Goal: Task Accomplishment & Management: Manage account settings

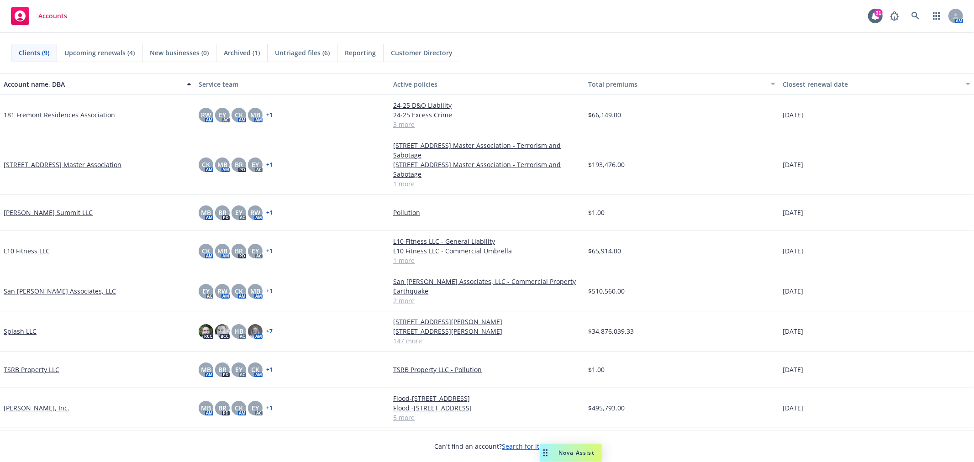
click at [10, 330] on link "Splash LLC" at bounding box center [20, 331] width 33 height 10
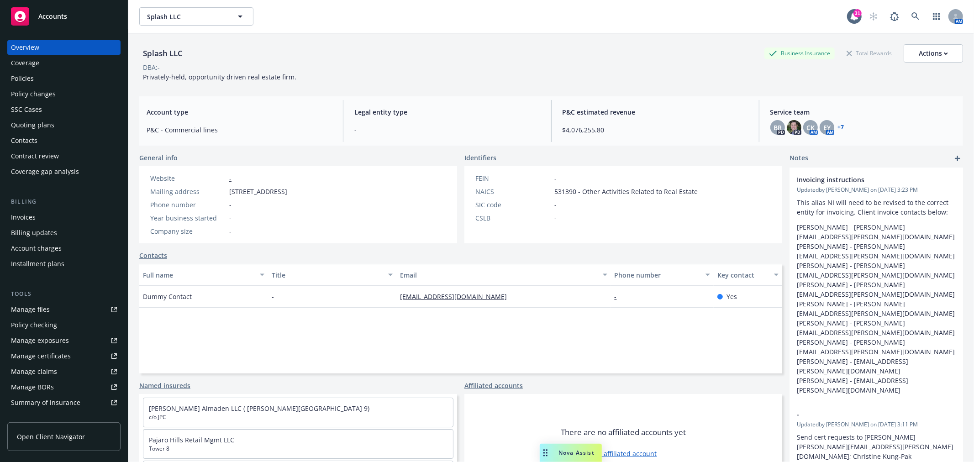
click at [58, 76] on div "Policies" at bounding box center [64, 78] width 106 height 15
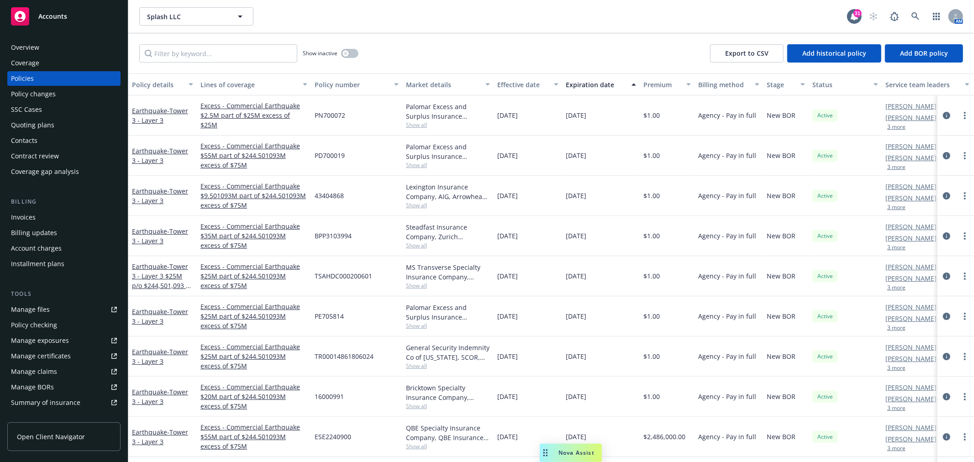
click at [69, 15] on div "Accounts" at bounding box center [64, 16] width 106 height 18
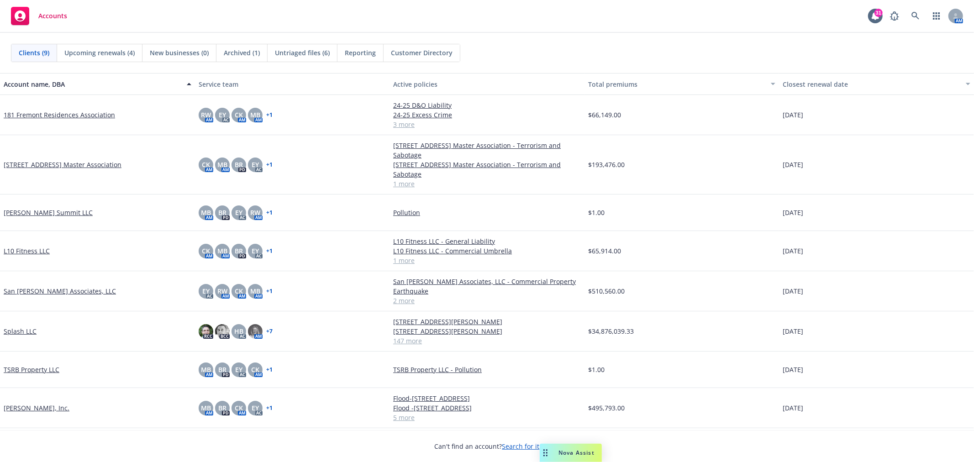
click at [49, 110] on link "181 Fremont Residences Association" at bounding box center [59, 115] width 111 height 10
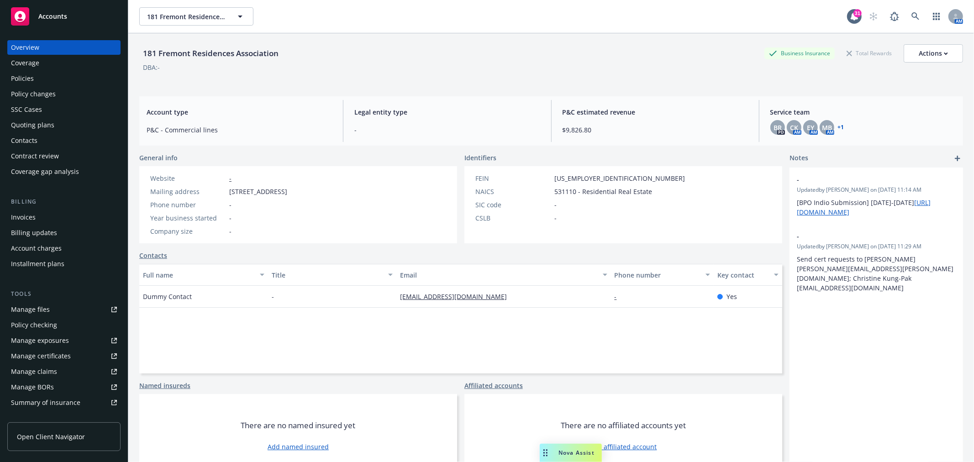
click at [38, 73] on div "Policies" at bounding box center [64, 78] width 106 height 15
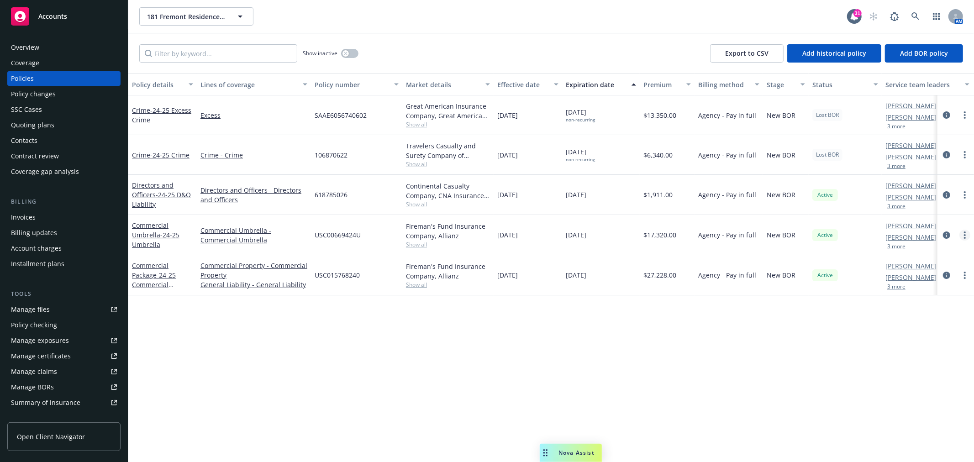
click at [964, 235] on link "more" at bounding box center [964, 235] width 11 height 11
click at [900, 288] on link "End policy" at bounding box center [915, 290] width 107 height 18
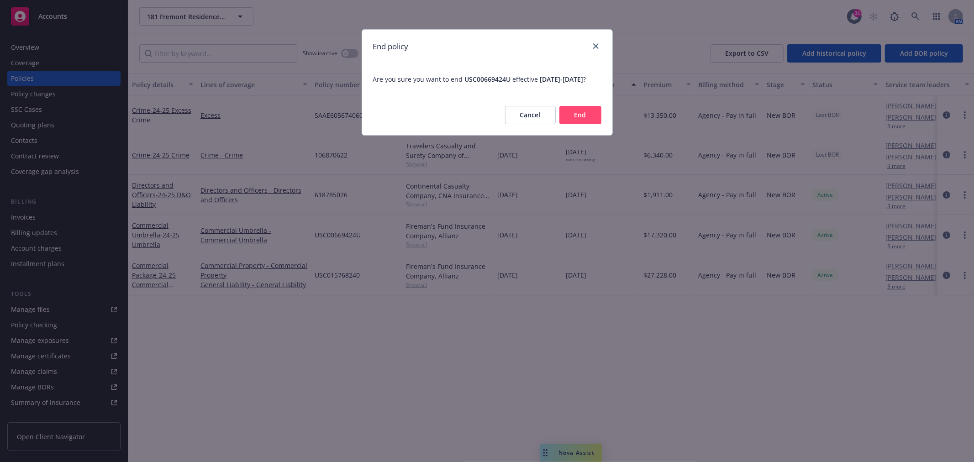
click at [581, 121] on button "End" at bounding box center [580, 115] width 42 height 18
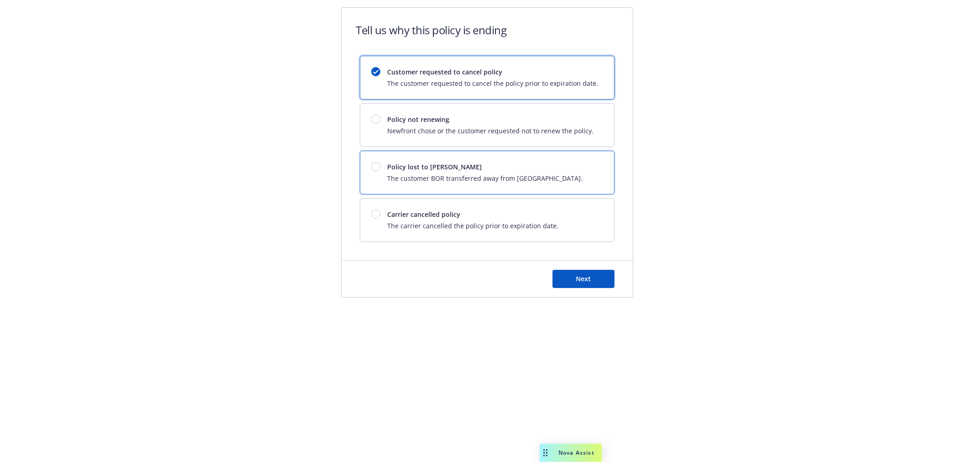
click at [396, 163] on span "Policy lost to [PERSON_NAME]" at bounding box center [485, 167] width 195 height 10
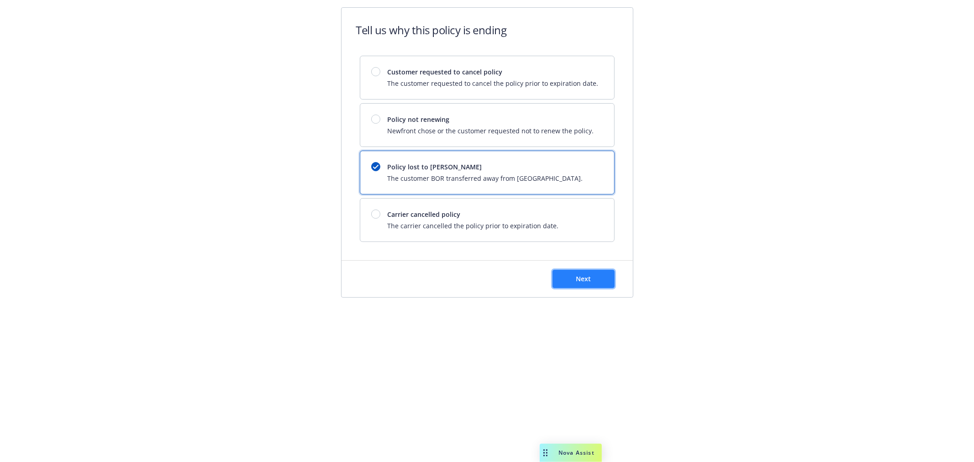
click at [588, 284] on button "Next" at bounding box center [583, 279] width 62 height 18
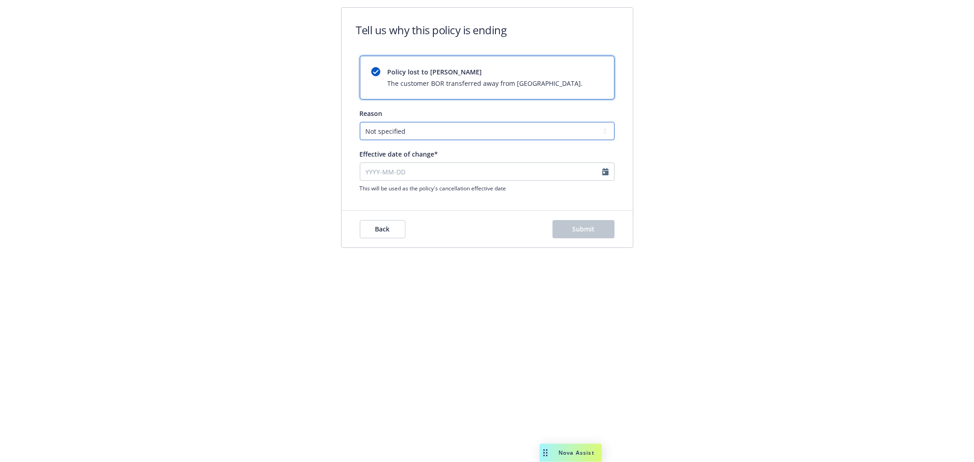
click at [404, 136] on select "Not specified Service Pricing Buyer change M&A, Bankruptcy, or Out of business …" at bounding box center [487, 131] width 255 height 18
select select "Pricing"
click at [360, 122] on select "Not specified Service Pricing Buyer change M&A, Bankruptcy, or Out of business …" at bounding box center [487, 131] width 255 height 18
select select "September"
select select "2025"
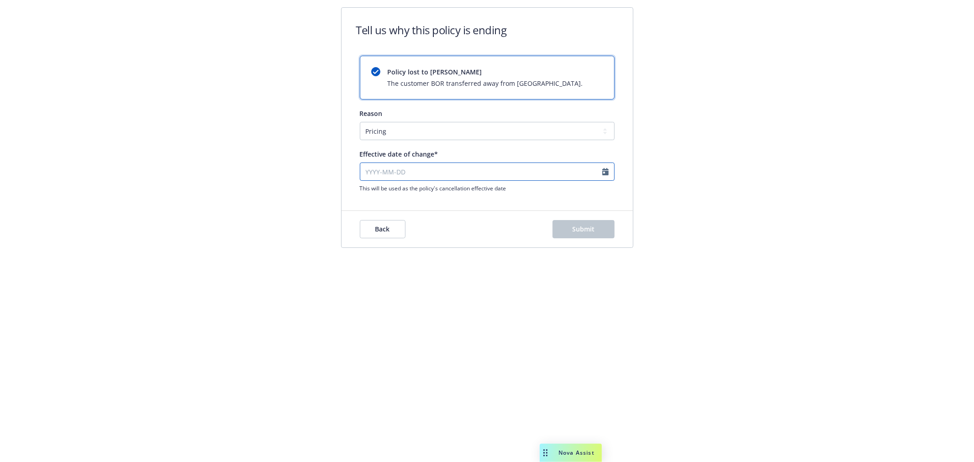
click at [372, 173] on input "Effective date of change*" at bounding box center [487, 172] width 255 height 18
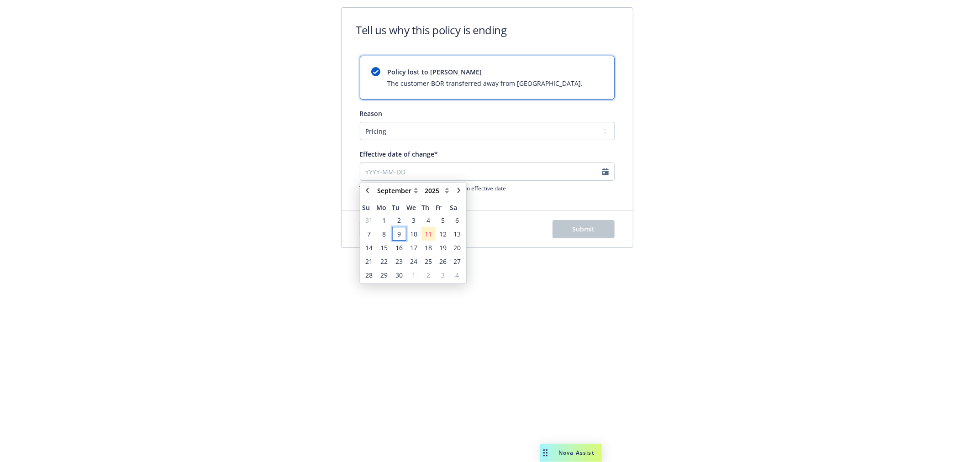
click at [397, 233] on span "9" at bounding box center [399, 234] width 4 height 10
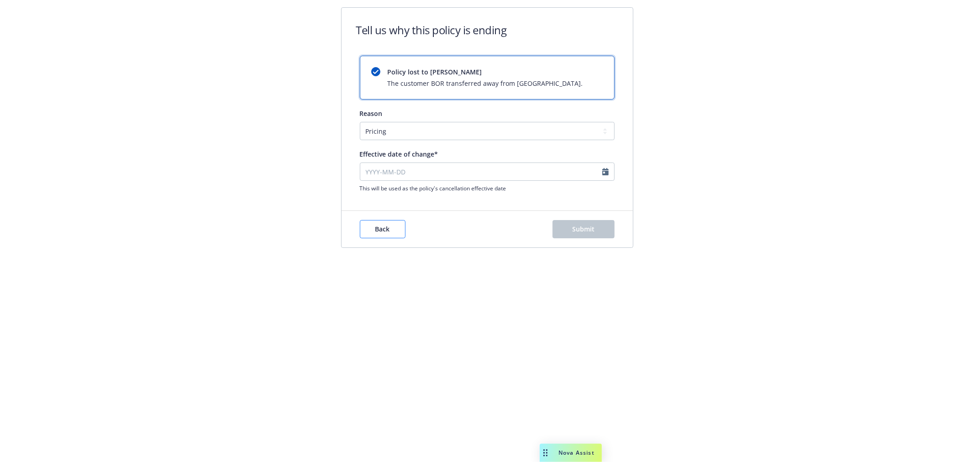
type input "[DATE]"
click at [589, 233] on span "Submit" at bounding box center [583, 229] width 22 height 9
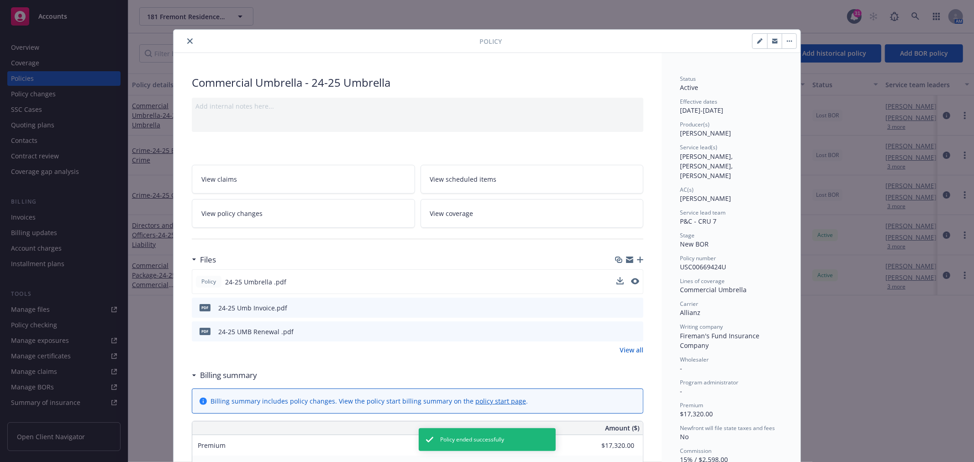
scroll to position [27, 0]
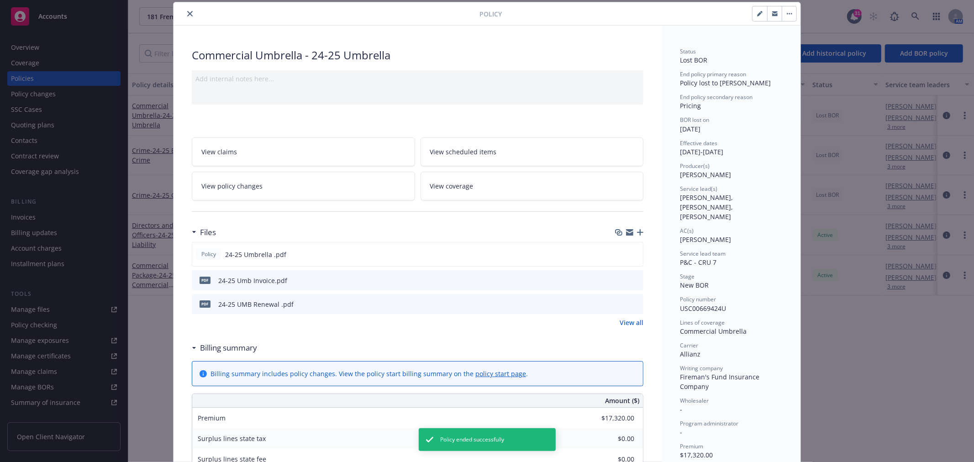
click at [188, 12] on icon "close" at bounding box center [189, 13] width 5 height 5
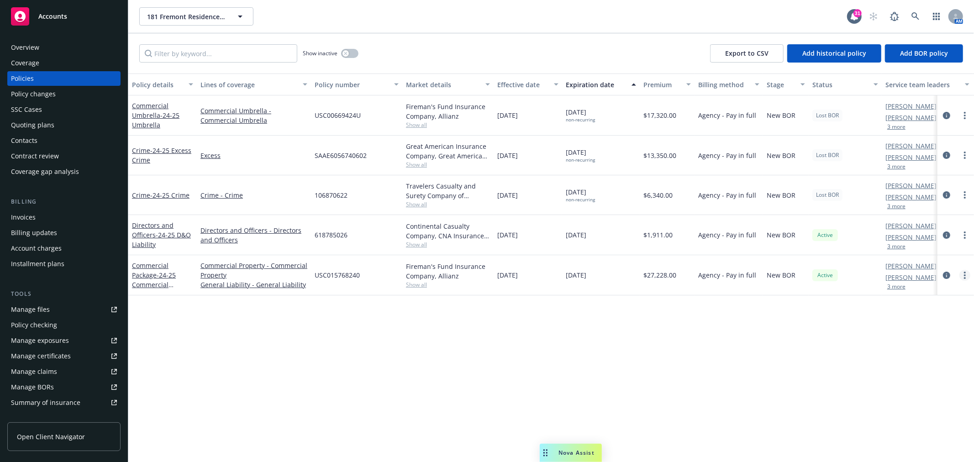
click at [964, 276] on circle "more" at bounding box center [965, 275] width 2 height 2
click at [899, 325] on link "End policy" at bounding box center [915, 330] width 107 height 18
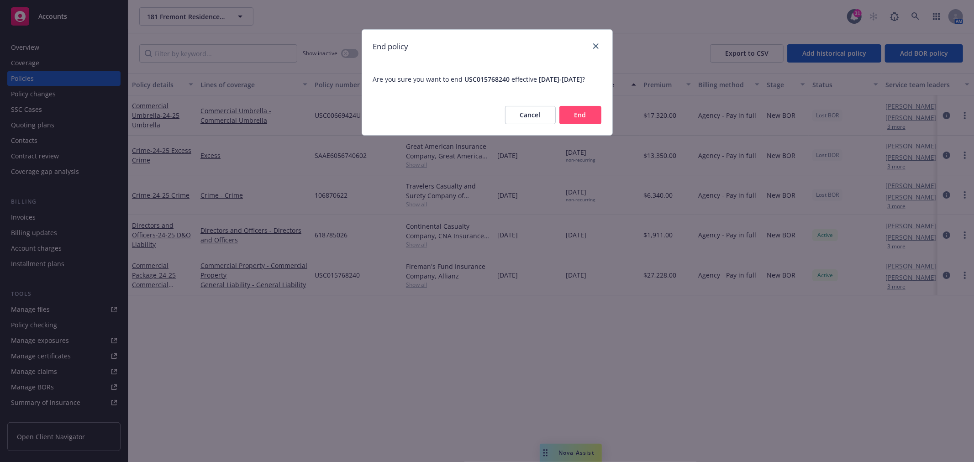
click at [586, 124] on button "End" at bounding box center [580, 115] width 42 height 18
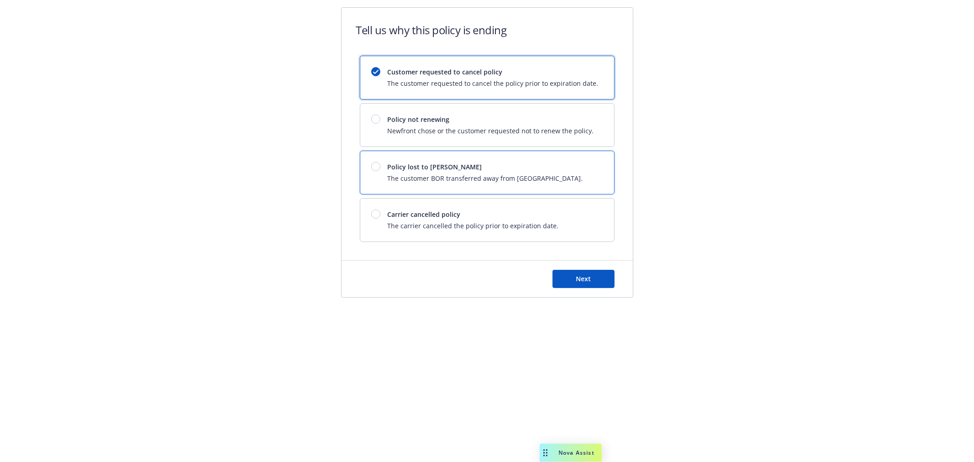
click at [411, 177] on span "The customer BOR transferred away from [GEOGRAPHIC_DATA]." at bounding box center [485, 178] width 195 height 10
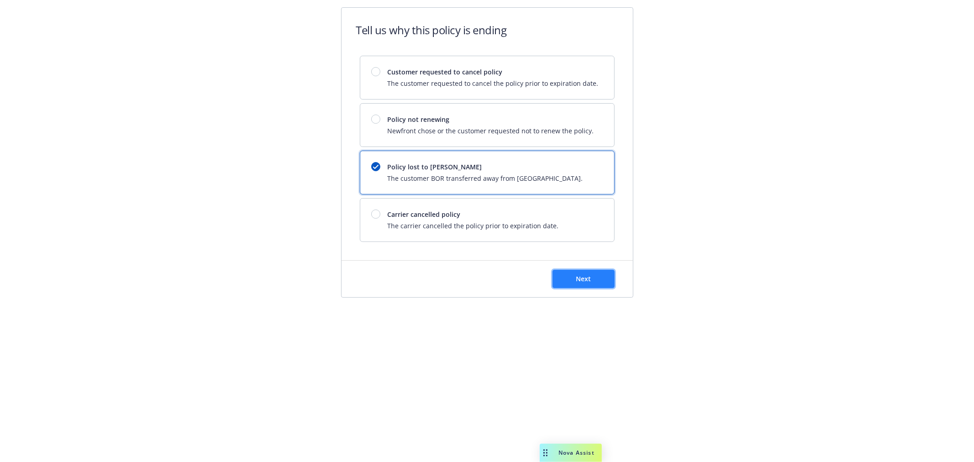
click at [577, 275] on span "Next" at bounding box center [583, 278] width 15 height 9
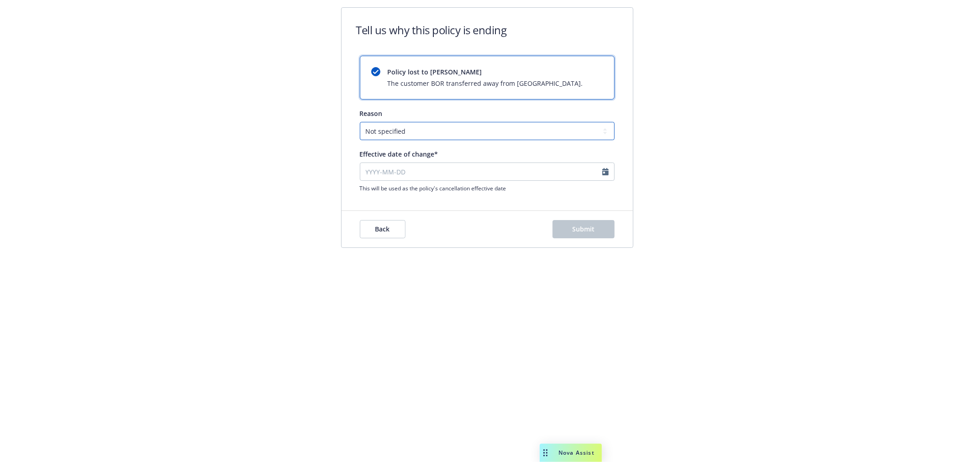
click at [399, 134] on select "Not specified Service Pricing Buyer change M&A, Bankruptcy, or Out of business …" at bounding box center [487, 131] width 255 height 18
select select "Pricing"
click at [360, 122] on select "Not specified Service Pricing Buyer change M&A, Bankruptcy, or Out of business …" at bounding box center [487, 131] width 255 height 18
click at [381, 176] on input "Effective date of change*" at bounding box center [487, 172] width 255 height 18
select select "September"
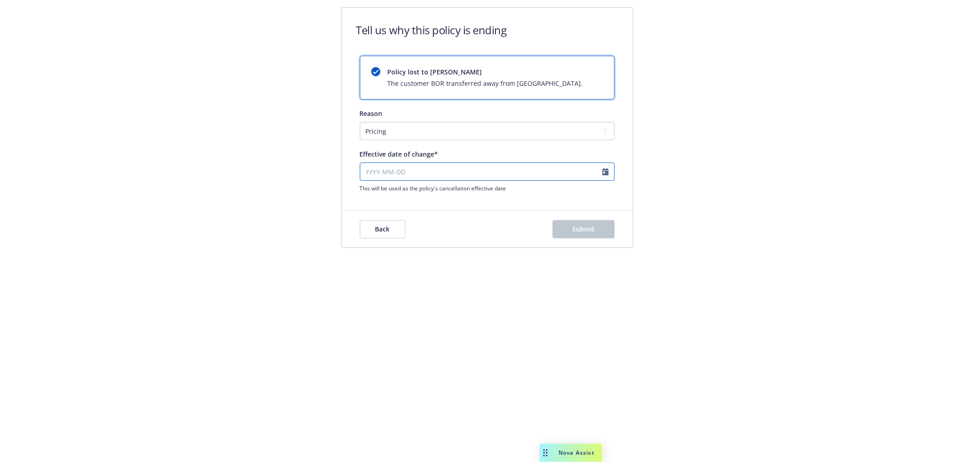
select select "2025"
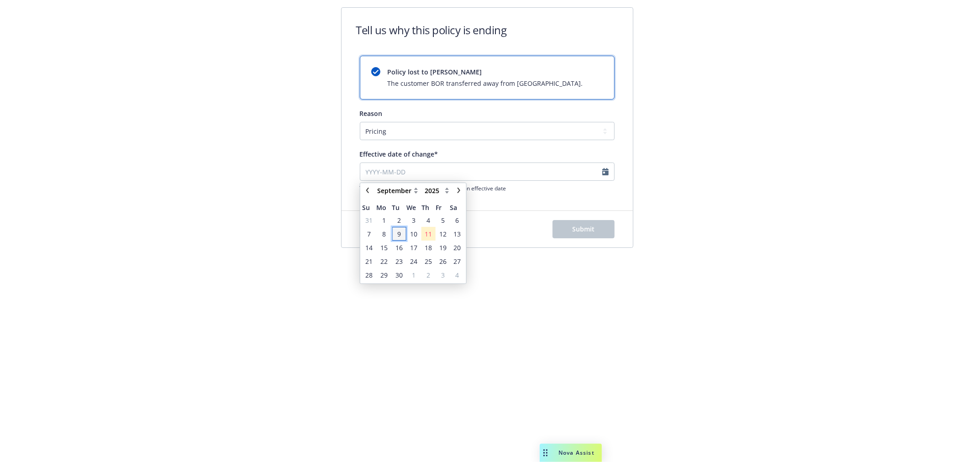
click at [399, 234] on span "9" at bounding box center [399, 234] width 4 height 10
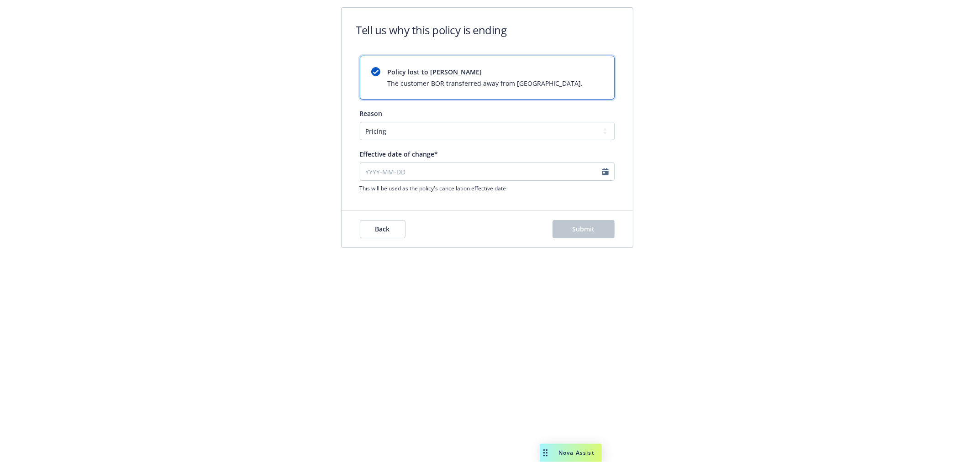
type input "[DATE]"
click at [569, 234] on button "Submit" at bounding box center [583, 229] width 62 height 18
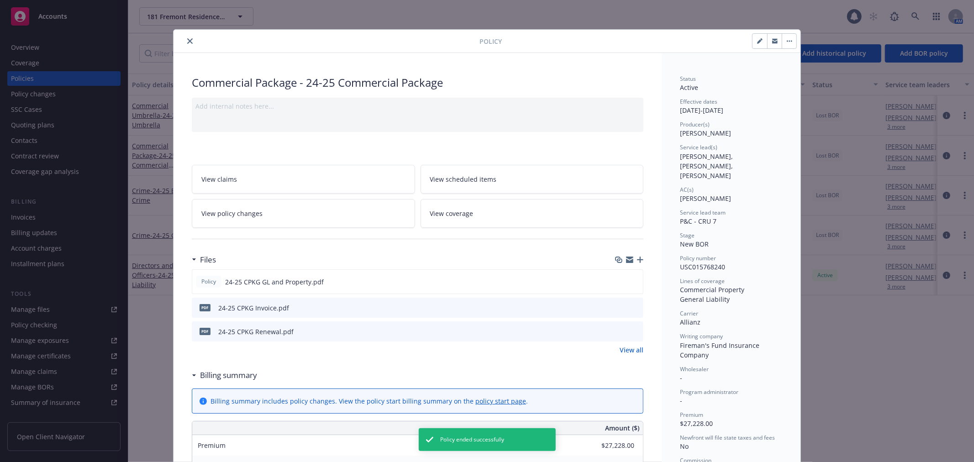
scroll to position [27, 0]
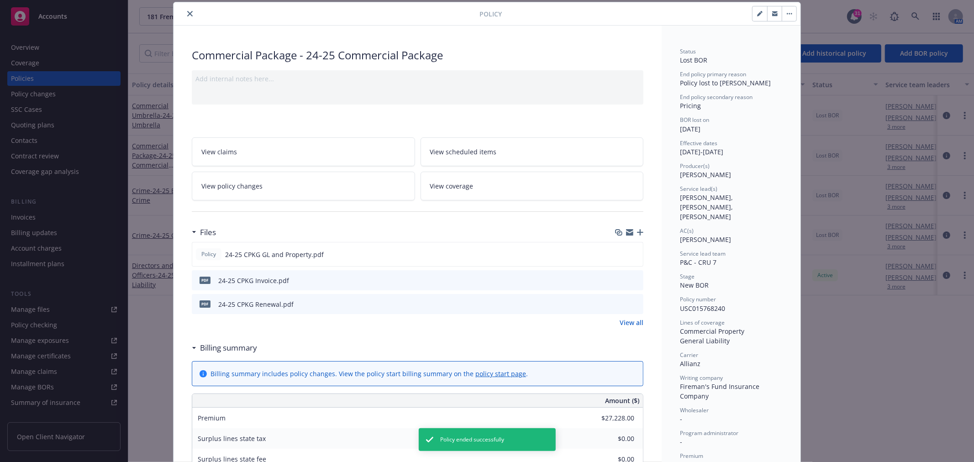
click at [637, 233] on icon "button" at bounding box center [640, 232] width 6 height 6
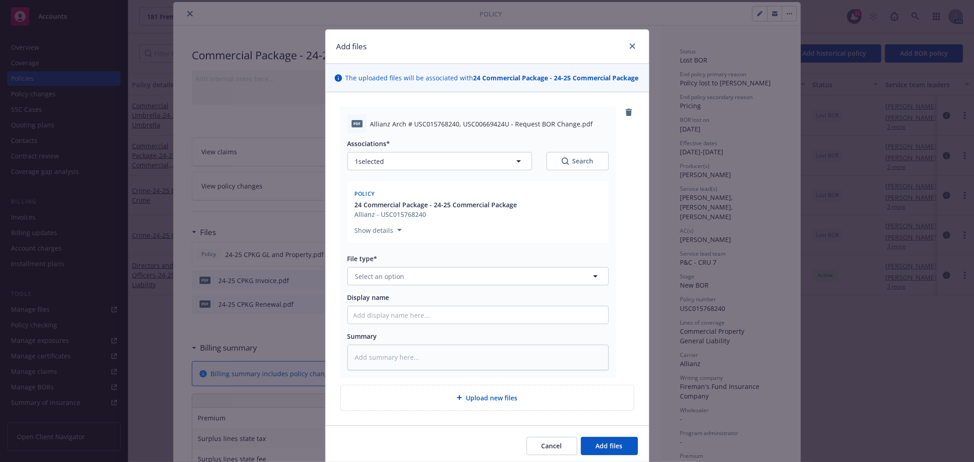
click at [567, 125] on span "Allianz Arch # USC015768240, USC00669424U - Request BOR Change.pdf" at bounding box center [481, 124] width 223 height 10
drag, startPoint x: 571, startPoint y: 123, endPoint x: 357, endPoint y: 120, distance: 214.1
click at [357, 120] on div "pdf Allianz Arch # USC015768240, USC00669424U - Request BOR Change.pdf" at bounding box center [477, 123] width 261 height 19
copy div "Allianz Arch # USC015768240, USC00669424U - Request BOR Change"
click at [430, 316] on input "Display name" at bounding box center [478, 314] width 260 height 17
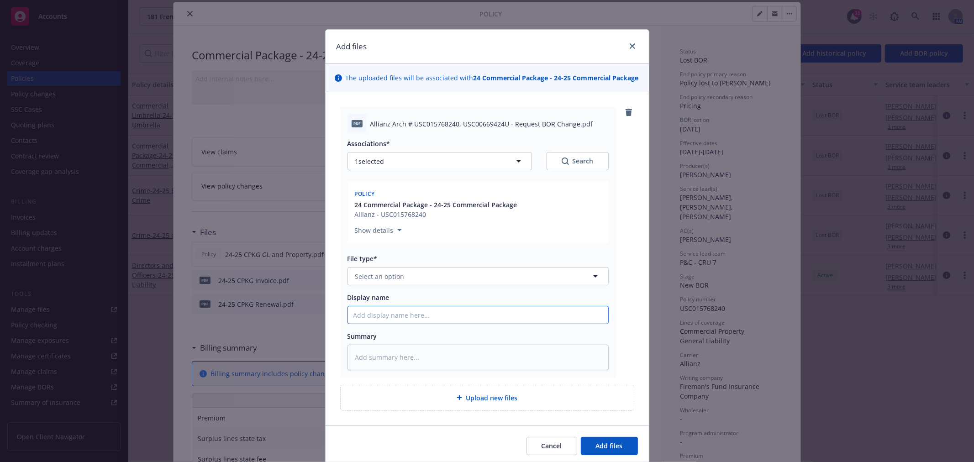
paste input "Allianz Arch # USC015768240, USC00669424U - Request BOR Change"
type textarea "x"
type input "Allianz Arch # USC015768240, USC00669424U - Request BOR Change"
click at [419, 277] on button "Select an option" at bounding box center [477, 276] width 261 height 18
type input "broker"
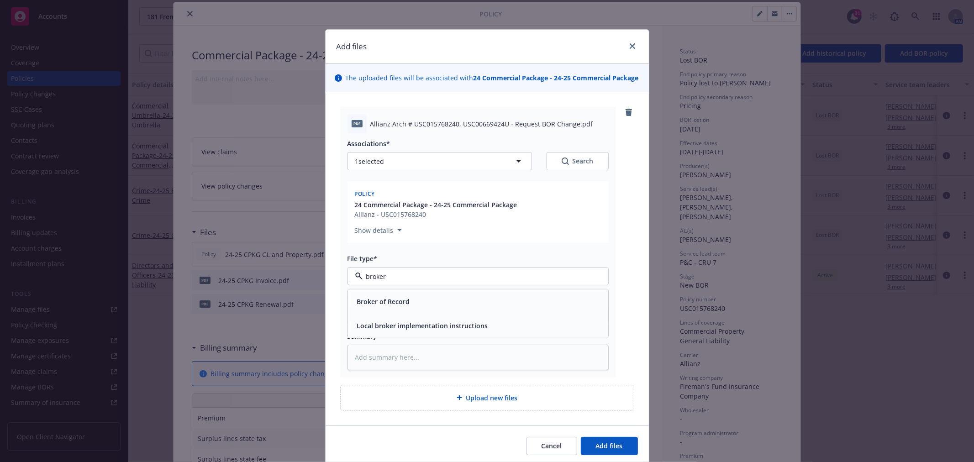
click at [418, 299] on div "Broker of Record" at bounding box center [477, 301] width 249 height 13
click at [609, 445] on span "Add files" at bounding box center [609, 445] width 27 height 9
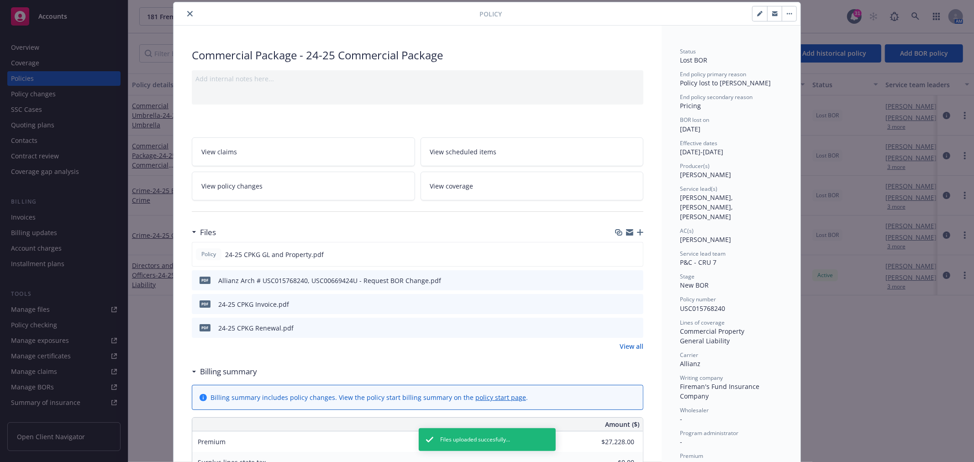
click at [187, 14] on icon "close" at bounding box center [189, 13] width 5 height 5
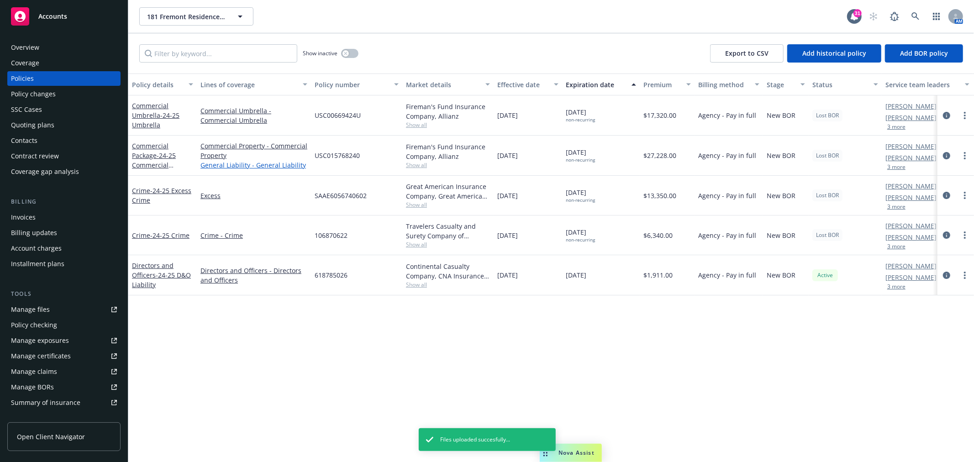
click at [247, 161] on link "General Liability - General Liability" at bounding box center [253, 165] width 107 height 10
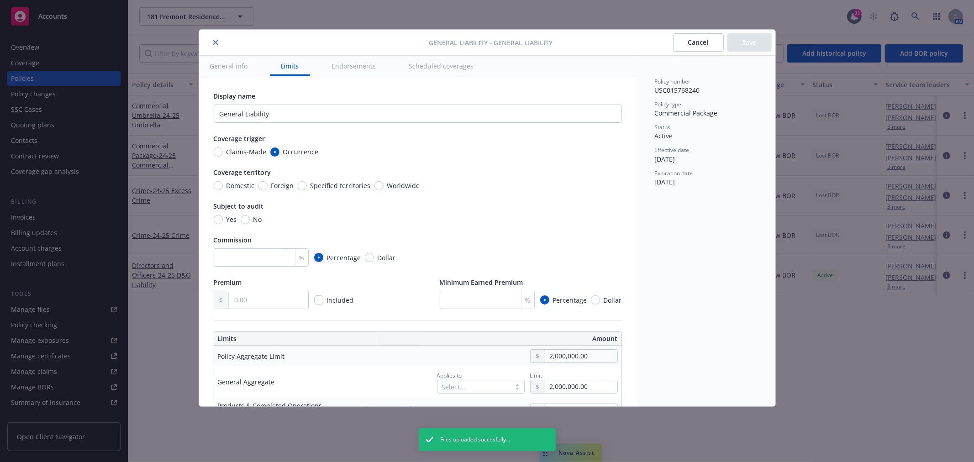
click at [217, 40] on button "close" at bounding box center [215, 42] width 11 height 11
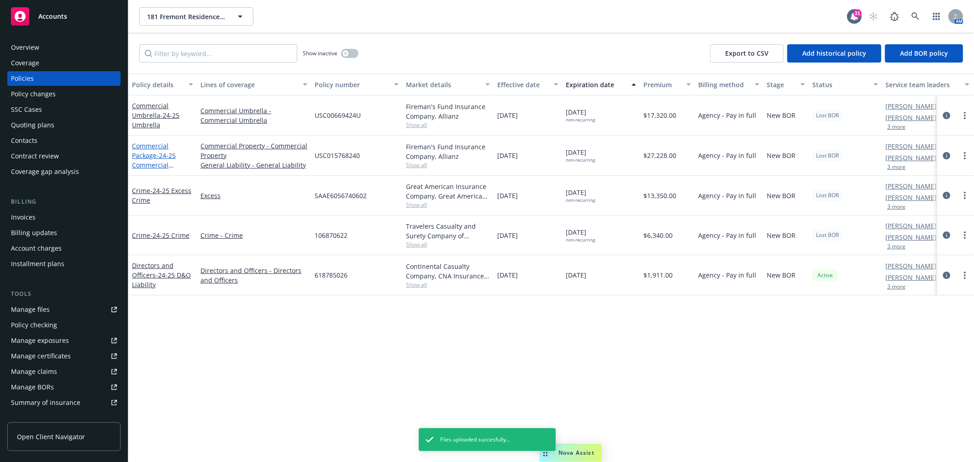
click at [139, 169] on span "- 24-25 Commercial Package" at bounding box center [154, 165] width 44 height 28
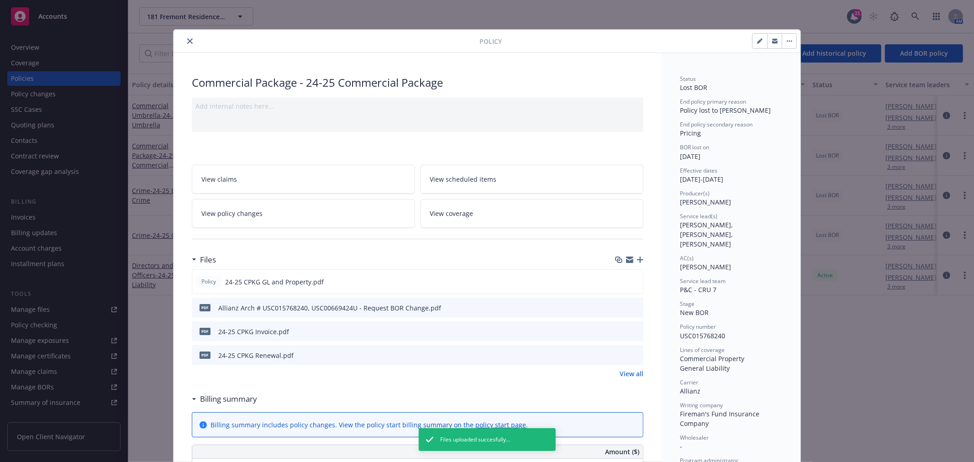
scroll to position [27, 0]
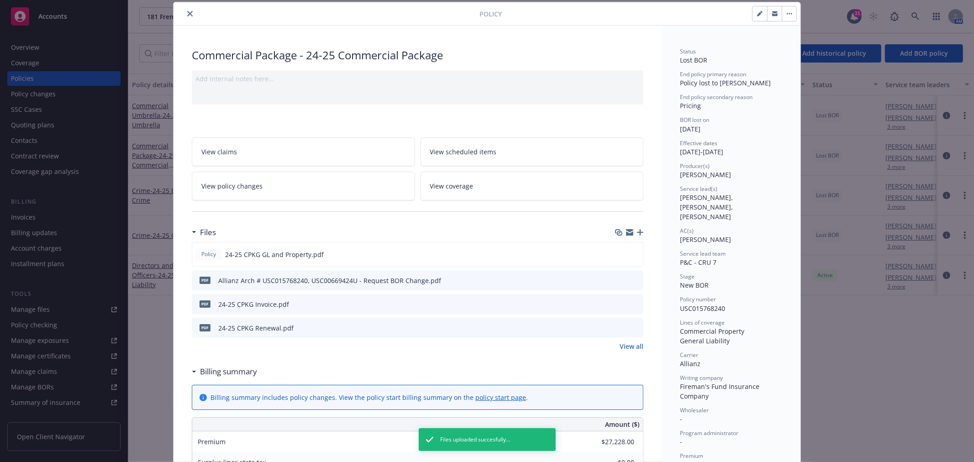
click at [184, 9] on button "close" at bounding box center [189, 13] width 11 height 11
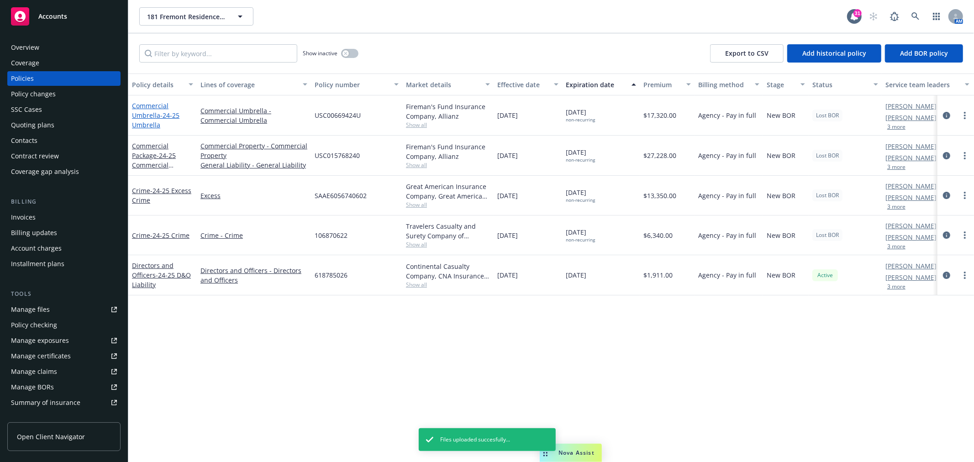
click at [148, 120] on span "- 24-25 Umbrella" at bounding box center [155, 120] width 47 height 18
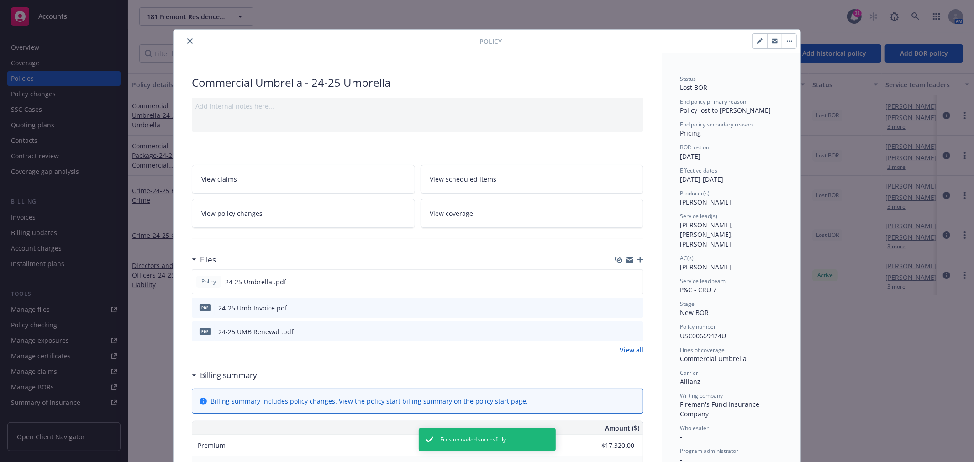
scroll to position [27, 0]
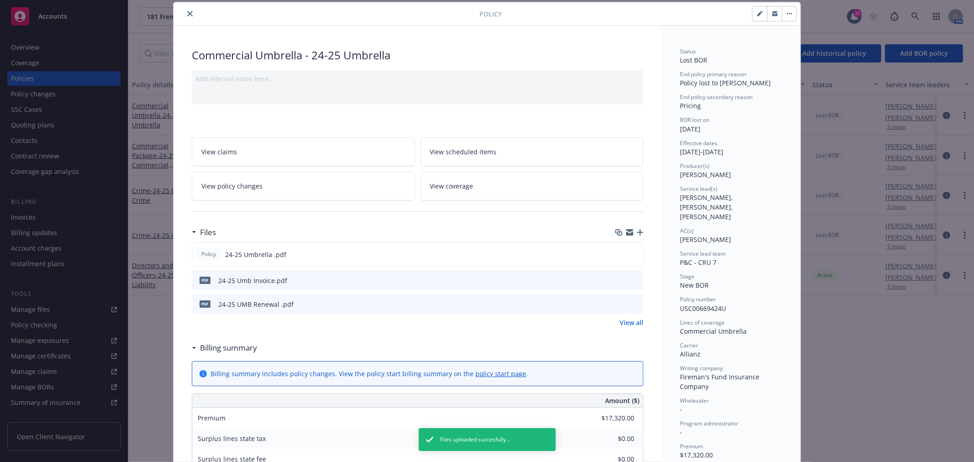
click at [637, 235] on icon "button" at bounding box center [640, 232] width 6 height 6
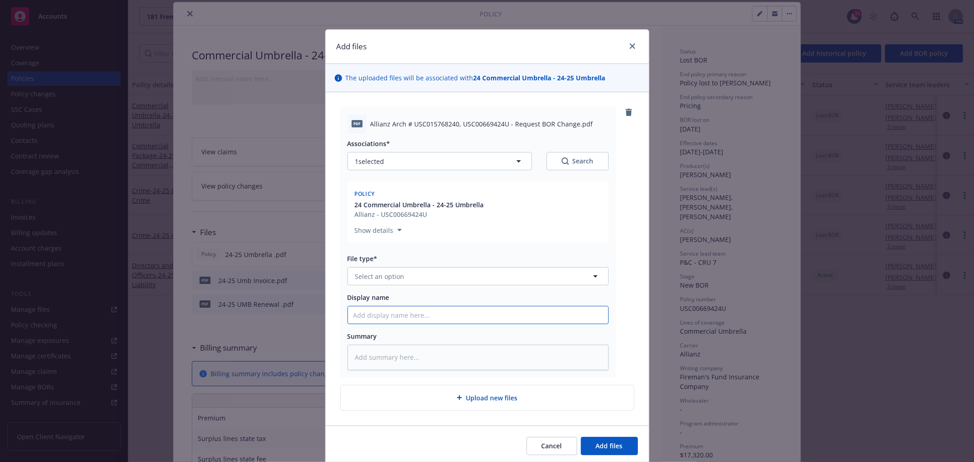
click at [405, 318] on input "Display name" at bounding box center [478, 314] width 260 height 17
paste input "Allianz Arch # USC015768240, USC00669424U - Request BOR Change"
type textarea "x"
type input "Allianz Arch # USC015768240, USC00669424U - Request BOR Change"
click at [396, 279] on span "Select an option" at bounding box center [379, 277] width 49 height 10
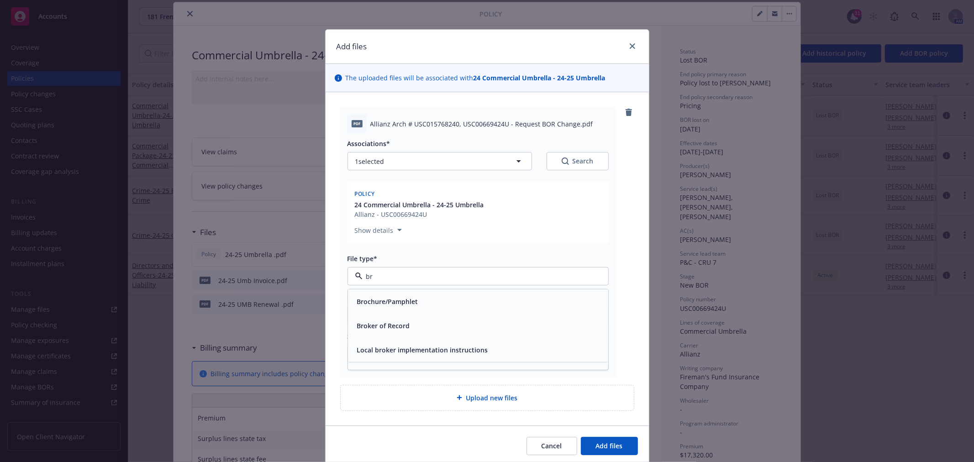
type input "bro"
click at [389, 326] on span "Broker of Record" at bounding box center [383, 326] width 53 height 10
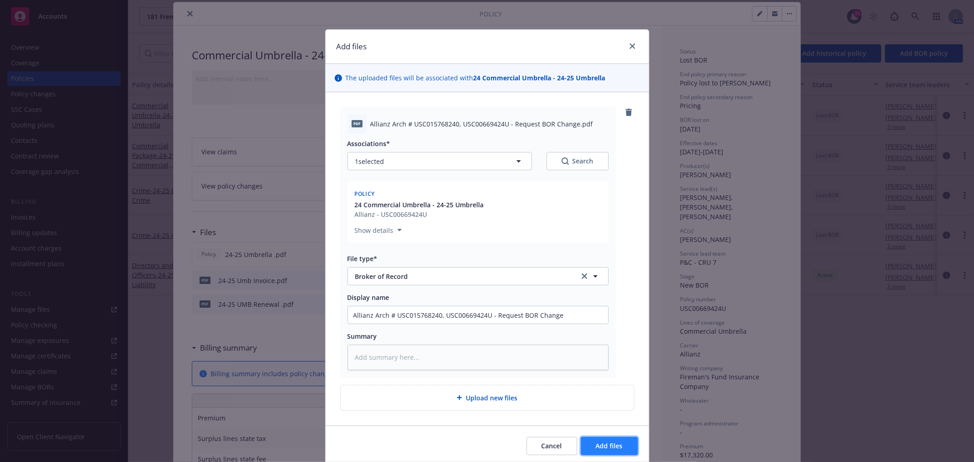
click at [618, 445] on span "Add files" at bounding box center [609, 445] width 27 height 9
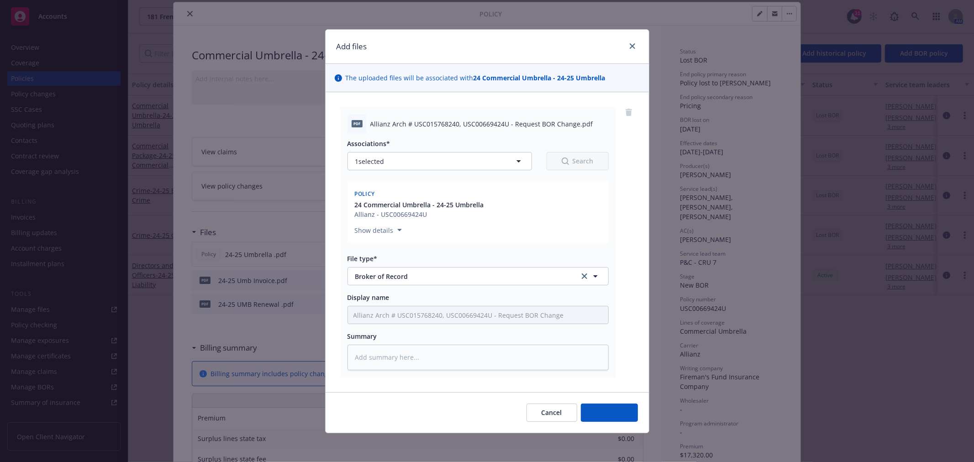
type textarea "x"
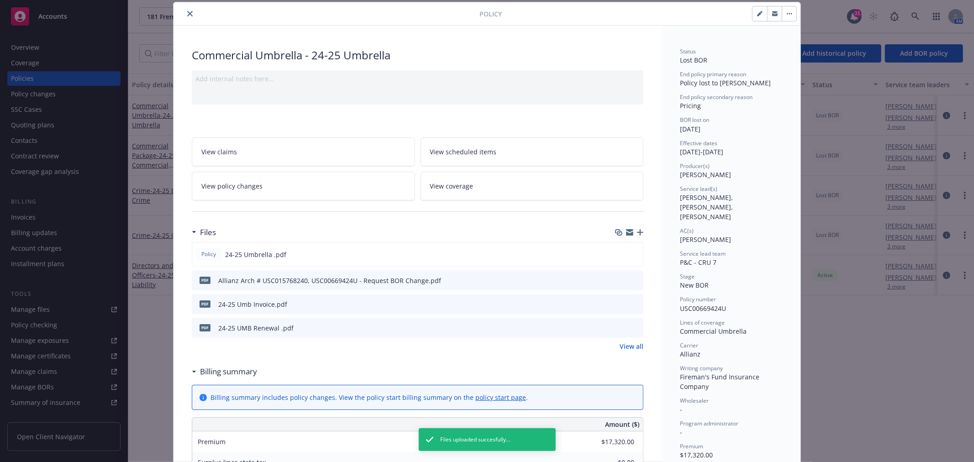
click at [190, 14] on button "close" at bounding box center [189, 13] width 11 height 11
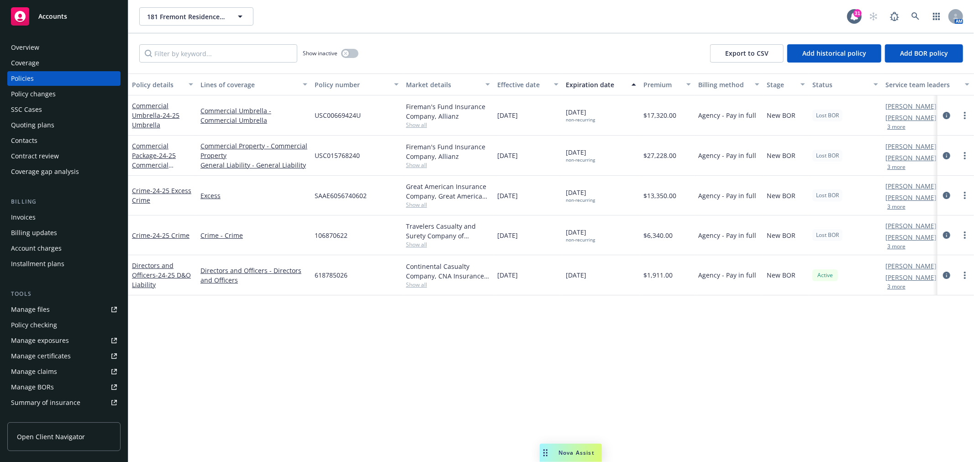
click at [82, 15] on div "Accounts" at bounding box center [64, 16] width 106 height 18
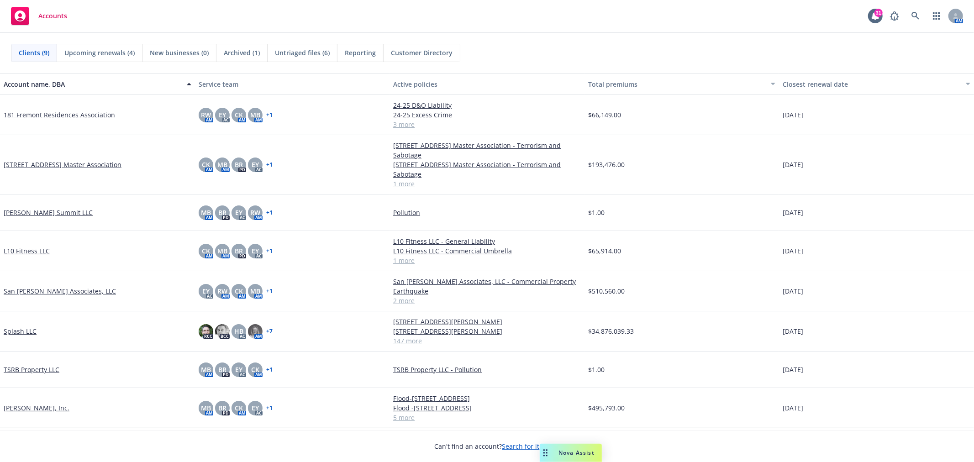
click at [14, 330] on link "Splash LLC" at bounding box center [20, 331] width 33 height 10
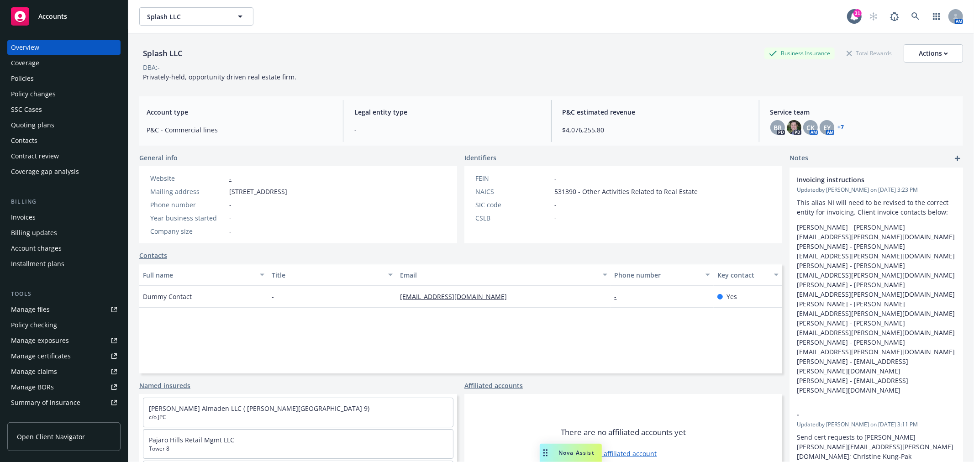
click at [39, 80] on div "Policies" at bounding box center [64, 78] width 106 height 15
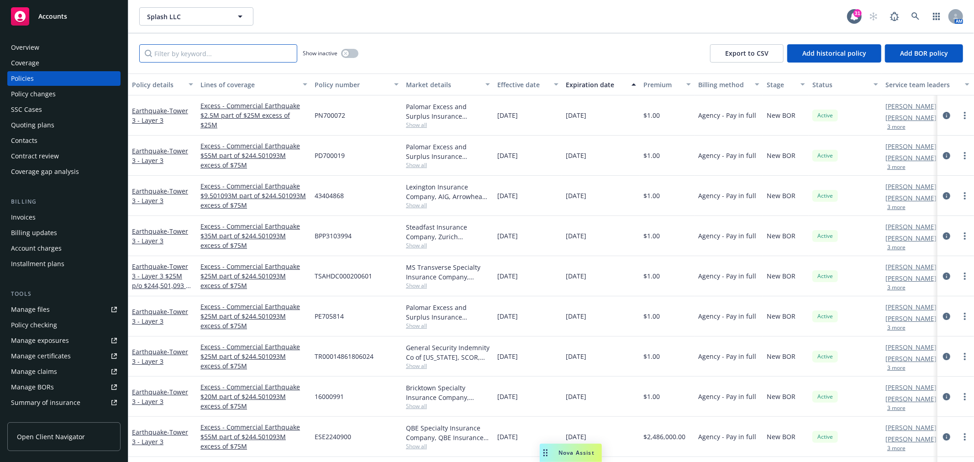
click at [215, 55] on input "Filter by keyword..." at bounding box center [218, 53] width 158 height 18
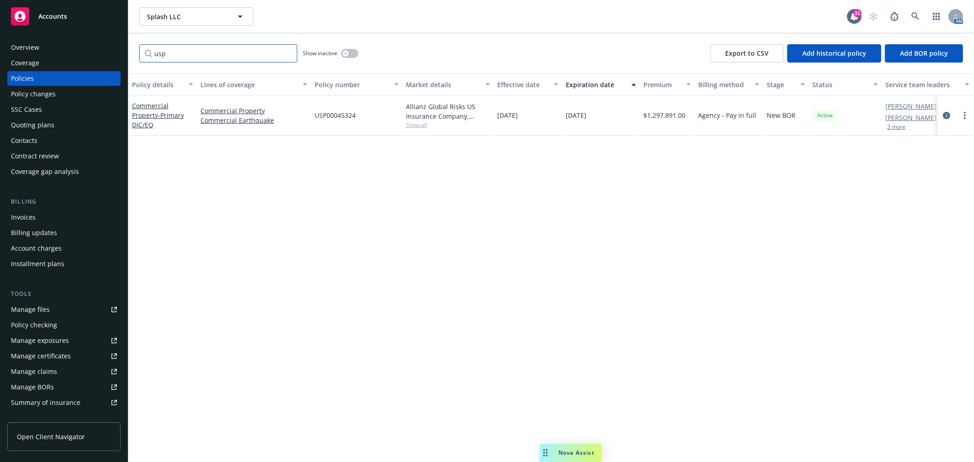
type input "usp"
click at [961, 115] on link "more" at bounding box center [964, 115] width 11 height 11
click at [924, 152] on link "Renew with incumbent" at bounding box center [915, 152] width 107 height 18
select select "12"
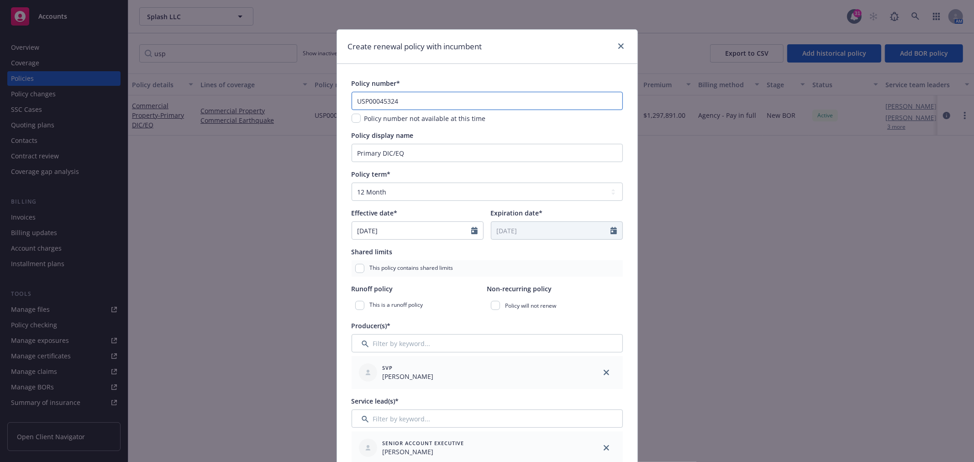
drag, startPoint x: 407, startPoint y: 103, endPoint x: 320, endPoint y: 98, distance: 87.3
click at [320, 98] on div "Create renewal policy with incumbent Policy number* USP00045324 Policy number n…" at bounding box center [487, 231] width 974 height 462
paste input "5"
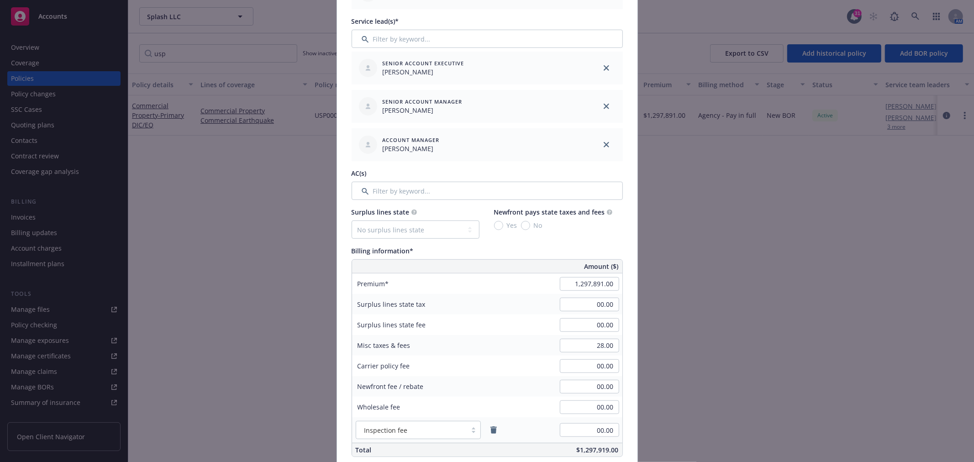
scroll to position [405, 0]
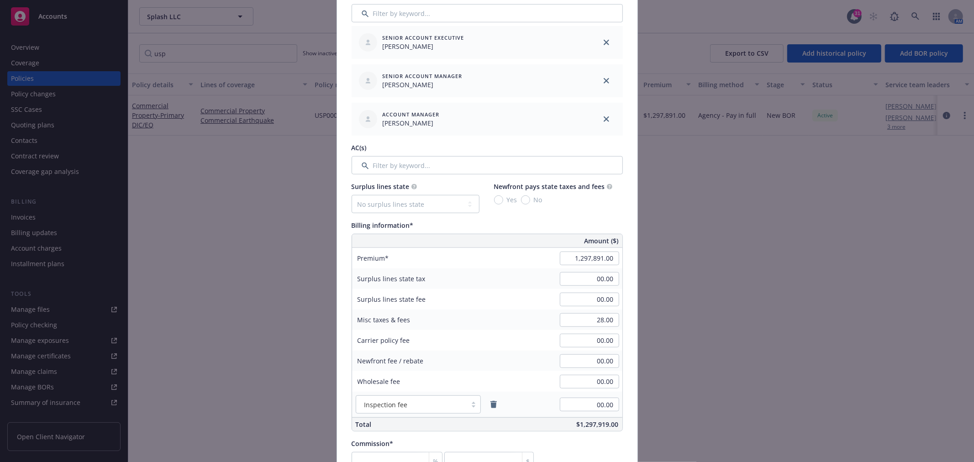
type input "USP00045325"
type input "1,110,530.00"
click at [562, 279] on input "00.00" at bounding box center [589, 279] width 59 height 14
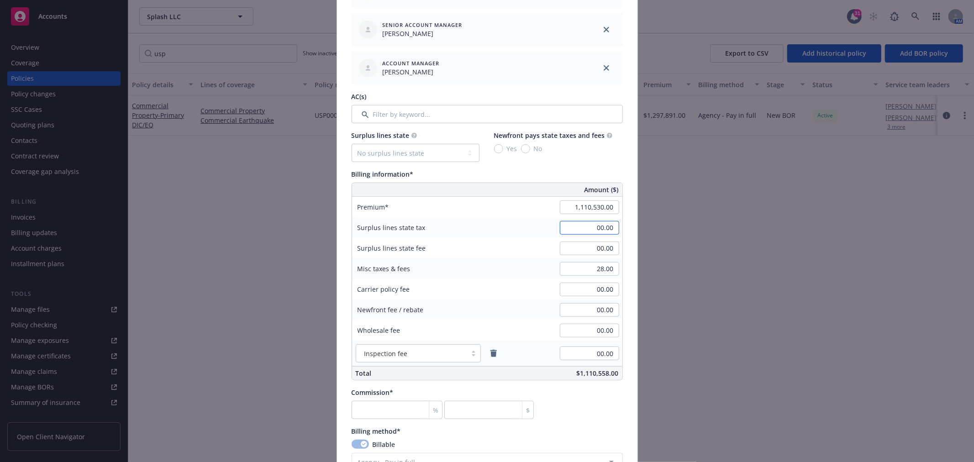
scroll to position [507, 0]
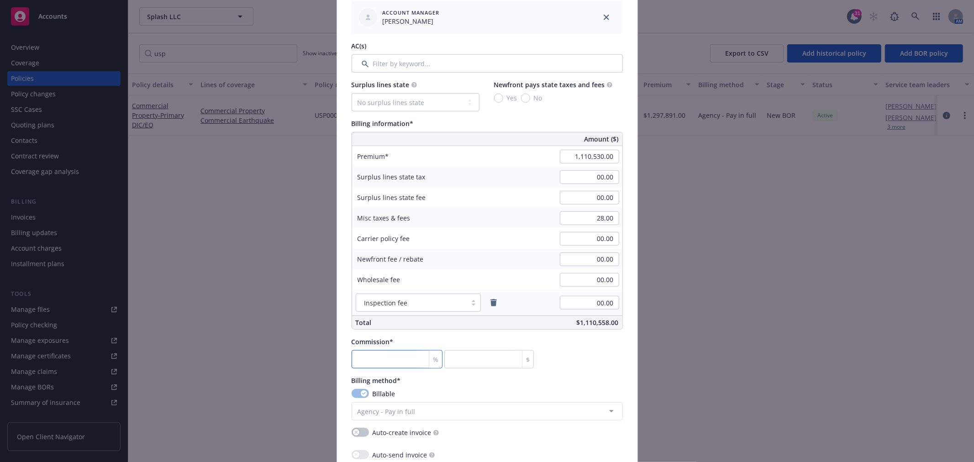
click at [381, 361] on input "number" at bounding box center [396, 359] width 91 height 18
type input "1"
type input "11105.3"
type input "15"
type input "166579.5"
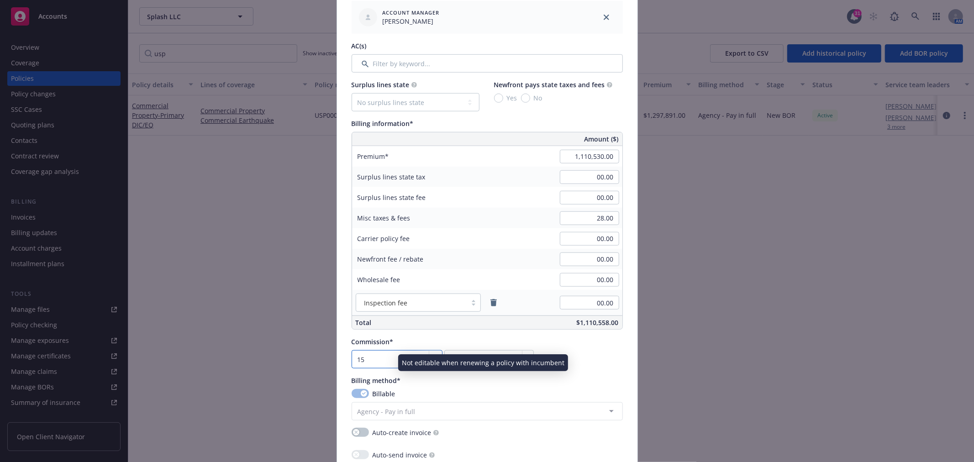
type input "15"
click at [508, 393] on div "Billable" at bounding box center [486, 394] width 271 height 10
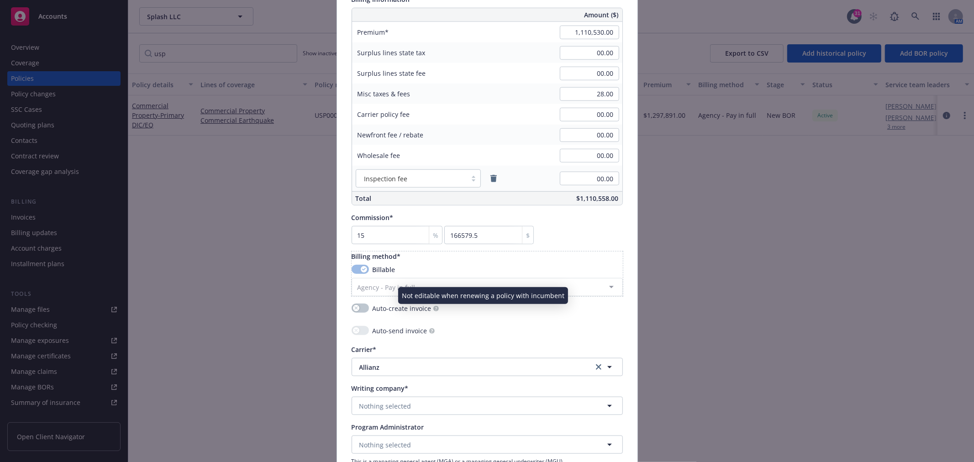
scroll to position [659, 0]
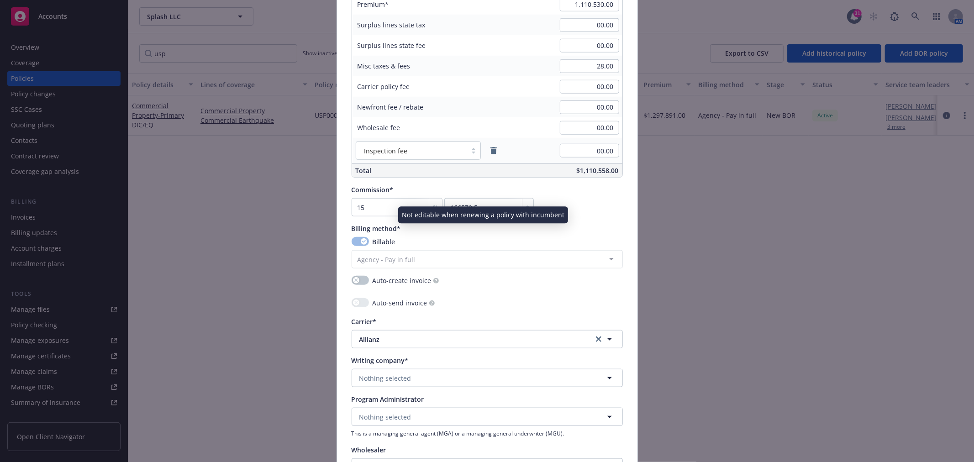
click at [491, 285] on div "Auto-create invoice" at bounding box center [486, 281] width 271 height 11
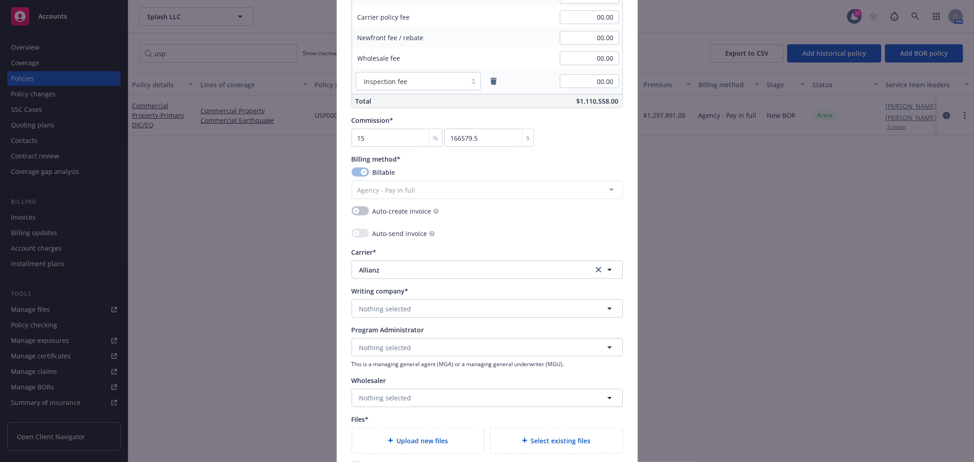
scroll to position [760, 0]
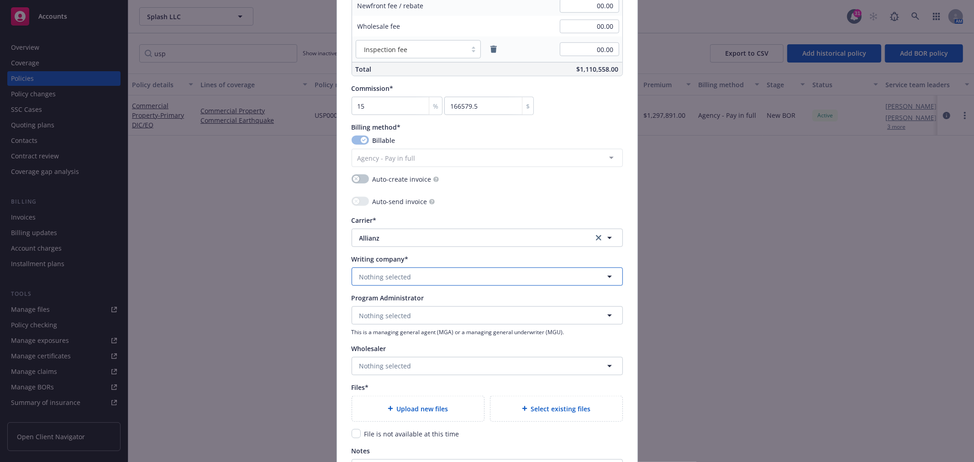
click at [412, 279] on button "Nothing selected" at bounding box center [486, 276] width 271 height 18
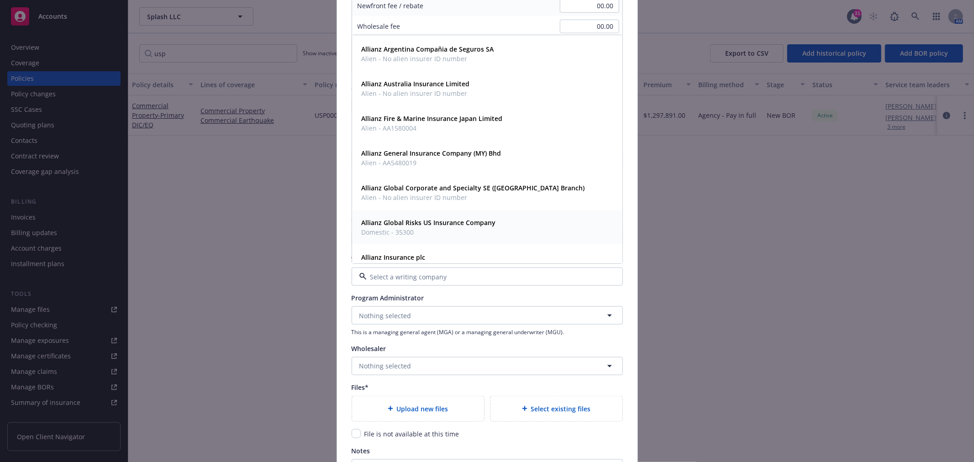
scroll to position [51, 0]
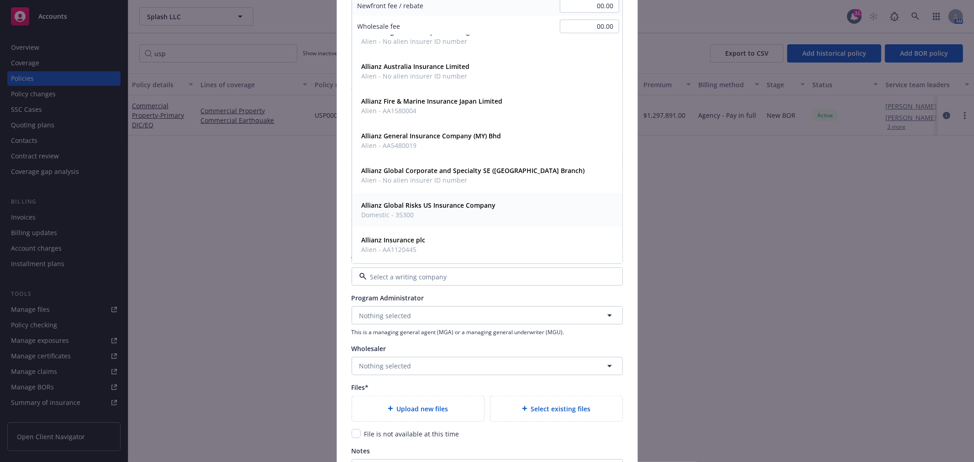
click at [437, 204] on strong "Allianz Global Risks US Insurance Company" at bounding box center [429, 205] width 134 height 9
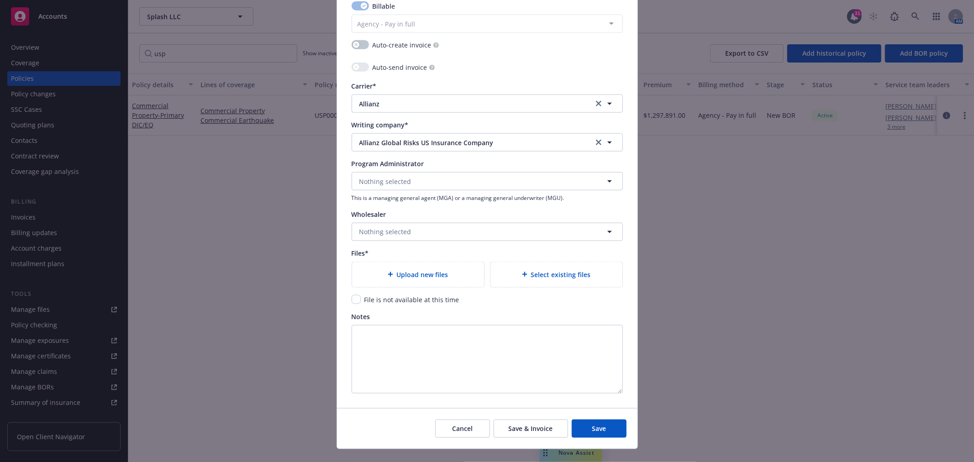
scroll to position [912, 0]
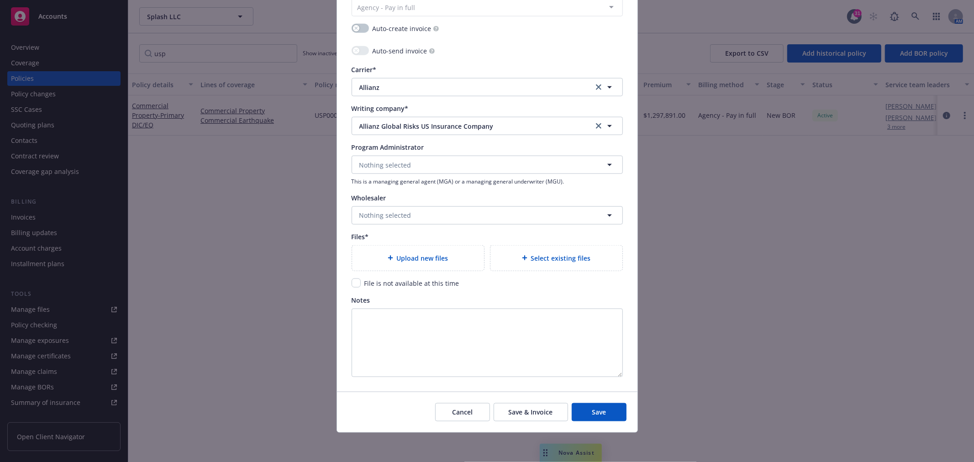
click at [425, 258] on span "Upload new files" at bounding box center [423, 258] width 52 height 10
type textarea "x"
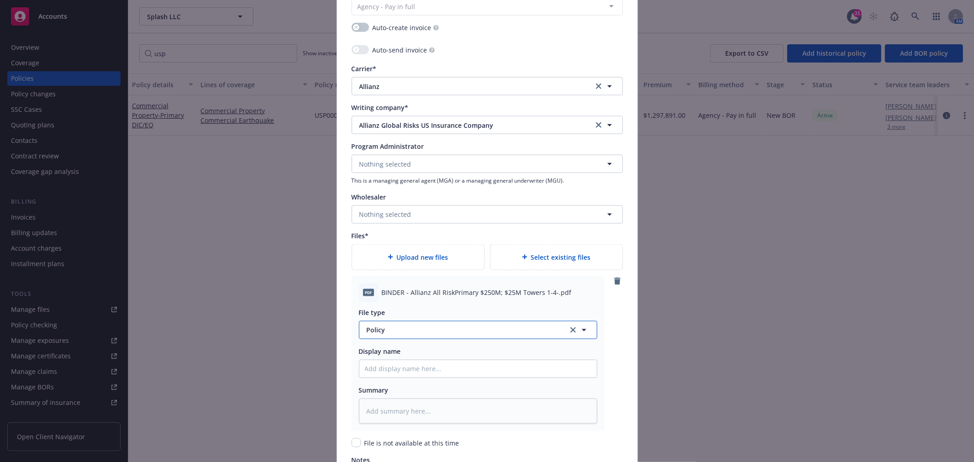
click at [423, 329] on span "Policy" at bounding box center [462, 330] width 191 height 10
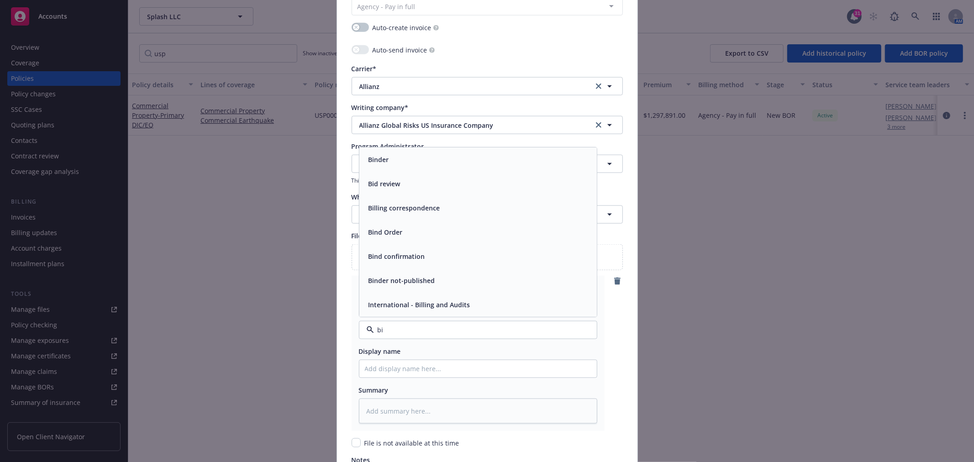
type input "bin"
click at [393, 235] on div "Binder" at bounding box center [478, 231] width 226 height 13
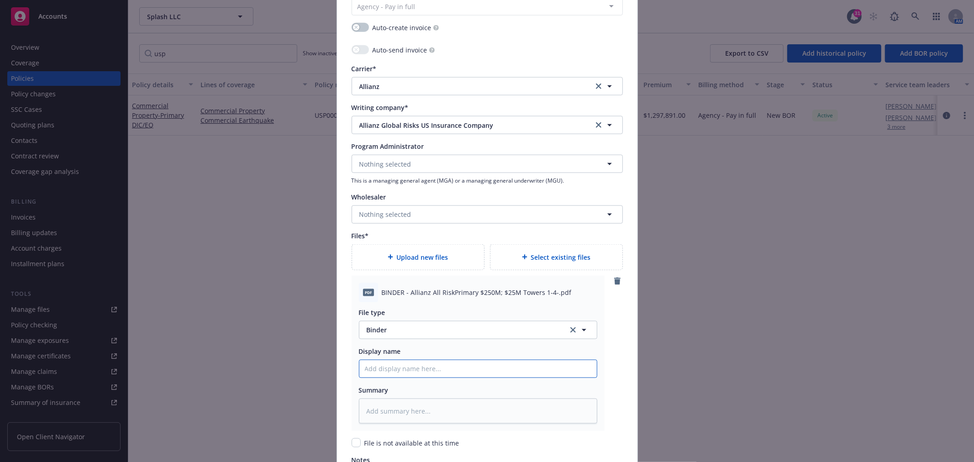
click at [399, 366] on input "Policy display name" at bounding box center [477, 368] width 237 height 17
paste input "BINDER - Allianz All RiskPrimary $250M; $25M Towers 1-4-.pdf"
type textarea "x"
type input "BINDER - Allianz All RiskPrimary $250M; $25M Towers 1-4-.pdf"
type textarea "x"
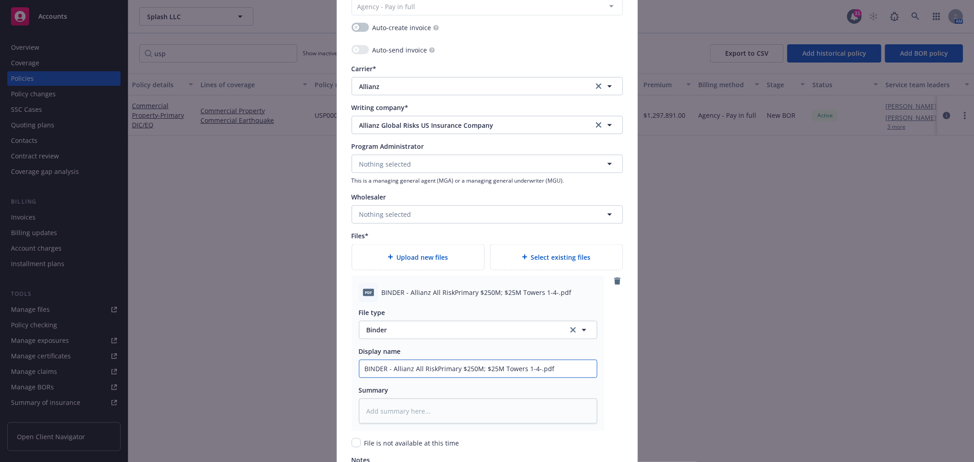
type input "BINDER - Allianz All RiskPrimary $250M; $25M Towers 1-4-.pd"
type textarea "x"
type input "BINDER - Allianz All RiskPrimary $250M; $25M Towers 1-4-.p"
type textarea "x"
type input "BINDER - Allianz All RiskPrimary $250M; $25M Towers 1-4-."
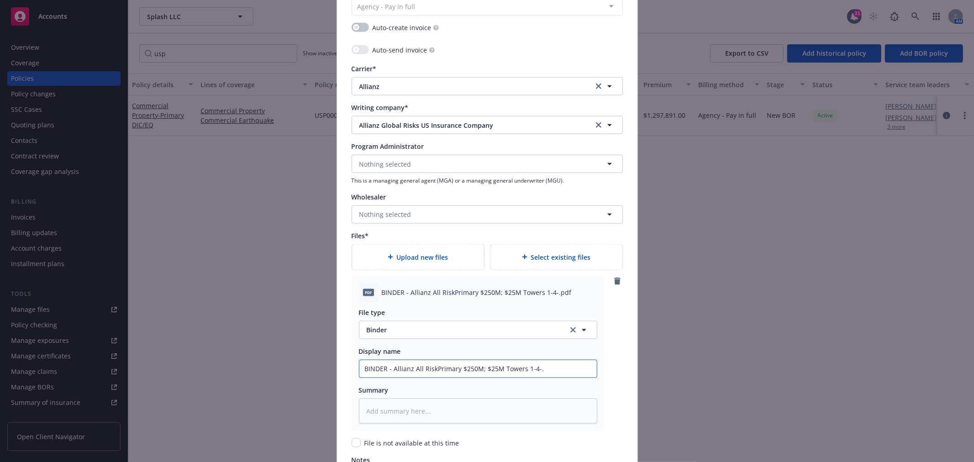
type textarea "x"
type input "BINDER - Allianz All RiskPrimary $250M; $25M Towers 1-4-"
type textarea "x"
type input "BINDER - Allianz All RiskPrimary $250M; $25M Towers 1-4"
drag, startPoint x: 430, startPoint y: 370, endPoint x: 436, endPoint y: 369, distance: 6.5
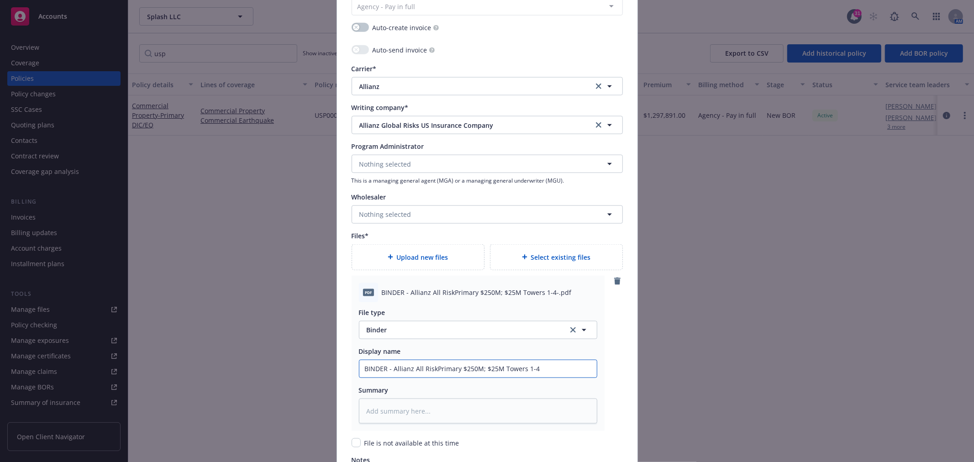
click at [430, 370] on input "BINDER - Allianz All RiskPrimary $250M; $25M Towers 1-4" at bounding box center [477, 368] width 237 height 17
type textarea "x"
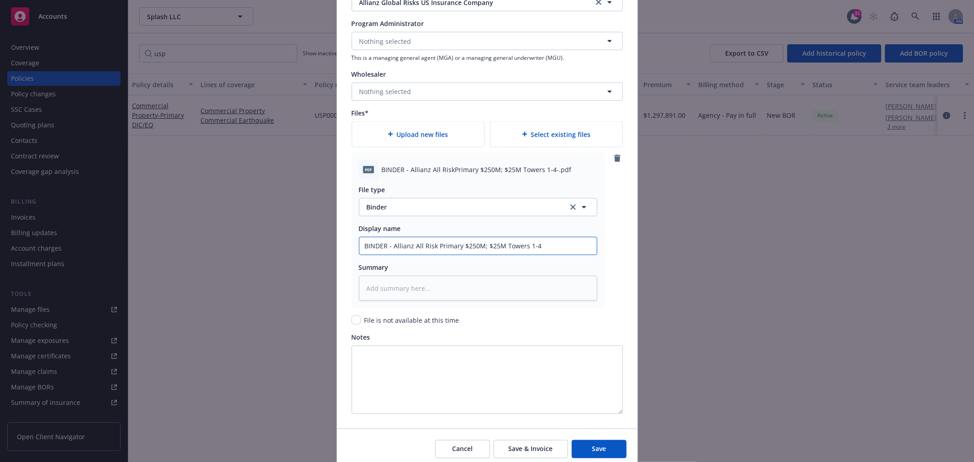
scroll to position [1065, 0]
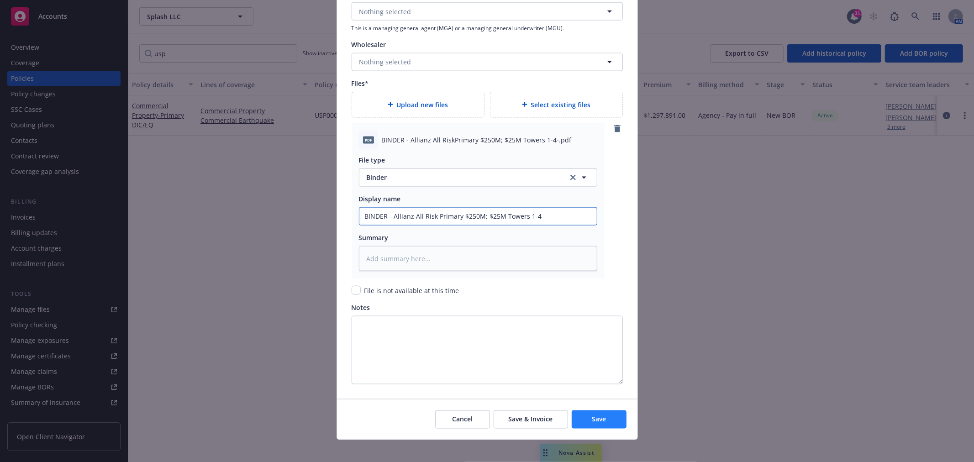
type input "BINDER - Allianz All Risk Primary $250M; $25M Towers 1-4"
click at [596, 414] on button "Save" at bounding box center [599, 419] width 55 height 18
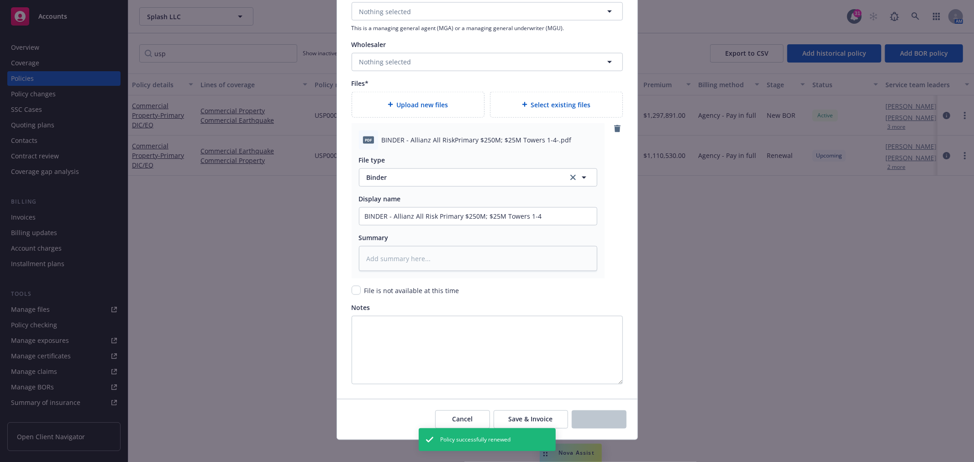
type textarea "x"
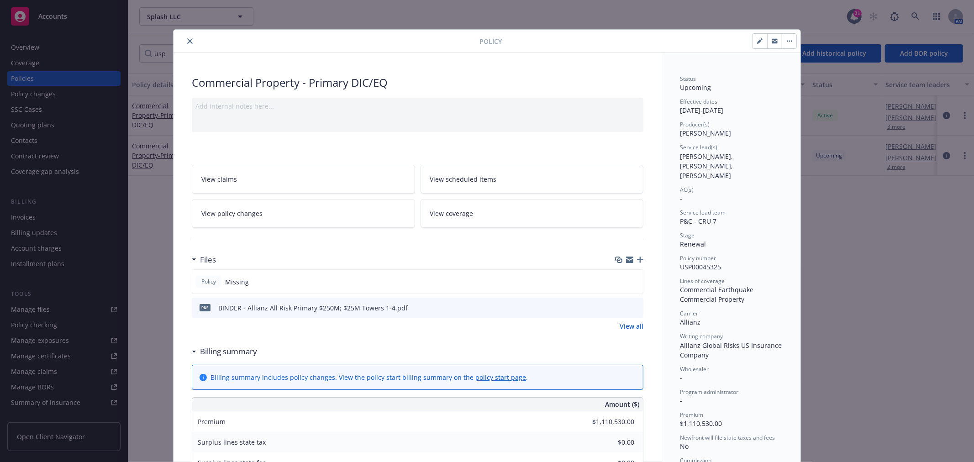
click at [187, 38] on icon "close" at bounding box center [189, 40] width 5 height 5
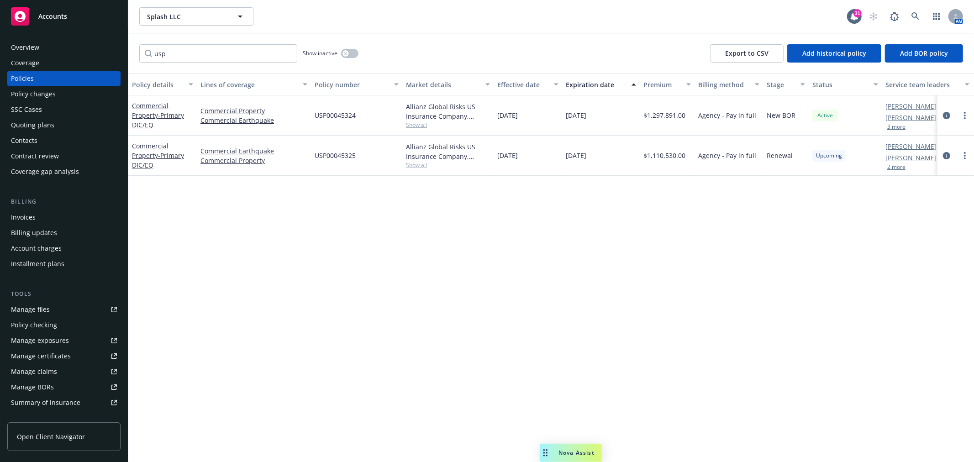
click at [39, 78] on div "Policies" at bounding box center [64, 78] width 106 height 15
click at [208, 55] on input "usp" at bounding box center [218, 53] width 158 height 18
click at [52, 78] on div "Policies" at bounding box center [64, 78] width 106 height 15
drag, startPoint x: 169, startPoint y: 55, endPoint x: 115, endPoint y: 53, distance: 53.4
click at [117, 53] on div "Accounts Overview Coverage Policies Policy changes SSC Cases Quoting plans Cont…" at bounding box center [487, 231] width 974 height 462
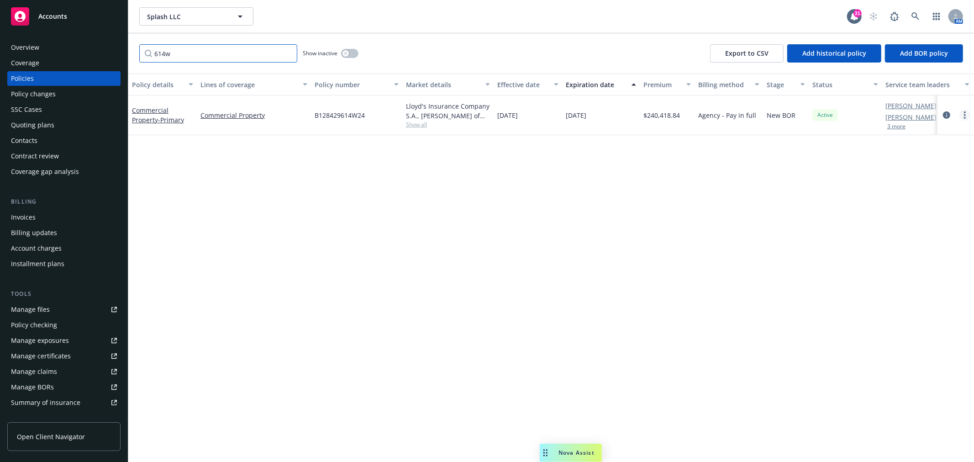
type input "614w"
click at [965, 116] on icon "more" at bounding box center [965, 114] width 2 height 7
click at [928, 152] on link "Renew with incumbent" at bounding box center [915, 152] width 107 height 18
select select "12"
select select "CA"
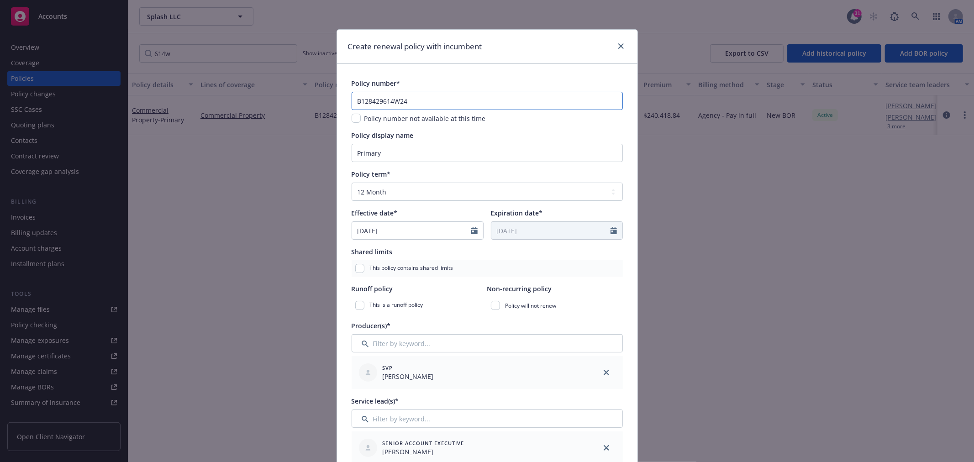
click at [423, 104] on input "B128429614W24" at bounding box center [486, 101] width 271 height 18
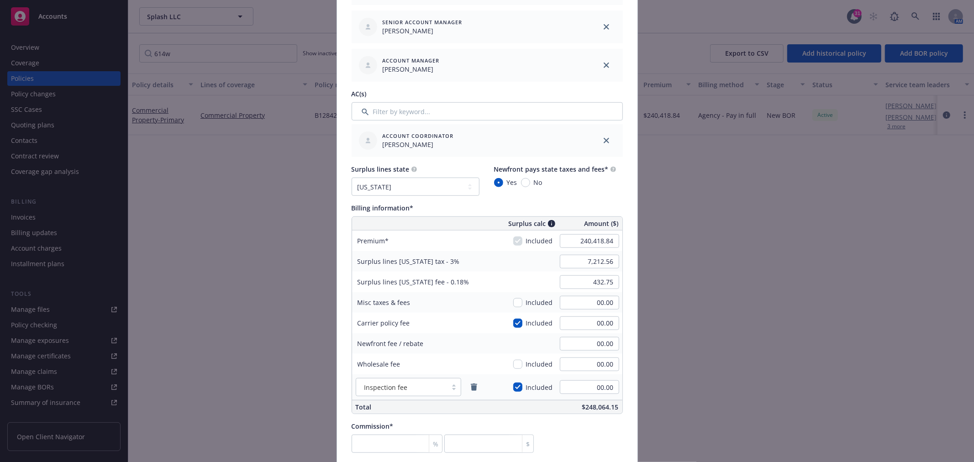
scroll to position [507, 0]
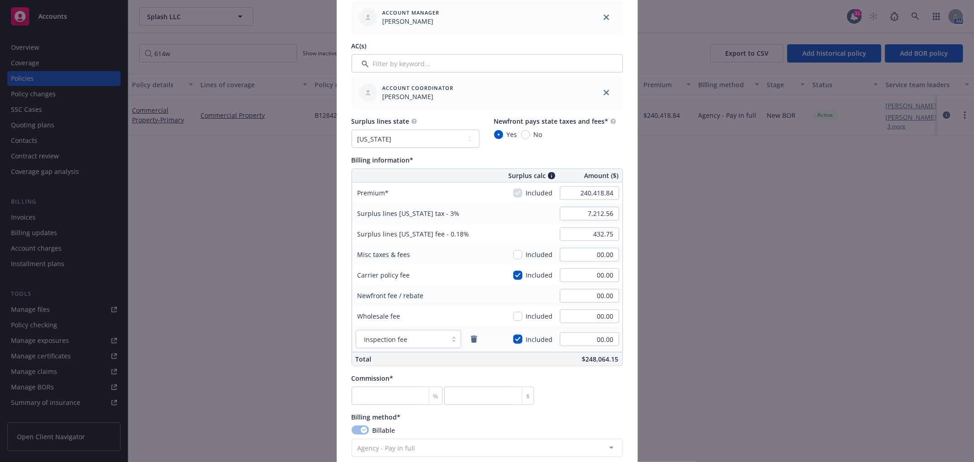
type input "B128429614W25"
type input "232,500.00"
type input "6,975.00"
type input "418.50"
click at [537, 355] on div "$248,064.15" at bounding box center [552, 358] width 139 height 13
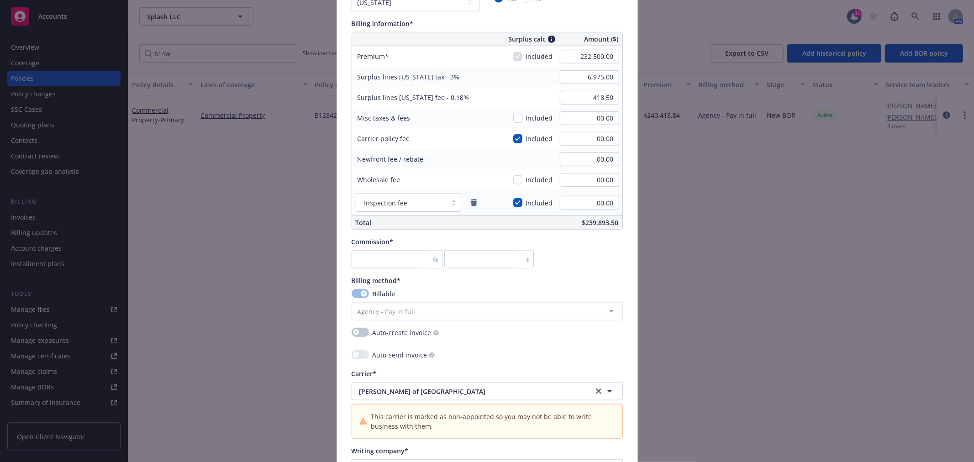
scroll to position [659, 0]
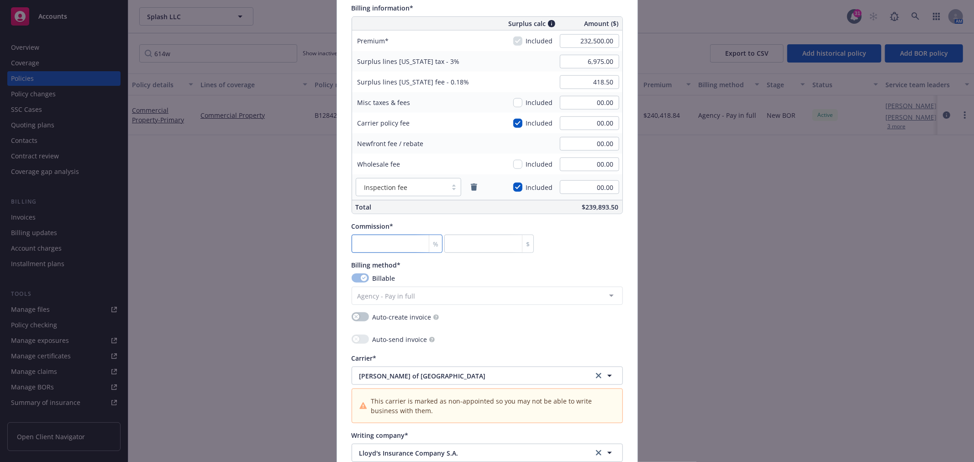
click at [392, 245] on input "number" at bounding box center [396, 244] width 91 height 18
type input "1"
type input "2325"
type input "12"
type input "27900"
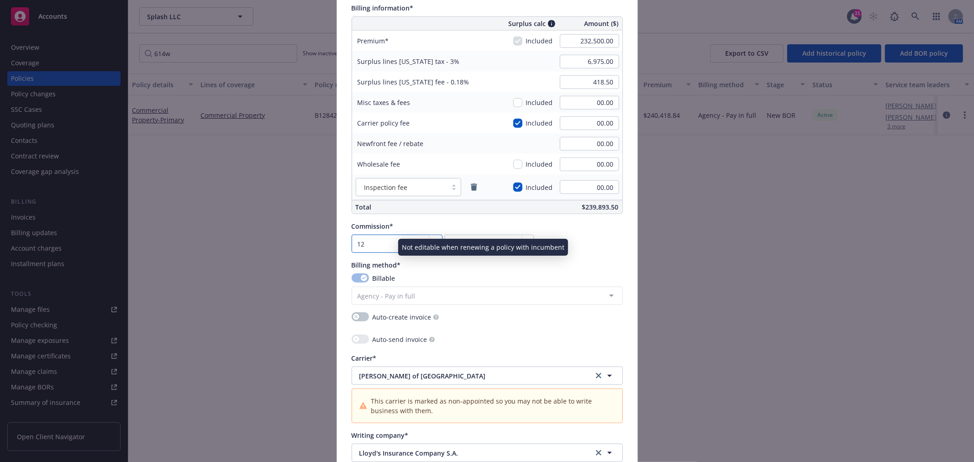
type input "12.5"
type input "29062.5"
type input "12.5"
click at [473, 273] on div "Billable" at bounding box center [486, 278] width 271 height 10
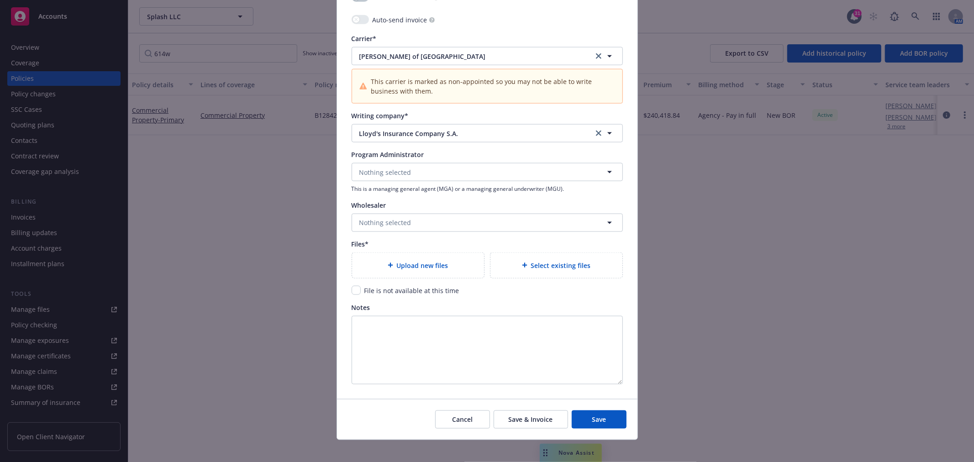
scroll to position [987, 0]
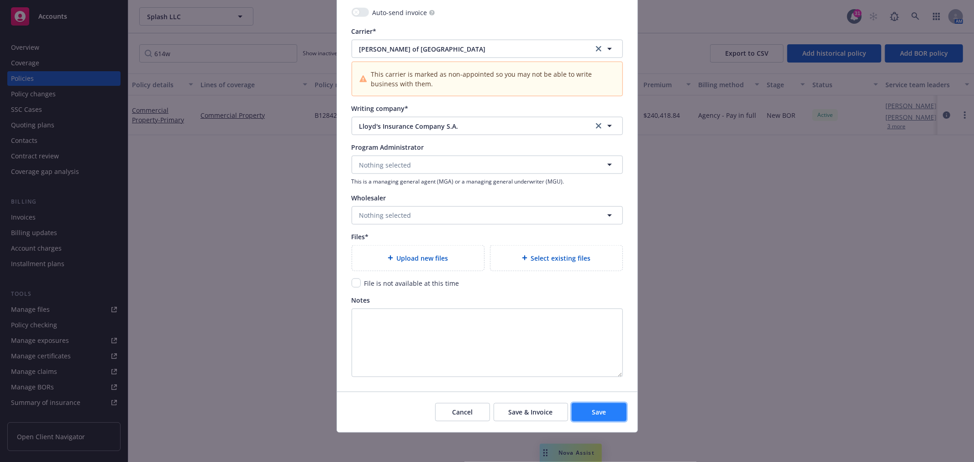
click at [606, 413] on button "Save" at bounding box center [599, 412] width 55 height 18
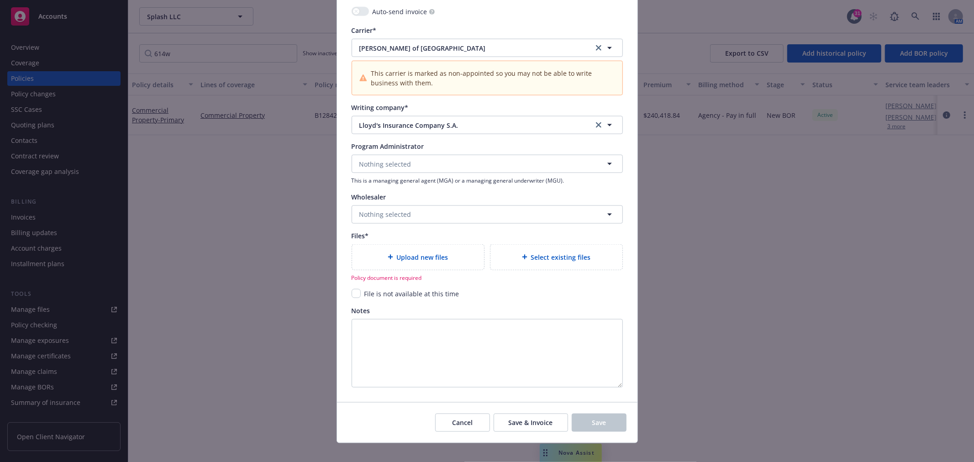
click at [439, 258] on span "Upload new files" at bounding box center [423, 257] width 52 height 10
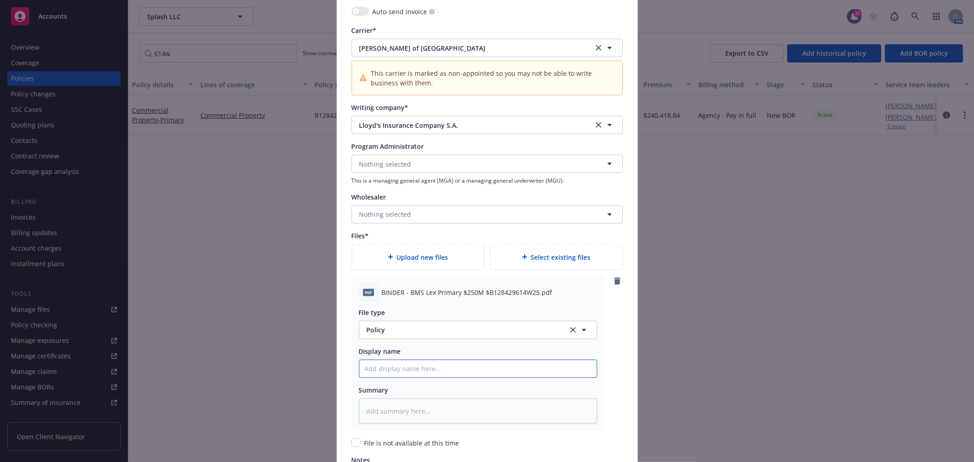
click at [408, 375] on input "Policy display name" at bounding box center [477, 368] width 237 height 17
paste input "BINDER - BMS Lex Primary $250M $B128429614W25.pdf"
type textarea "x"
type input "BINDER - BMS Lex Primary $250M $B128429614W25.pdf"
type textarea "x"
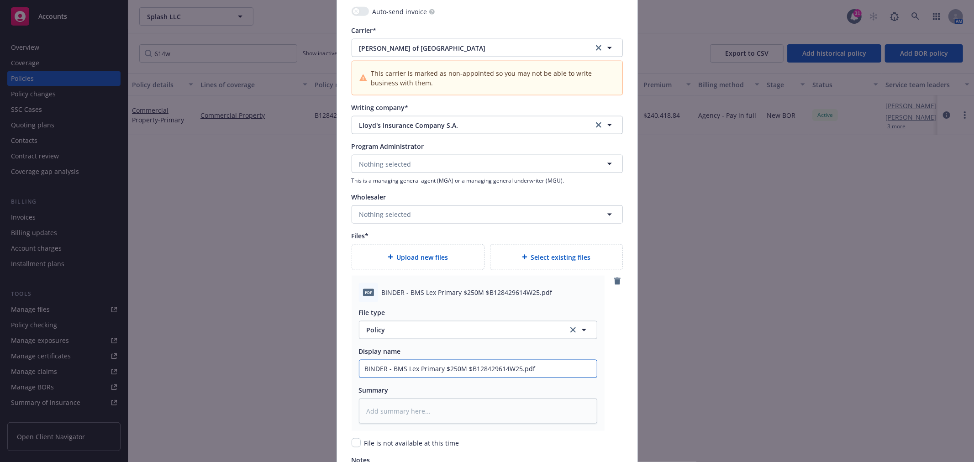
type input "BINDER - BMS Lex Primary $250M $B128429614W25.pd"
type textarea "x"
type input "BINDER - BMS Lex Primary $250M $B128429614W25.p"
type textarea "x"
type input "BINDER - BMS Lex Primary $250M $B128429614W25."
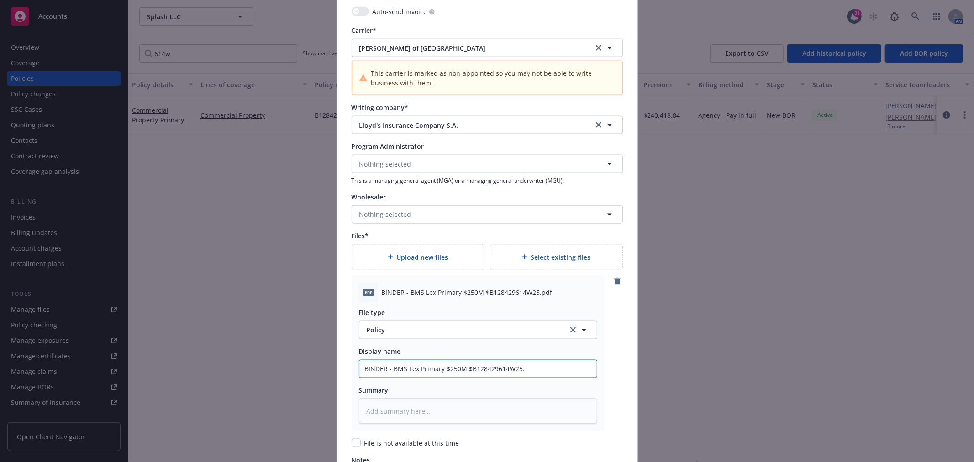
type textarea "x"
type input "BINDER - BMS Lex Primary $250M $B128429614W25"
click at [517, 332] on span "Policy" at bounding box center [462, 330] width 191 height 10
type input "bind"
click at [407, 230] on div "Binder" at bounding box center [478, 231] width 226 height 13
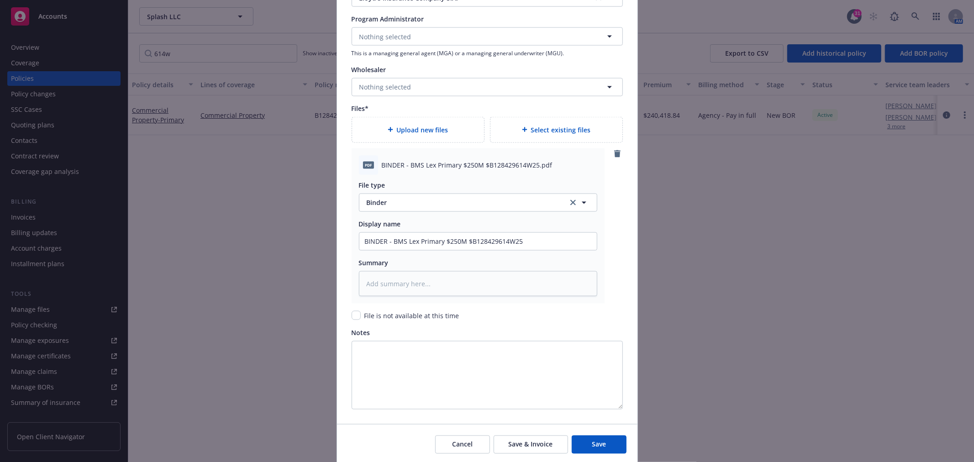
scroll to position [1139, 0]
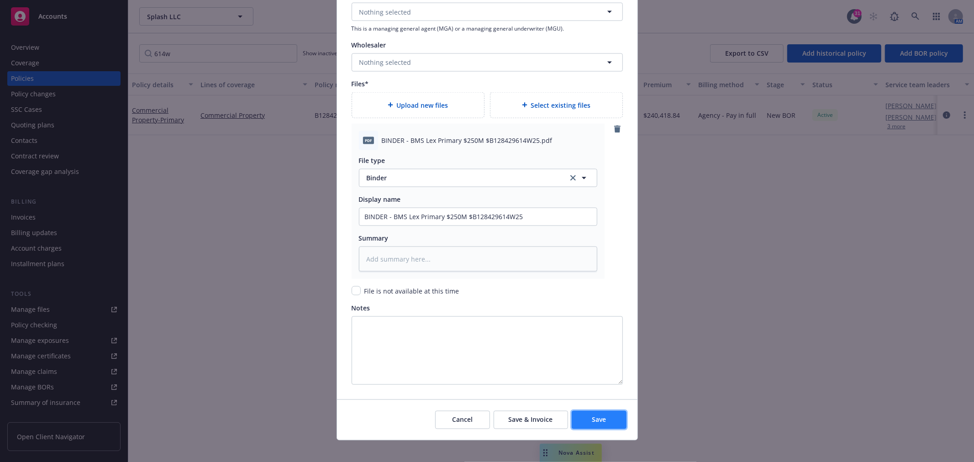
click at [607, 425] on button "Save" at bounding box center [599, 420] width 55 height 18
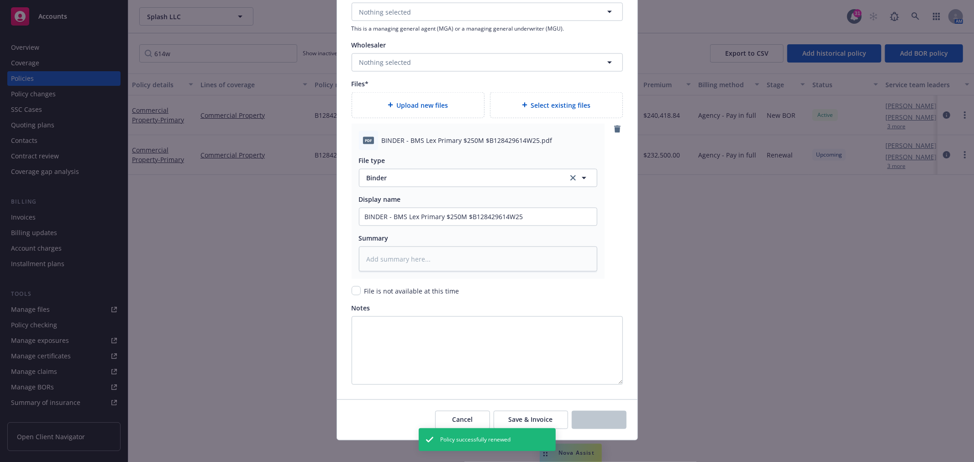
type textarea "x"
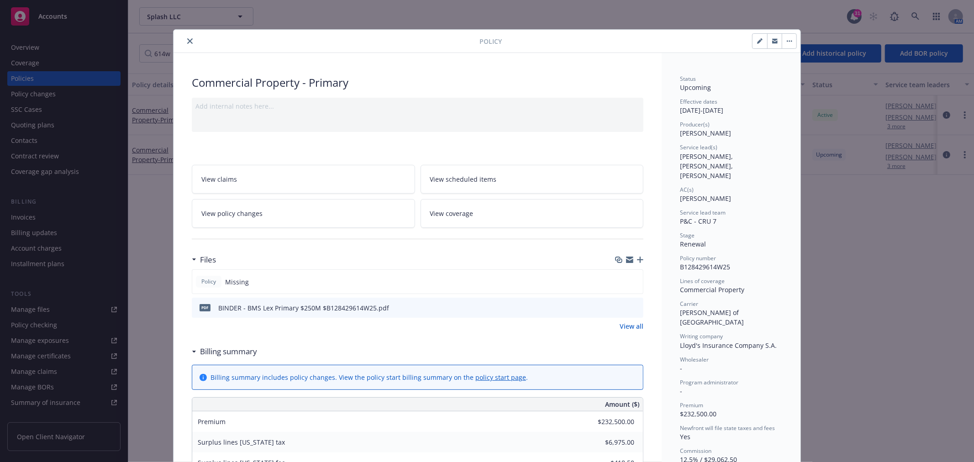
click at [187, 42] on icon "close" at bounding box center [189, 40] width 5 height 5
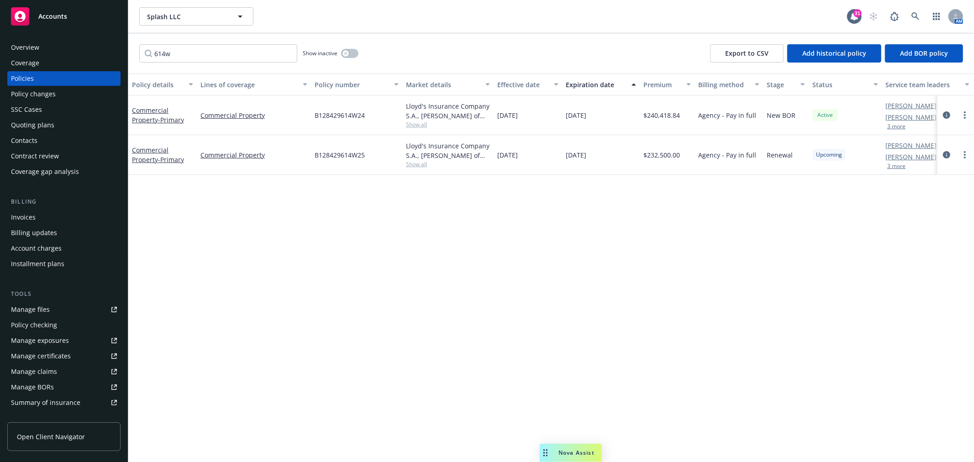
click at [187, 37] on div "614w Show inactive Export to CSV Add historical policy Add BOR policy" at bounding box center [550, 53] width 845 height 40
click at [48, 75] on div "Policies" at bounding box center [64, 78] width 106 height 15
drag, startPoint x: 210, startPoint y: 55, endPoint x: 112, endPoint y: 56, distance: 98.1
click at [112, 56] on div "Accounts Overview Coverage Policies Policy changes SSC Cases Quoting plans Cont…" at bounding box center [487, 231] width 974 height 462
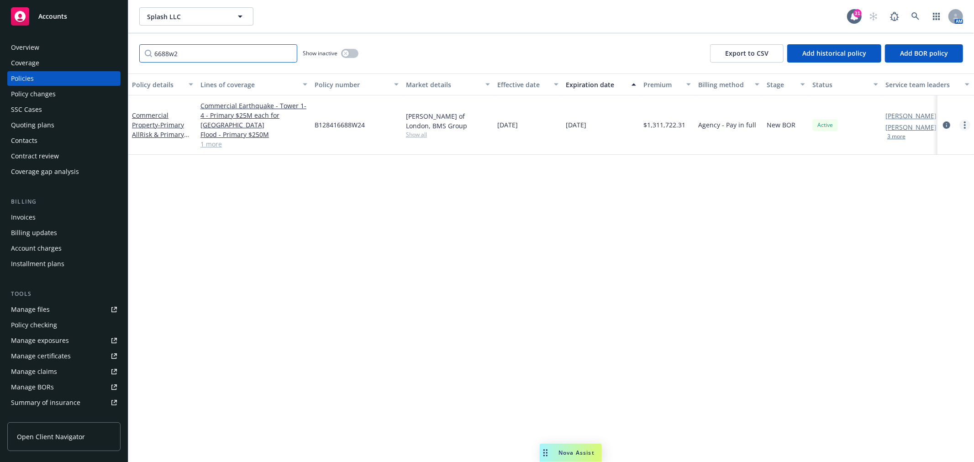
type input "6688w2"
click at [965, 125] on circle "more" at bounding box center [965, 125] width 2 height 2
click at [918, 163] on link "Renew with incumbent" at bounding box center [915, 161] width 107 height 18
select select "12"
select select "CA"
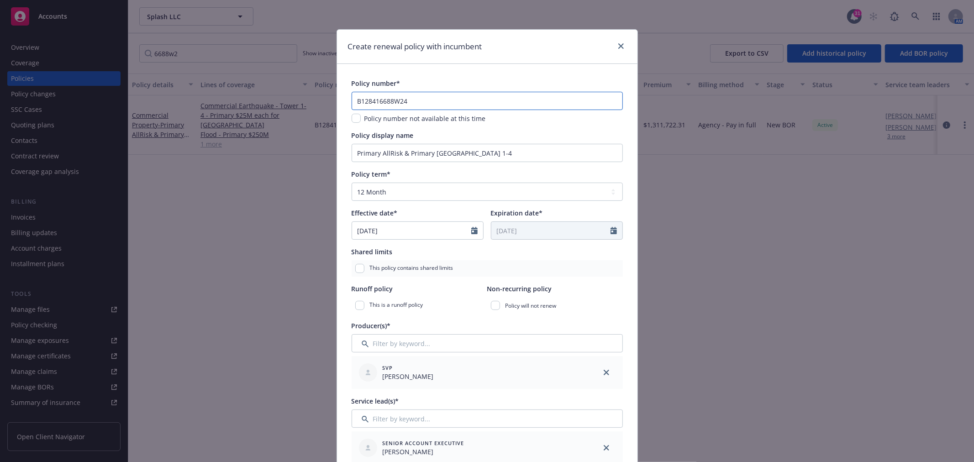
click at [432, 101] on input "B128416688W24" at bounding box center [486, 101] width 271 height 18
type input "B128416688W25"
drag, startPoint x: 420, startPoint y: 103, endPoint x: 318, endPoint y: 103, distance: 102.7
click at [318, 103] on div "Create renewal policy with incumbent Policy number* B128416688W25 Policy number…" at bounding box center [487, 231] width 974 height 462
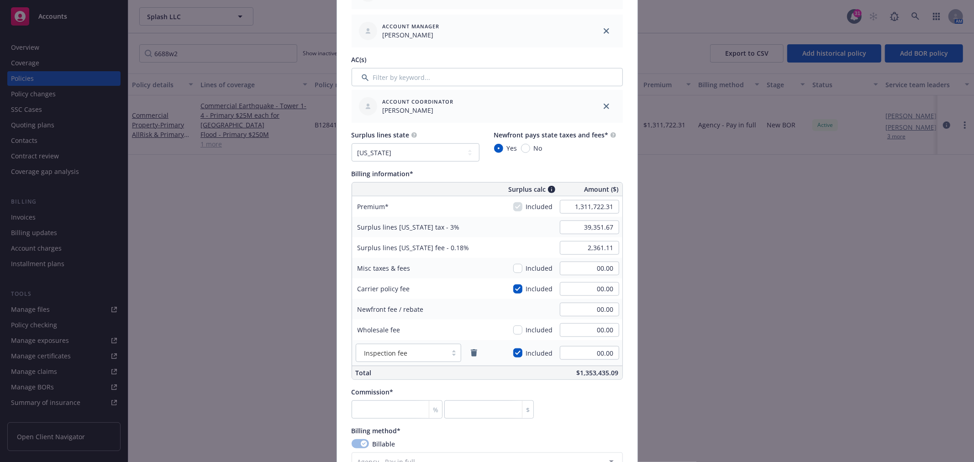
scroll to position [507, 0]
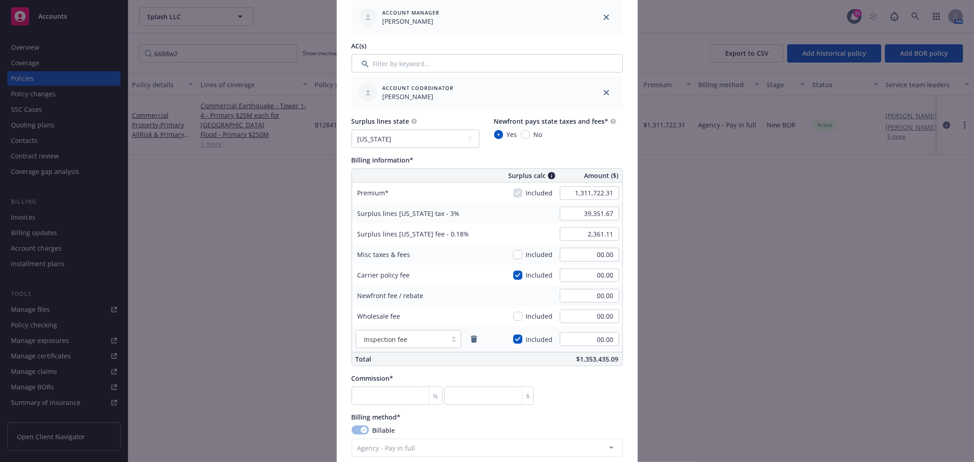
click at [936, 183] on div "Create renewal policy with incumbent Policy number* B128416688W25 Policy number…" at bounding box center [487, 231] width 974 height 462
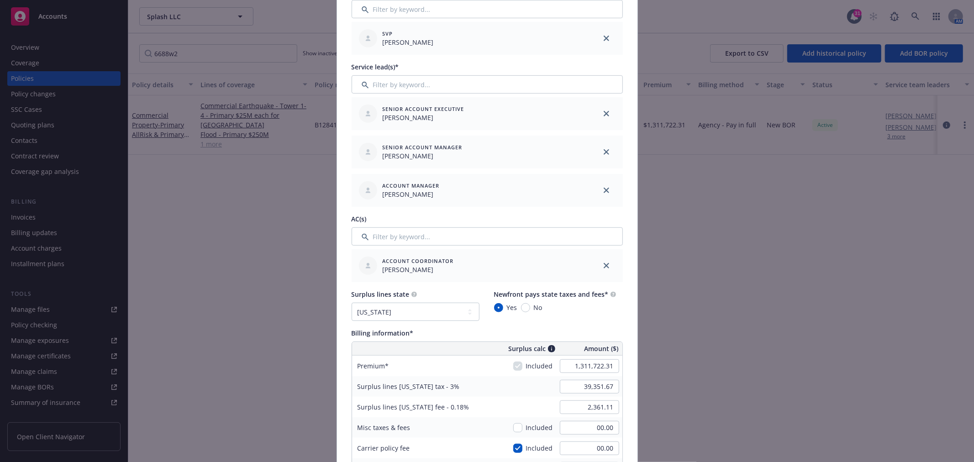
scroll to position [253, 0]
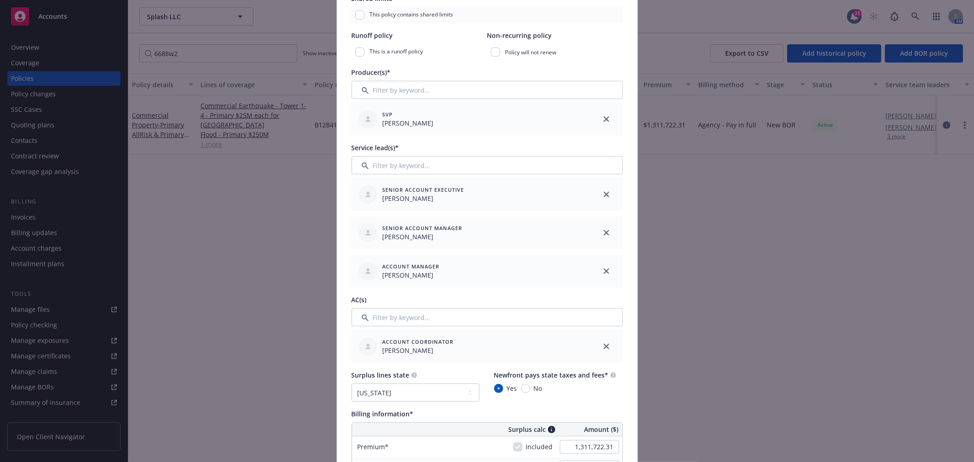
click at [944, 203] on div "Create renewal policy with incumbent Policy number* B128416688W25 Policy number…" at bounding box center [487, 231] width 974 height 462
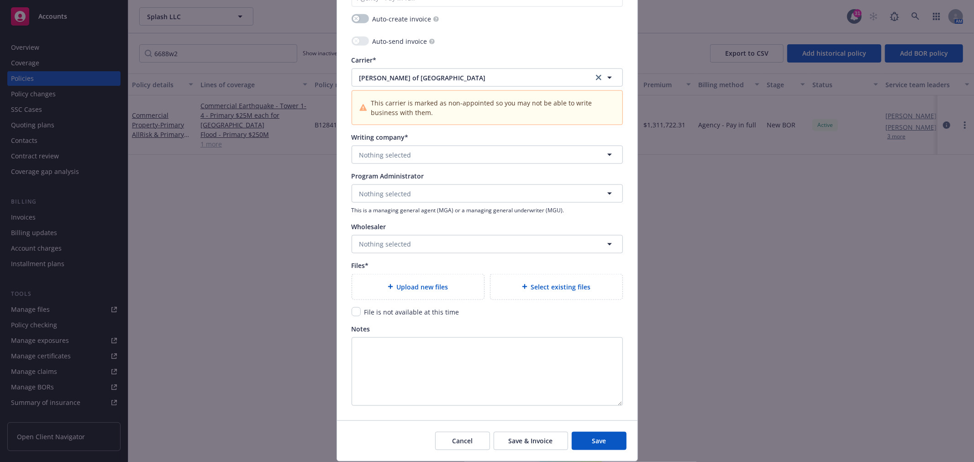
scroll to position [987, 0]
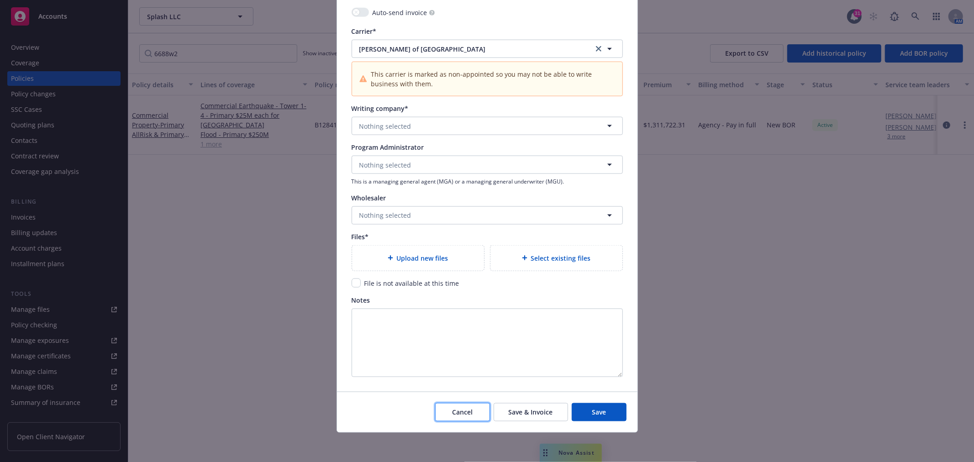
click at [463, 412] on span "Cancel" at bounding box center [462, 412] width 21 height 9
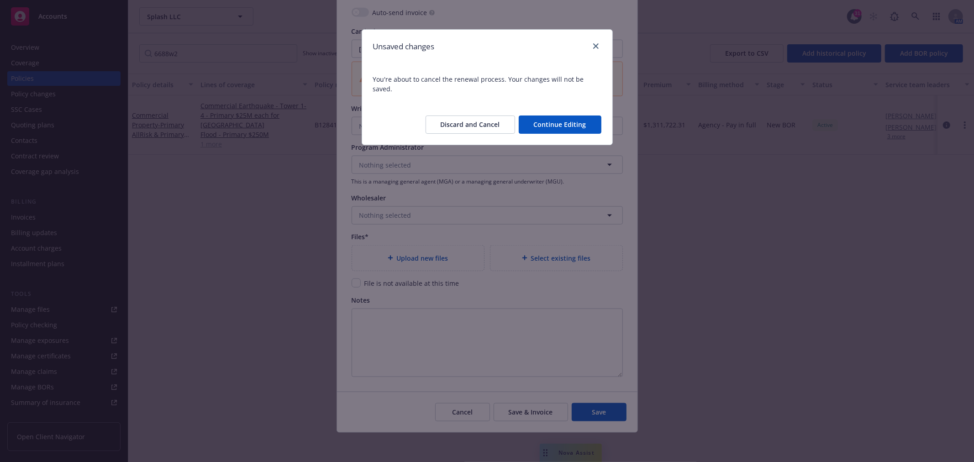
click at [496, 115] on button "Discard and Cancel" at bounding box center [469, 124] width 89 height 18
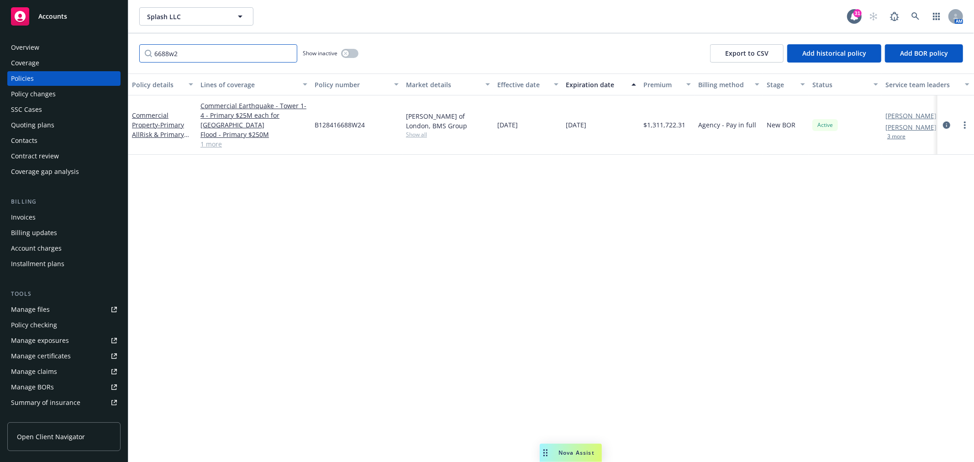
drag, startPoint x: 189, startPoint y: 57, endPoint x: 79, endPoint y: 52, distance: 109.6
click at [84, 52] on div "Accounts Overview Coverage Policies Policy changes SSC Cases Quoting plans Cont…" at bounding box center [487, 231] width 974 height 462
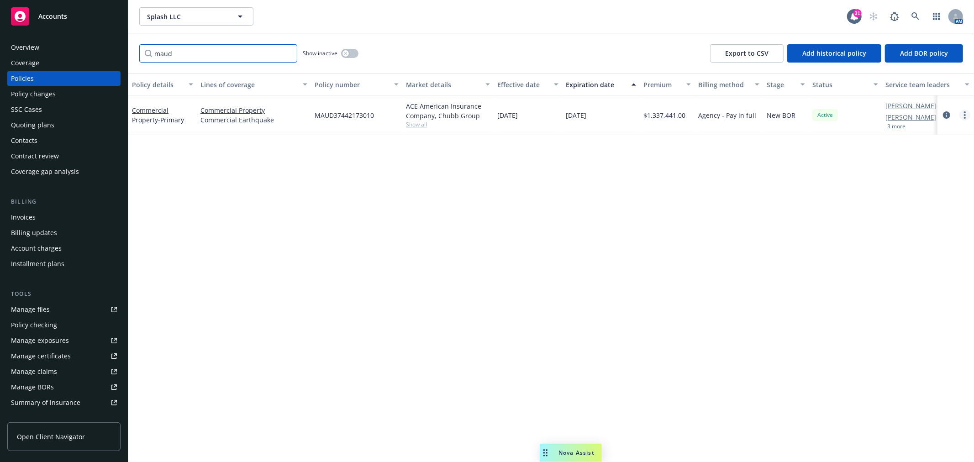
type input "maud"
click at [963, 114] on link "more" at bounding box center [964, 115] width 11 height 11
click at [936, 150] on link "Renew with incumbent" at bounding box center [915, 152] width 107 height 18
select select "12"
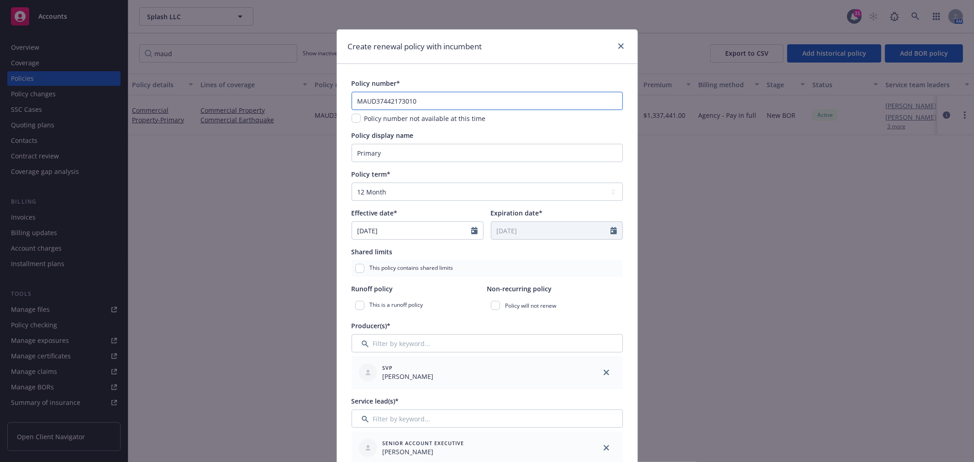
drag, startPoint x: 446, startPoint y: 102, endPoint x: 308, endPoint y: 96, distance: 137.5
click at [308, 96] on div "Create renewal policy with incumbent Policy number* MAUD37442173010 Policy numb…" at bounding box center [487, 231] width 974 height 462
paste input "1"
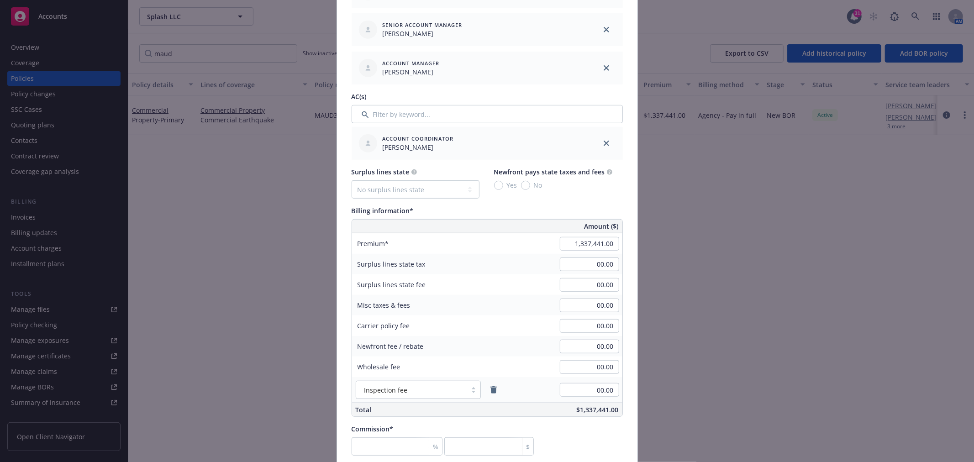
scroll to position [507, 0]
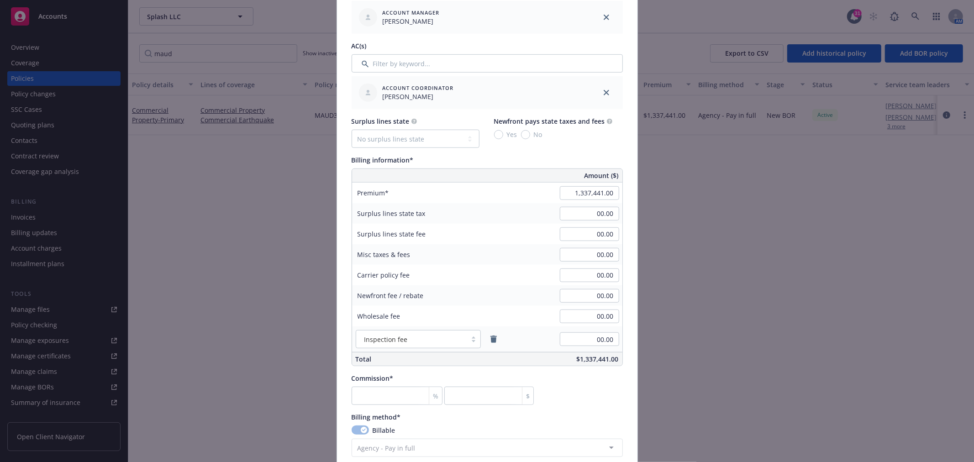
type input "MAUD37442173011"
type input "1,281,603.00"
click at [583, 217] on input "00.00" at bounding box center [589, 214] width 59 height 14
click at [372, 394] on input "number" at bounding box center [396, 396] width 91 height 18
type input "1"
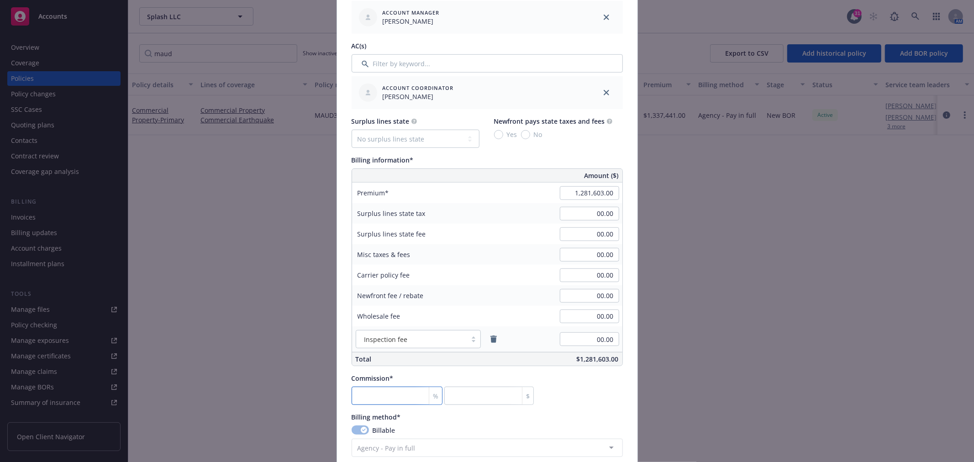
type input "12816.03"
type input "15"
type input "192240.45"
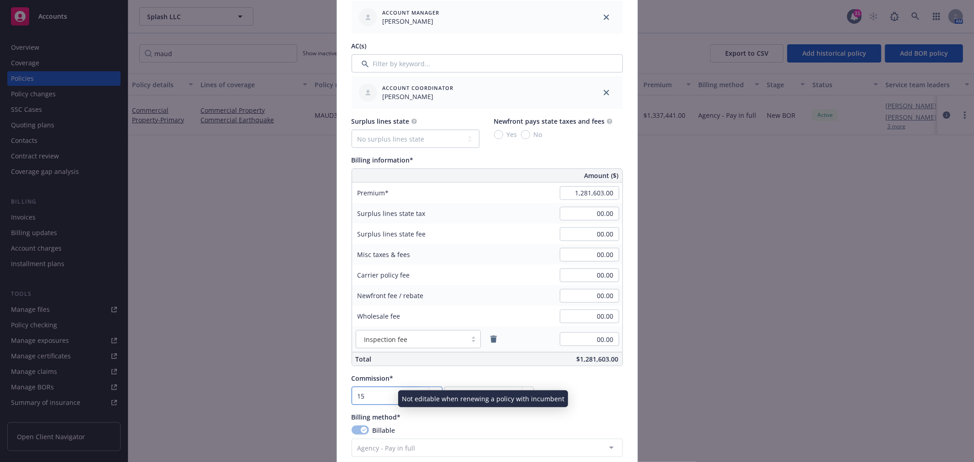
type input "15"
click at [577, 423] on div "Billing method* Billable Agency - Pay in full Agency - Financed Agency - Instal…" at bounding box center [486, 434] width 271 height 45
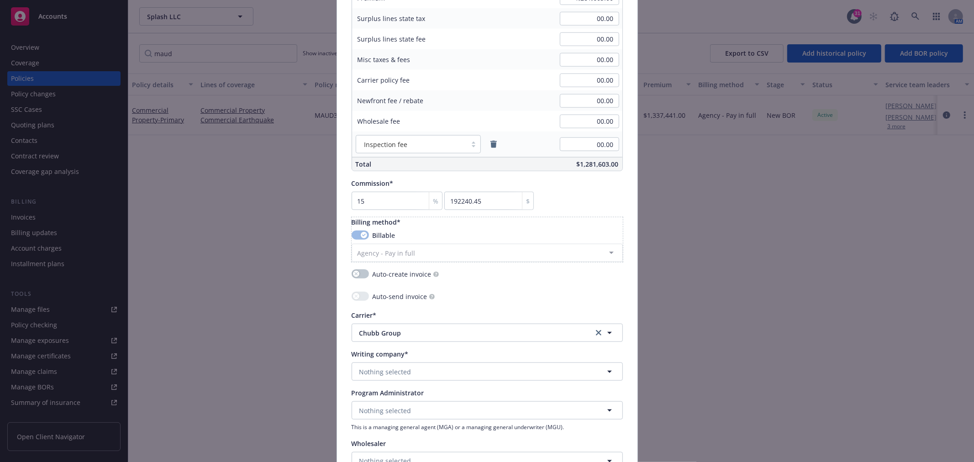
scroll to position [710, 0]
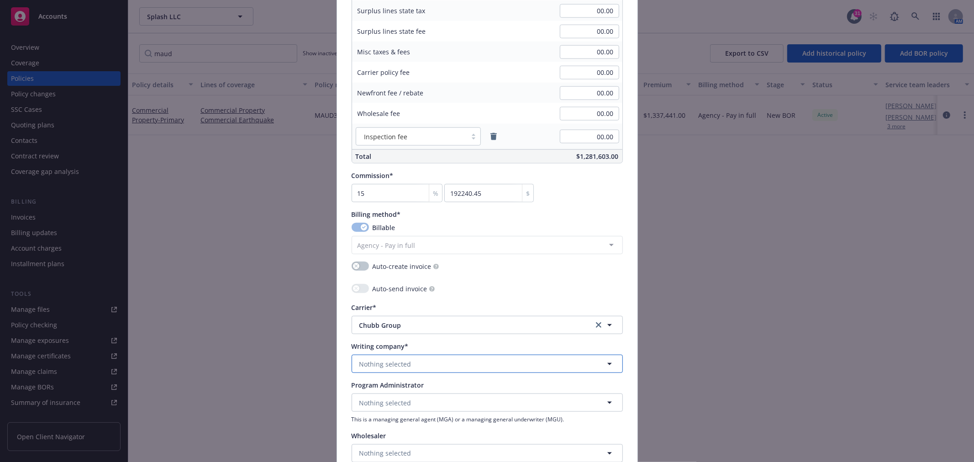
click at [373, 361] on span "Nothing selected" at bounding box center [385, 364] width 52 height 10
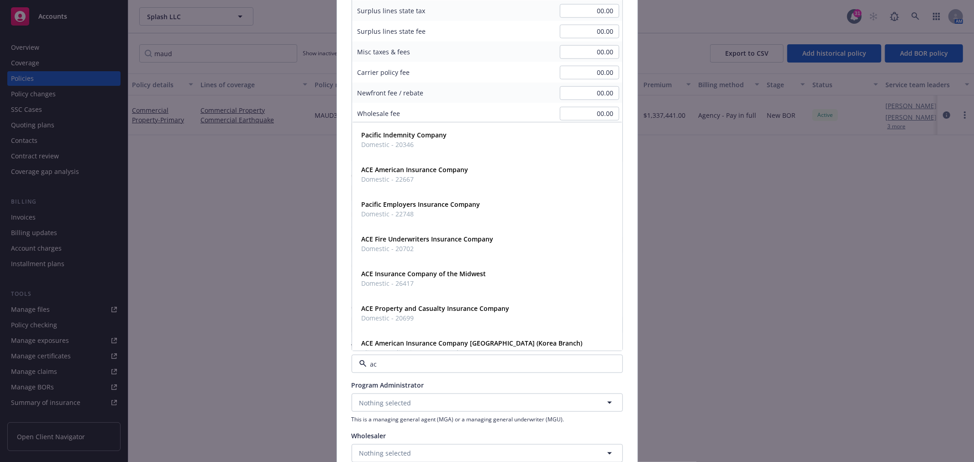
type input "ace"
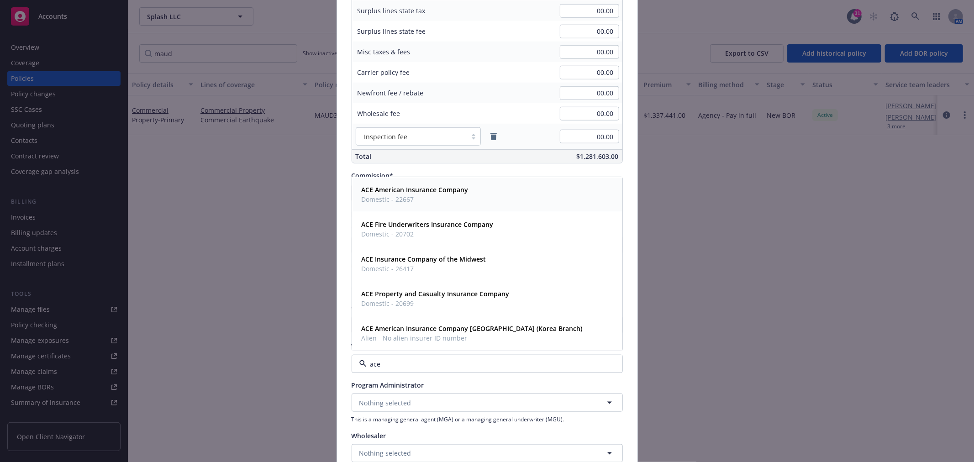
click at [444, 189] on strong "ACE American Insurance Company" at bounding box center [415, 190] width 107 height 9
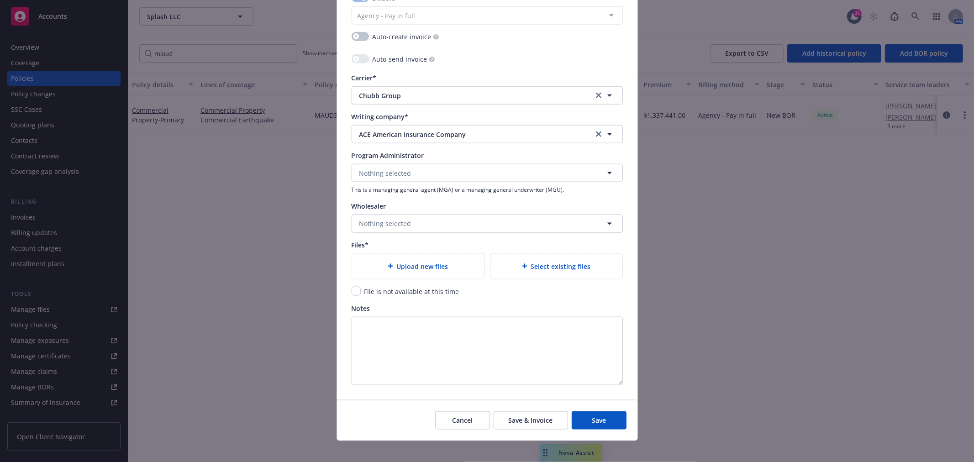
scroll to position [948, 0]
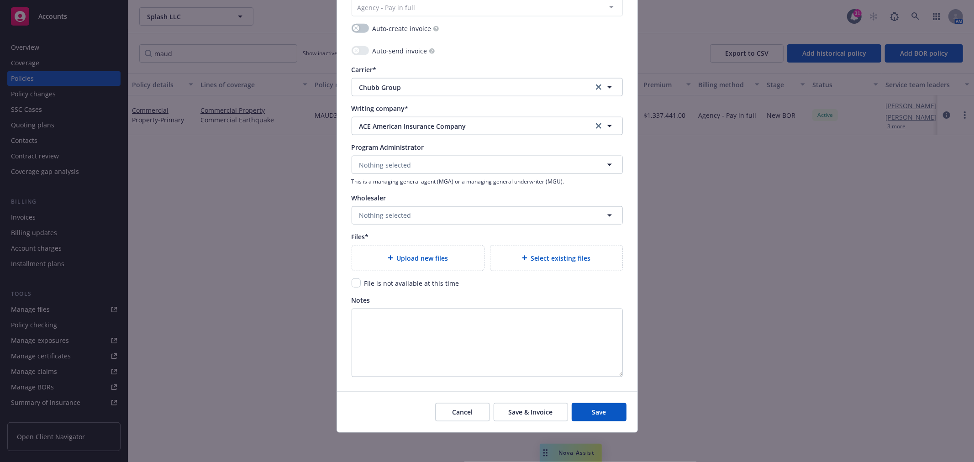
click at [431, 256] on span "Upload new files" at bounding box center [423, 258] width 52 height 10
type textarea "x"
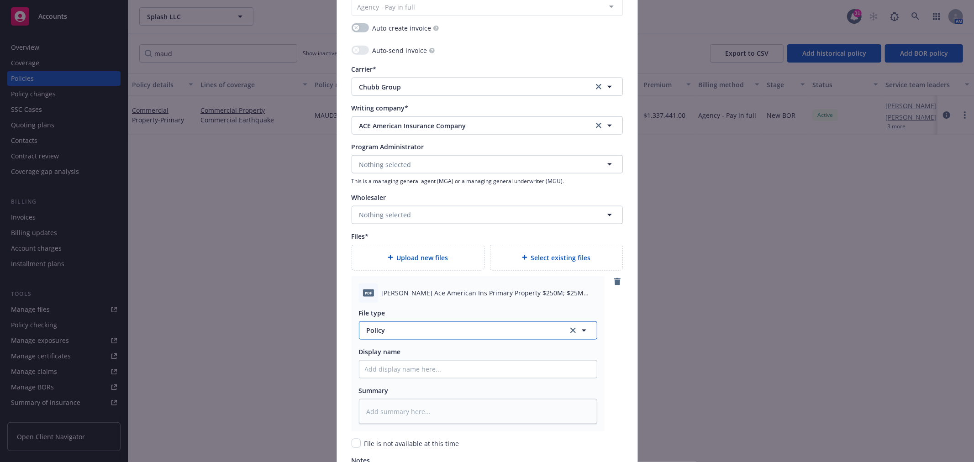
click at [425, 333] on span "Policy" at bounding box center [462, 330] width 191 height 10
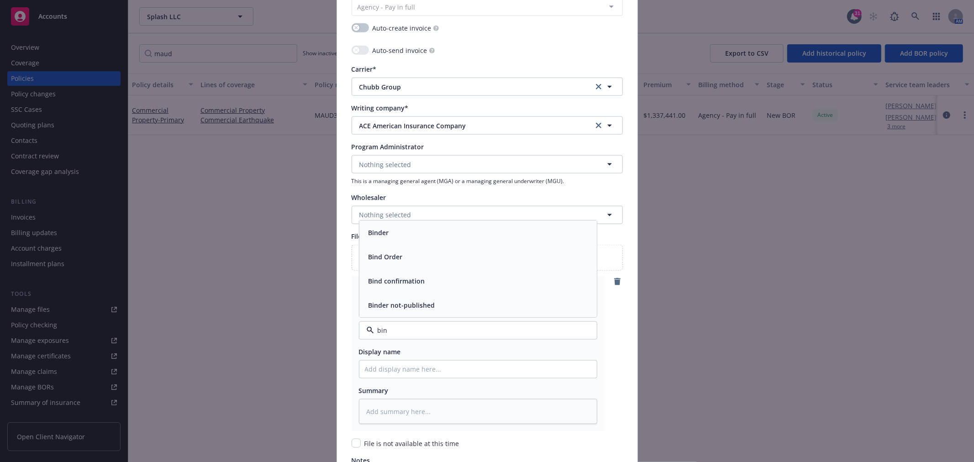
type input "bind"
click at [411, 233] on div "Binder" at bounding box center [478, 232] width 226 height 13
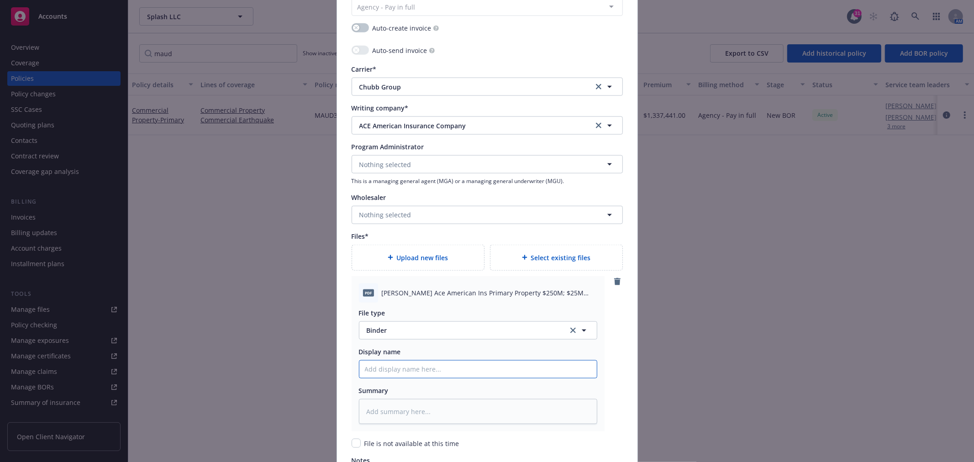
click at [410, 367] on input "Policy display name" at bounding box center [477, 369] width 237 height 17
paste input "[PERSON_NAME] Ace American Ins Primary Property $250M; $25M Towers 1-4.pdf"
type textarea "x"
type input "[PERSON_NAME] Ace American Ins Primary Property $250M; $25M Towers 1-4.pdf"
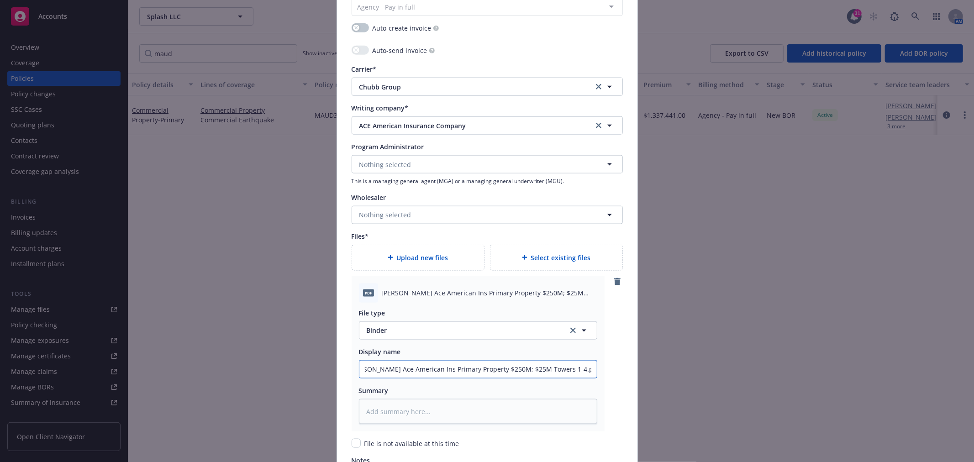
type textarea "x"
type input "[PERSON_NAME] Ace American Ins Primary Property $250M; $25M Towers 1-4.pd"
type textarea "x"
type input "[PERSON_NAME] Ace American Ins Primary Property $250M; $25M Towers 1-4.p"
type textarea "x"
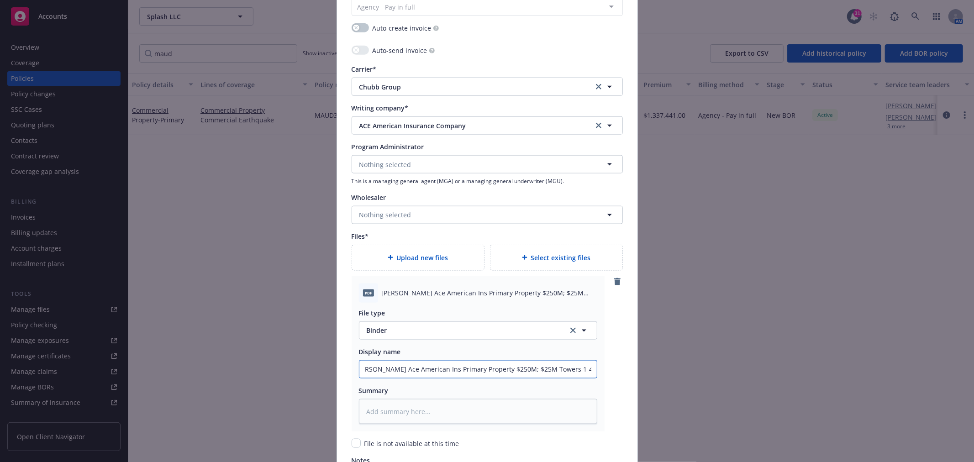
type input "[PERSON_NAME] Ace American Ins Primary Property $250M; $25M Towers 1-4."
type textarea "x"
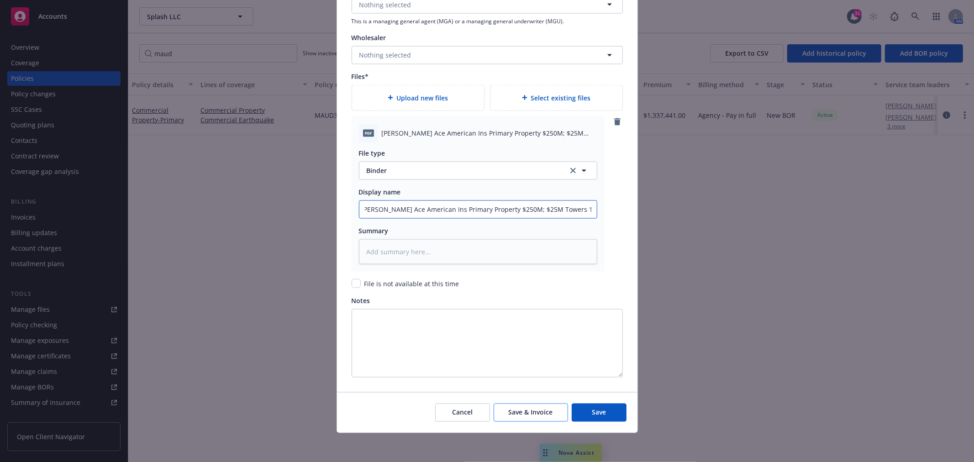
scroll to position [1109, 0]
type input "[PERSON_NAME] Ace American Ins Primary Property $250M; $25M Towers 1-4"
click at [603, 413] on button "Save" at bounding box center [599, 412] width 55 height 18
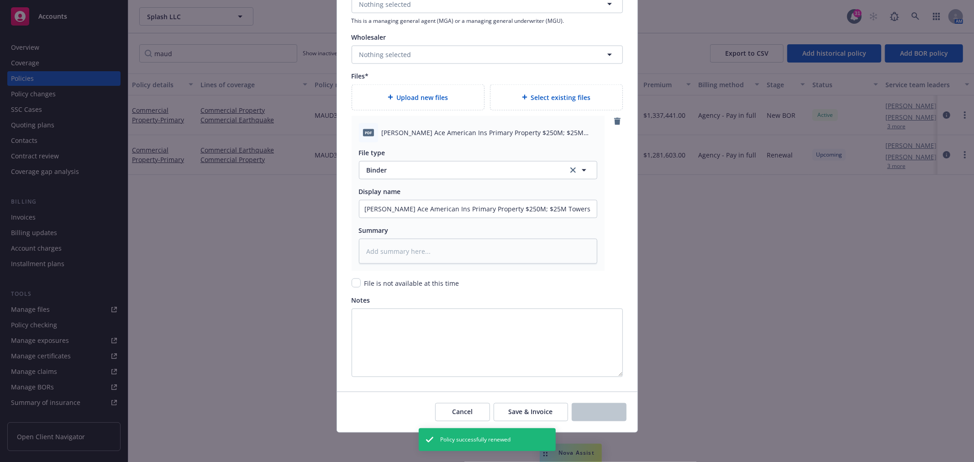
type textarea "x"
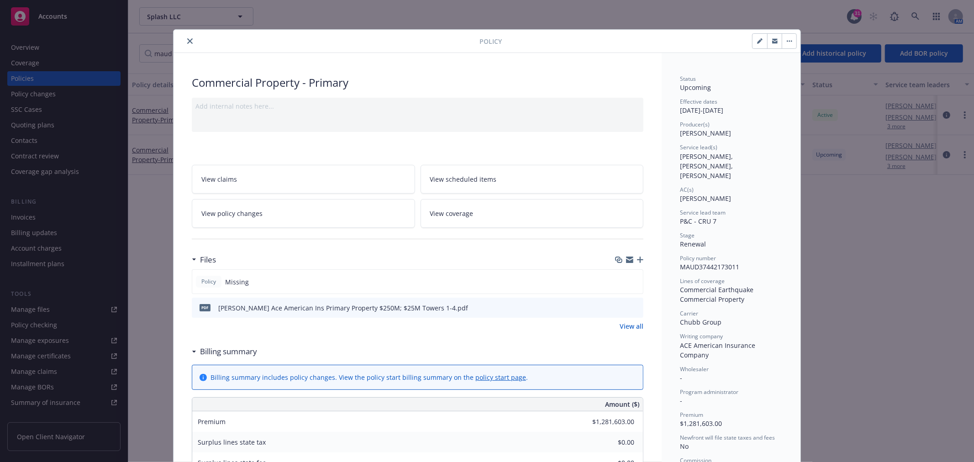
click at [184, 40] on button "close" at bounding box center [189, 41] width 11 height 11
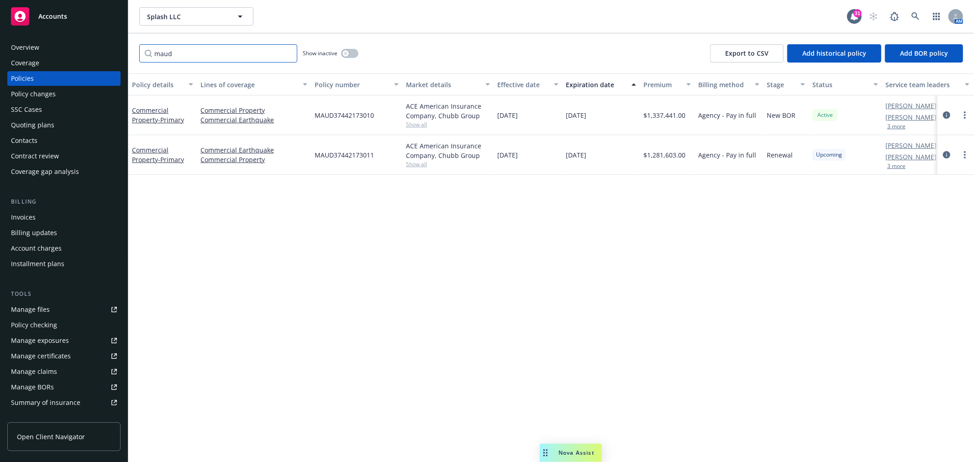
drag, startPoint x: 215, startPoint y: 55, endPoint x: 110, endPoint y: 53, distance: 105.0
click at [131, 53] on div "maud Show inactive Export to CSV Add historical policy Add BOR policy" at bounding box center [550, 53] width 845 height 40
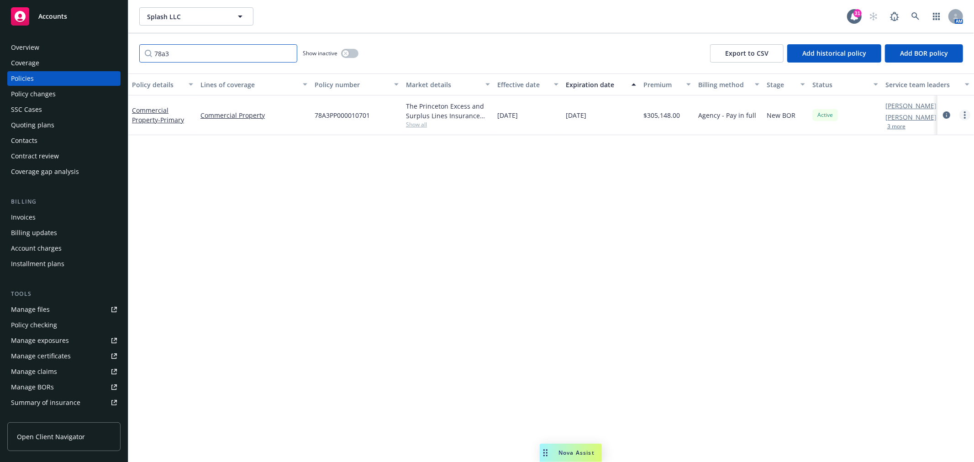
type input "78a3"
click at [964, 116] on icon "more" at bounding box center [965, 114] width 2 height 7
click at [927, 151] on link "Renew with incumbent" at bounding box center [915, 152] width 107 height 18
select select "12"
select select "CA"
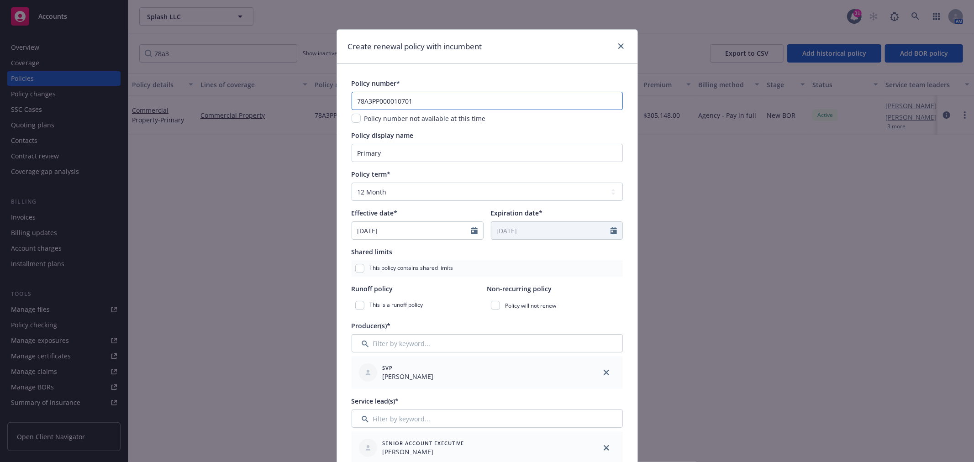
drag, startPoint x: 424, startPoint y: 96, endPoint x: 268, endPoint y: 95, distance: 155.2
click at [270, 95] on div "Create renewal policy with incumbent Policy number* 78A3PP000010701 Policy numb…" at bounding box center [487, 231] width 974 height 462
paste input "2"
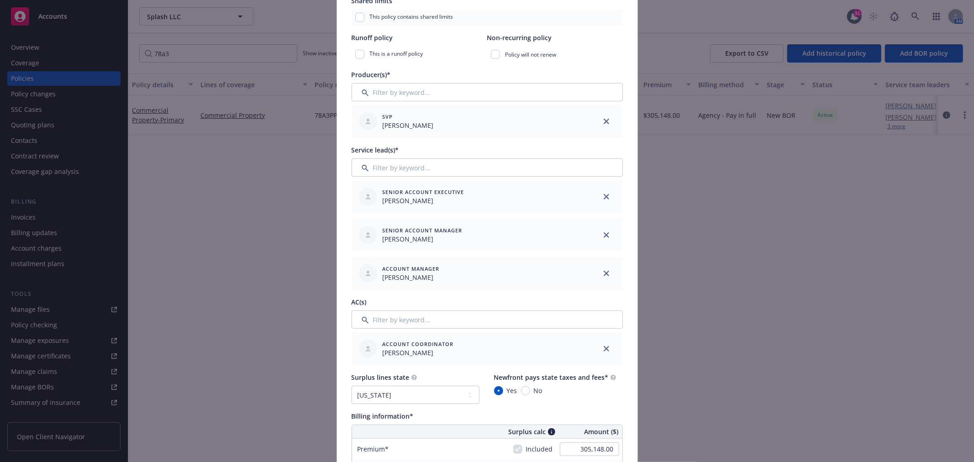
scroll to position [253, 0]
type input "78A3PP000010702"
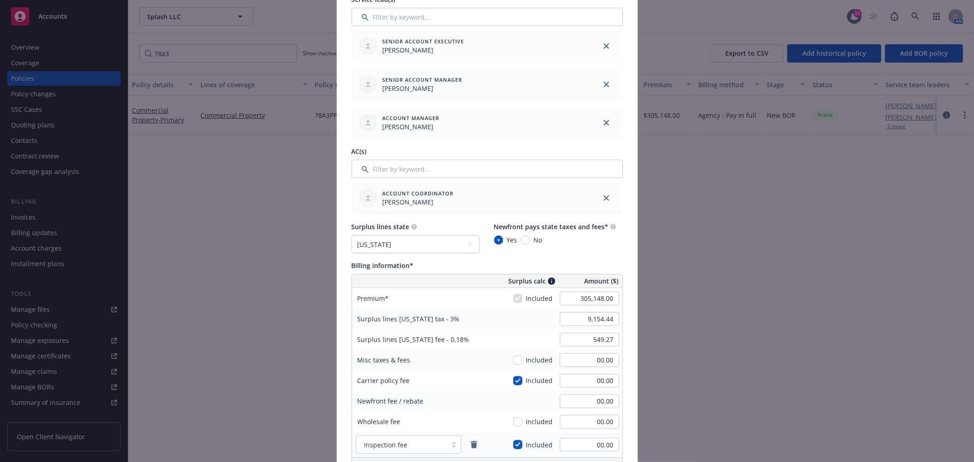
scroll to position [405, 0]
type input "295,973.00"
type input "8,879.19"
type input "532.75"
click at [562, 316] on input "8,879.19" at bounding box center [589, 316] width 59 height 14
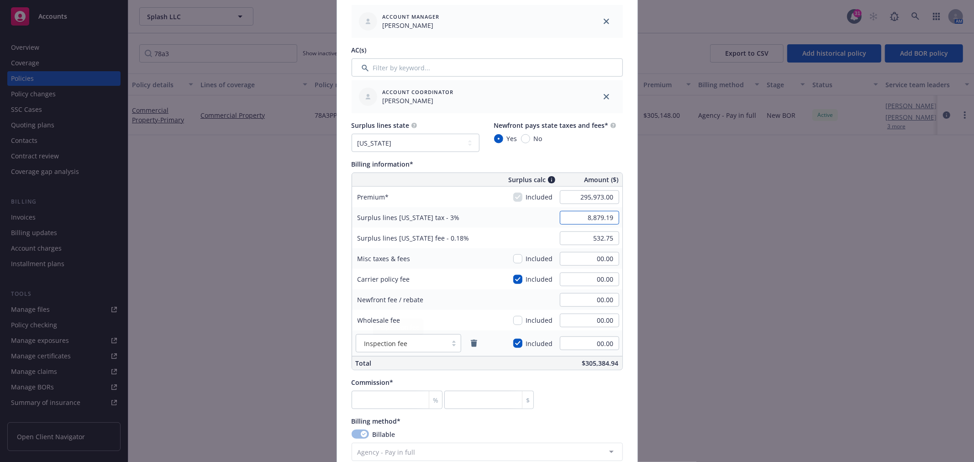
scroll to position [507, 0]
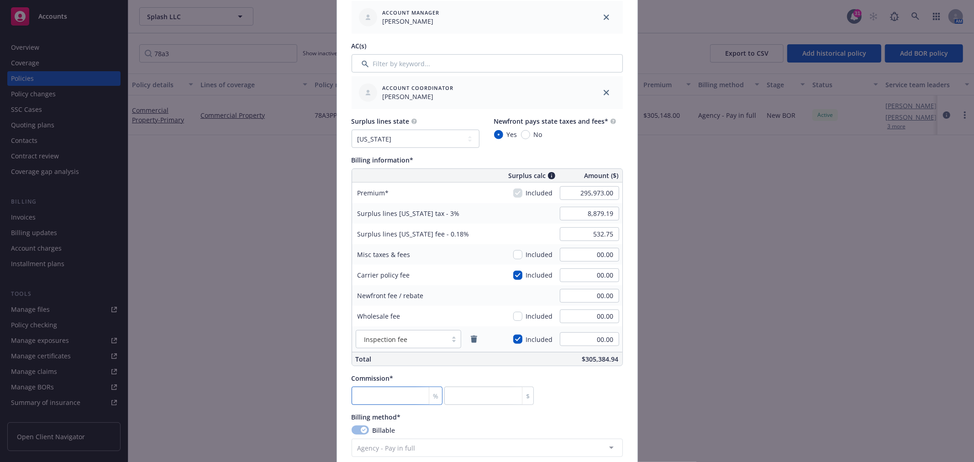
click at [405, 394] on input "number" at bounding box center [396, 396] width 91 height 18
type input "1"
type input "2959.73"
type input "15"
type input "44395.95"
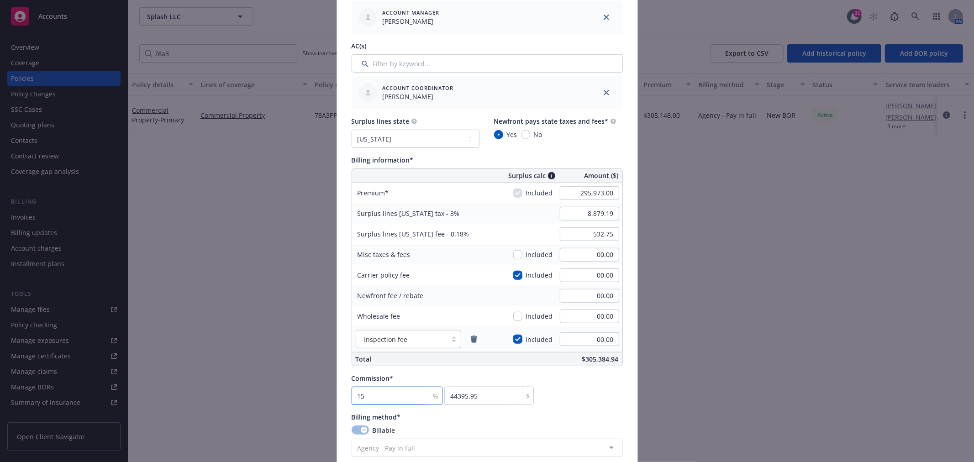
type input "15"
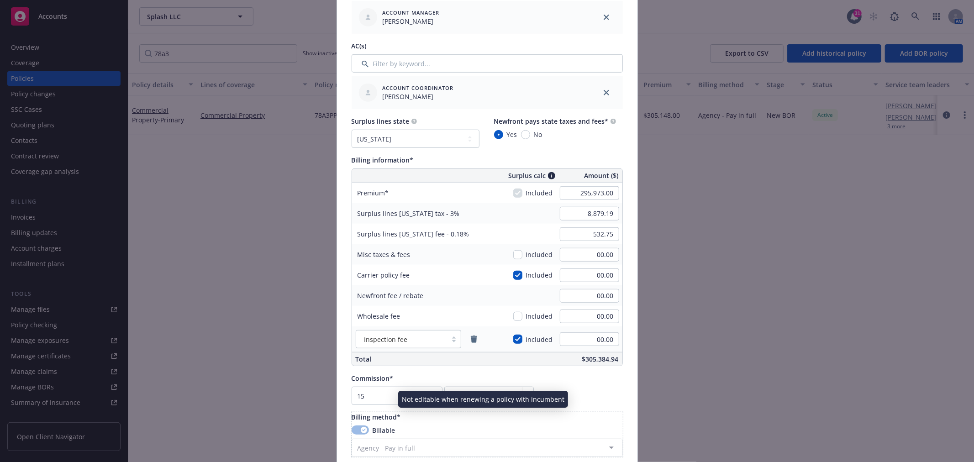
click at [494, 428] on div "Billable" at bounding box center [486, 430] width 271 height 10
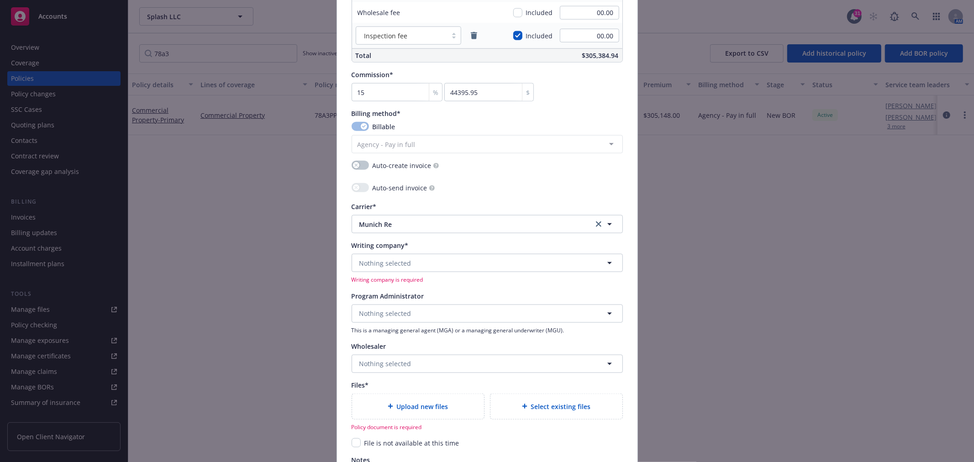
scroll to position [811, 0]
click at [432, 259] on button "Nothing selected" at bounding box center [486, 262] width 271 height 18
click at [438, 263] on button "Nothing selected" at bounding box center [486, 262] width 271 height 18
type input "the"
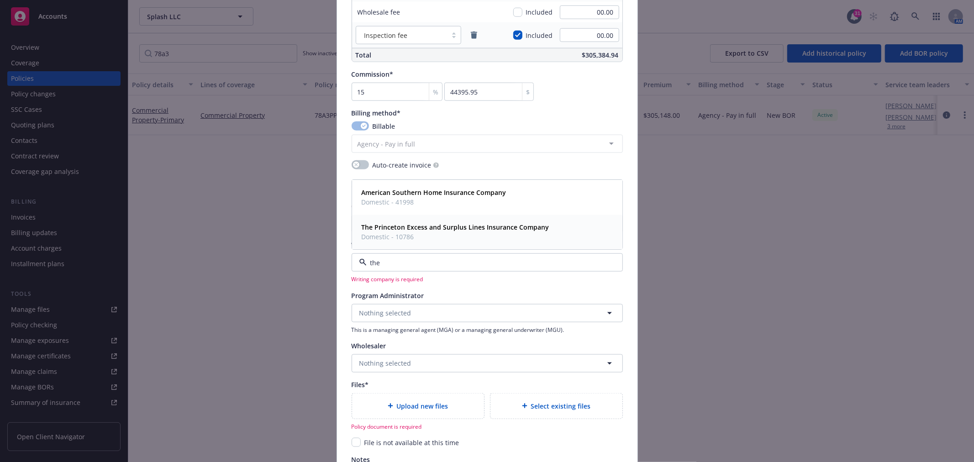
click at [514, 225] on strong "The Princeton Excess and Surplus Lines Insurance Company" at bounding box center [456, 227] width 188 height 9
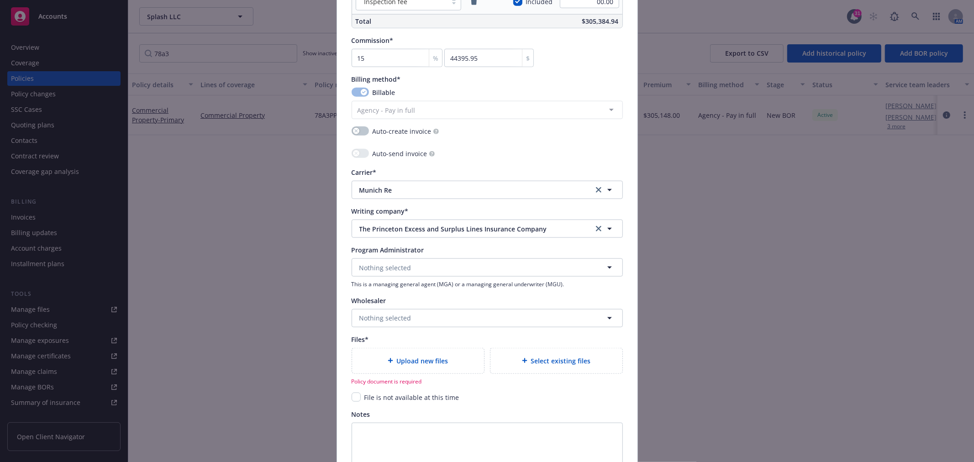
scroll to position [862, 0]
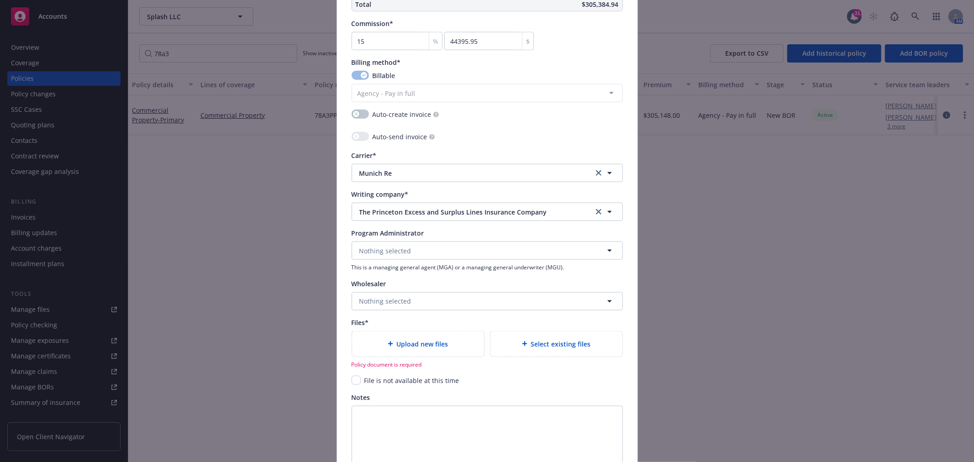
click at [428, 343] on span "Upload new files" at bounding box center [423, 344] width 52 height 10
type textarea "x"
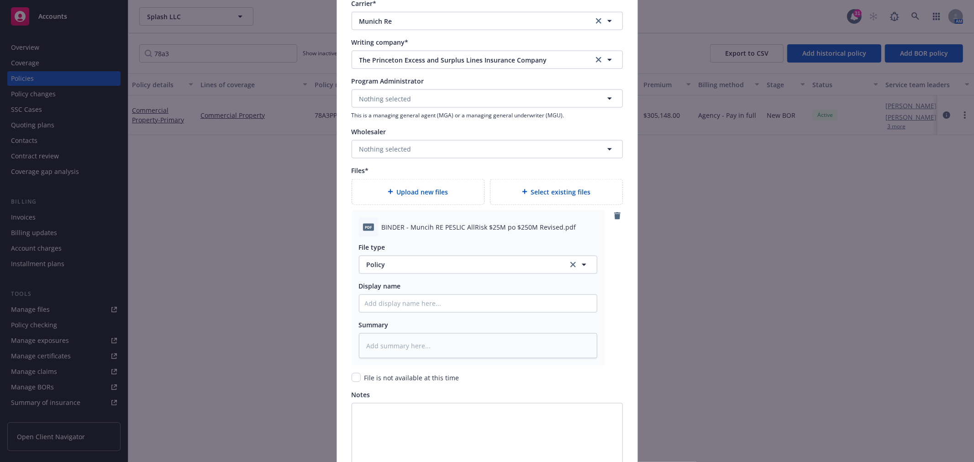
scroll to position [1014, 0]
click at [420, 275] on div "File type Policy Policy Display name Summary" at bounding box center [478, 296] width 238 height 121
click at [422, 270] on button "Policy" at bounding box center [478, 264] width 238 height 18
type input "bind"
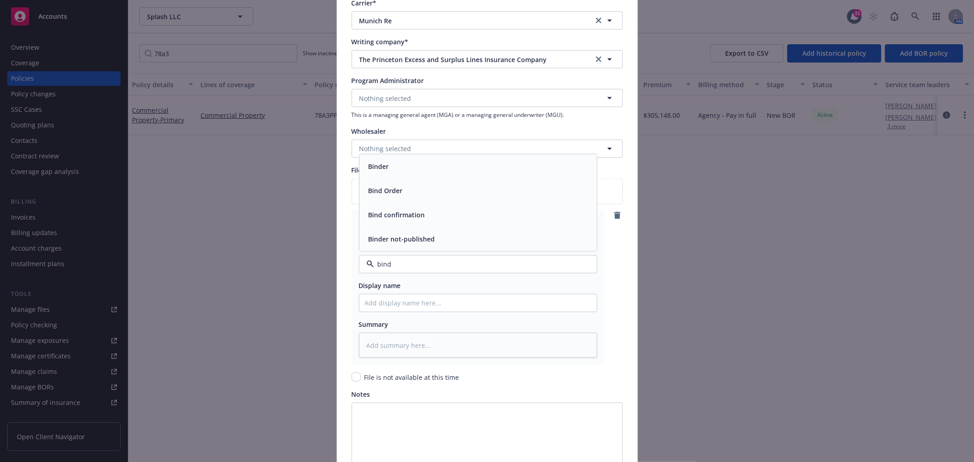
click at [403, 163] on div "Binder" at bounding box center [478, 166] width 226 height 13
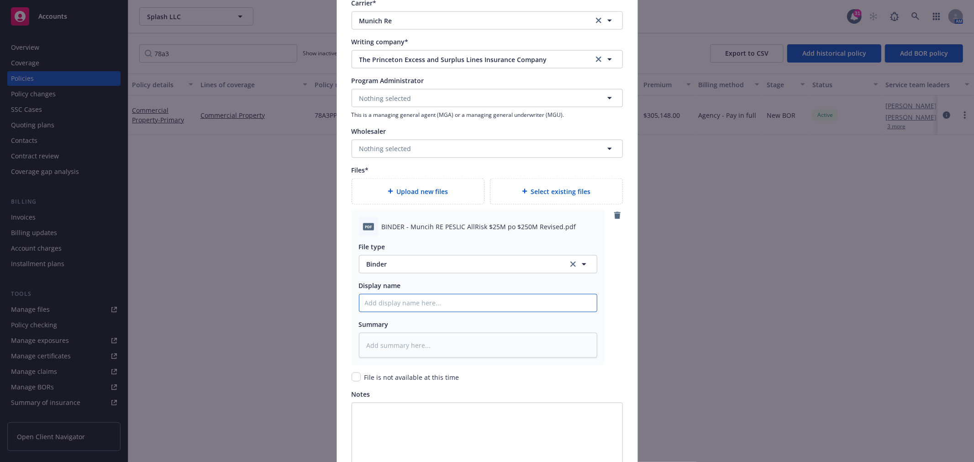
click at [407, 302] on input "Policy display name" at bounding box center [477, 302] width 237 height 17
paste input "BINDER - Muncih RE PESLIC AllRisk $25M po $250M Revised.pdf"
type textarea "x"
type input "BINDER - Muncih RE PESLIC AllRisk $25M po $250M Revised.pdf"
type textarea "x"
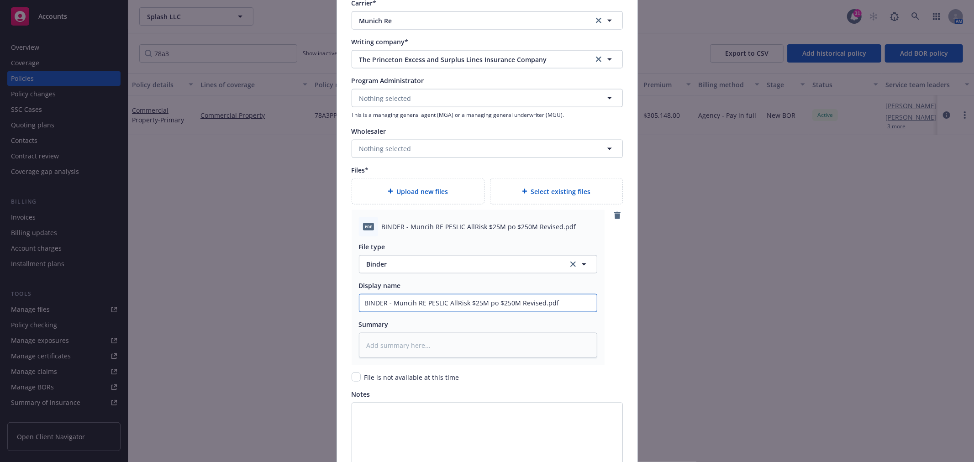
type input "BINDER - Muncih RE PESLIC AllRisk $25M po $250M Revised.pd"
type textarea "x"
type input "BINDER - Muncih RE PESLIC AllRisk $25M po $250M Revised.p"
type textarea "x"
type input "BINDER - Muncih RE PESLIC AllRisk $25M po $250M Revised."
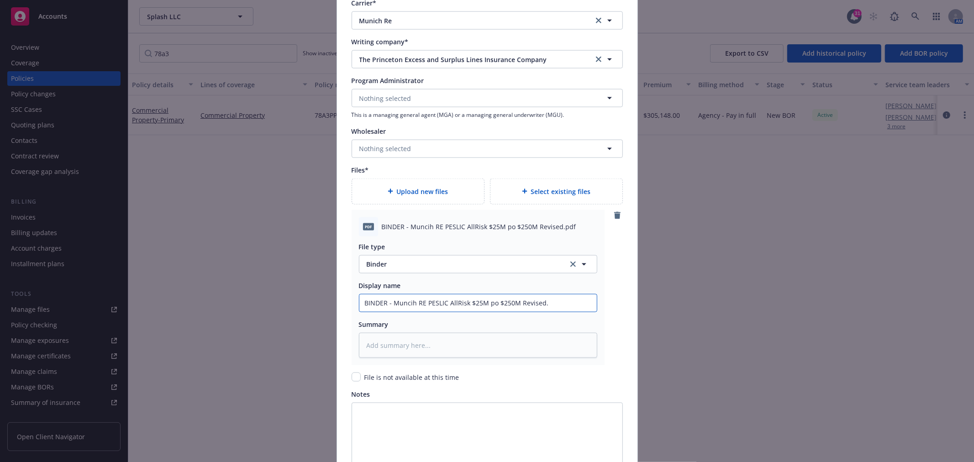
type textarea "x"
type input "BINDER - Muncih RE PESLIC AllRisk $25M po $250M Revised"
click at [407, 304] on input "BINDER - Muncih RE PESLIC AllRisk $25M po $250M Revised" at bounding box center [477, 302] width 237 height 17
type textarea "x"
type input "[PERSON_NAME] RE PESLIC AllRisk $25M po $250M Revised"
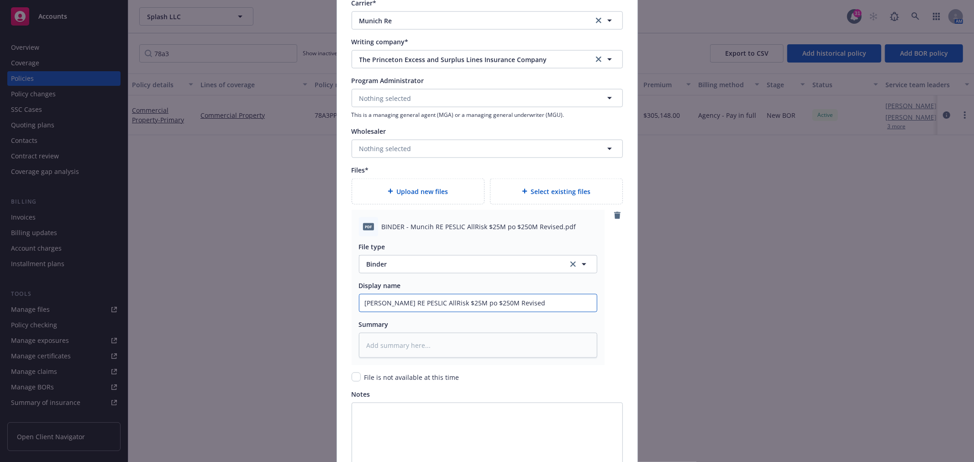
type textarea "x"
type input "BINDER - Munh RE PESLIC AllRisk $25M po $250M Revised"
type textarea "x"
type input "BINDER - Munih RE PESLIC AllRisk $25M po $250M Revised"
type textarea "x"
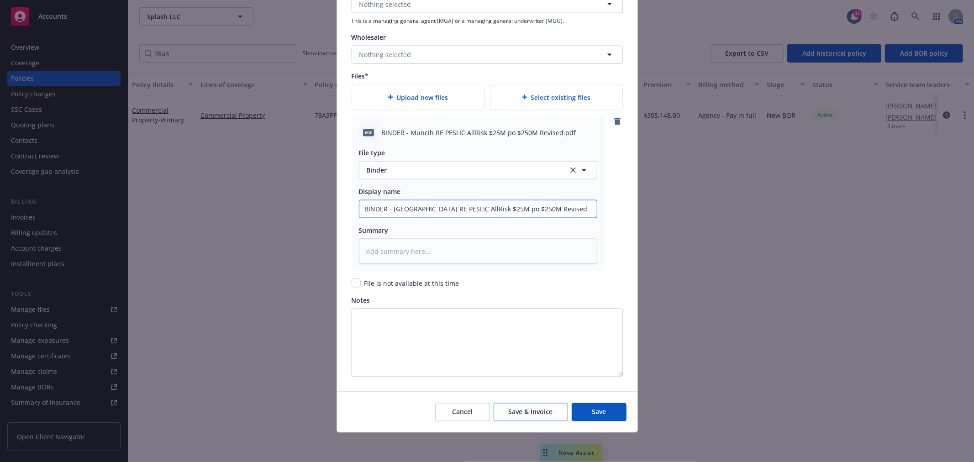
scroll to position [1109, 0]
type input "BINDER - [GEOGRAPHIC_DATA] RE PESLIC AllRisk $25M po $250M Revised"
click at [604, 409] on button "Save" at bounding box center [599, 412] width 55 height 18
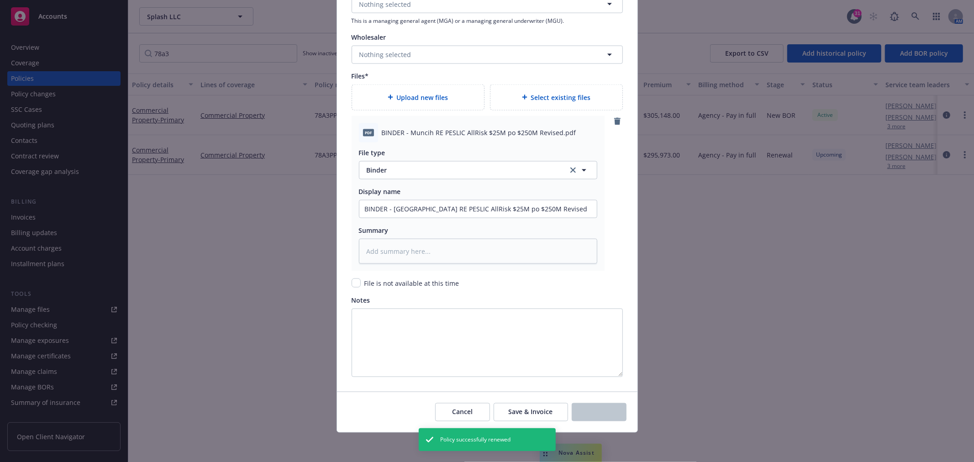
type textarea "x"
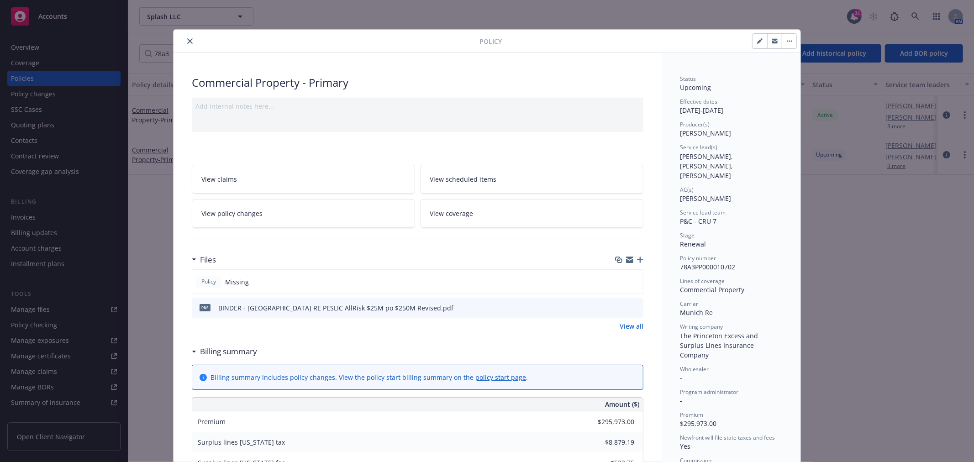
click at [187, 41] on icon "close" at bounding box center [189, 40] width 5 height 5
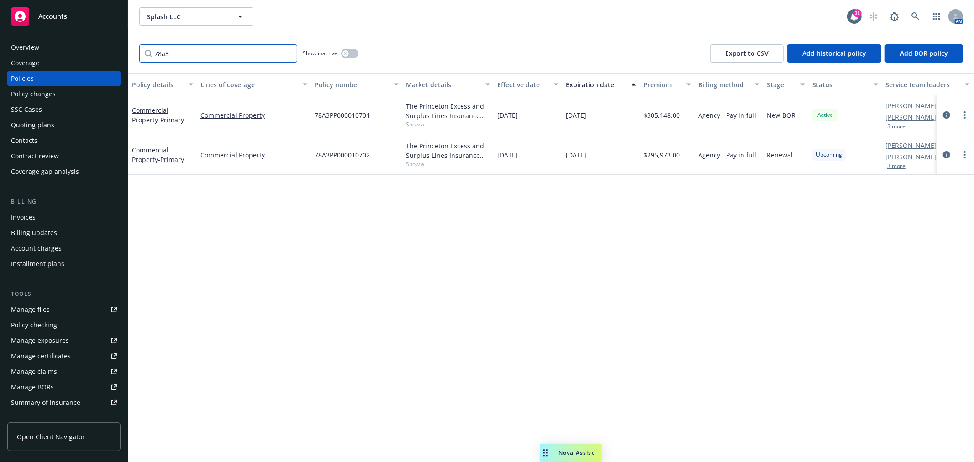
drag, startPoint x: 177, startPoint y: 51, endPoint x: 139, endPoint y: 53, distance: 38.0
click at [140, 52] on input "78a3" at bounding box center [218, 53] width 158 height 18
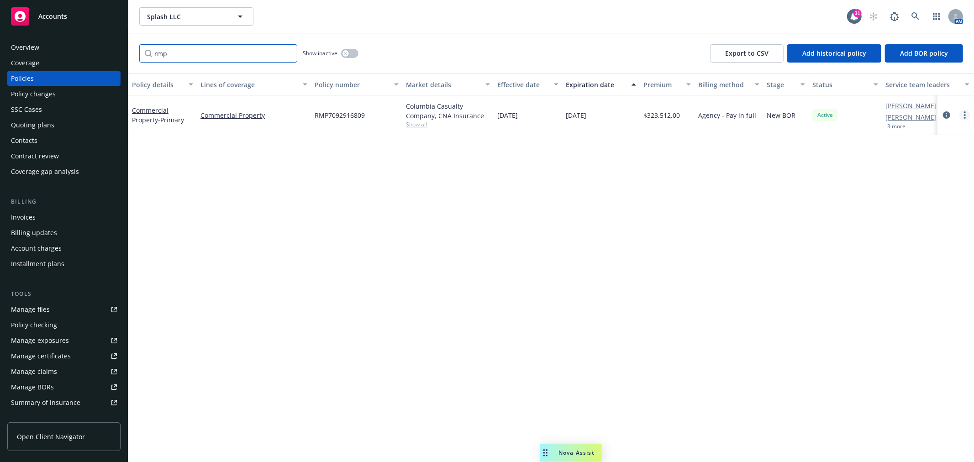
type input "rmp"
click at [962, 116] on link "more" at bounding box center [964, 115] width 11 height 11
click at [910, 152] on link "Renew with incumbent" at bounding box center [915, 152] width 107 height 18
select select "12"
select select "CA"
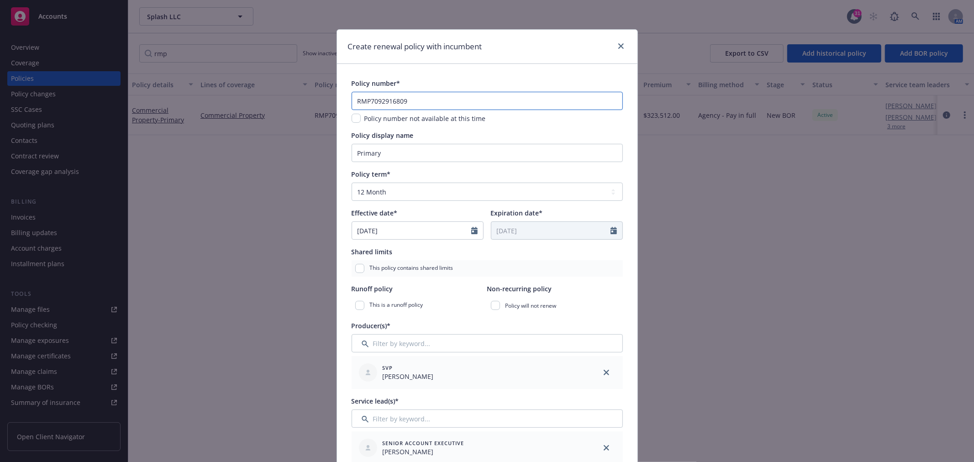
drag, startPoint x: 432, startPoint y: 101, endPoint x: 273, endPoint y: 111, distance: 160.1
click at [273, 111] on div "Create renewal policy with incumbent Policy number* RMP7092916809 Policy number…" at bounding box center [487, 231] width 974 height 462
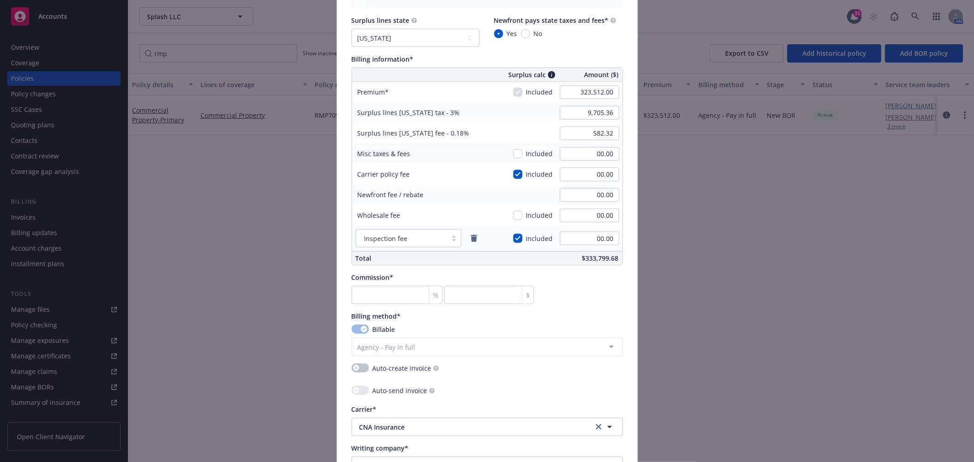
scroll to position [608, 0]
type input "290,956.00"
type input "8,728.68"
type input "523.72"
click at [535, 126] on div "Surplus lines [US_STATE] fee - 0.18% 523.72" at bounding box center [487, 132] width 270 height 21
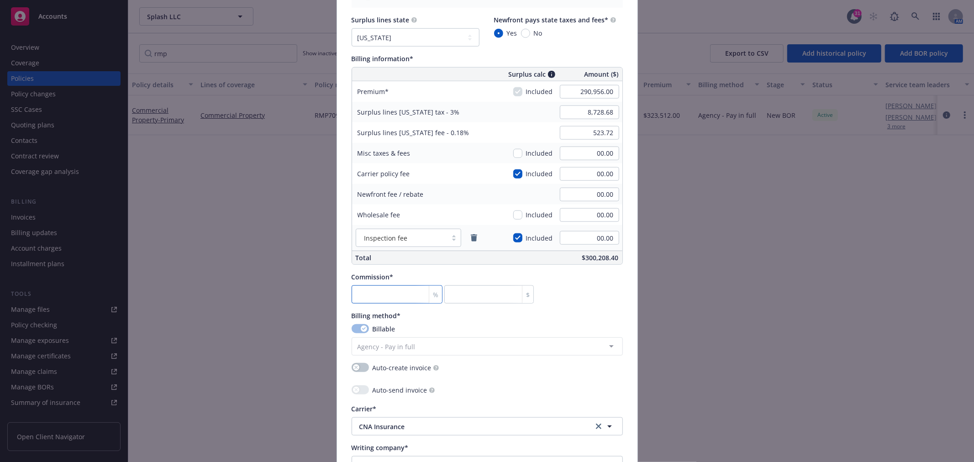
click at [395, 296] on input "number" at bounding box center [396, 294] width 91 height 18
type input "1"
type input "2909.56"
type input "15"
type input "43643.4"
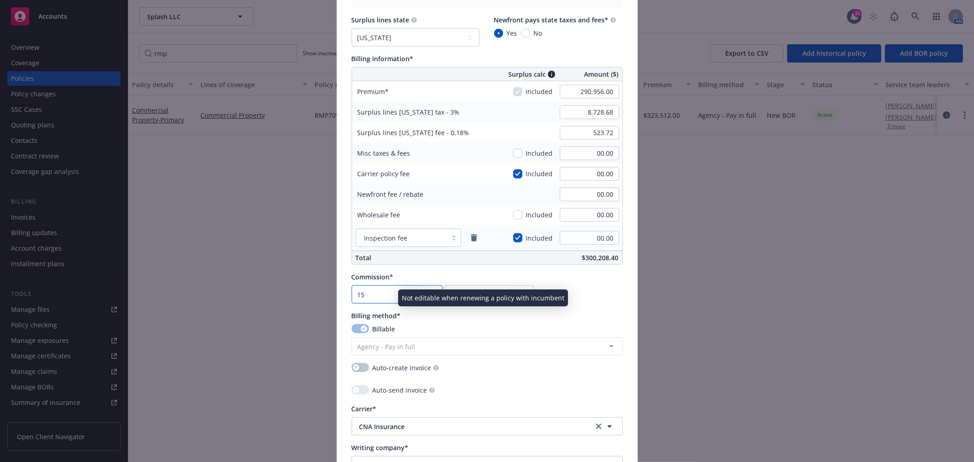
type input "15"
click at [499, 314] on div "Billing method*" at bounding box center [486, 316] width 271 height 10
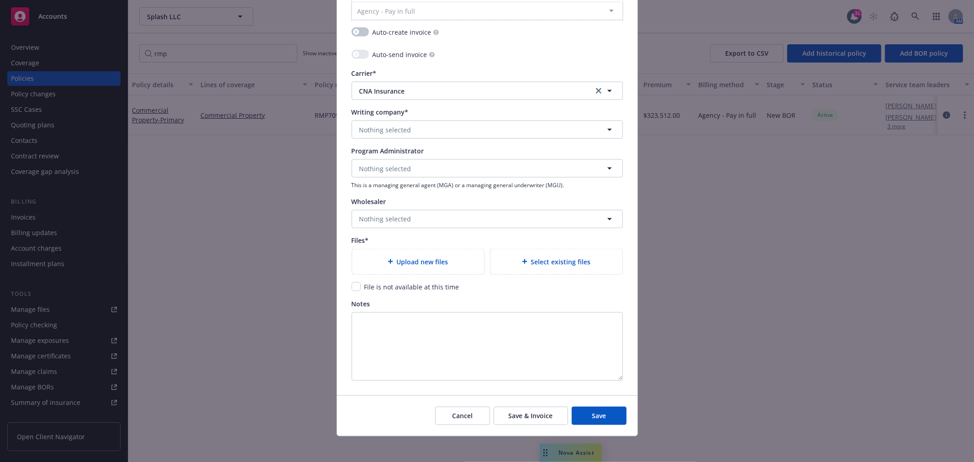
scroll to position [948, 0]
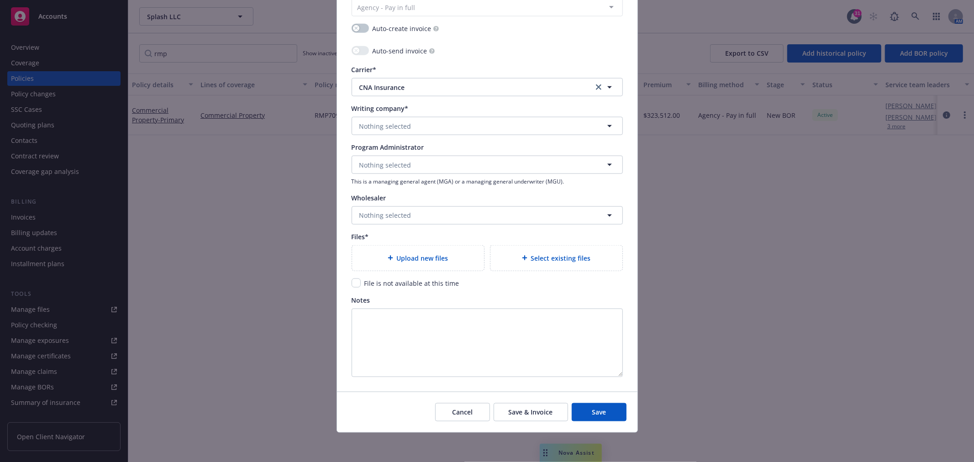
click at [408, 254] on span "Upload new files" at bounding box center [423, 258] width 52 height 10
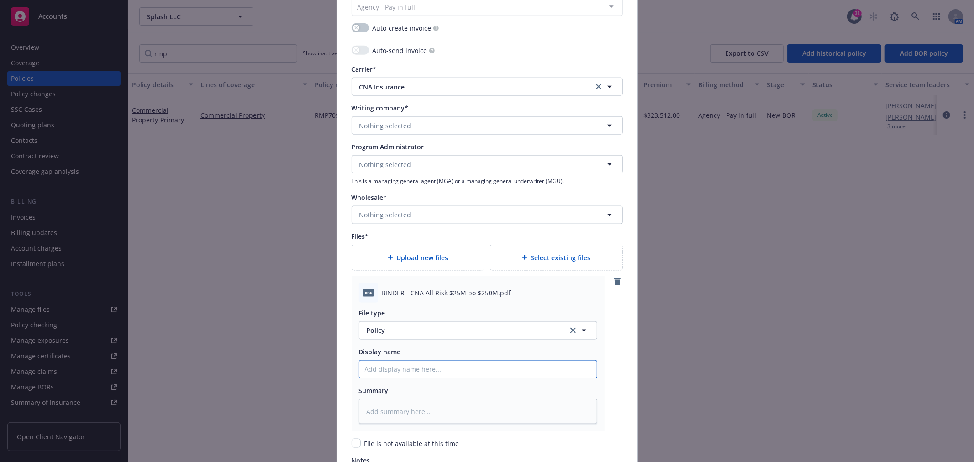
click at [415, 370] on input "Policy display name" at bounding box center [477, 369] width 237 height 17
paste input "BINDER - CNA All Risk $25M po $250M.pdf"
type textarea "x"
type input "BINDER - CNA All Risk $25M po $250M.pdf"
click at [405, 330] on span "Policy" at bounding box center [462, 330] width 191 height 10
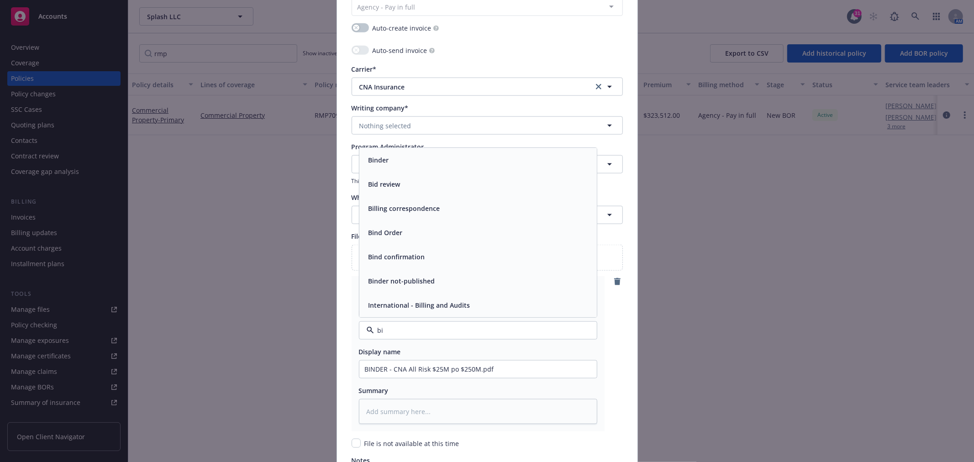
type input "bin"
click at [395, 238] on div "Binder" at bounding box center [478, 232] width 226 height 13
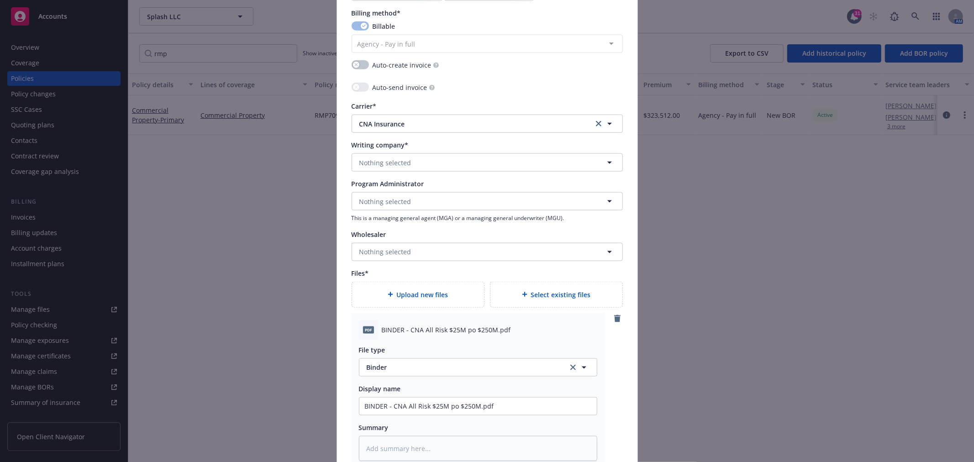
scroll to position [897, 0]
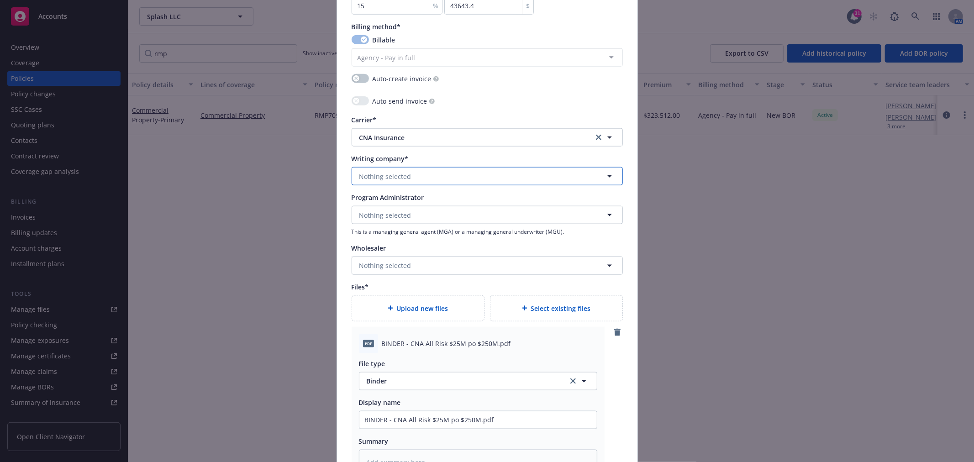
click at [417, 178] on button "Nothing selected" at bounding box center [486, 176] width 271 height 18
click at [446, 177] on button "Nothing selected" at bounding box center [486, 176] width 271 height 18
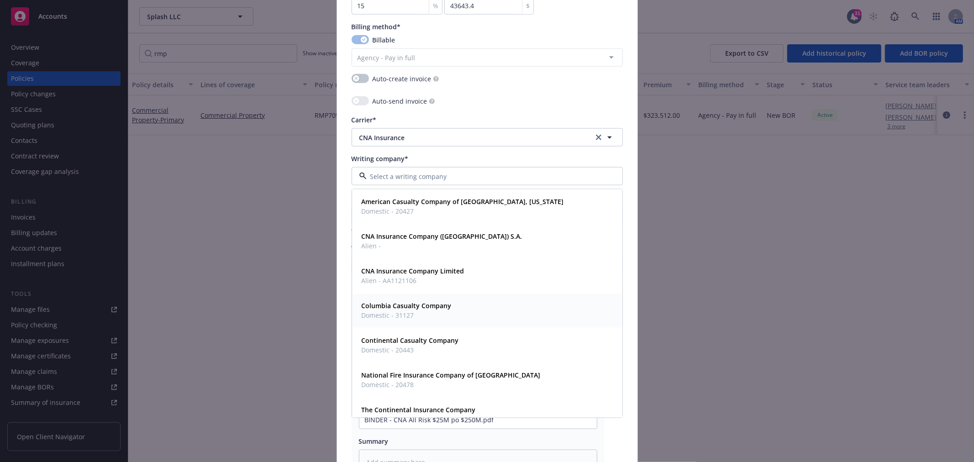
click at [435, 311] on span "Columbia Casualty Company" at bounding box center [407, 306] width 90 height 10
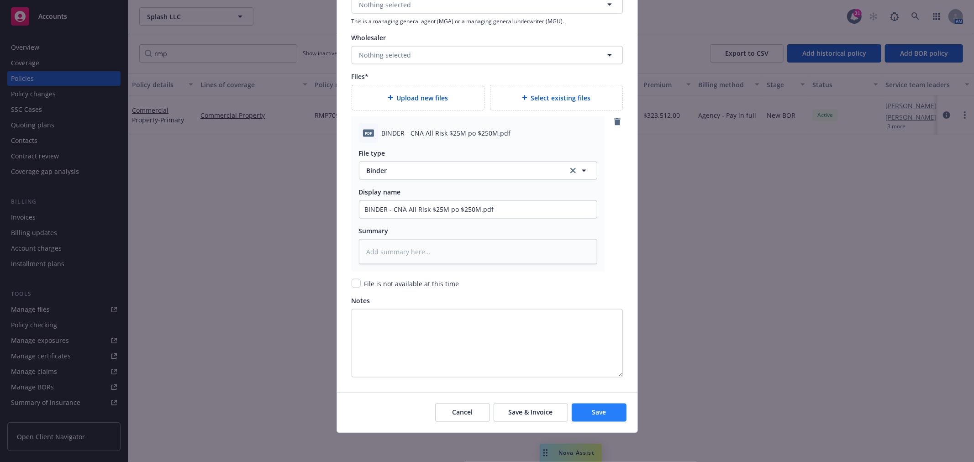
scroll to position [1109, 0]
click at [593, 412] on span "Save" at bounding box center [599, 412] width 14 height 9
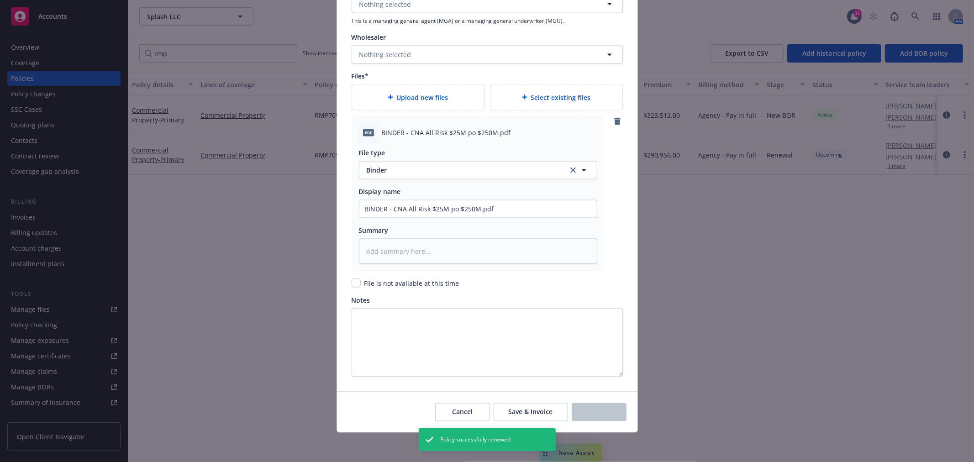
type textarea "x"
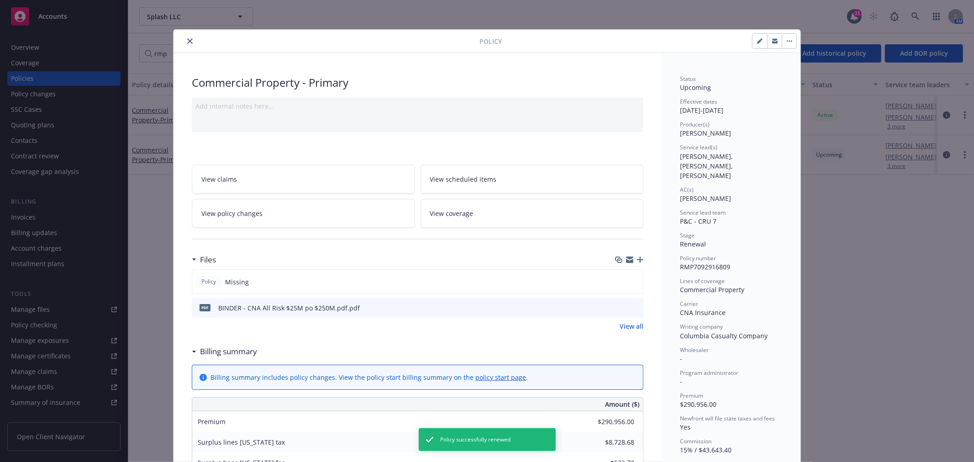
click at [188, 37] on button "close" at bounding box center [189, 41] width 11 height 11
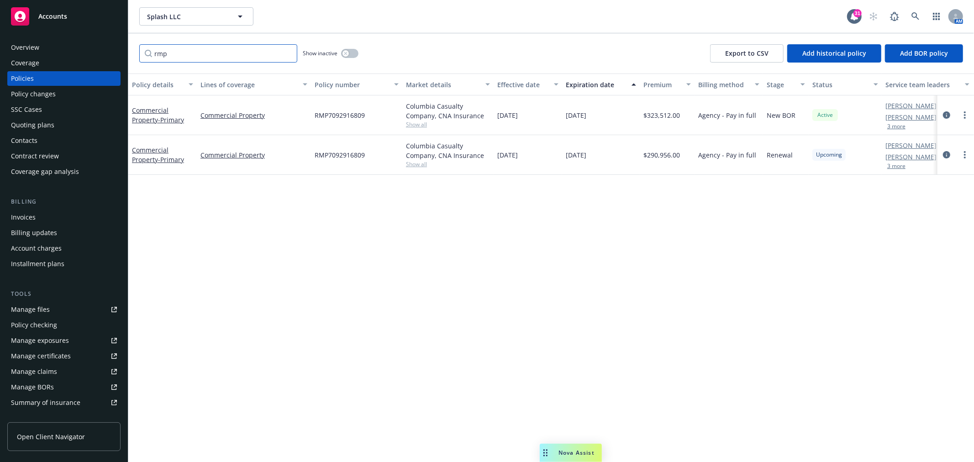
click at [184, 55] on input "rmp" at bounding box center [218, 53] width 158 height 18
drag, startPoint x: 186, startPoint y: 52, endPoint x: 122, endPoint y: 46, distance: 64.6
click at [122, 46] on div "Accounts Overview Coverage Policies Policy changes SSC Cases Quoting plans Cont…" at bounding box center [487, 231] width 974 height 462
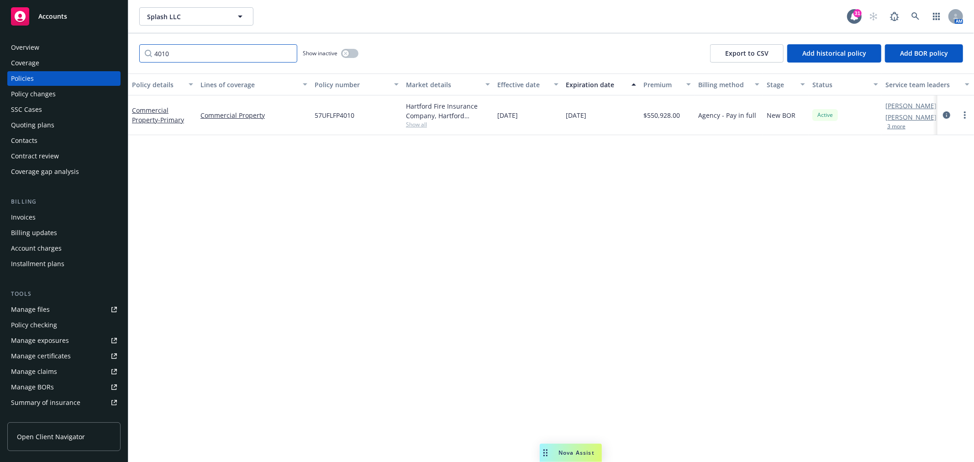
type input "4010"
click at [958, 113] on div at bounding box center [955, 115] width 29 height 11
click at [964, 115] on link "more" at bounding box center [964, 115] width 11 height 11
click at [912, 151] on link "Renew with incumbent" at bounding box center [915, 152] width 107 height 18
select select "12"
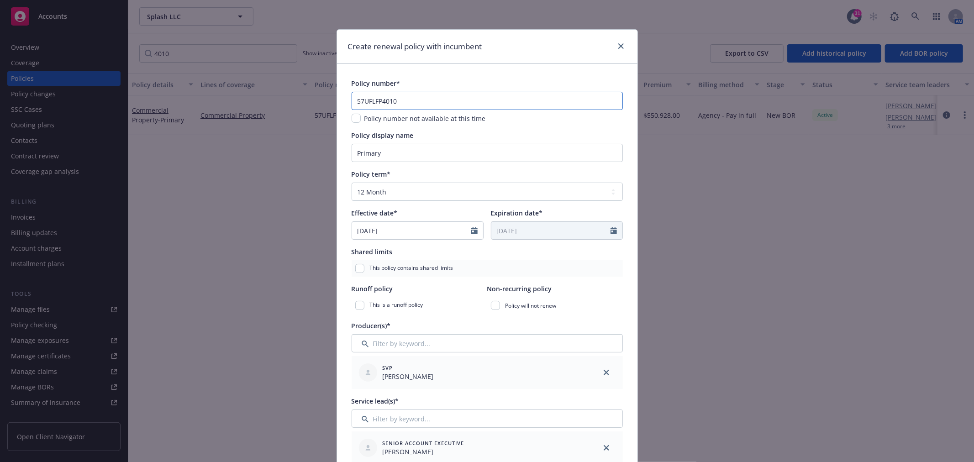
drag, startPoint x: 404, startPoint y: 103, endPoint x: 332, endPoint y: 102, distance: 71.7
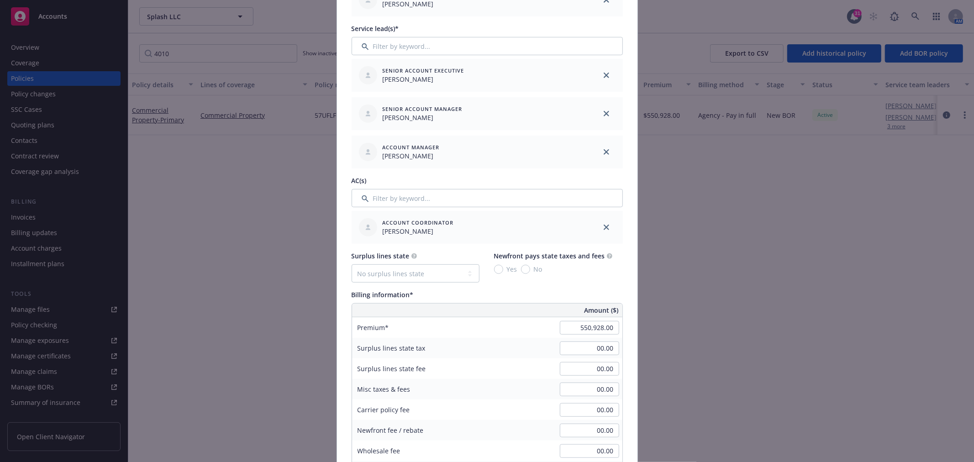
scroll to position [405, 0]
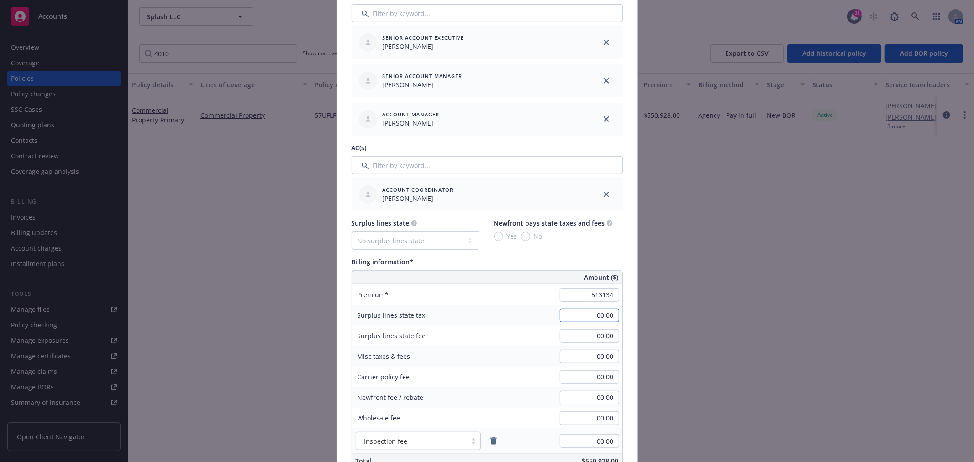
type input "513,134.00"
click at [572, 316] on input "00.00" at bounding box center [589, 316] width 59 height 14
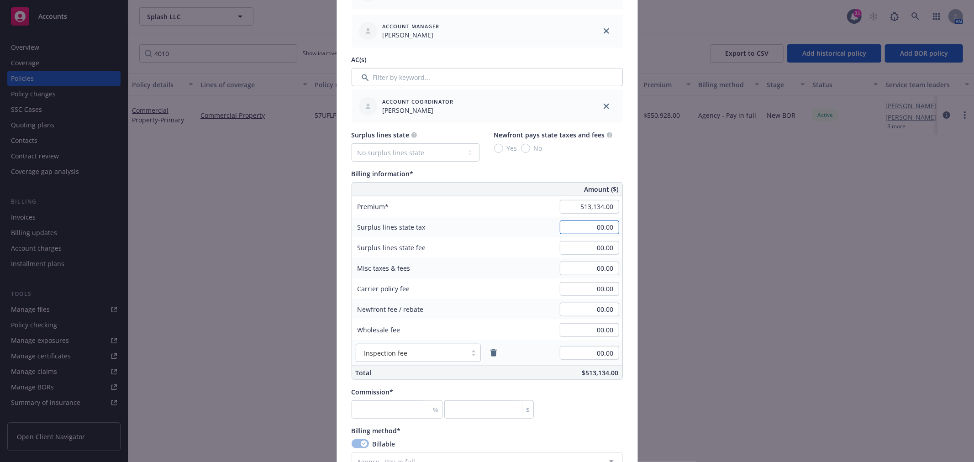
scroll to position [507, 0]
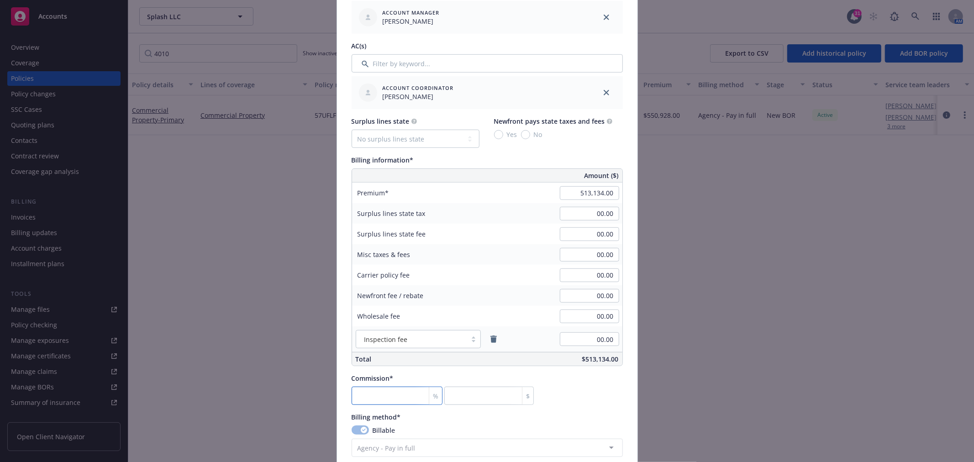
click at [376, 399] on input "number" at bounding box center [396, 396] width 91 height 18
type input "1"
type input "5131.34"
type input "15"
type input "76970.1"
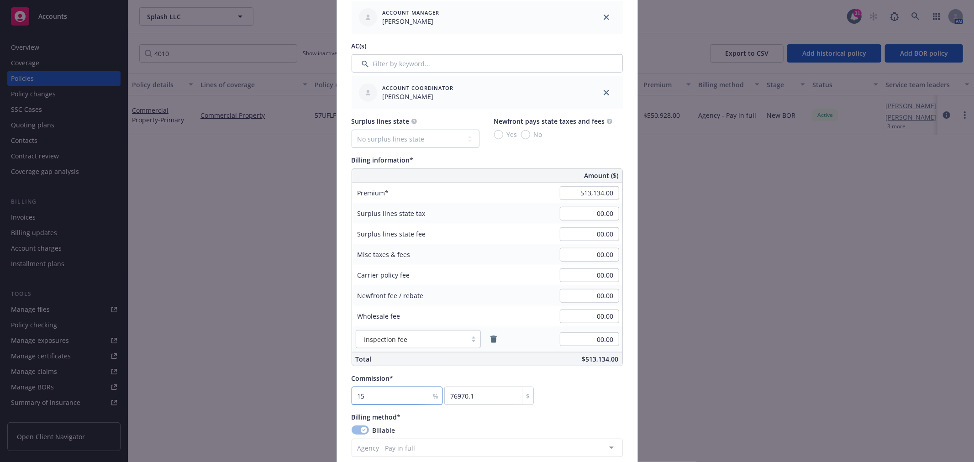
type input "15"
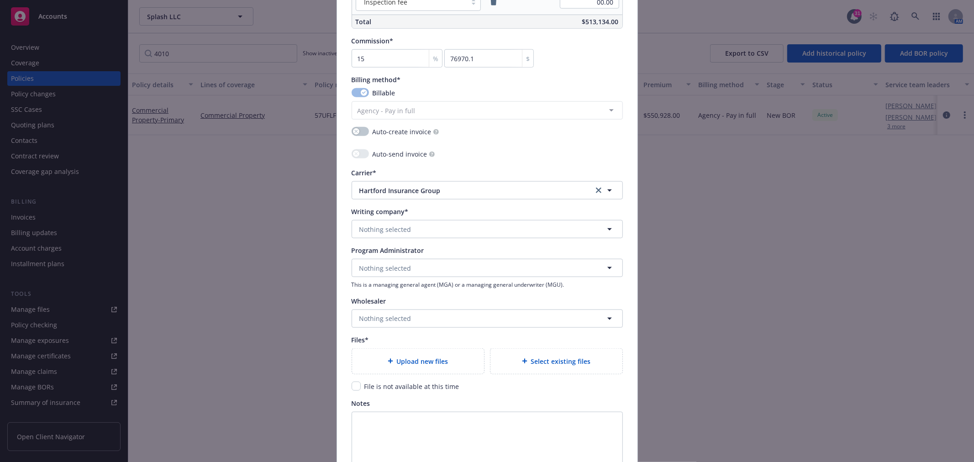
scroll to position [862, 0]
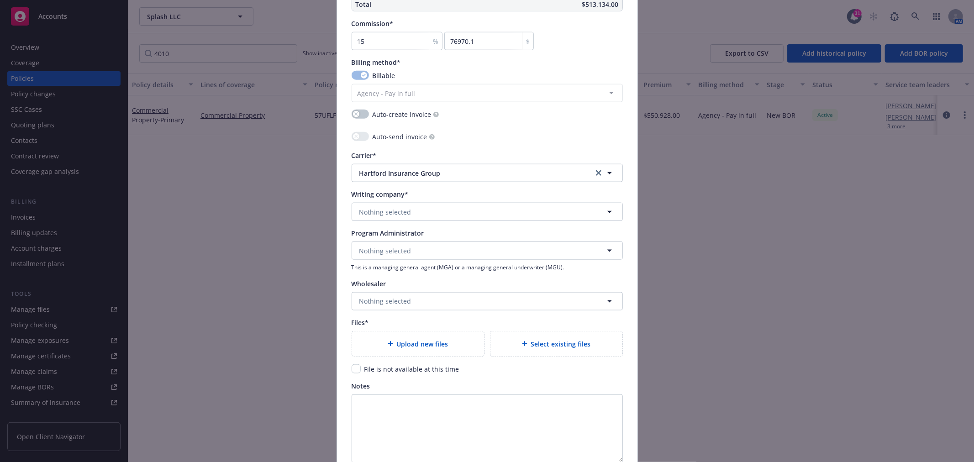
click at [415, 346] on span "Upload new files" at bounding box center [423, 344] width 52 height 10
type textarea "x"
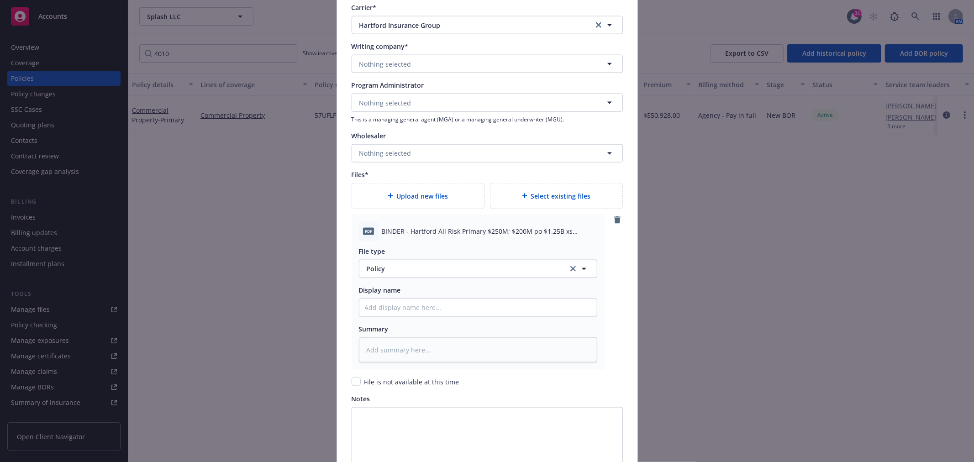
scroll to position [1014, 0]
click at [430, 260] on span "Policy" at bounding box center [462, 264] width 191 height 10
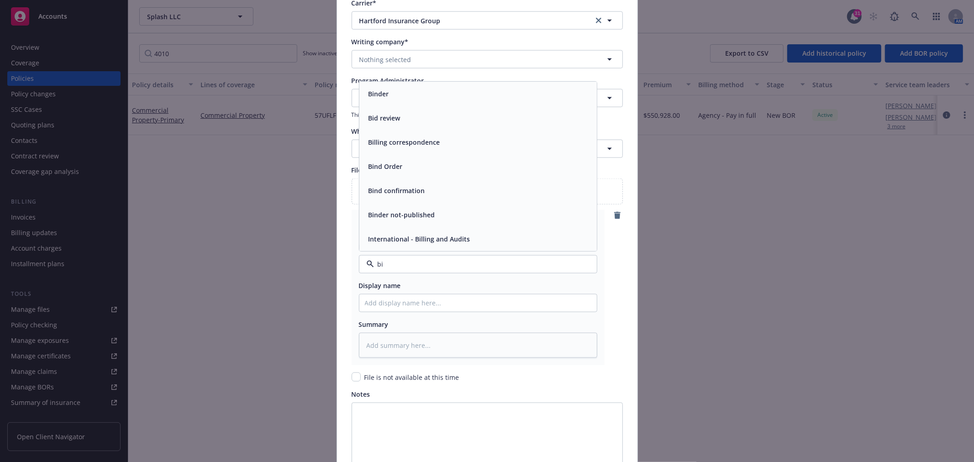
type input "bin"
click at [393, 166] on div "Binder" at bounding box center [478, 166] width 226 height 13
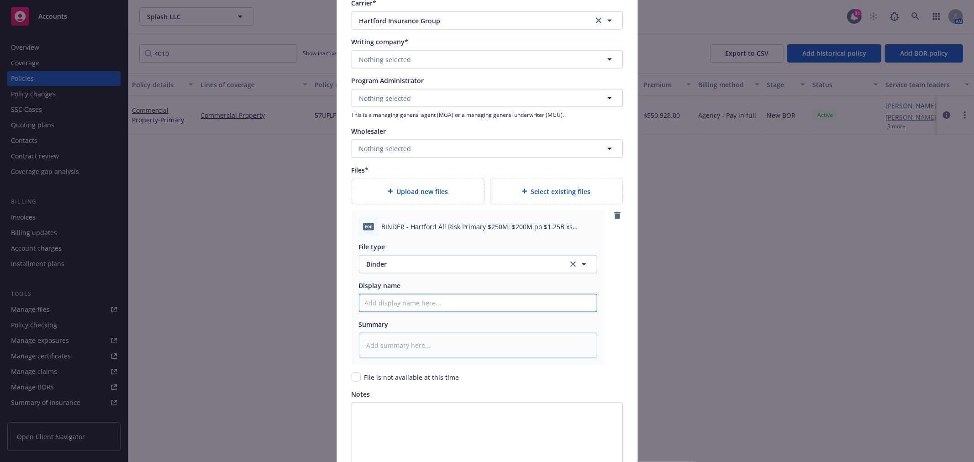
click at [399, 306] on input "Policy display name" at bounding box center [477, 302] width 237 height 17
paste input "BINDER - Hartford All Risk Primary $250M; $200M po $1.25B xs $1B.pdf"
type textarea "x"
type input "BINDER - Hartford All Risk Primary $250M; $200M po $1.25B xs $1B.pdf"
type textarea "x"
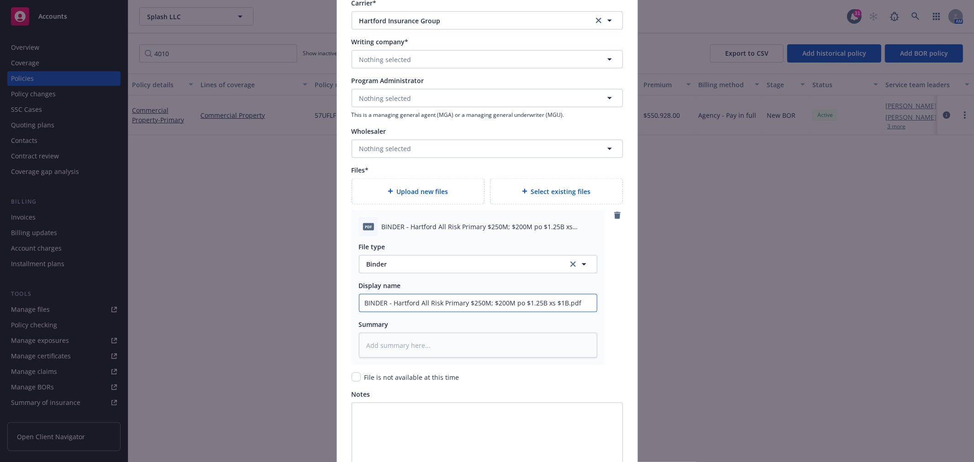
type input "BINDER - Hartford All Risk Primary $250M; $200M po $1.25B xs $1B.pd"
type textarea "x"
type input "BINDER - Hartford All Risk Primary $250M; $200M po $1.25B xs $1B.p"
type textarea "x"
type input "BINDER - Hartford All Risk Primary $250M; $200M po $1.25B xs $1B."
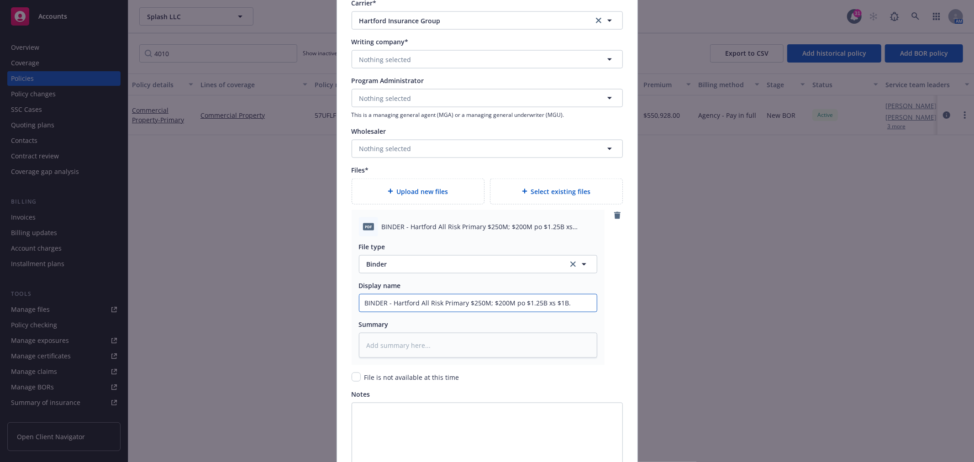
type textarea "x"
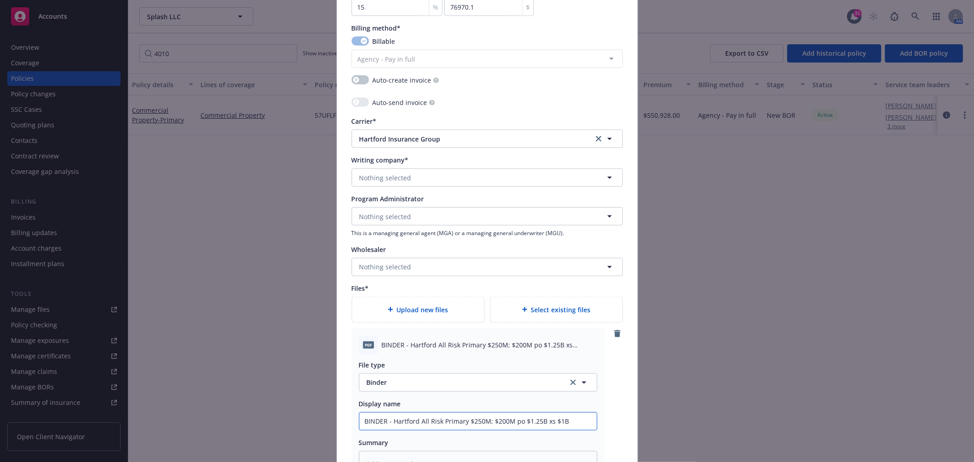
scroll to position [855, 0]
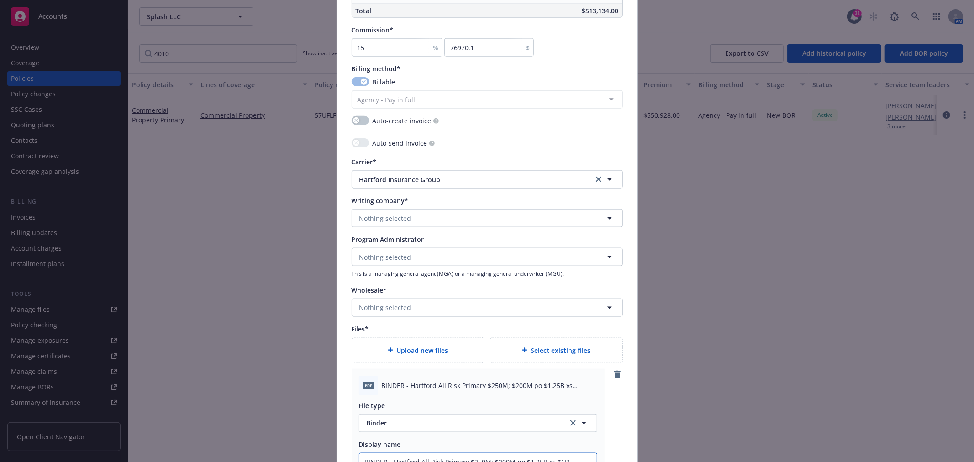
type input "BINDER - Hartford All Risk Primary $250M; $200M po $1.25B xs $1B"
click at [434, 349] on span "Upload new files" at bounding box center [423, 351] width 52 height 10
type textarea "x"
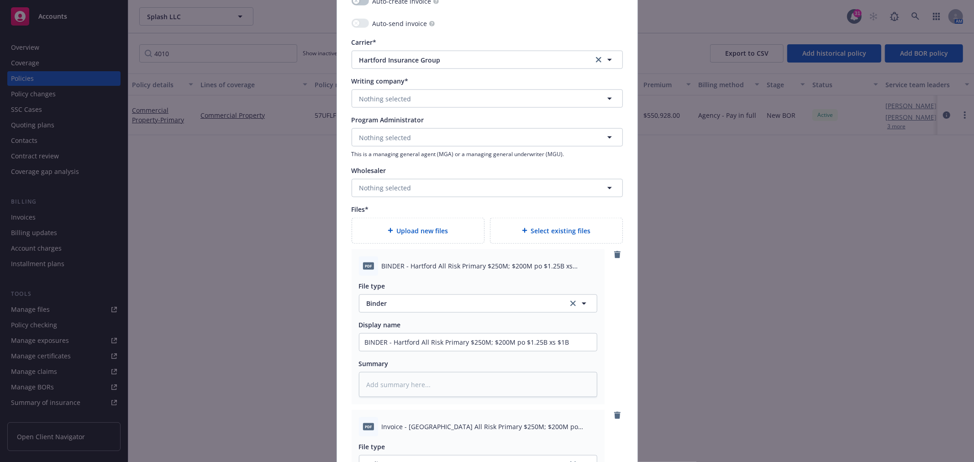
scroll to position [1007, 0]
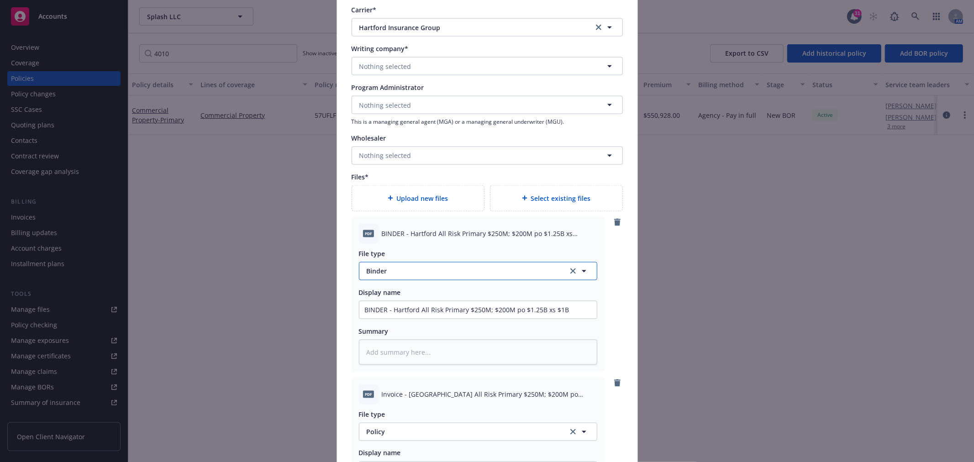
click at [414, 272] on span "Binder" at bounding box center [462, 271] width 191 height 10
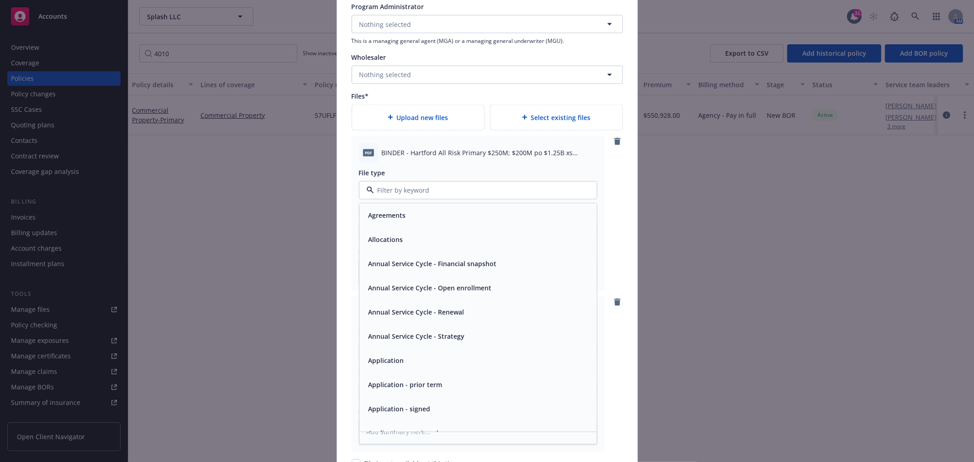
scroll to position [1109, 0]
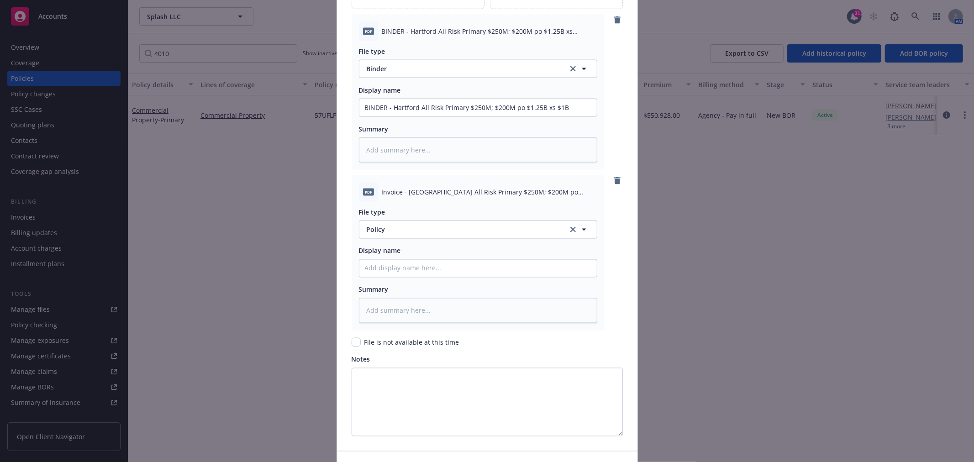
scroll to position [1211, 0]
click at [390, 231] on span "Policy" at bounding box center [462, 229] width 191 height 10
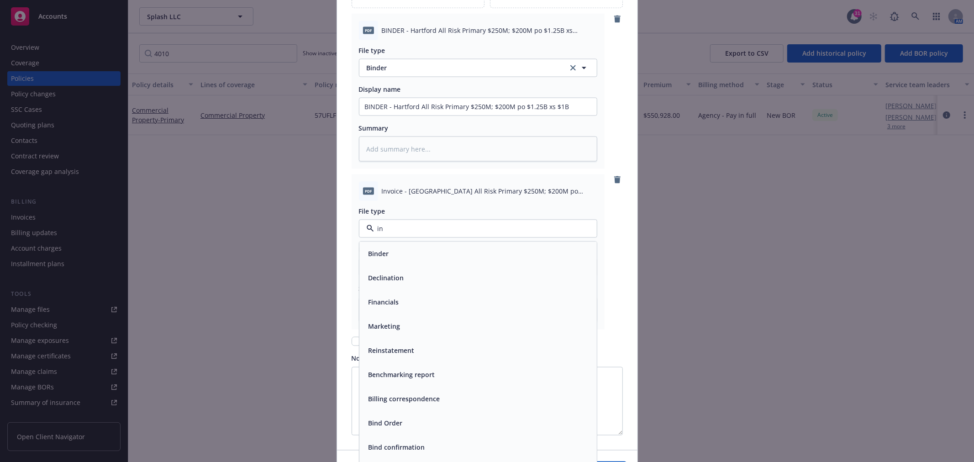
type input "inv"
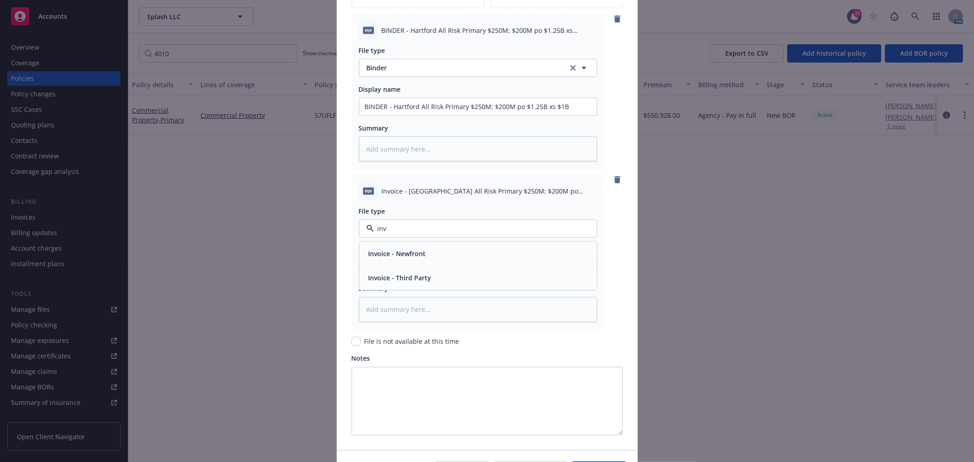
click at [414, 276] on span "Invoice - Third Party" at bounding box center [399, 278] width 63 height 10
click at [411, 271] on input "Policy display name" at bounding box center [477, 267] width 237 height 17
paste input "Invoice - [GEOGRAPHIC_DATA] All Risk Primary $250M; $200M po $1.25B xs $1B.pdf"
type textarea "x"
type input "Invoice - [GEOGRAPHIC_DATA] All Risk Primary $250M; $200M po $1.25B xs $1B.pdf"
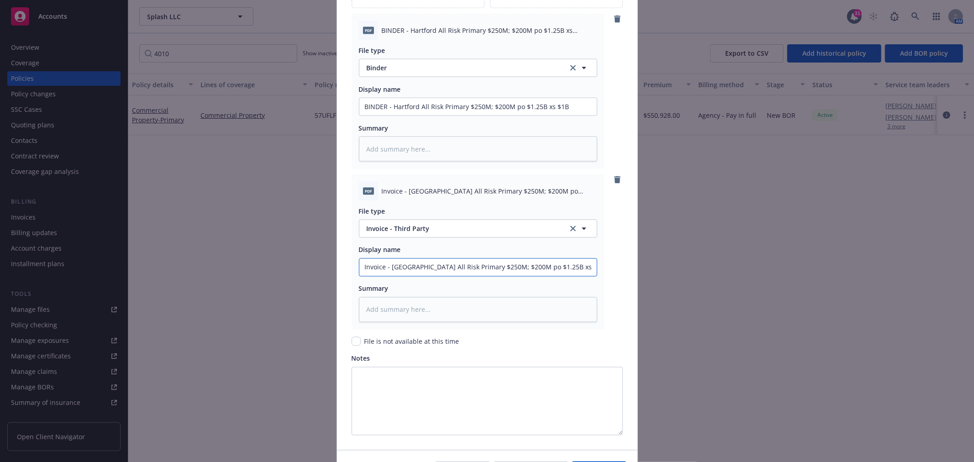
type textarea "x"
type input "Invoice - [GEOGRAPHIC_DATA] All Risk Primary $250M; $200M po $1.25B xs $1B.pd"
type textarea "x"
type input "Invoice - Hartford All Risk Primary $250M; $200M po $1.25B xs $1B.p"
type textarea "x"
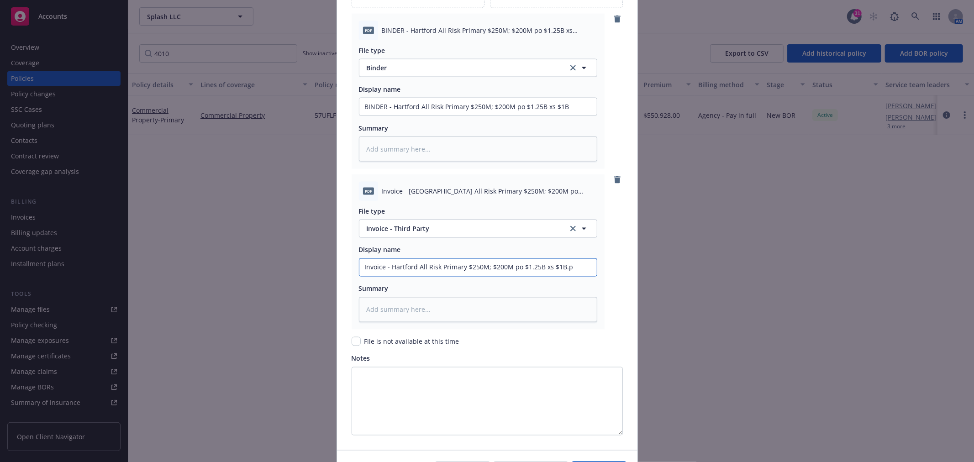
type input "Invoice - [GEOGRAPHIC_DATA] All Risk Primary $250M; $200M po $1.25B xs $1B."
type textarea "x"
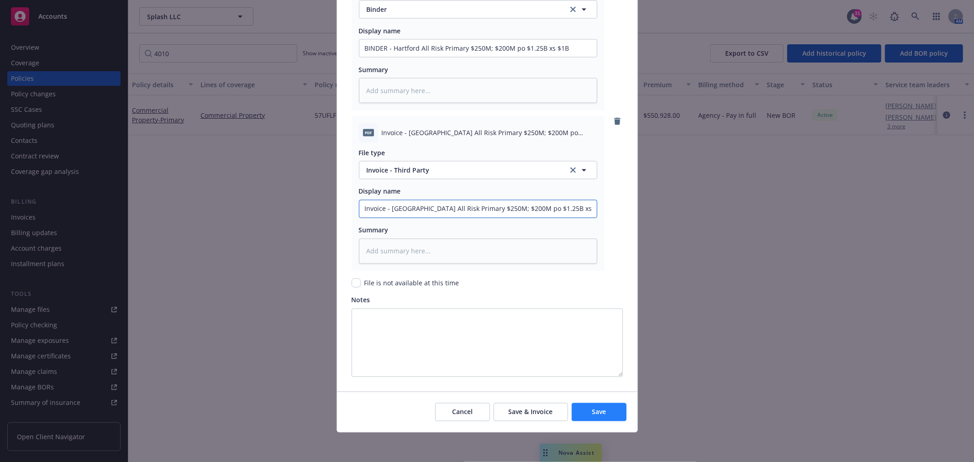
type input "Invoice - [GEOGRAPHIC_DATA] All Risk Primary $250M; $200M po $1.25B xs $1B"
click at [595, 409] on span "Save" at bounding box center [599, 412] width 14 height 9
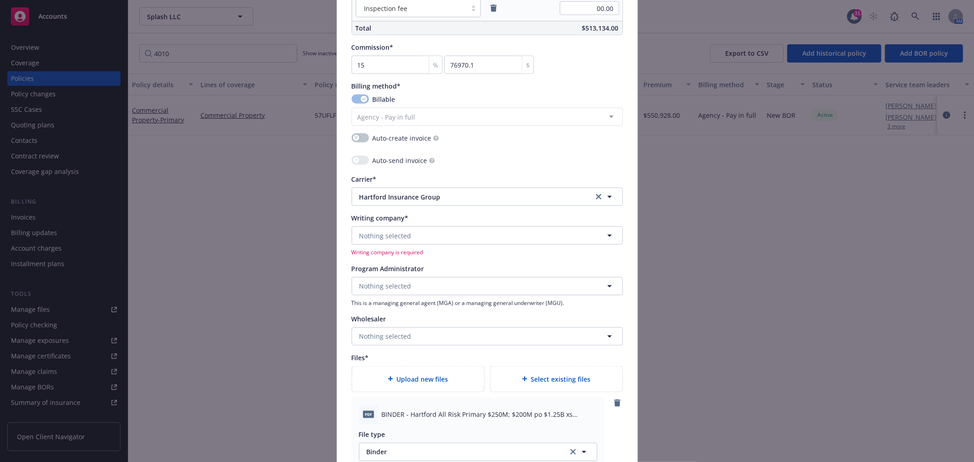
scroll to position [825, 0]
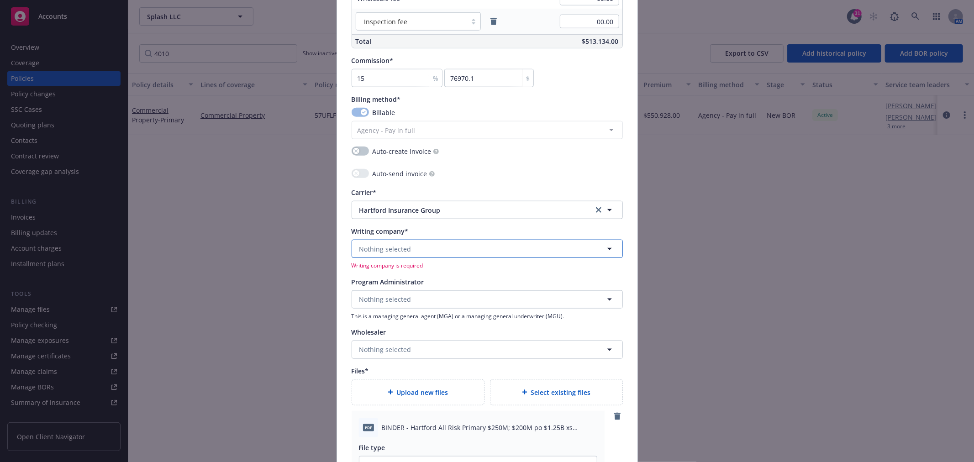
click at [422, 249] on button "Nothing selected" at bounding box center [486, 249] width 271 height 18
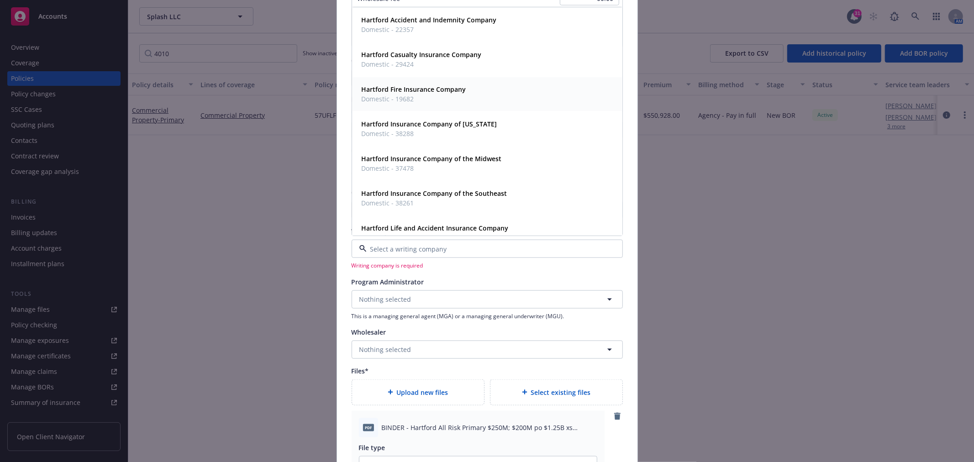
click at [420, 89] on strong "Hartford Fire Insurance Company" at bounding box center [414, 89] width 105 height 9
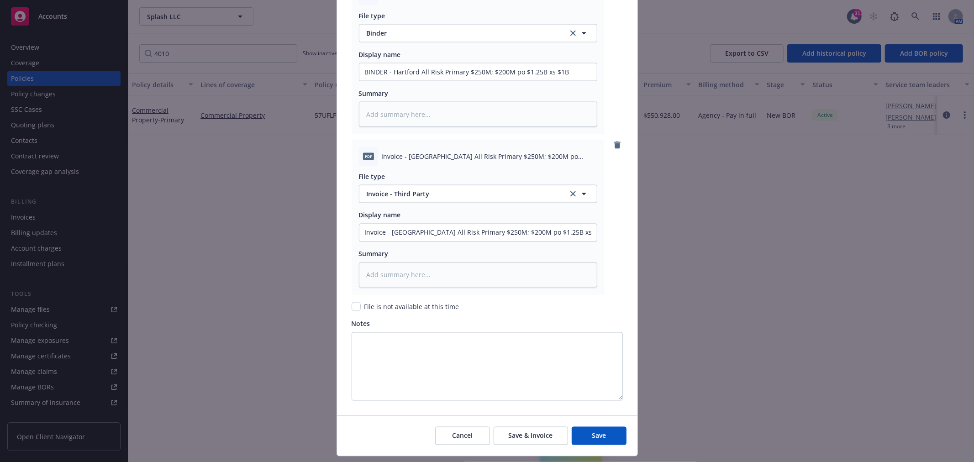
scroll to position [1270, 0]
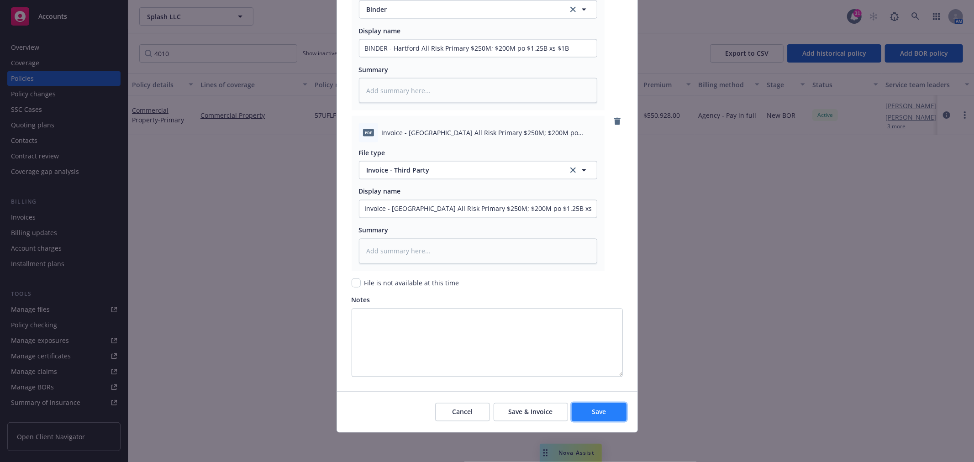
click at [596, 414] on span "Save" at bounding box center [599, 412] width 14 height 9
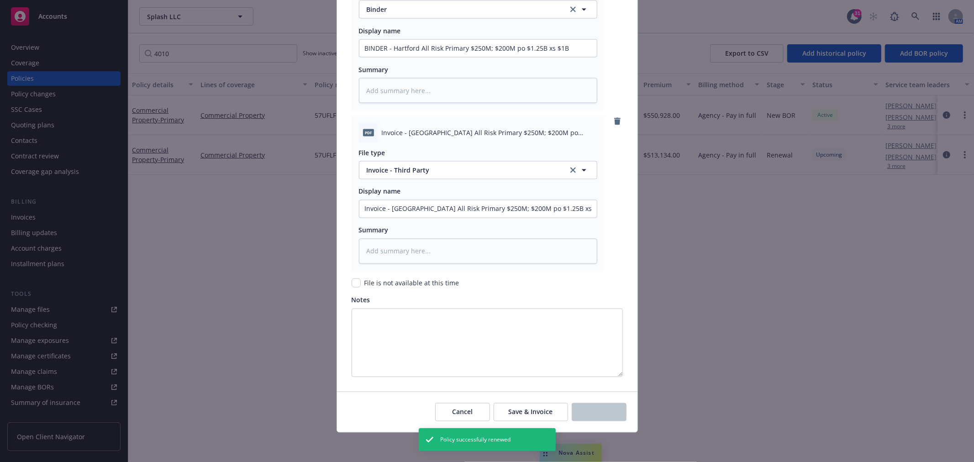
type textarea "x"
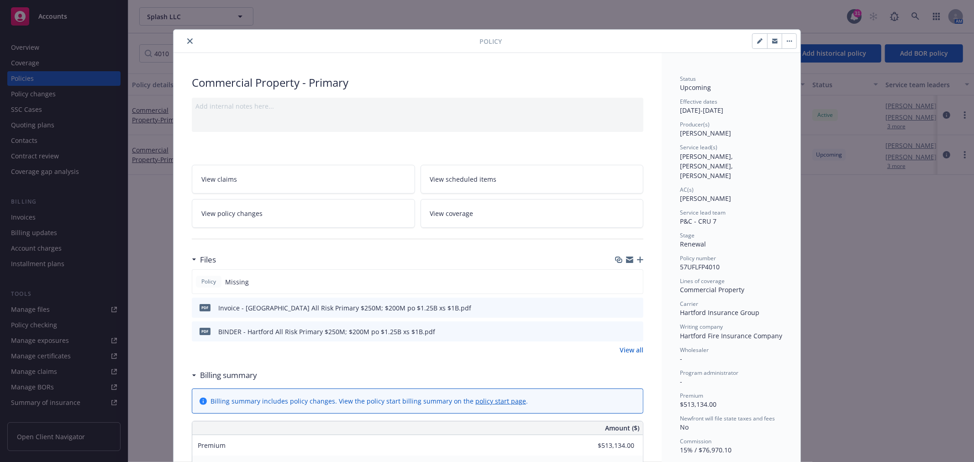
click at [184, 40] on button "close" at bounding box center [189, 41] width 11 height 11
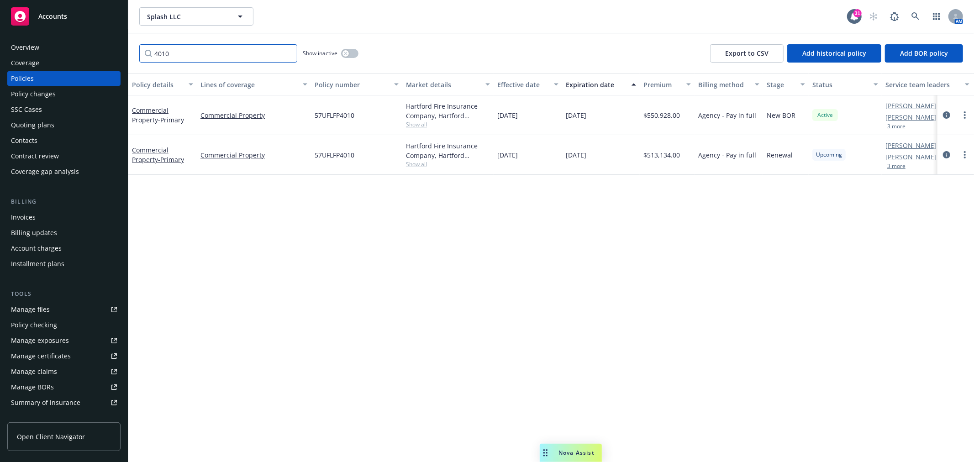
drag, startPoint x: 180, startPoint y: 55, endPoint x: 125, endPoint y: 57, distance: 55.3
click at [125, 57] on div "Accounts Overview Coverage Policies Policy changes SSC Cases Quoting plans Cont…" at bounding box center [487, 231] width 974 height 462
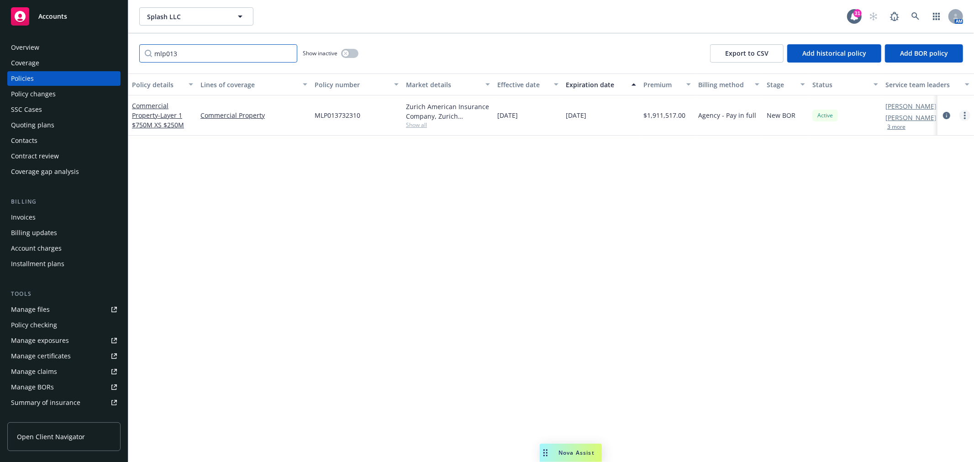
type input "mlp013"
click at [962, 111] on link "more" at bounding box center [964, 115] width 11 height 11
click at [916, 149] on link "Renew with incumbent" at bounding box center [915, 152] width 107 height 18
select select "12"
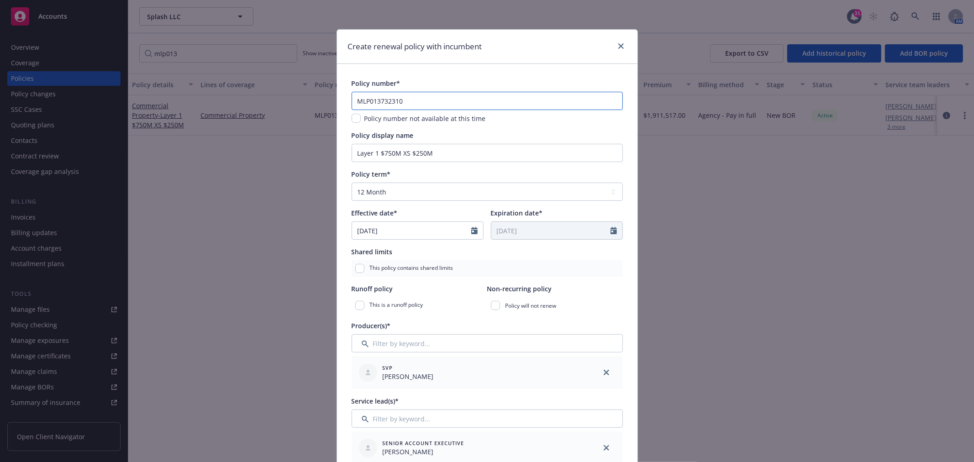
drag, startPoint x: 427, startPoint y: 104, endPoint x: 302, endPoint y: 99, distance: 124.7
click at [302, 99] on div "Create renewal policy with incumbent Policy number* MLP013732310 Policy number …" at bounding box center [487, 231] width 974 height 462
paste input "1"
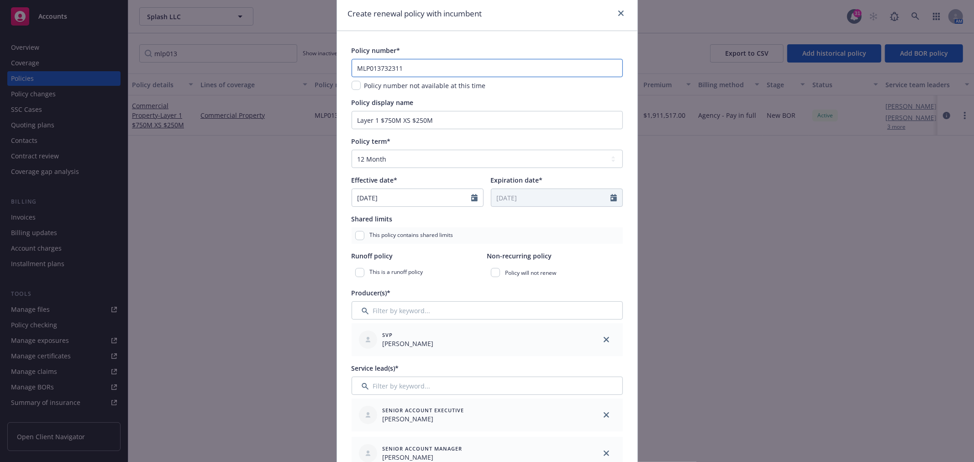
scroll to position [51, 0]
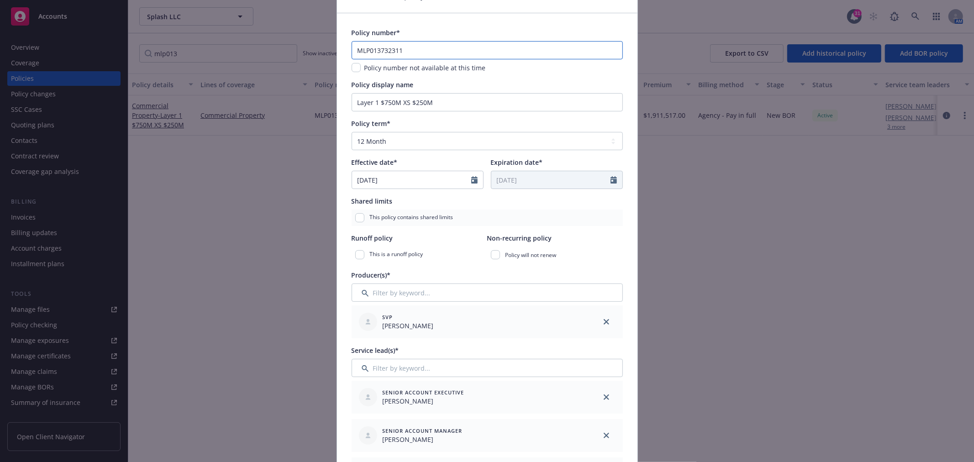
type input "MLP013732311"
click at [376, 105] on input "Layer 1 $750M XS $250M" at bounding box center [486, 102] width 271 height 18
drag, startPoint x: 377, startPoint y: 103, endPoint x: 315, endPoint y: 98, distance: 61.8
click at [315, 98] on div "Create renewal policy with incumbent Policy number* MLP013732311 Policy number …" at bounding box center [487, 231] width 974 height 462
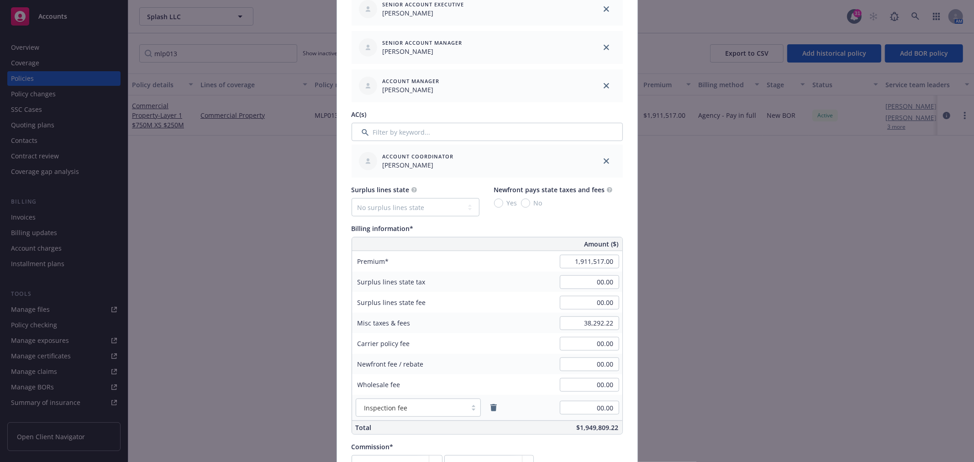
scroll to position [456, 0]
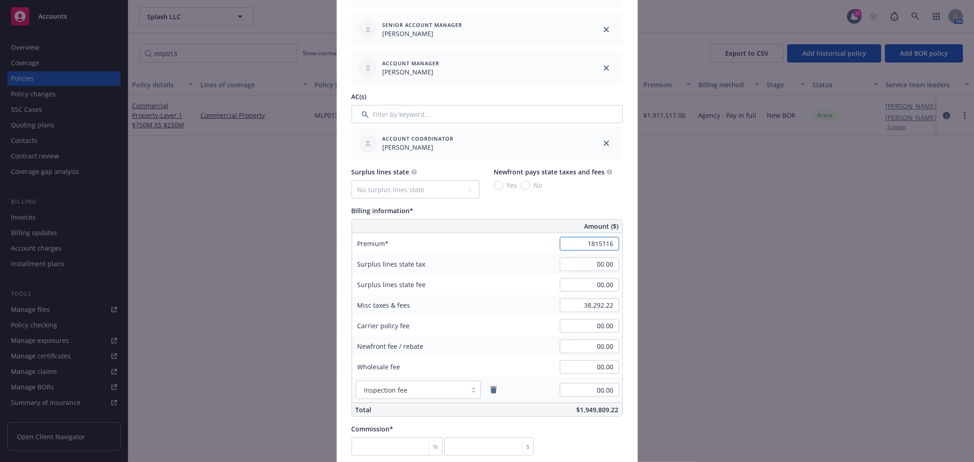
click at [560, 257] on input "00.00" at bounding box center [589, 264] width 59 height 14
type input "1,741,983.00"
click at [571, 309] on input "38,292.22" at bounding box center [589, 306] width 59 height 14
type input "34,733.00"
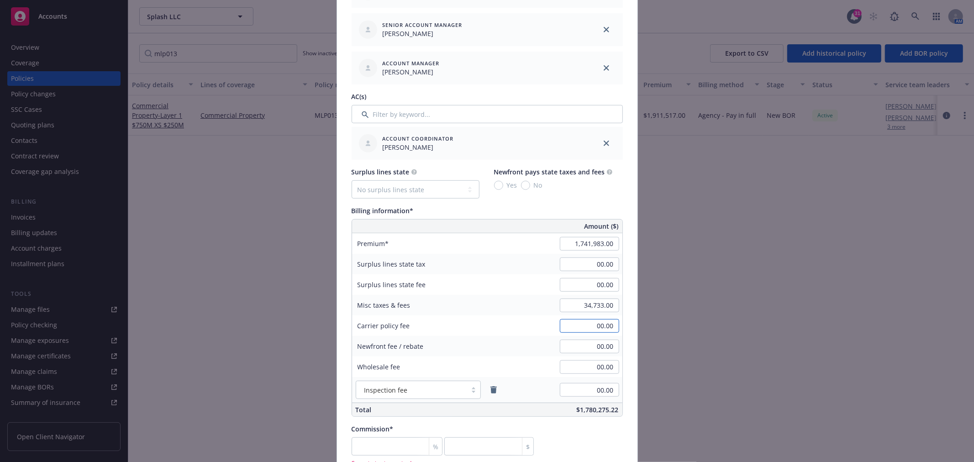
click at [569, 326] on input "00.00" at bounding box center [589, 326] width 59 height 14
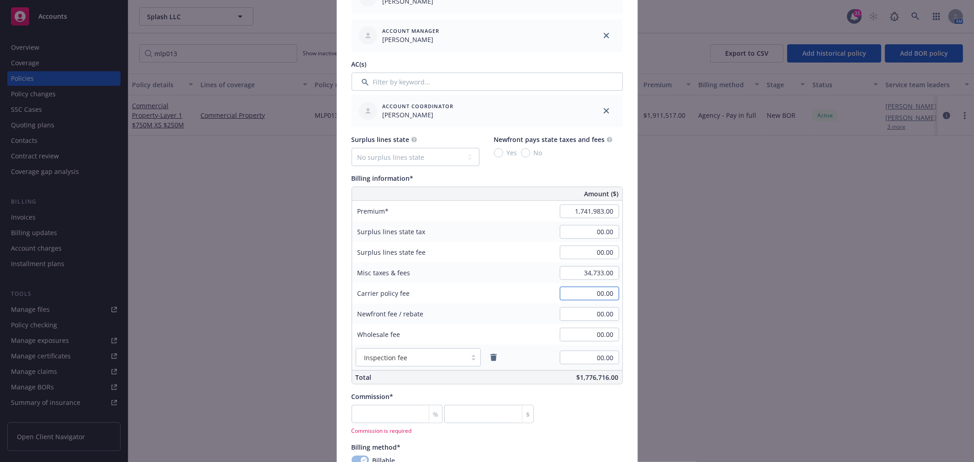
scroll to position [507, 0]
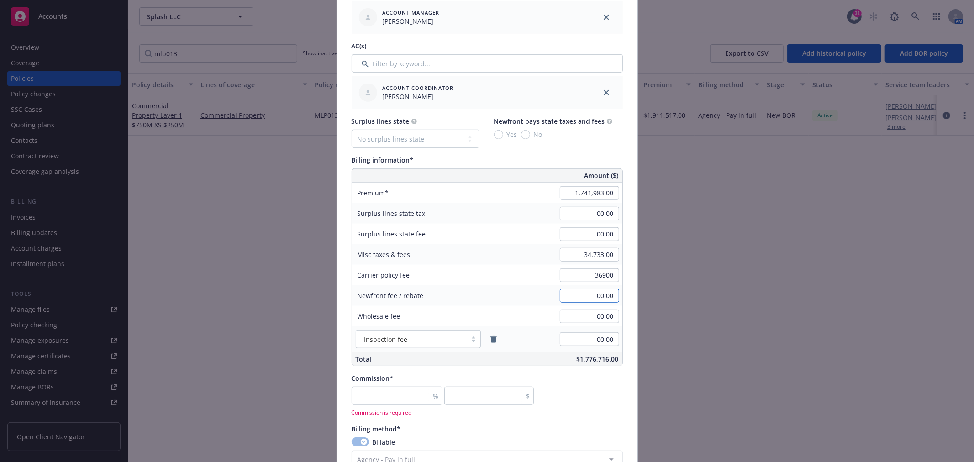
type input "36,900.00"
click at [582, 293] on input "00.00" at bounding box center [589, 296] width 59 height 14
click at [470, 344] on div "Inspection fee" at bounding box center [418, 339] width 125 height 18
click at [527, 341] on div "Inspection fee" at bounding box center [446, 339] width 189 height 26
type input "1,776,716.00"
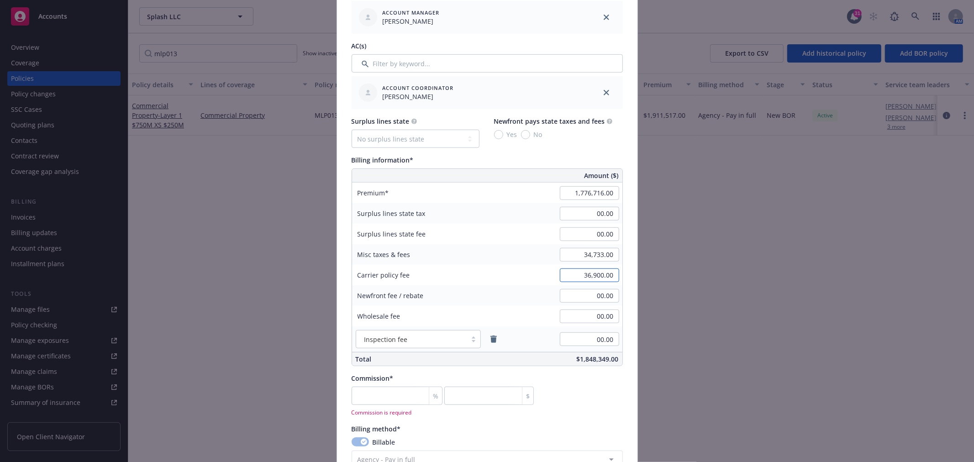
click at [577, 272] on input "36,900.00" at bounding box center [589, 275] width 59 height 14
type input "00.00"
click at [337, 169] on div "Policy number* MLP013732311 Policy number not available at this time Policy dis…" at bounding box center [487, 212] width 300 height 1310
click at [572, 249] on input "34,733.00" at bounding box center [589, 255] width 59 height 14
type input "38,400.00"
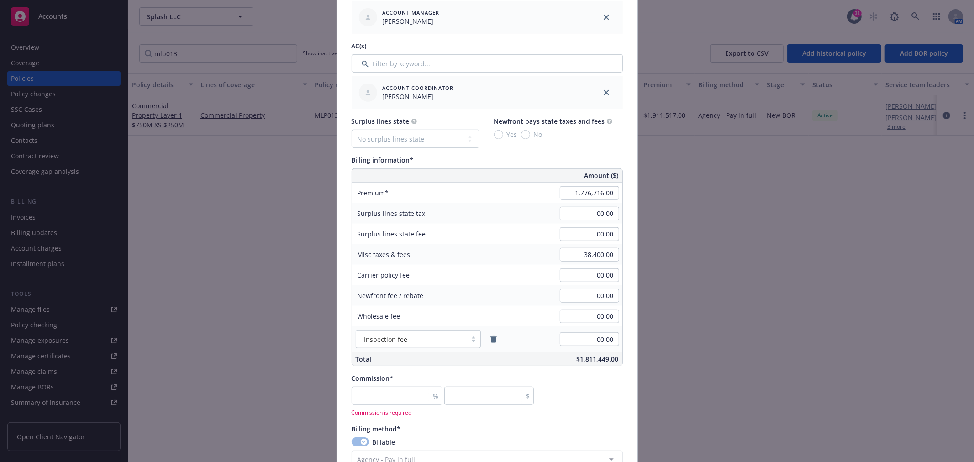
click at [563, 282] on div "00.00" at bounding box center [589, 275] width 66 height 20
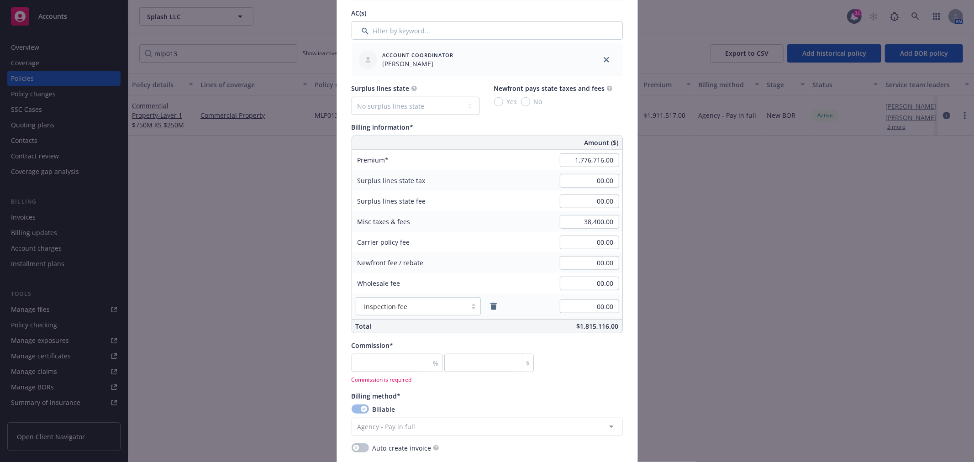
scroll to position [558, 0]
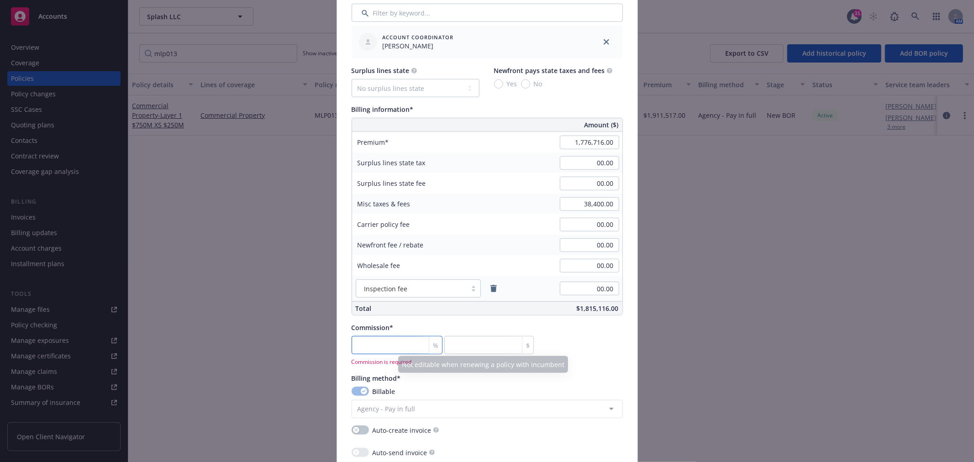
click at [381, 353] on input "number" at bounding box center [396, 345] width 91 height 18
type input "1"
type input "17767.16"
type input "15"
type input "266507.4"
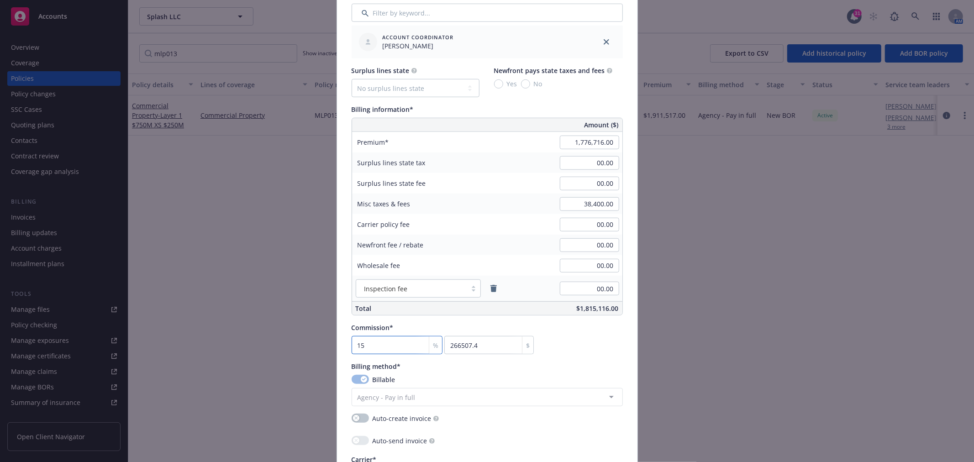
type input "15"
click at [565, 351] on div "Commission* 15 % 266507.4 $" at bounding box center [486, 338] width 271 height 31
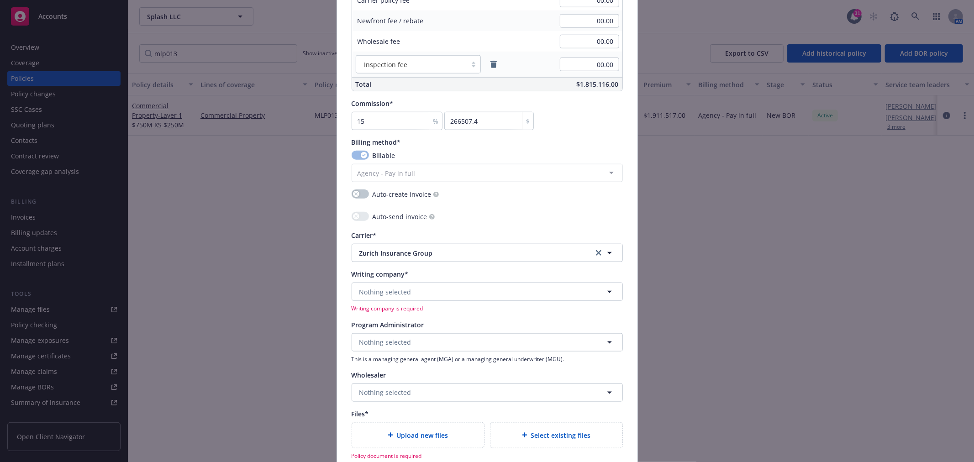
scroll to position [811, 0]
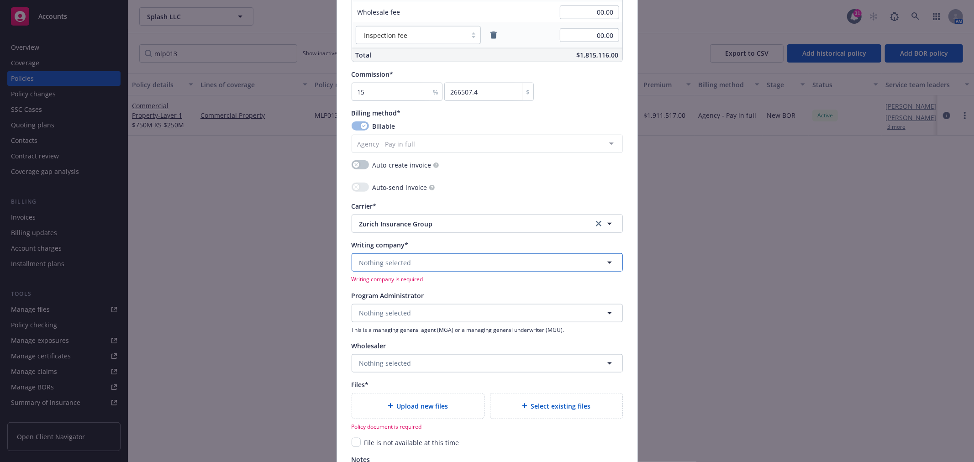
click at [415, 262] on button "Nothing selected" at bounding box center [486, 262] width 271 height 18
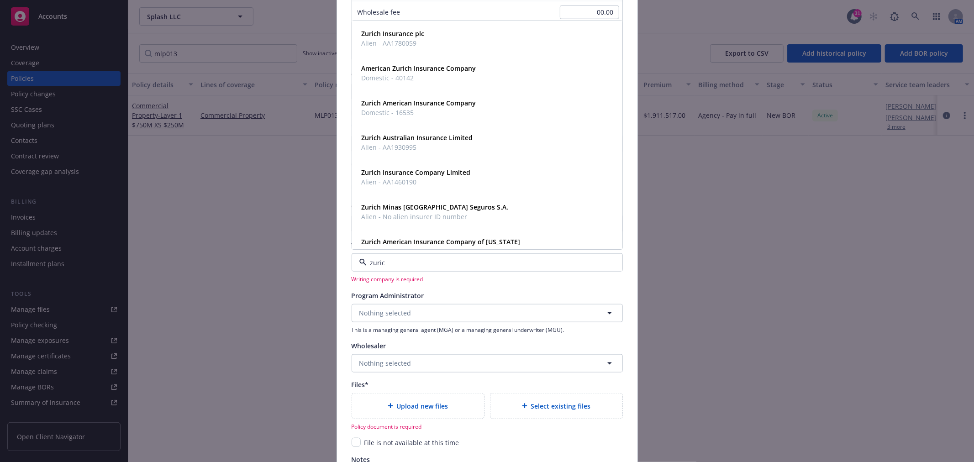
type input "[GEOGRAPHIC_DATA]"
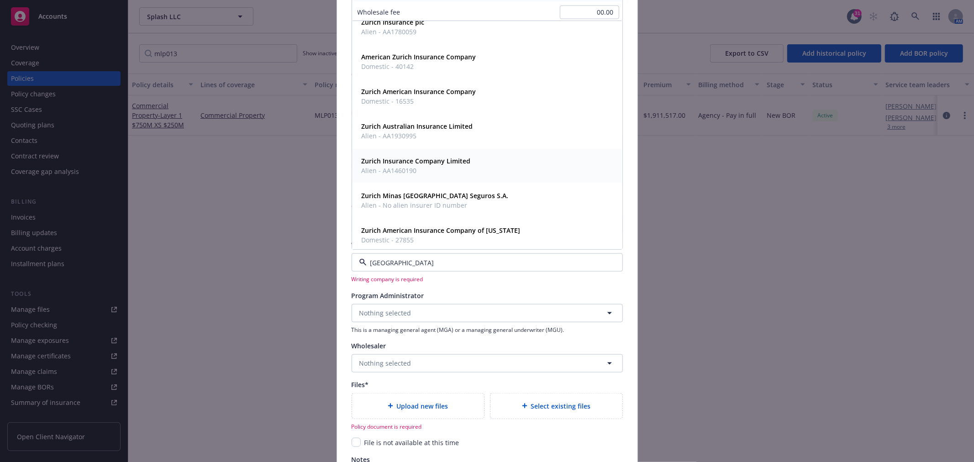
scroll to position [15, 0]
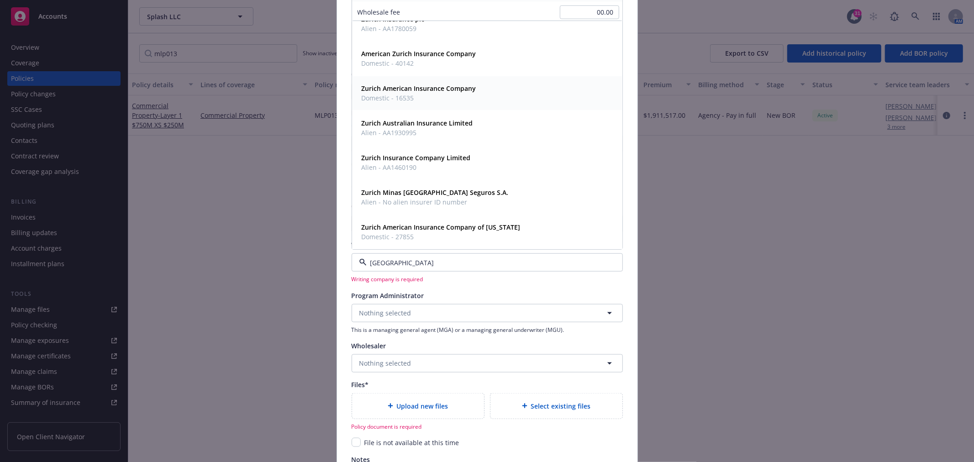
click at [424, 88] on strong "Zurich American Insurance Company" at bounding box center [419, 88] width 115 height 9
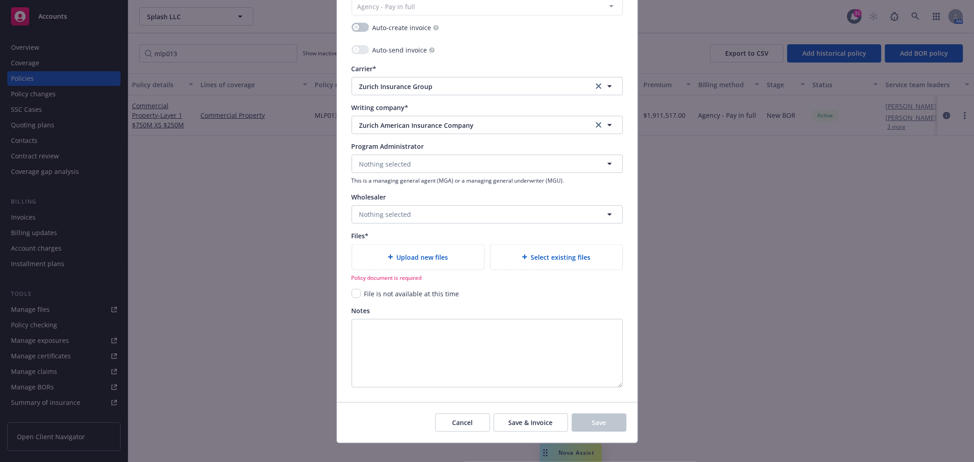
scroll to position [960, 0]
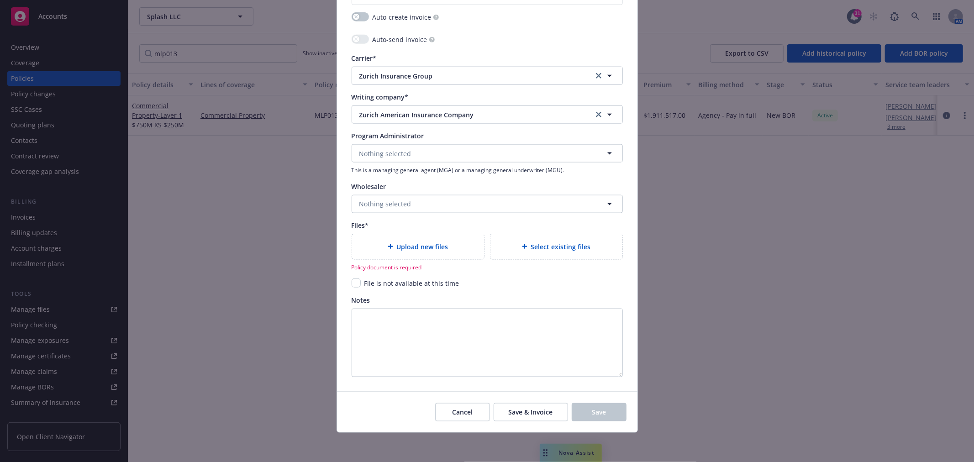
click at [397, 250] on span "Upload new files" at bounding box center [423, 247] width 52 height 10
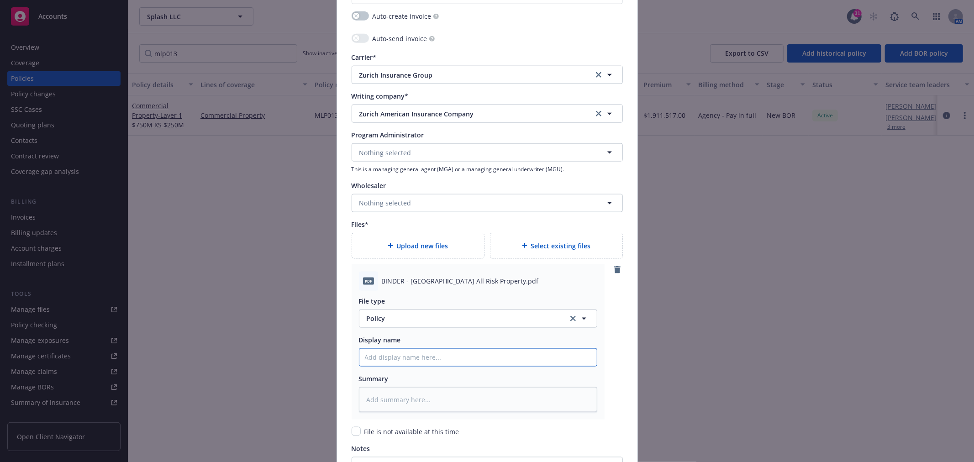
click at [417, 360] on input "Policy display name" at bounding box center [477, 357] width 237 height 17
paste input "BINDER - [GEOGRAPHIC_DATA] All Risk Property.pdf"
type textarea "x"
type input "BINDER - [GEOGRAPHIC_DATA] All Risk Property.pdf"
type textarea "x"
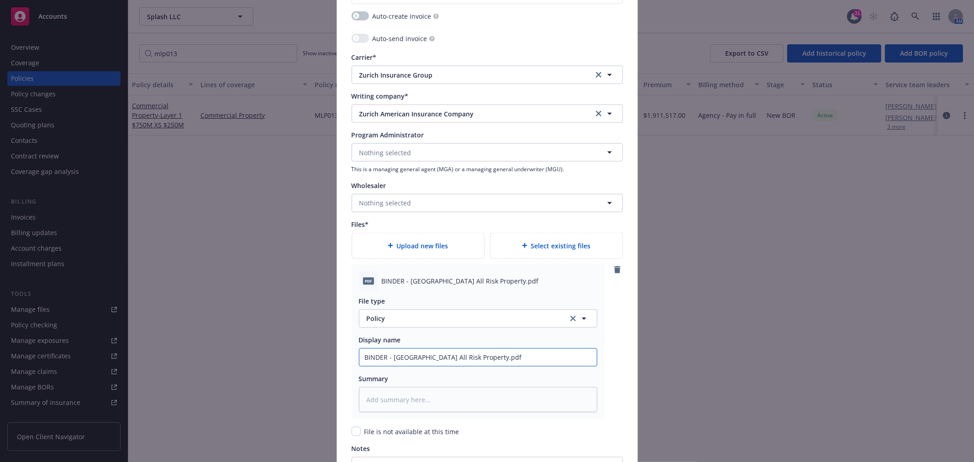
type input "BINDER - [GEOGRAPHIC_DATA] All Risk Property.pd"
type textarea "x"
type input "BINDER - [GEOGRAPHIC_DATA] All Risk Property.p"
type textarea "x"
type input "BINDER - [GEOGRAPHIC_DATA] All Risk Property."
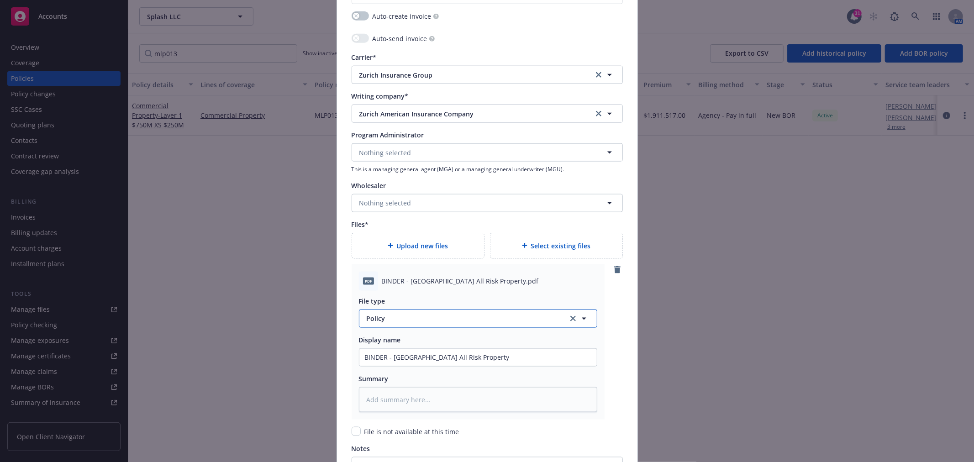
click at [433, 325] on button "Policy" at bounding box center [478, 318] width 238 height 18
click at [399, 268] on div "Binder" at bounding box center [478, 268] width 226 height 13
click at [600, 358] on div "pdf BINDER - [GEOGRAPHIC_DATA] All Risk Property.pdf File type Binder Display n…" at bounding box center [486, 341] width 271 height 155
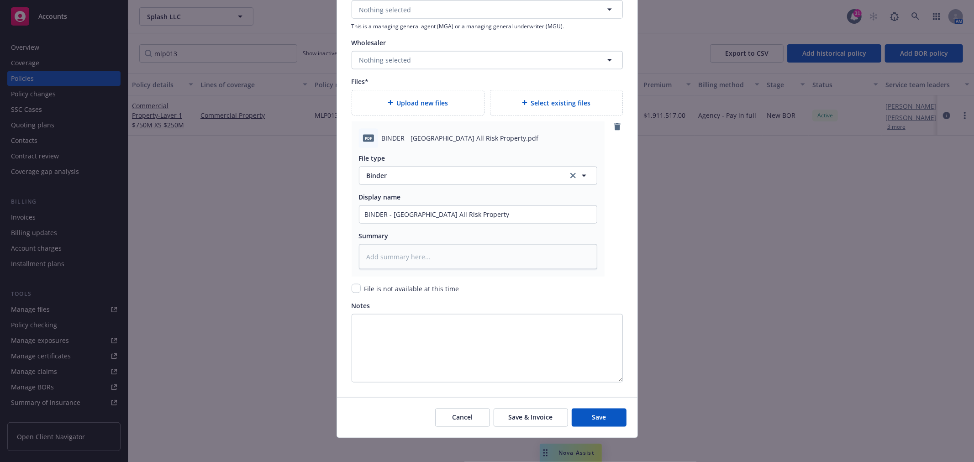
scroll to position [1109, 0]
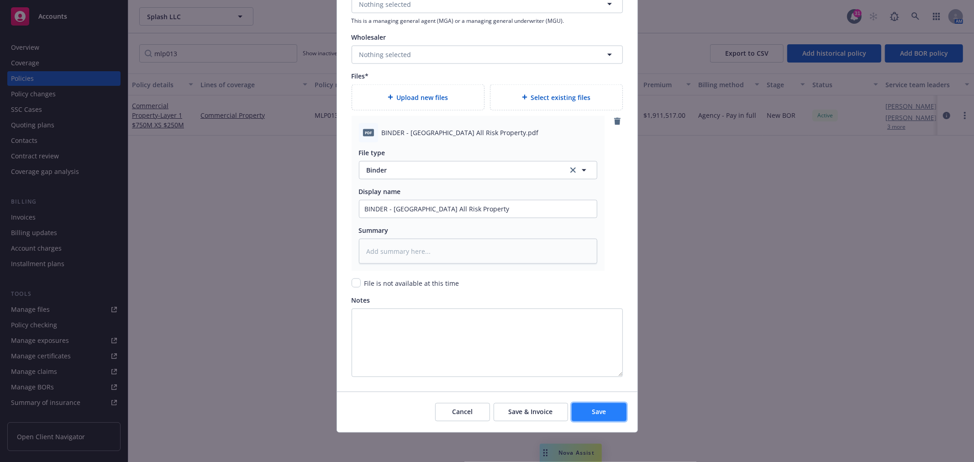
click at [600, 410] on span "Save" at bounding box center [599, 412] width 14 height 9
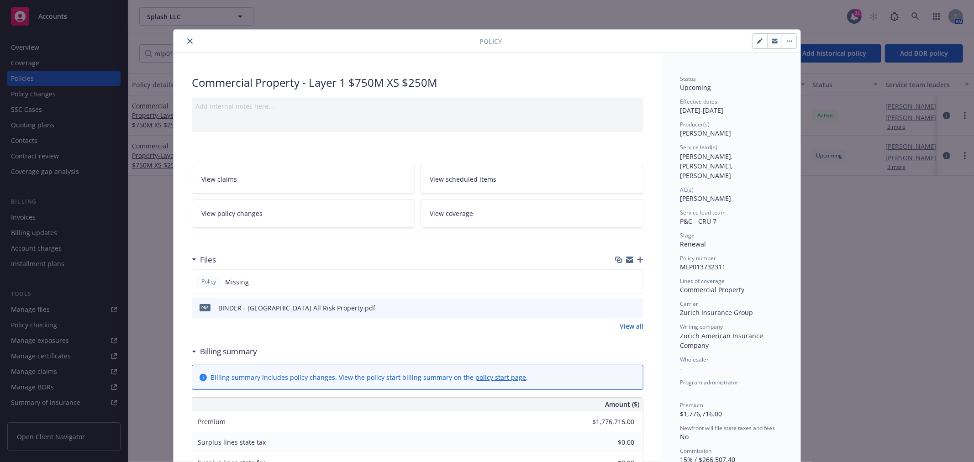
click at [192, 39] on div at bounding box center [328, 41] width 302 height 11
drag, startPoint x: 180, startPoint y: 38, endPoint x: 185, endPoint y: 38, distance: 4.6
click at [184, 38] on button "close" at bounding box center [189, 41] width 11 height 11
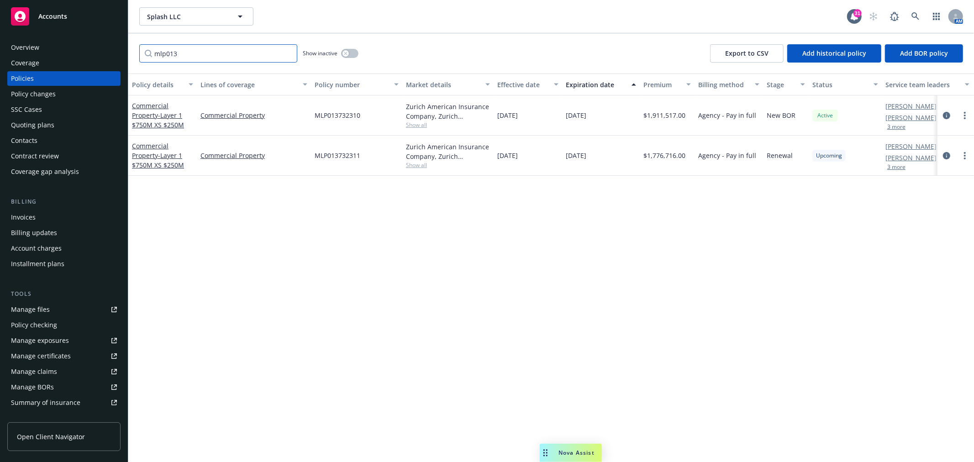
drag, startPoint x: 203, startPoint y: 51, endPoint x: 63, endPoint y: 49, distance: 139.7
click at [66, 49] on div "Accounts Overview Coverage Policies Policy changes SSC Cases Quoting plans Cont…" at bounding box center [487, 231] width 974 height 462
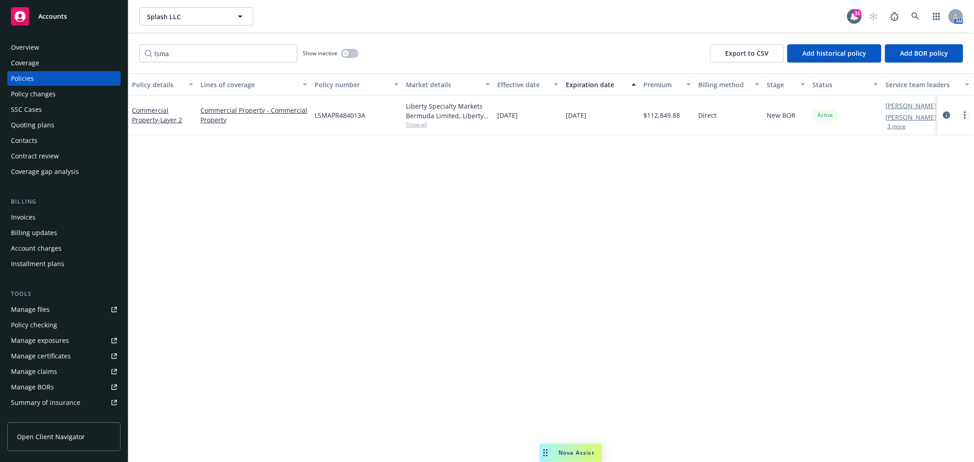
click at [965, 115] on link "more" at bounding box center [964, 115] width 11 height 11
click at [922, 150] on link "Renew with incumbent" at bounding box center [915, 152] width 107 height 18
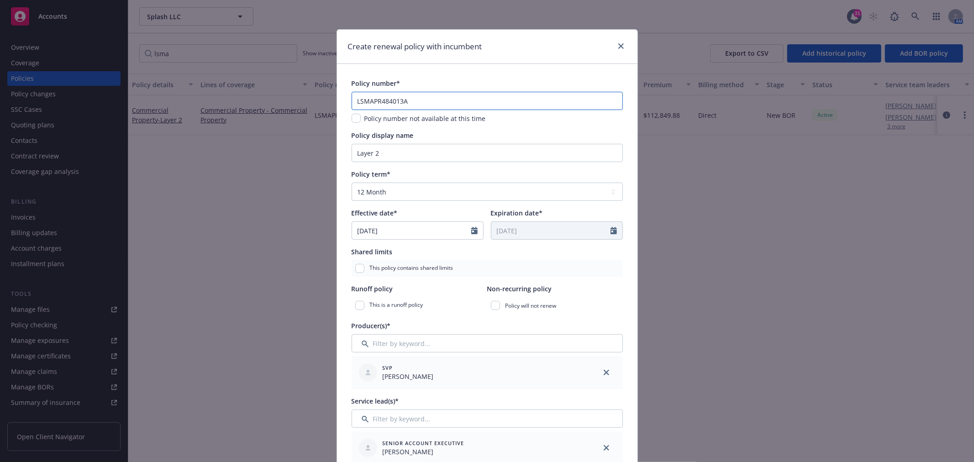
click at [418, 104] on input "LSMAPR484013A" at bounding box center [486, 101] width 271 height 18
drag, startPoint x: 418, startPoint y: 102, endPoint x: 318, endPoint y: 98, distance: 100.0
click at [318, 98] on div "Create renewal policy with incumbent Policy number* LSMAPR484013A Policy number…" at bounding box center [487, 231] width 974 height 462
paste input "502551"
click at [494, 156] on input "Layer 2" at bounding box center [486, 153] width 271 height 18
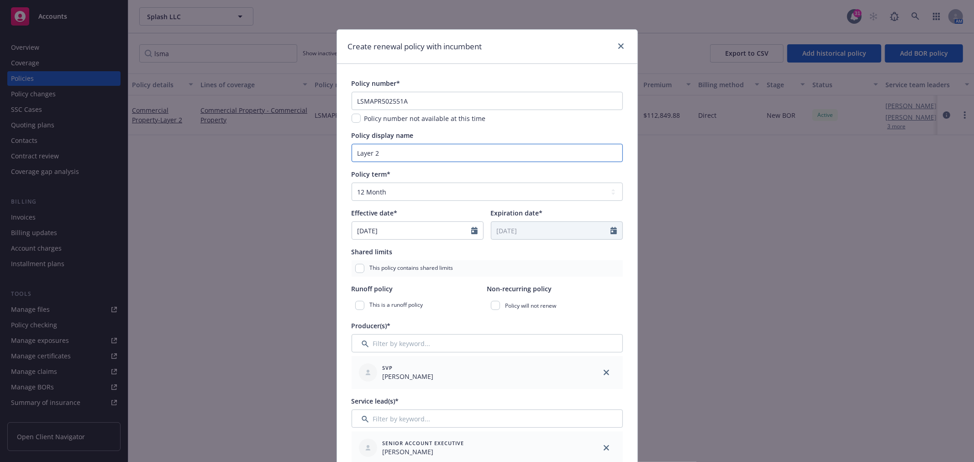
click at [421, 156] on input "Layer 2" at bounding box center [486, 153] width 271 height 18
paste input "$156,250,000 PO $1.25B"
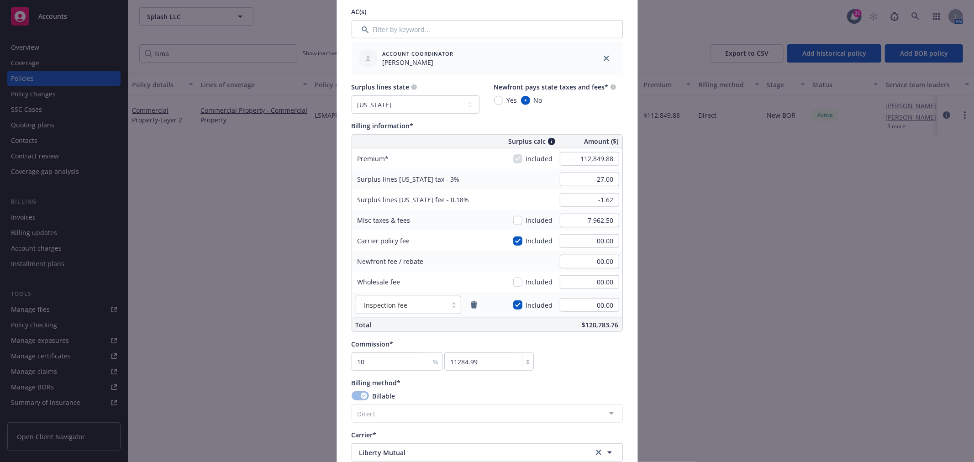
scroll to position [558, 0]
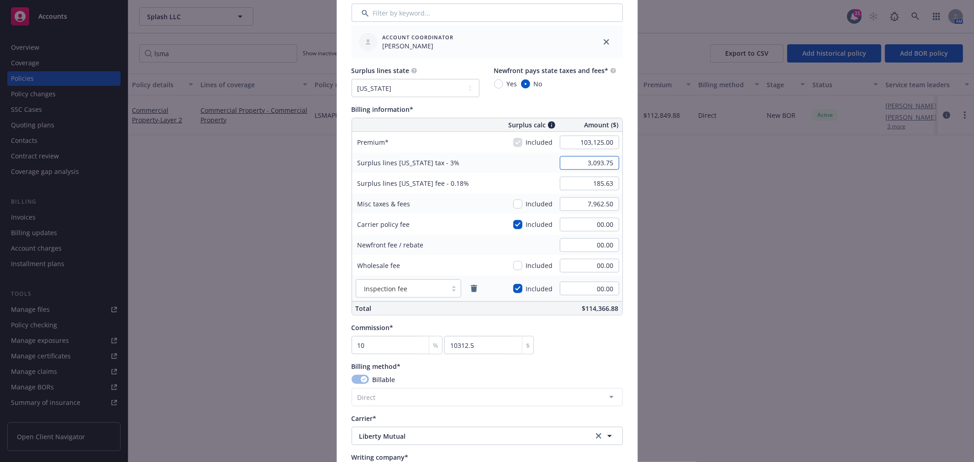
click at [572, 159] on input "3,093.75" at bounding box center [589, 163] width 59 height 14
click at [368, 345] on input "10" at bounding box center [396, 345] width 91 height 18
click at [377, 347] on input "15" at bounding box center [396, 345] width 91 height 18
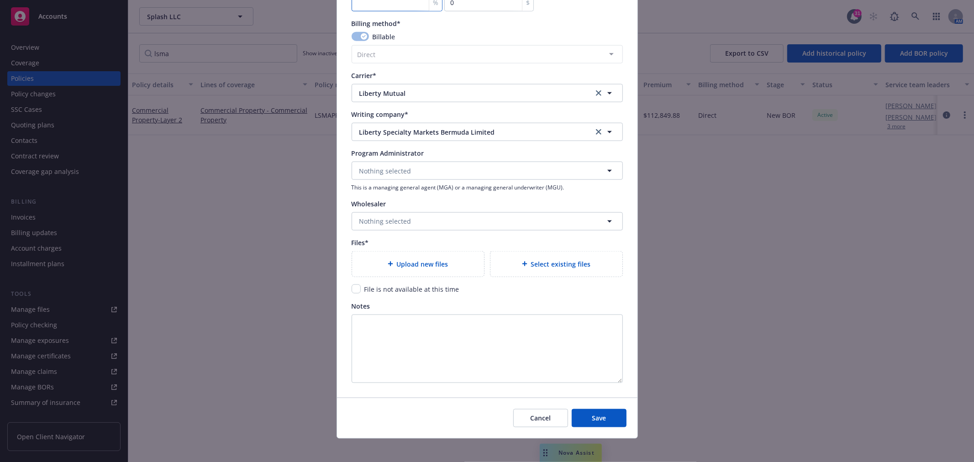
scroll to position [906, 0]
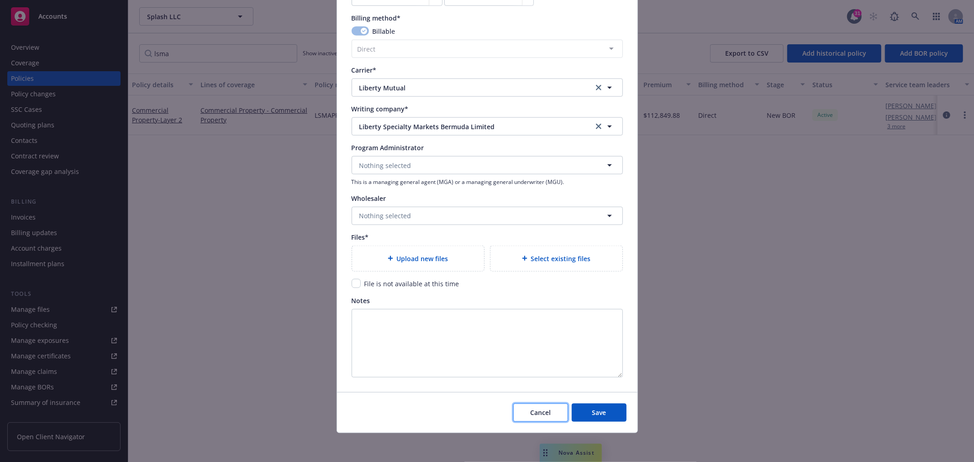
click at [535, 414] on span "Cancel" at bounding box center [540, 412] width 21 height 9
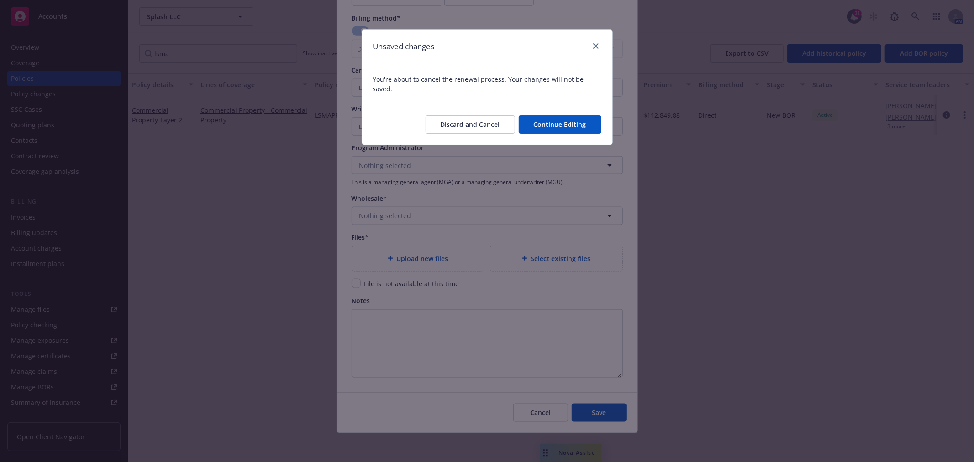
click at [459, 119] on button "Discard and Cancel" at bounding box center [469, 124] width 89 height 18
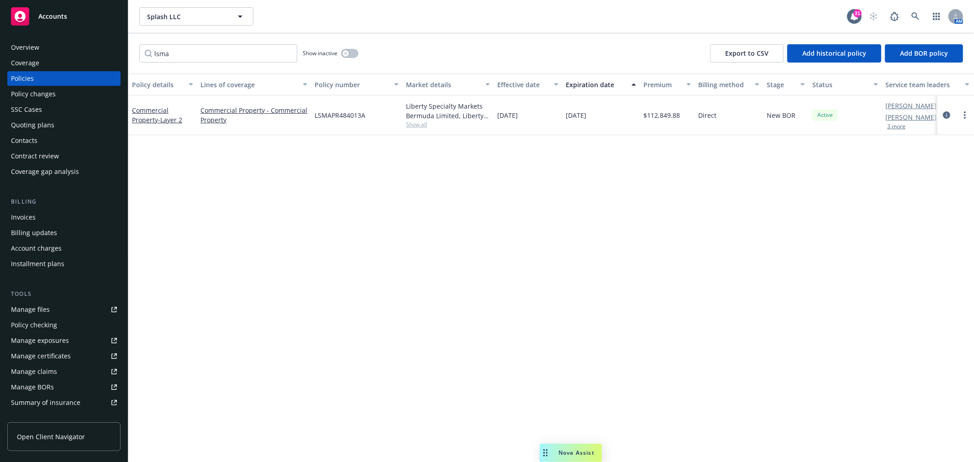
drag, startPoint x: 370, startPoint y: 283, endPoint x: 363, endPoint y: 287, distance: 7.6
click at [363, 287] on div "Policy details Lines of coverage Policy number Market details Effective date Ex…" at bounding box center [550, 267] width 845 height 388
drag, startPoint x: 182, startPoint y: 54, endPoint x: 114, endPoint y: 52, distance: 67.6
click at [114, 52] on div "Accounts Overview Coverage Policies Policy changes SSC Cases Quoting plans Cont…" at bounding box center [487, 231] width 974 height 462
click at [964, 116] on icon "more" at bounding box center [965, 114] width 2 height 7
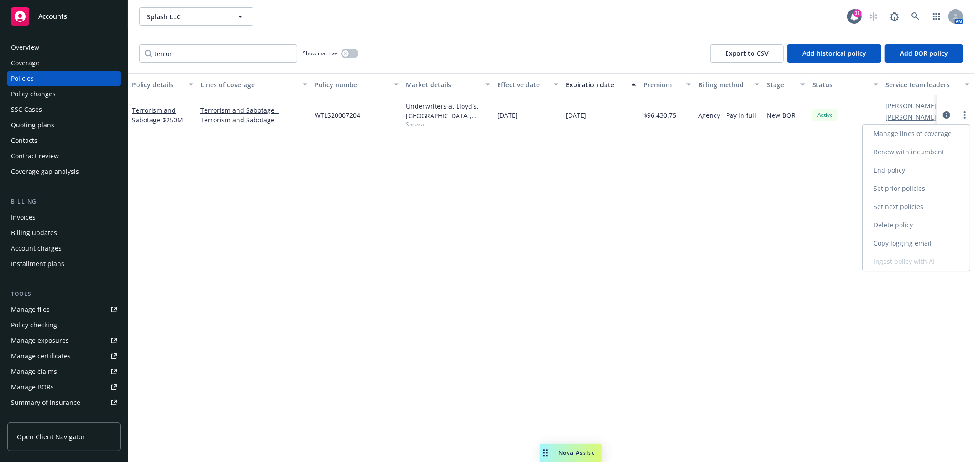
click at [907, 147] on link "Renew with incumbent" at bounding box center [915, 152] width 107 height 18
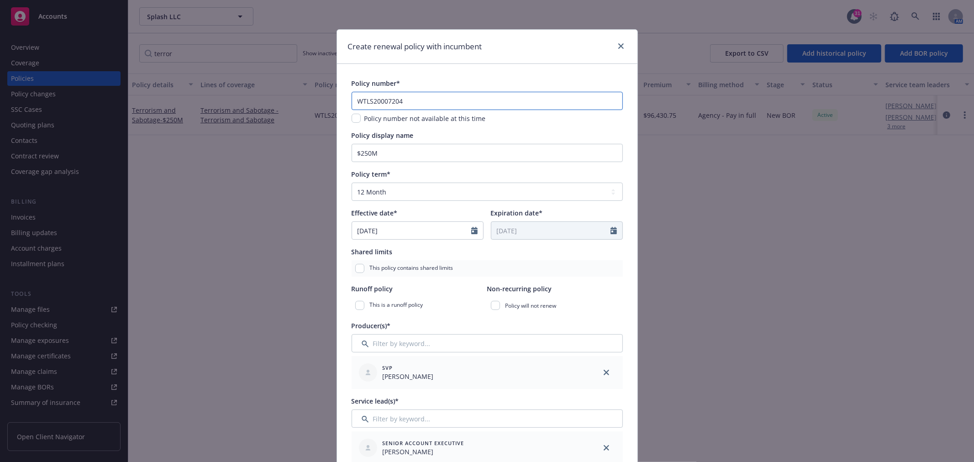
drag, startPoint x: 425, startPoint y: 103, endPoint x: 285, endPoint y: 106, distance: 140.2
click at [285, 106] on div "Create renewal policy with incumbent Policy number* WTLS20007204 Policy number …" at bounding box center [487, 231] width 974 height 462
paste input "5"
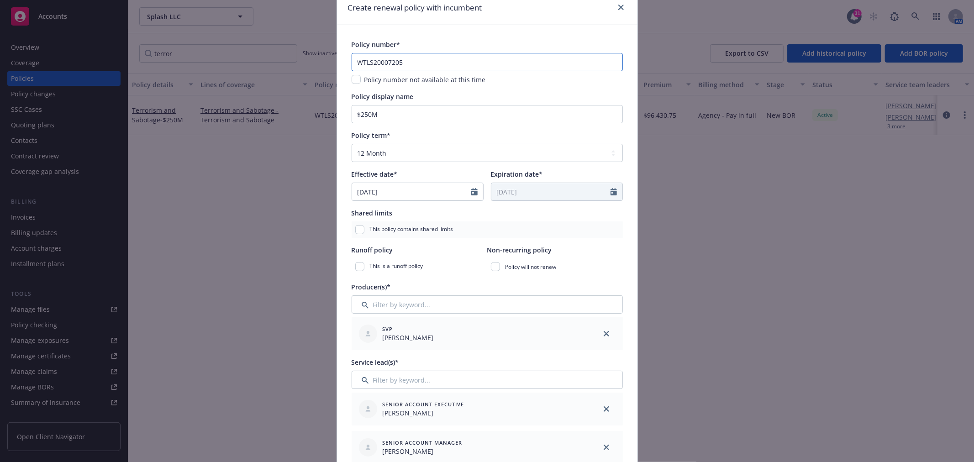
scroll to position [51, 0]
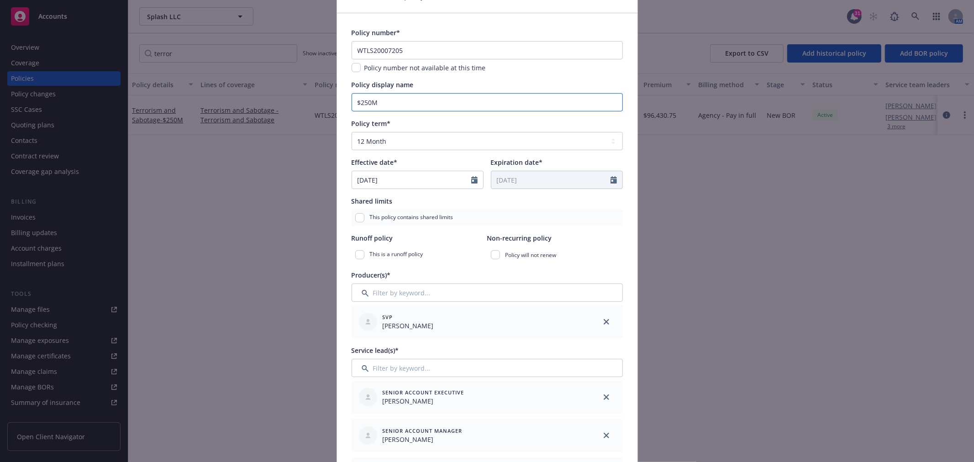
click at [461, 99] on input "$250M" at bounding box center [486, 102] width 271 height 18
click at [390, 101] on input "$250M PHI ( Excludes 181 [GEOGRAPHIC_DATA])" at bounding box center [486, 102] width 271 height 18
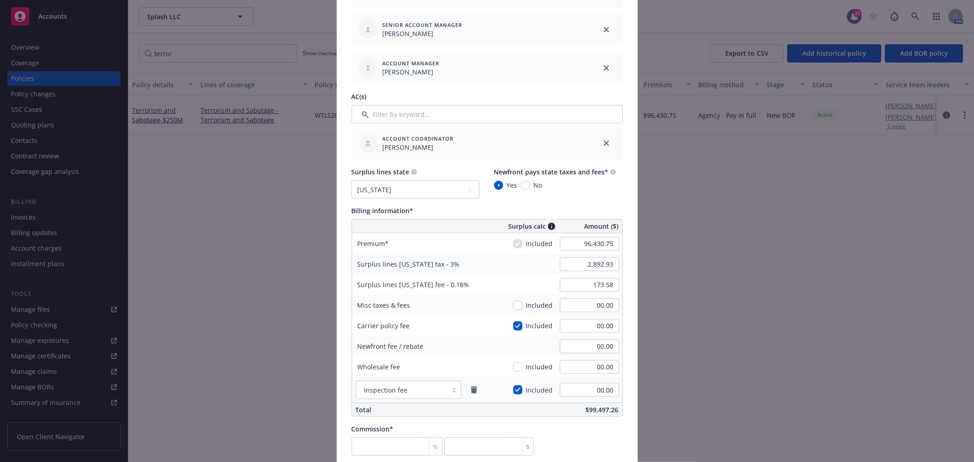
scroll to position [507, 0]
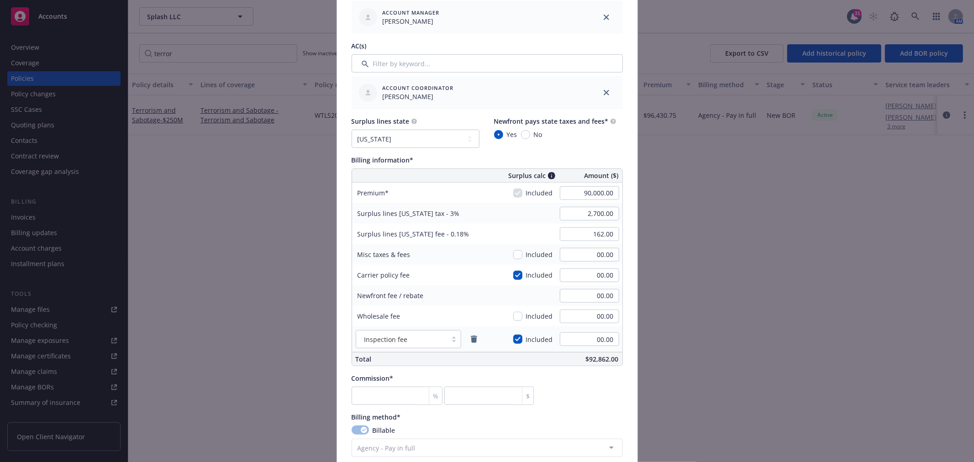
click at [530, 220] on div "Surplus lines [US_STATE] tax - 3% 2,700.00" at bounding box center [487, 213] width 270 height 21
click at [381, 400] on input "number" at bounding box center [396, 396] width 91 height 18
click at [602, 404] on div "Commission* 17.5 % 15750 $" at bounding box center [486, 388] width 271 height 31
click at [568, 391] on div "Commission* 17.5 % 15750 $" at bounding box center [486, 388] width 271 height 31
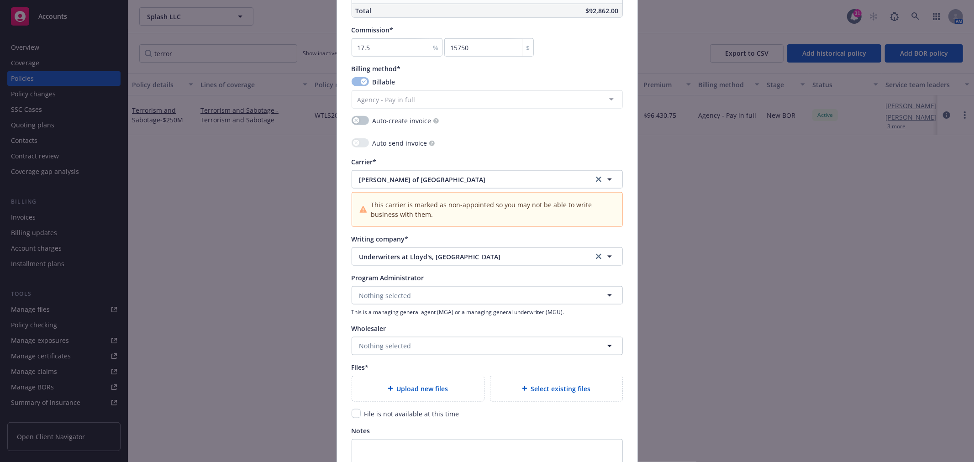
scroll to position [913, 0]
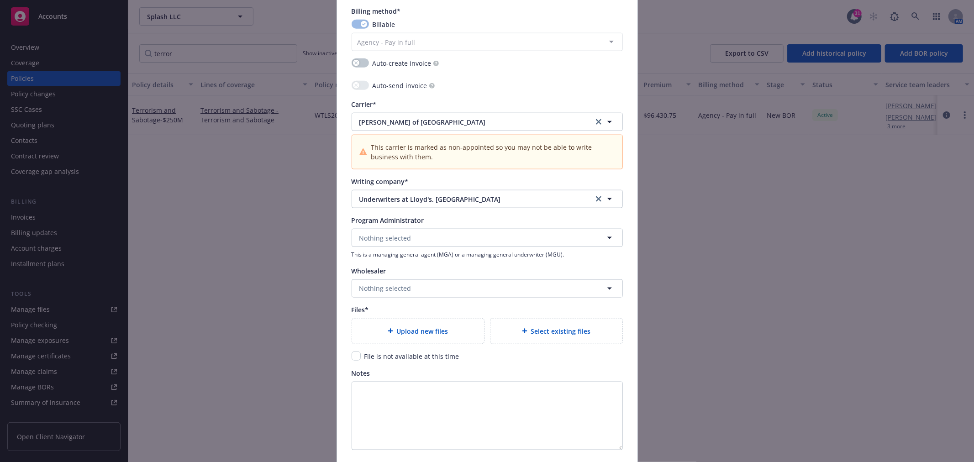
click at [411, 335] on span "Upload new files" at bounding box center [423, 331] width 52 height 10
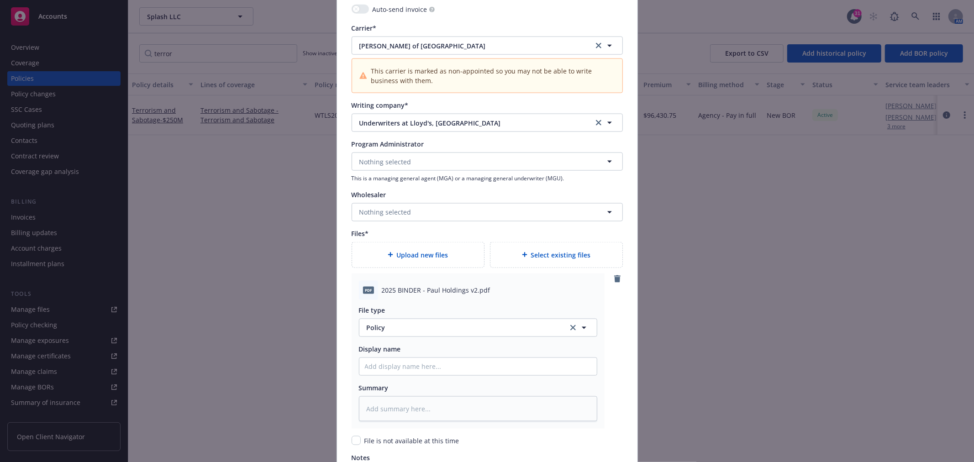
scroll to position [1014, 0]
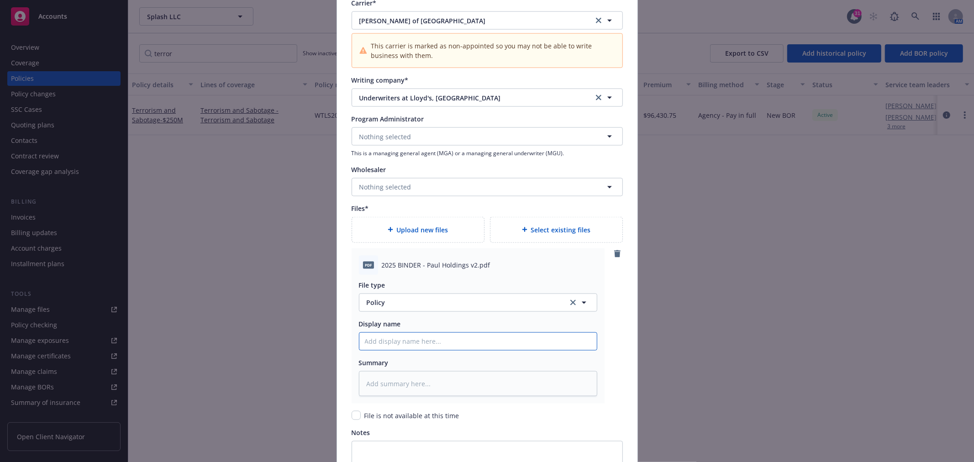
click at [411, 341] on input "Policy display name" at bounding box center [477, 341] width 237 height 17
paste input "2025 BINDER - Paul Holdings v2.pdf"
click at [427, 303] on span "Policy" at bounding box center [462, 303] width 191 height 10
click at [421, 252] on div "Binder" at bounding box center [478, 252] width 226 height 13
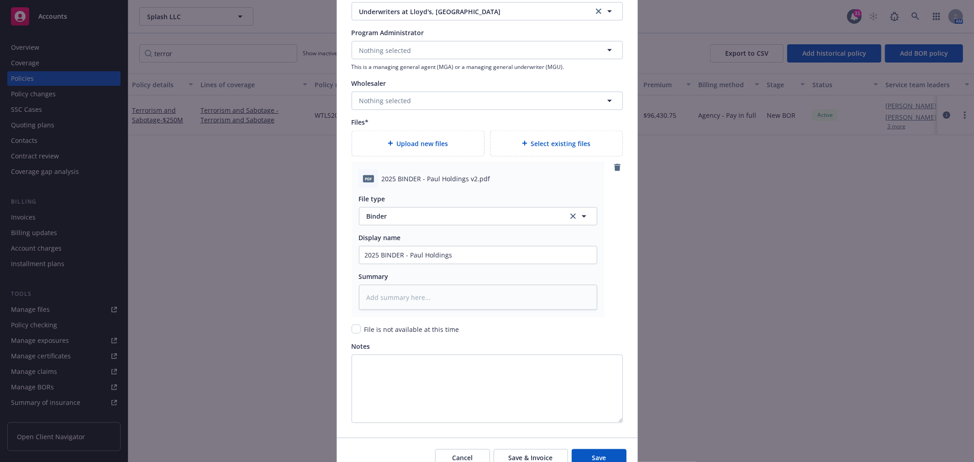
scroll to position [1148, 0]
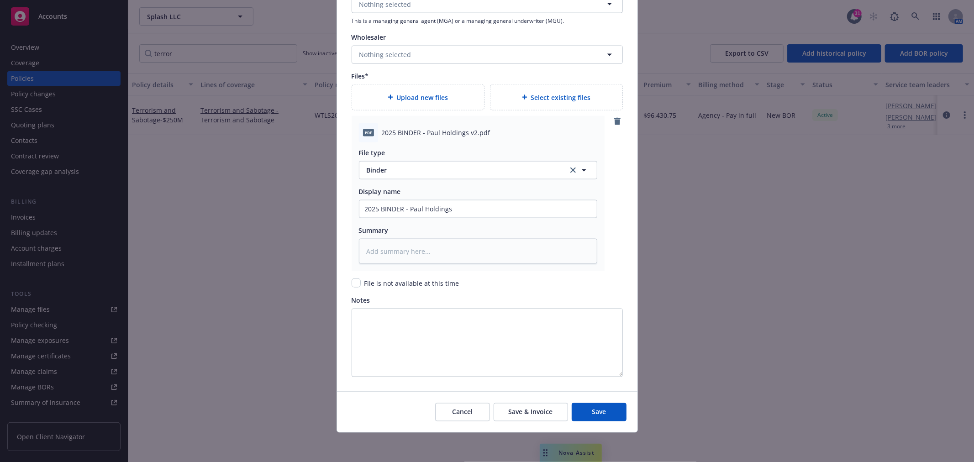
click at [426, 101] on span "Upload new files" at bounding box center [423, 98] width 52 height 10
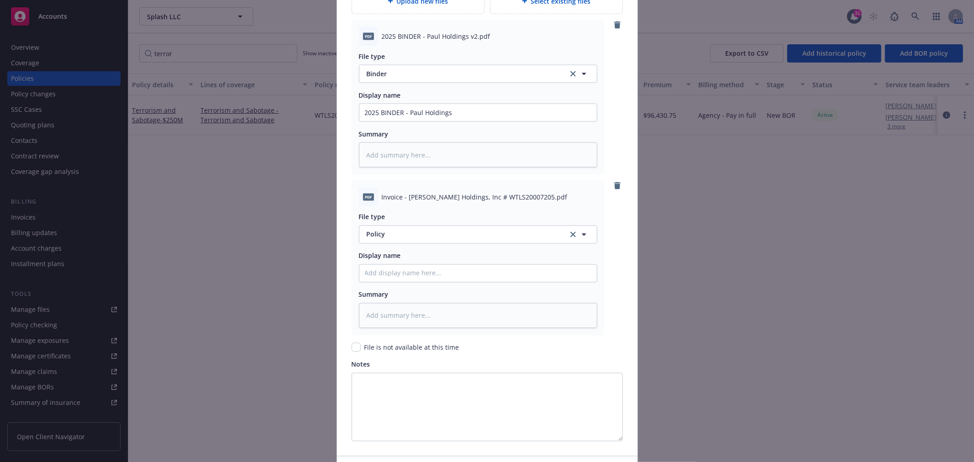
scroll to position [1249, 0]
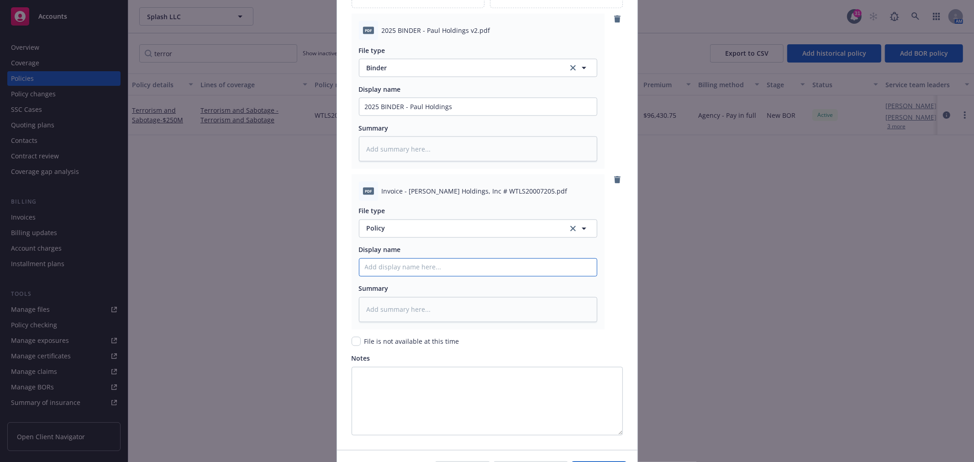
click at [407, 275] on input "Policy display name" at bounding box center [477, 267] width 237 height 17
paste input "Invoice - [PERSON_NAME] Holdings, Inc # WTLS20007205.pdf"
click at [458, 227] on span "Policy" at bounding box center [462, 229] width 191 height 10
click at [419, 253] on span "Invoice - Newfront" at bounding box center [397, 254] width 58 height 10
click at [416, 231] on span "Invoice - Newfront" at bounding box center [462, 229] width 191 height 10
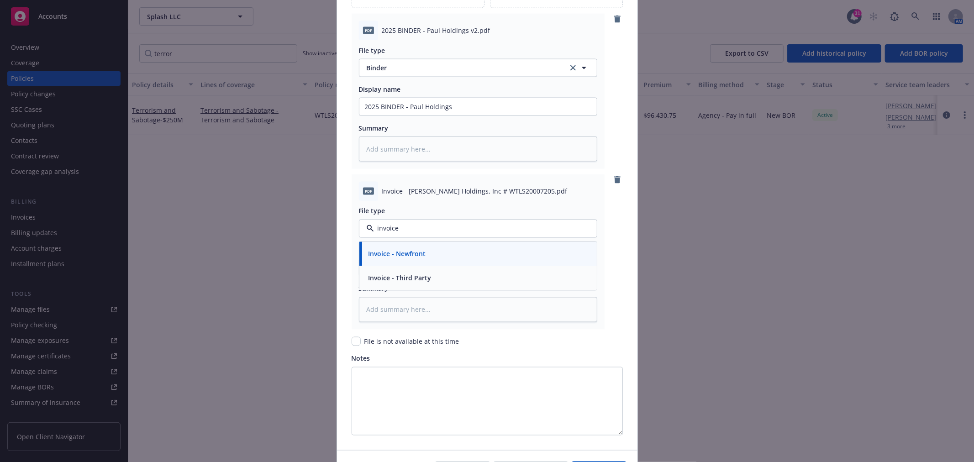
click at [390, 282] on span "Invoice - Third Party" at bounding box center [399, 278] width 63 height 10
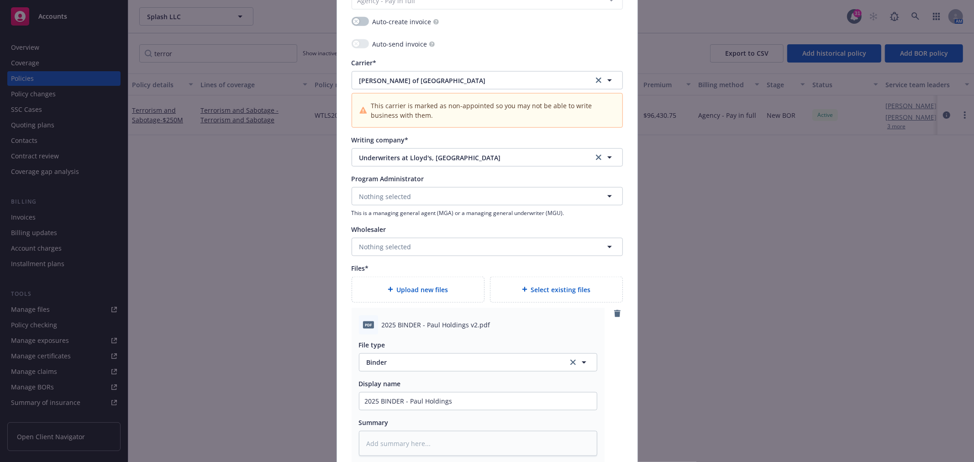
scroll to position [953, 0]
click at [456, 158] on span "Underwriters at Lloyd's, [GEOGRAPHIC_DATA]" at bounding box center [469, 159] width 220 height 10
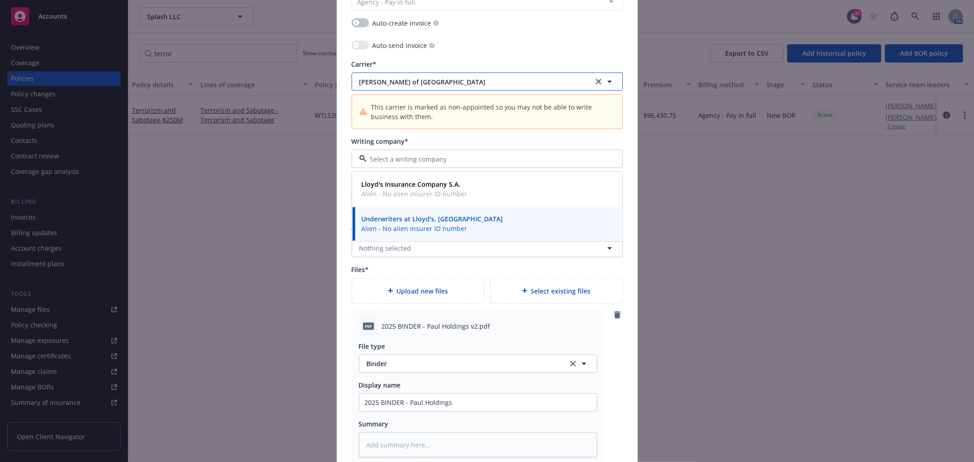
click at [430, 77] on button "[PERSON_NAME] of [GEOGRAPHIC_DATA]" at bounding box center [486, 82] width 271 height 18
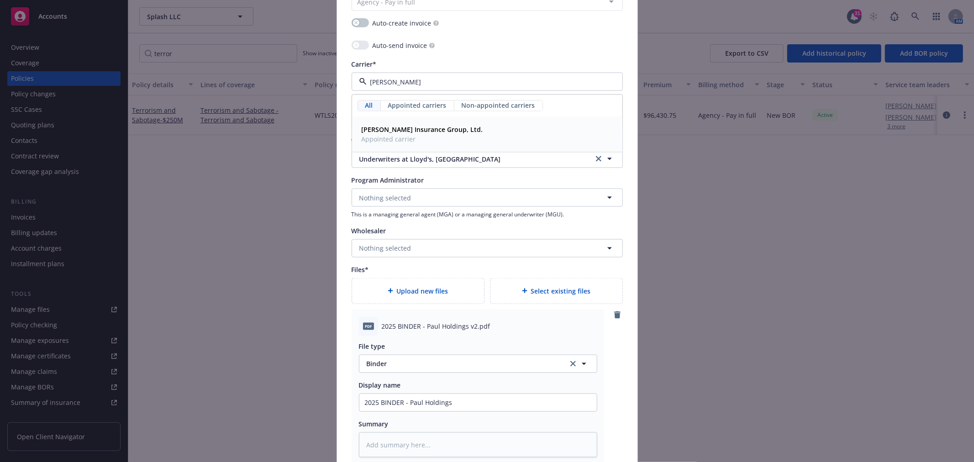
click at [425, 126] on div "[PERSON_NAME] Insurance Group, Ltd. Appointed carrier" at bounding box center [421, 134] width 127 height 23
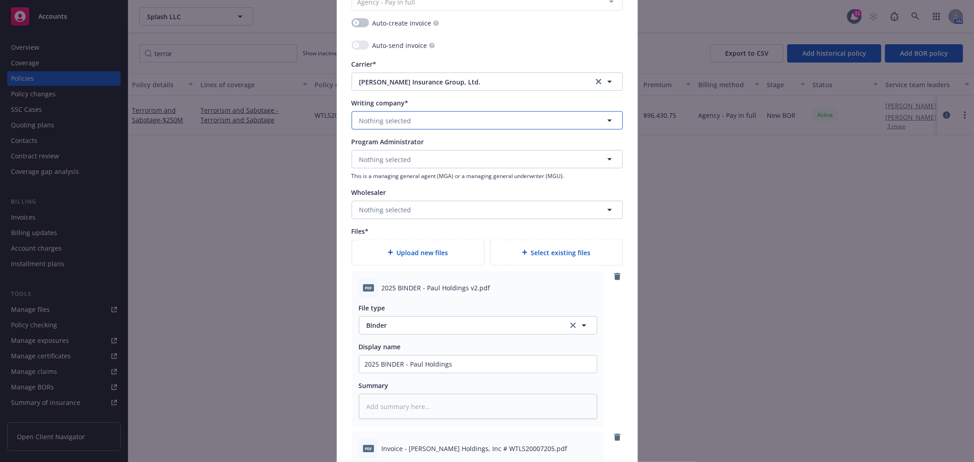
click at [418, 126] on button "Nothing selected" at bounding box center [486, 120] width 271 height 18
click at [454, 125] on button "Nothing selected" at bounding box center [486, 120] width 271 height 18
click at [437, 184] on strong "[PERSON_NAME] Select Insurance Inc." at bounding box center [420, 181] width 117 height 9
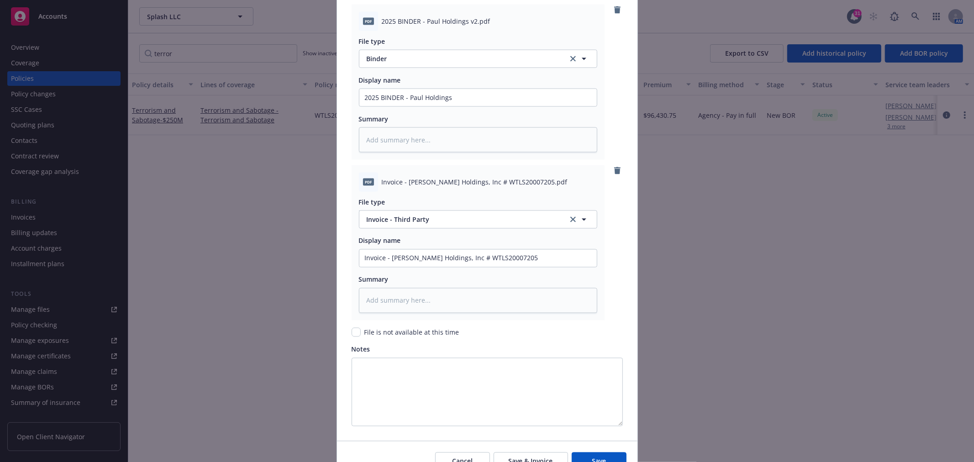
scroll to position [1219, 0]
click at [592, 456] on button "Save" at bounding box center [599, 462] width 55 height 18
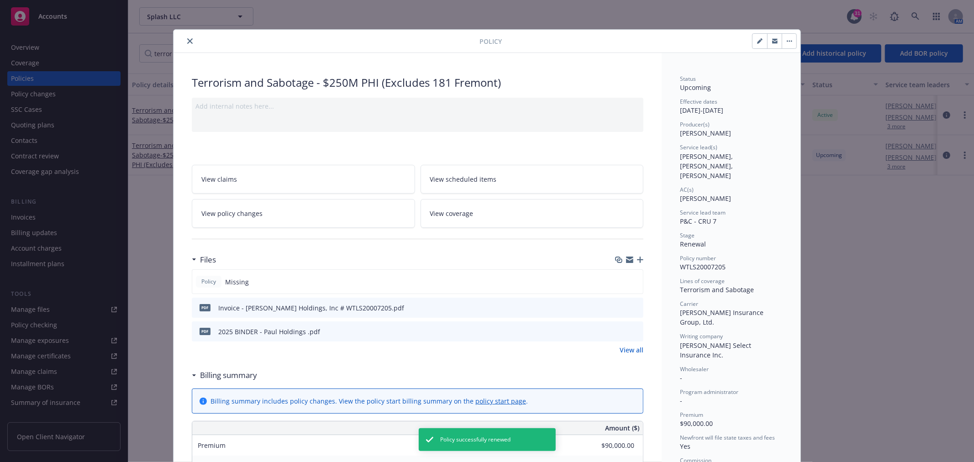
click at [188, 42] on icon "close" at bounding box center [189, 40] width 5 height 5
click at [184, 38] on div "terror Show inactive Export to CSV Add historical policy Add BOR policy" at bounding box center [550, 53] width 845 height 40
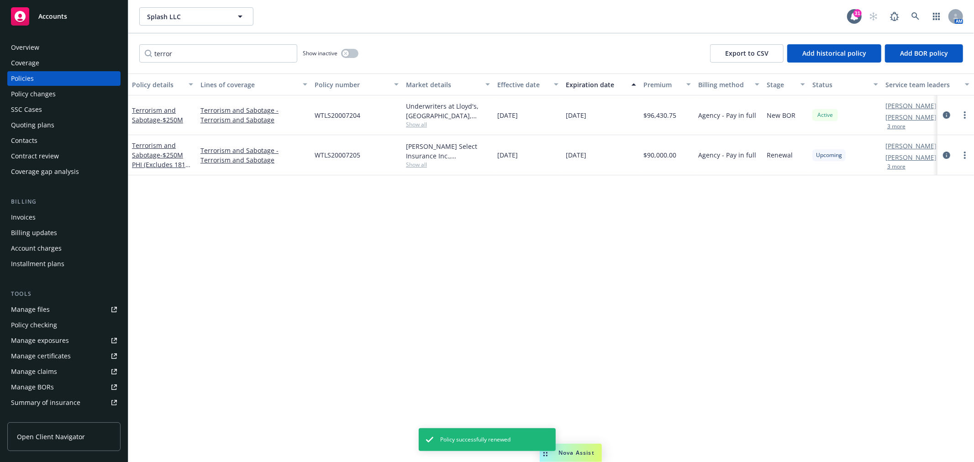
click at [65, 19] on span "Accounts" at bounding box center [52, 16] width 29 height 7
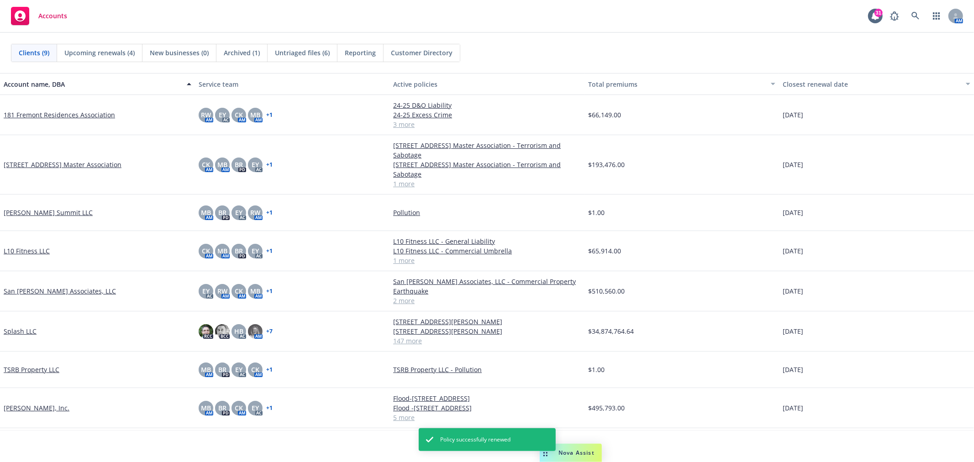
click at [79, 163] on link "[STREET_ADDRESS] Master Association" at bounding box center [63, 165] width 118 height 10
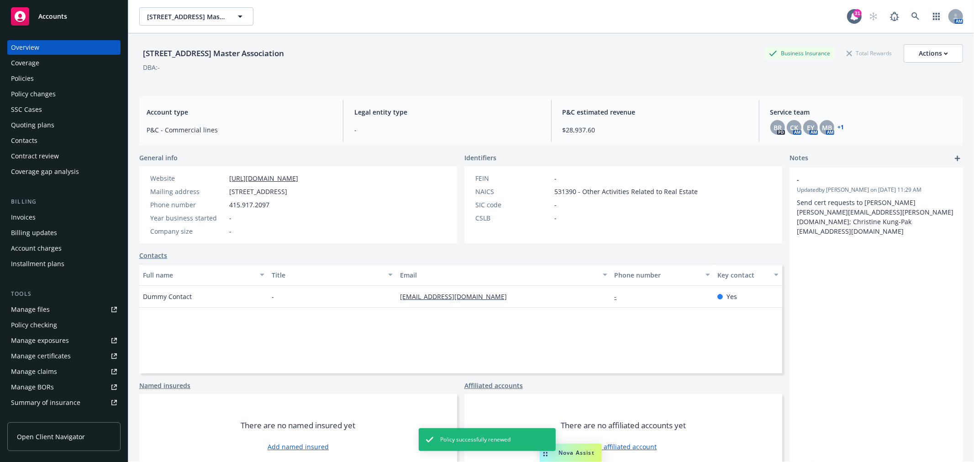
click at [37, 79] on div "Policies" at bounding box center [64, 78] width 106 height 15
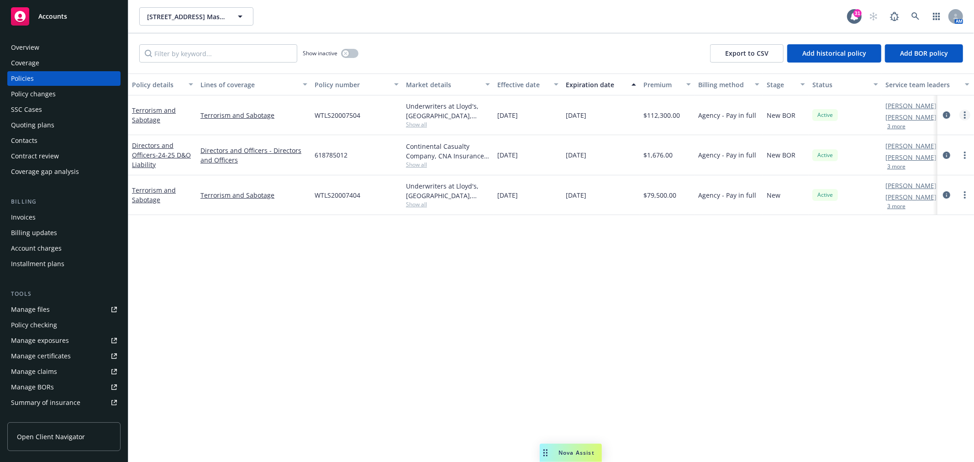
click at [965, 115] on circle "more" at bounding box center [965, 115] width 2 height 2
click at [895, 153] on link "Renew with incumbent" at bounding box center [915, 152] width 107 height 18
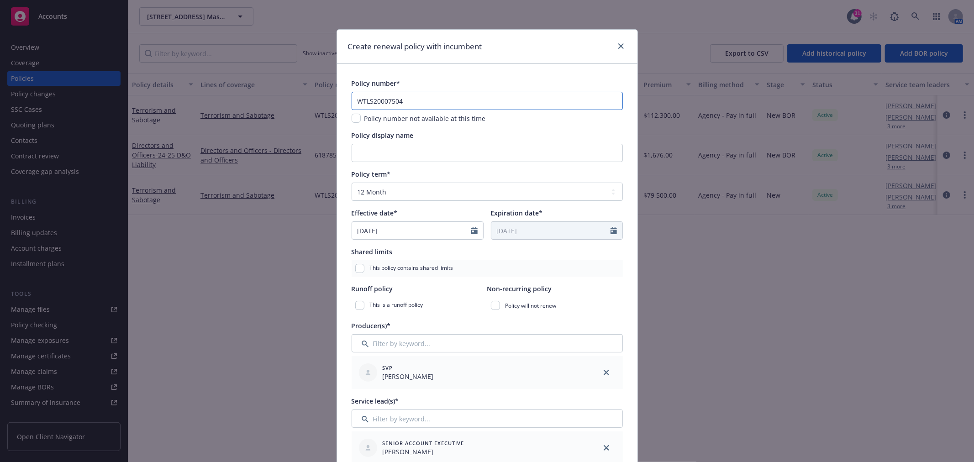
drag, startPoint x: 430, startPoint y: 102, endPoint x: 269, endPoint y: 105, distance: 160.7
click at [269, 105] on div "Create renewal policy with incumbent Policy number* WTLS20007504 Policy number …" at bounding box center [487, 231] width 974 height 462
paste input "5"
click at [381, 151] on input "Policy display name" at bounding box center [486, 153] width 271 height 18
paste input "181 Fremont ([GEOGRAPHIC_DATA])"
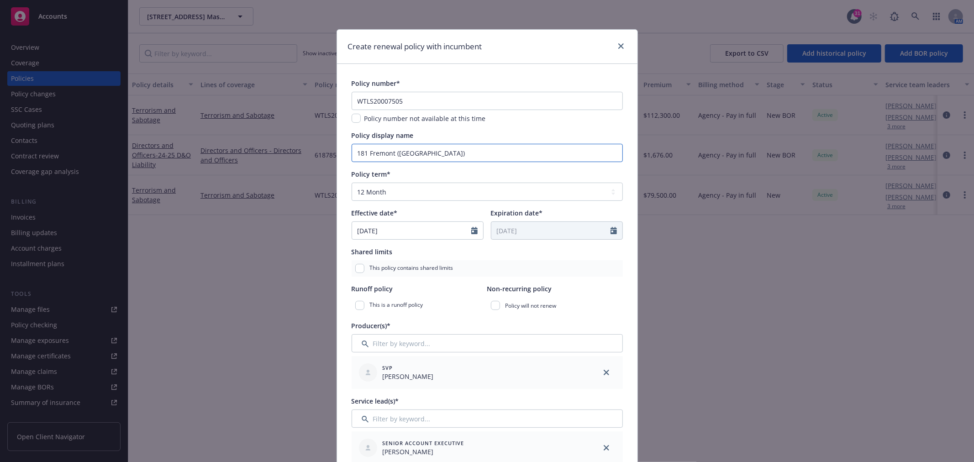
click at [351, 152] on input "181 Fremont ([GEOGRAPHIC_DATA])" at bounding box center [486, 153] width 271 height 18
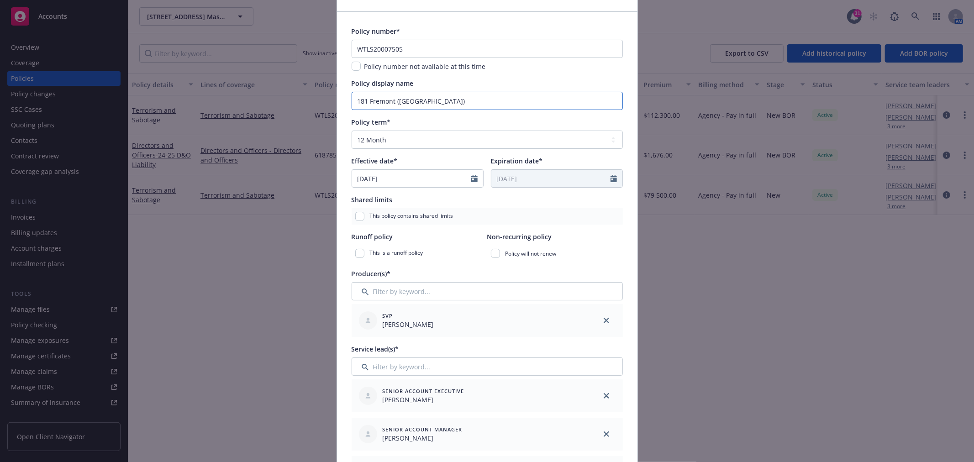
scroll to position [92, 0]
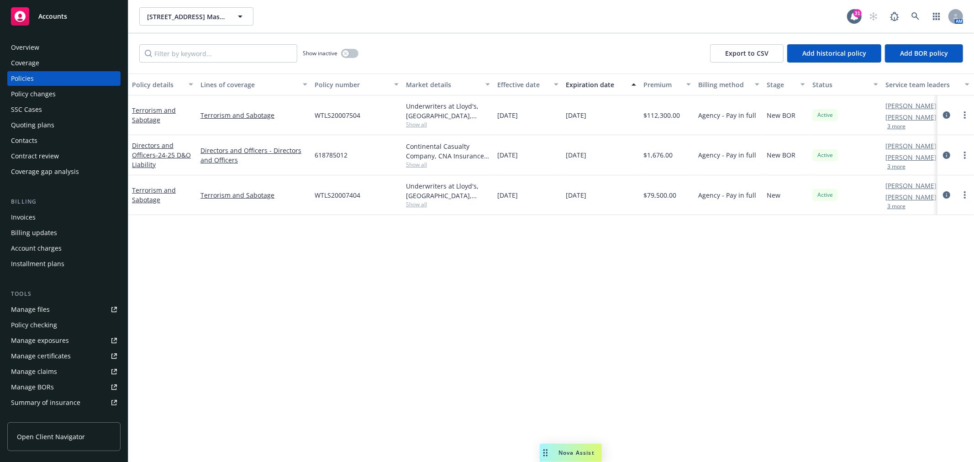
click at [958, 116] on div at bounding box center [955, 115] width 29 height 11
click at [970, 115] on div at bounding box center [955, 115] width 37 height 40
click at [964, 115] on icon "more" at bounding box center [965, 114] width 2 height 7
click at [907, 151] on link "Renew with incumbent" at bounding box center [915, 152] width 107 height 18
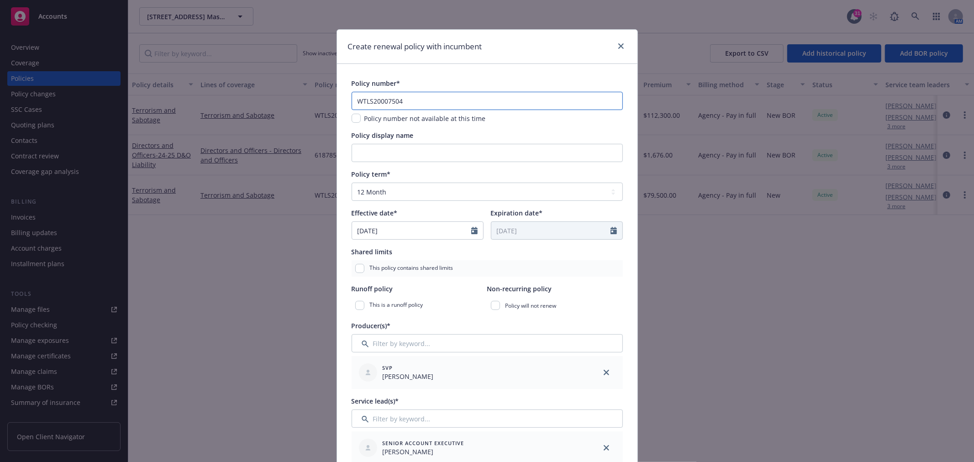
drag, startPoint x: 429, startPoint y: 101, endPoint x: 263, endPoint y: 93, distance: 166.4
click at [263, 93] on div "Create renewal policy with incumbent Policy number* WTLS20007504 Policy number …" at bounding box center [487, 231] width 974 height 462
paste input "181 Fremont ([GEOGRAPHIC_DATA])"
click at [408, 151] on input "Policy display name" at bounding box center [486, 153] width 271 height 18
paste input "181 Fremont ([GEOGRAPHIC_DATA])"
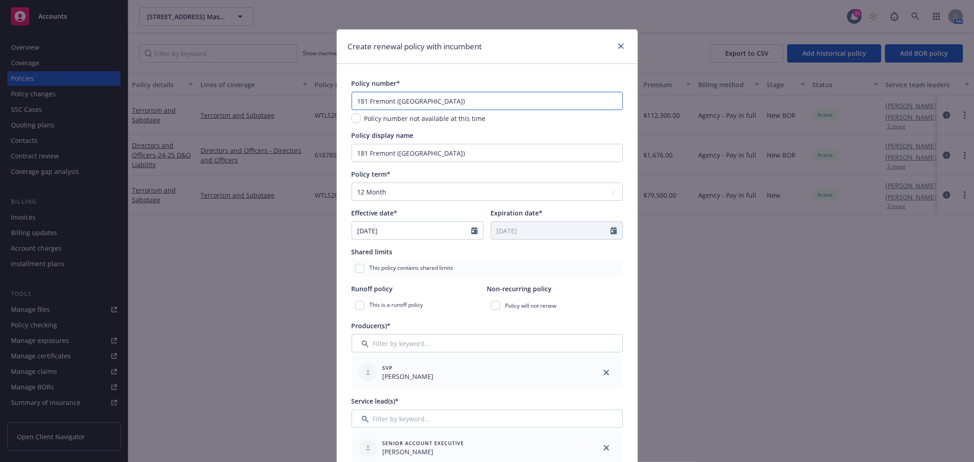
drag, startPoint x: 464, startPoint y: 103, endPoint x: 300, endPoint y: 96, distance: 163.6
click at [307, 96] on div "Create renewal policy with incumbent Policy number* 181 Fremont (Building & Bri…" at bounding box center [487, 231] width 974 height 462
paste input "WTLS20007505"
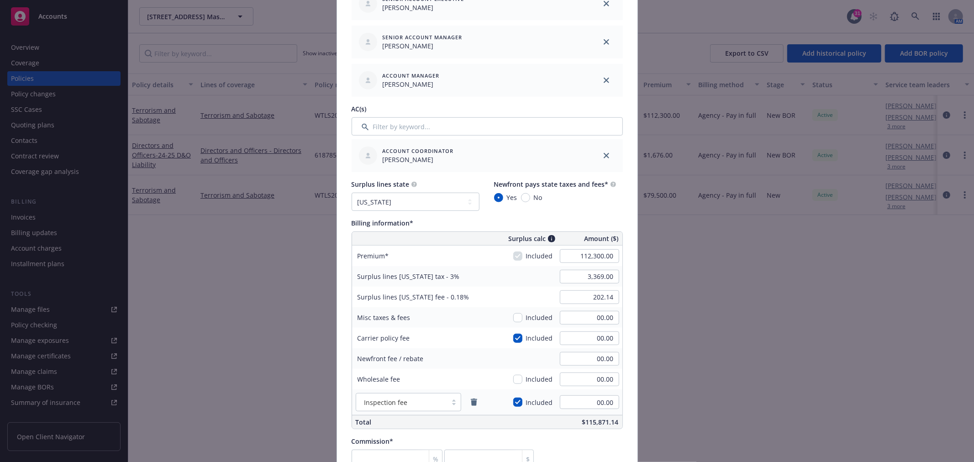
scroll to position [507, 0]
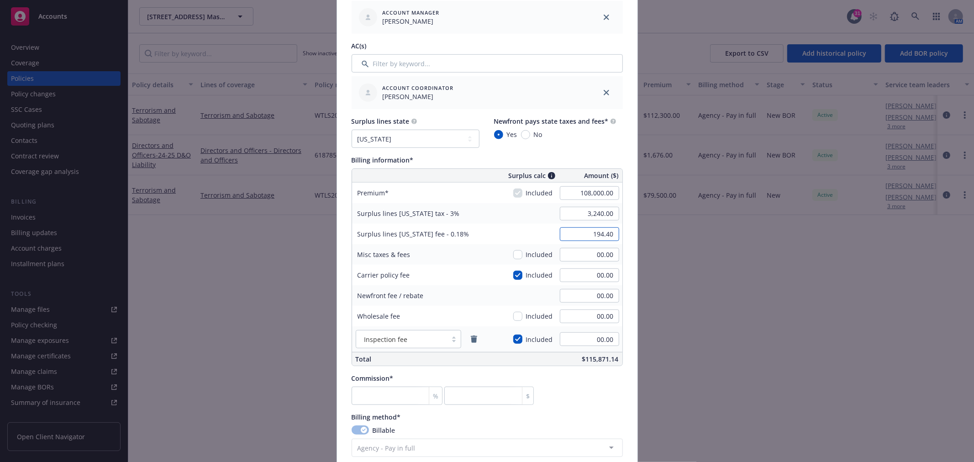
click at [566, 230] on input "194.40" at bounding box center [589, 234] width 59 height 14
click at [380, 393] on input "number" at bounding box center [396, 396] width 91 height 18
click at [602, 408] on div "Policy number* WTLS20007505 Policy number not available at this time Policy dis…" at bounding box center [486, 213] width 271 height 1284
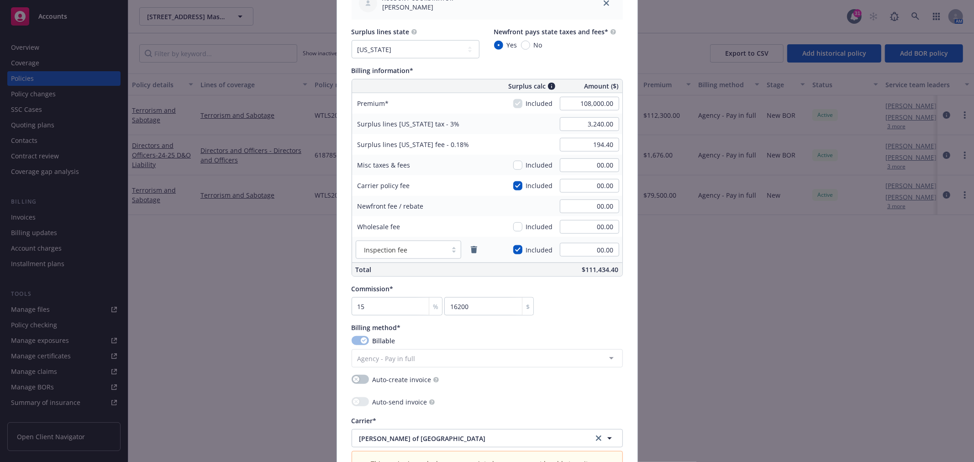
scroll to position [608, 0]
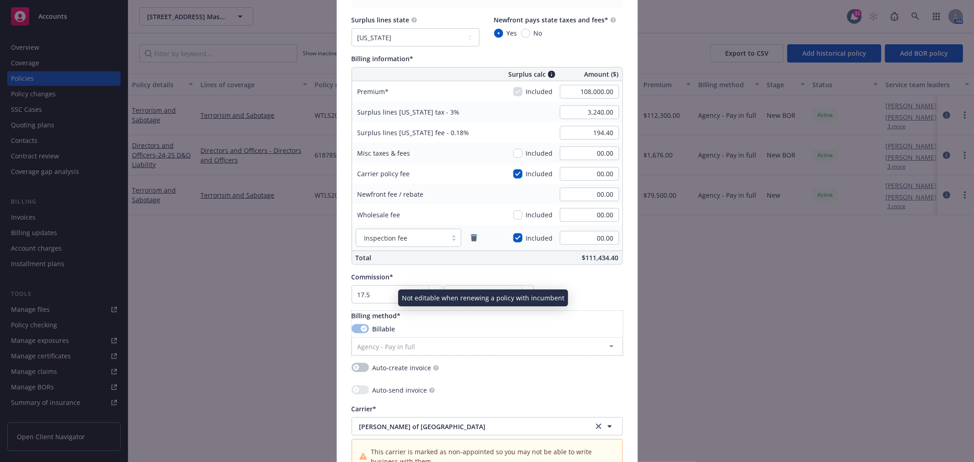
click at [568, 318] on div "Billing method*" at bounding box center [486, 316] width 271 height 10
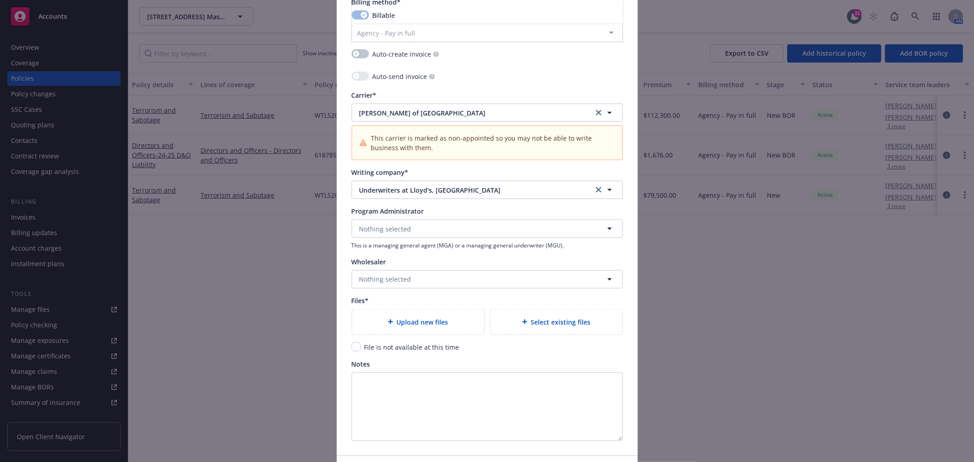
scroll to position [964, 0]
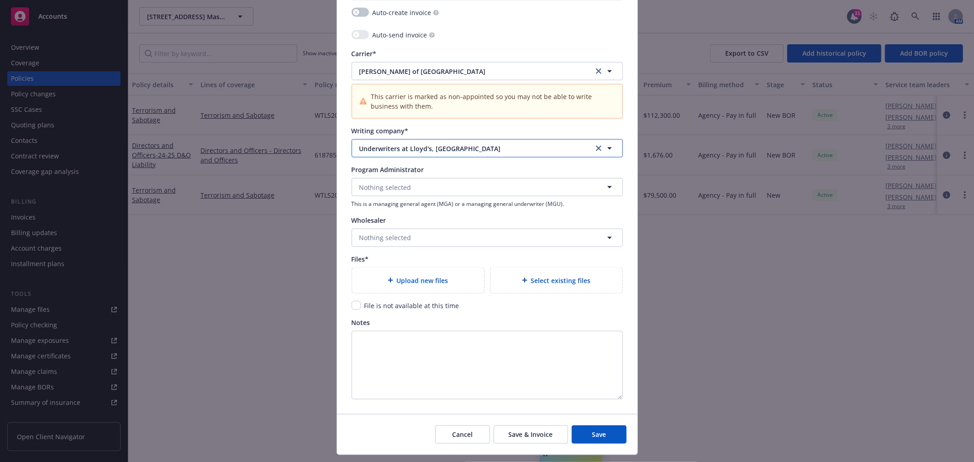
click at [475, 152] on span "Underwriters at Lloyd's, [GEOGRAPHIC_DATA]" at bounding box center [469, 149] width 220 height 10
click at [431, 71] on span "[PERSON_NAME] of [GEOGRAPHIC_DATA]" at bounding box center [469, 72] width 220 height 10
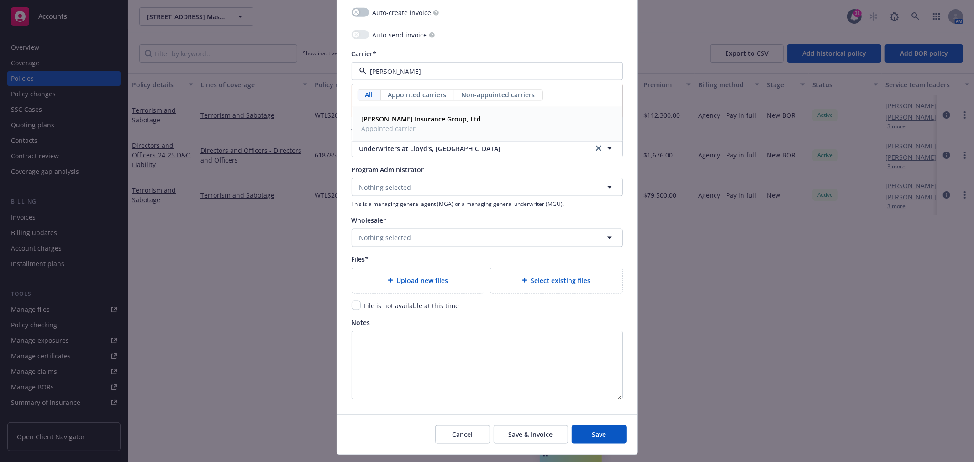
click at [402, 124] on strong "[PERSON_NAME] Insurance Group, Ltd." at bounding box center [422, 119] width 121 height 9
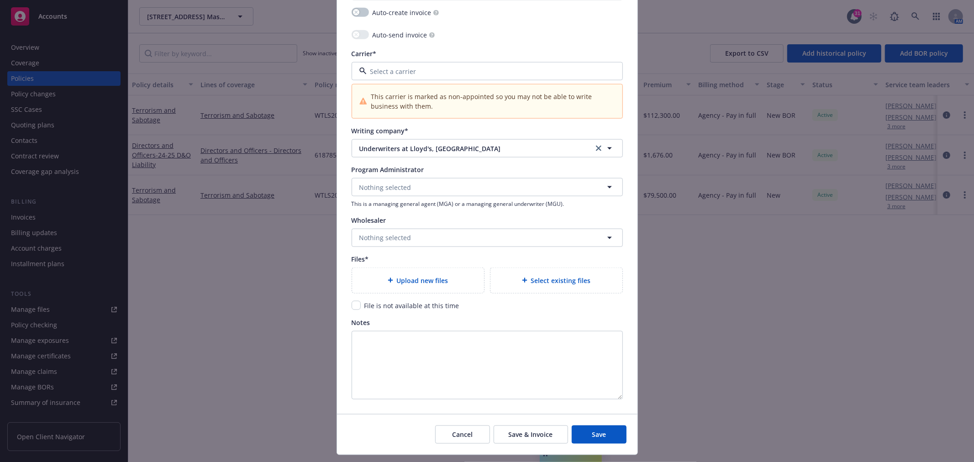
scroll to position [948, 0]
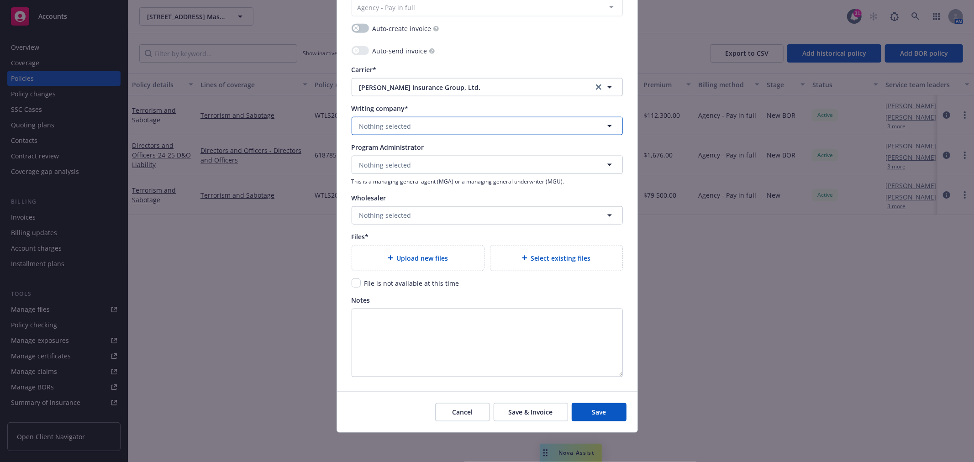
click at [408, 130] on button "Nothing selected" at bounding box center [486, 126] width 271 height 18
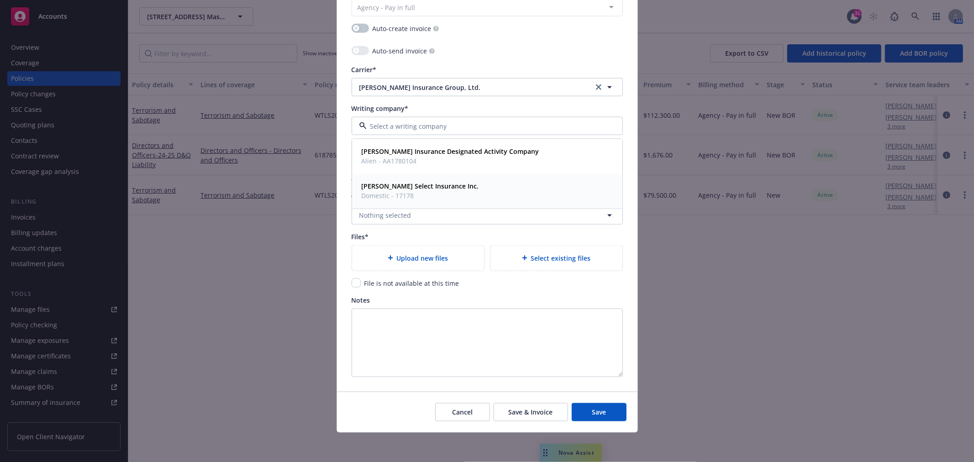
click at [410, 191] on span "[PERSON_NAME] Select Insurance Inc." at bounding box center [420, 187] width 117 height 10
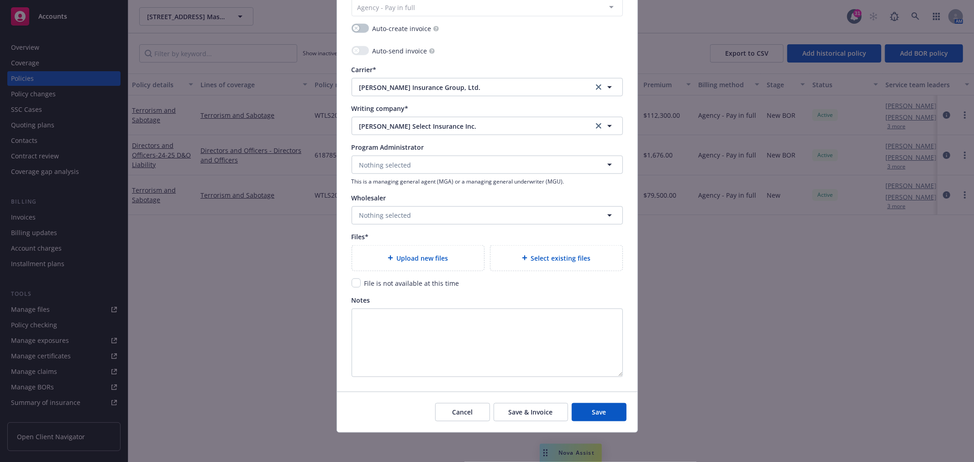
click at [425, 260] on span "Upload new files" at bounding box center [423, 258] width 52 height 10
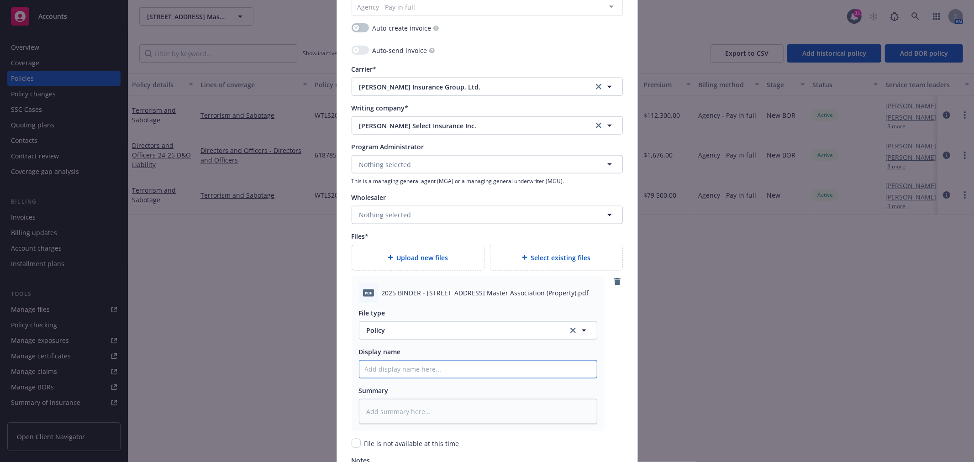
click at [393, 370] on input "Policy display name" at bounding box center [477, 369] width 237 height 17
paste input "2025 BINDER - [STREET_ADDRESS] Master Association (Property).pdf"
click at [393, 327] on span "Policy" at bounding box center [462, 330] width 191 height 10
click at [387, 282] on div "Binder" at bounding box center [478, 280] width 226 height 13
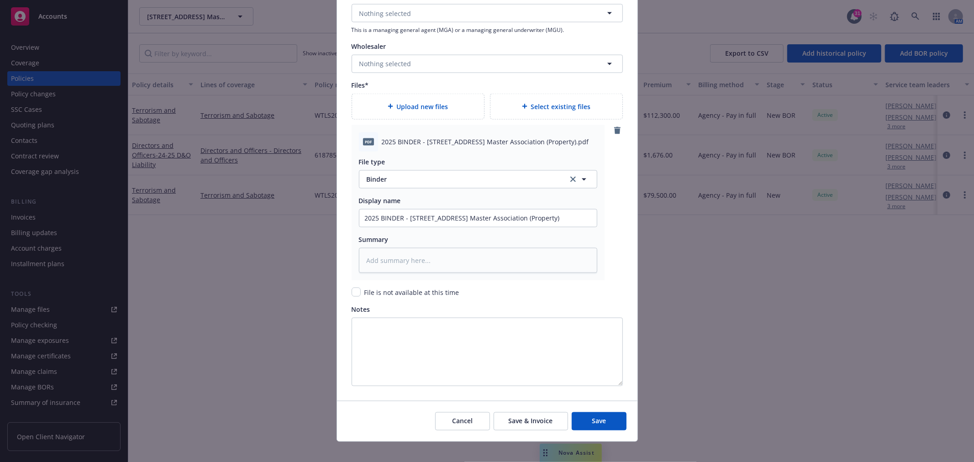
scroll to position [1101, 0]
click at [422, 108] on span "Upload new files" at bounding box center [423, 105] width 52 height 10
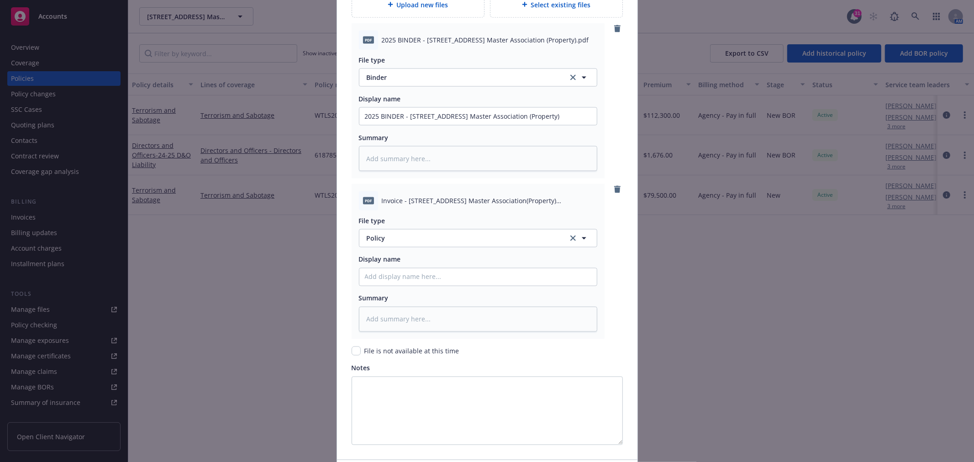
scroll to position [1202, 0]
click at [420, 236] on span "Policy" at bounding box center [462, 237] width 191 height 10
click at [417, 286] on span "Invoice - Third Party" at bounding box center [399, 287] width 63 height 10
click at [410, 270] on input "Policy display name" at bounding box center [477, 275] width 237 height 17
paste input "Invoice - [STREET_ADDRESS] Master Association(Property) #WTLS20007505.pdf"
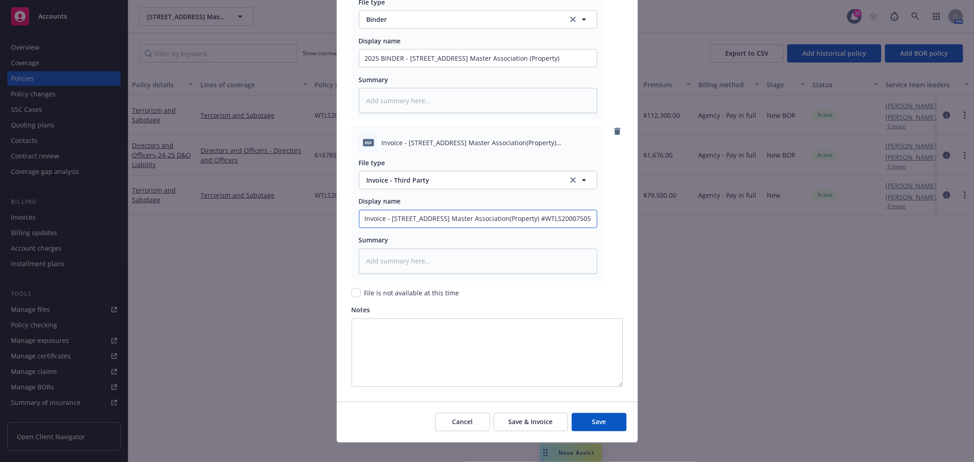
scroll to position [1270, 0]
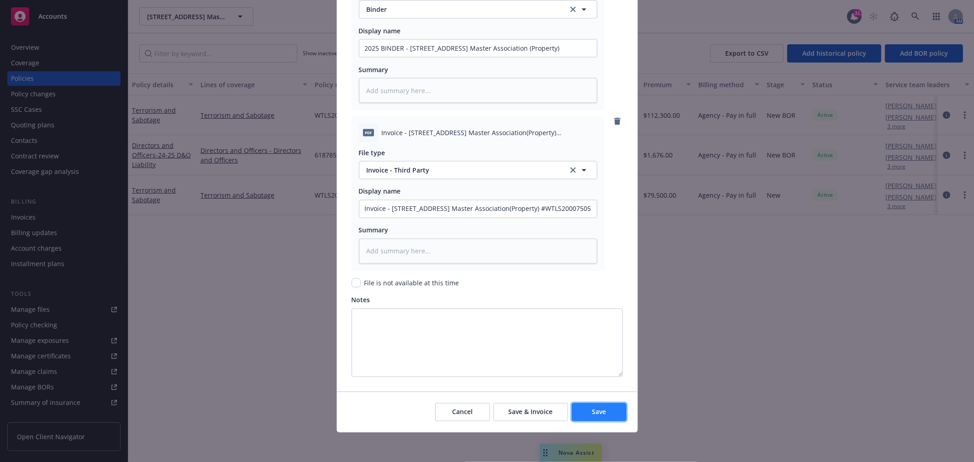
click at [608, 411] on button "Save" at bounding box center [599, 412] width 55 height 18
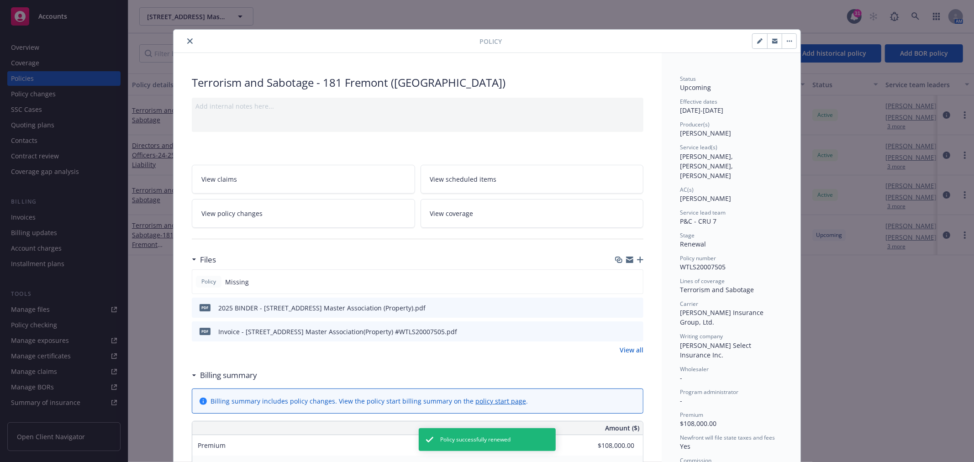
click at [187, 39] on icon "close" at bounding box center [189, 40] width 5 height 5
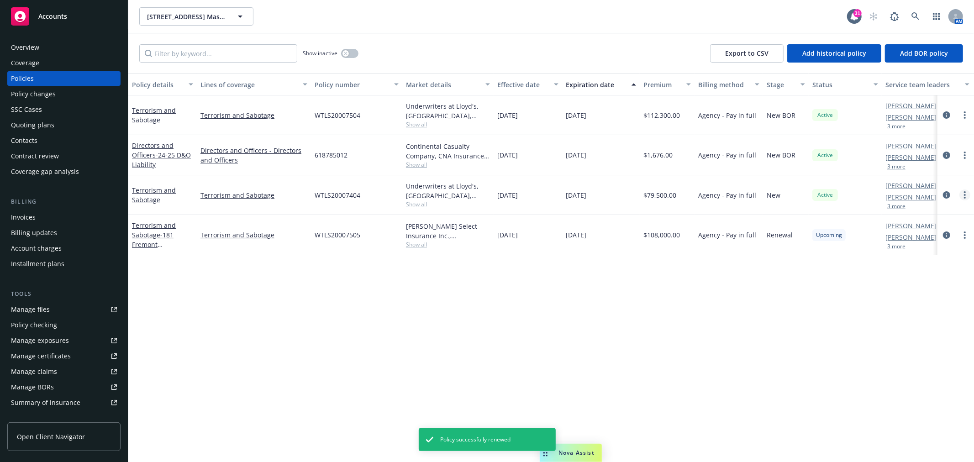
click at [966, 195] on link "more" at bounding box center [964, 194] width 11 height 11
click at [966, 192] on link "more" at bounding box center [964, 194] width 11 height 11
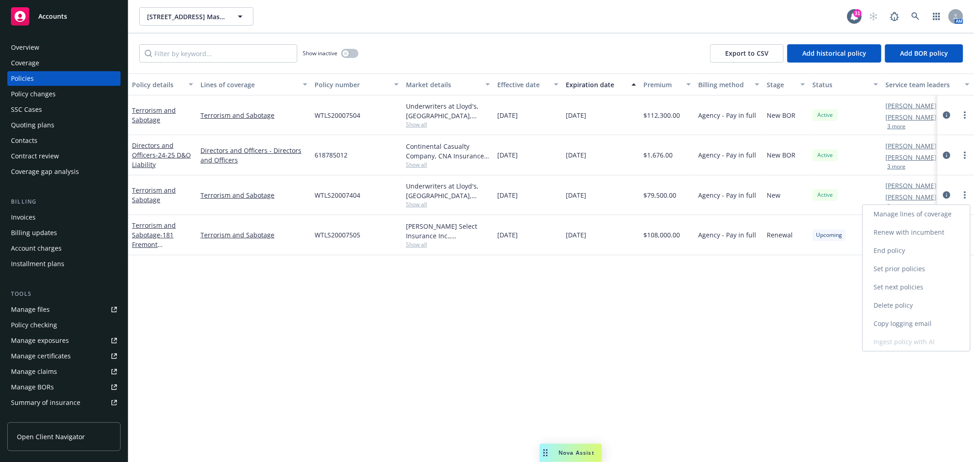
click at [892, 232] on link "Renew with incumbent" at bounding box center [915, 232] width 107 height 18
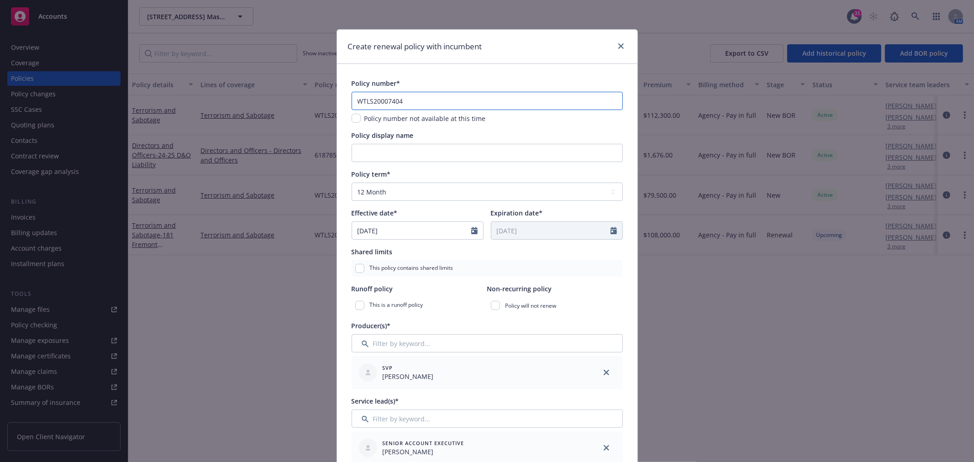
drag, startPoint x: 417, startPoint y: 100, endPoint x: 327, endPoint y: 96, distance: 90.0
click at [327, 96] on div "Create renewal policy with incumbent Policy number* WTLS20007404 Policy number …" at bounding box center [487, 231] width 974 height 462
paste input "5"
click at [401, 151] on input "Policy display name" at bounding box center [486, 153] width 271 height 18
paste input "Terrorism Liability"
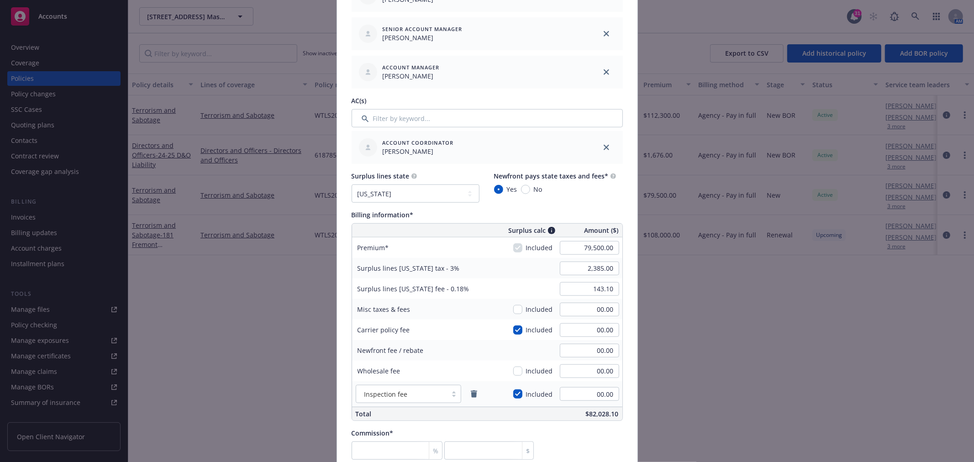
scroll to position [456, 0]
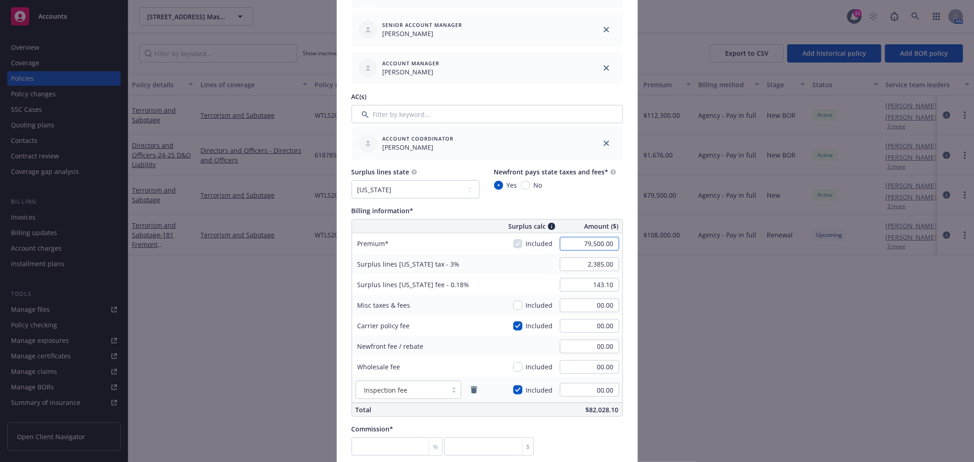
click at [572, 240] on input "79,500.00" at bounding box center [589, 244] width 59 height 14
click at [564, 263] on input "2,295.00" at bounding box center [589, 264] width 59 height 14
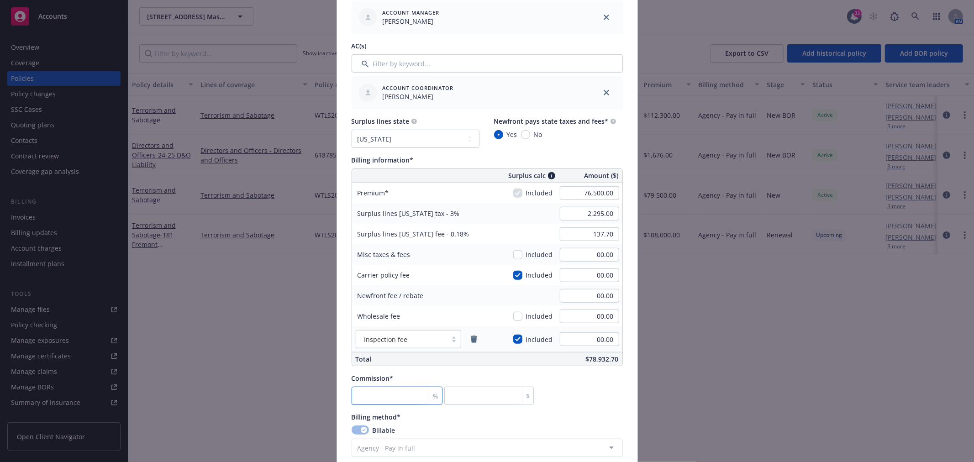
click at [392, 391] on input "number" at bounding box center [396, 396] width 91 height 18
click at [570, 407] on div "Policy number* WTLS20007405 Policy number not available at this time Policy dis…" at bounding box center [486, 213] width 271 height 1284
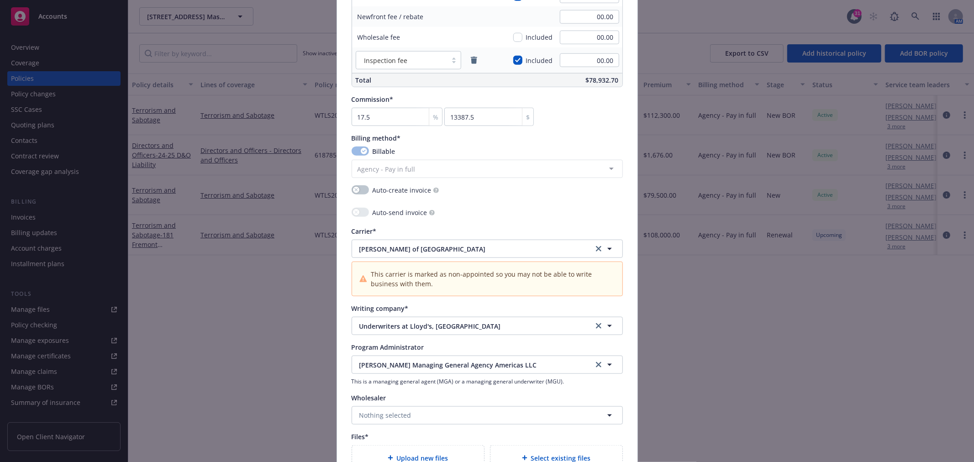
scroll to position [811, 0]
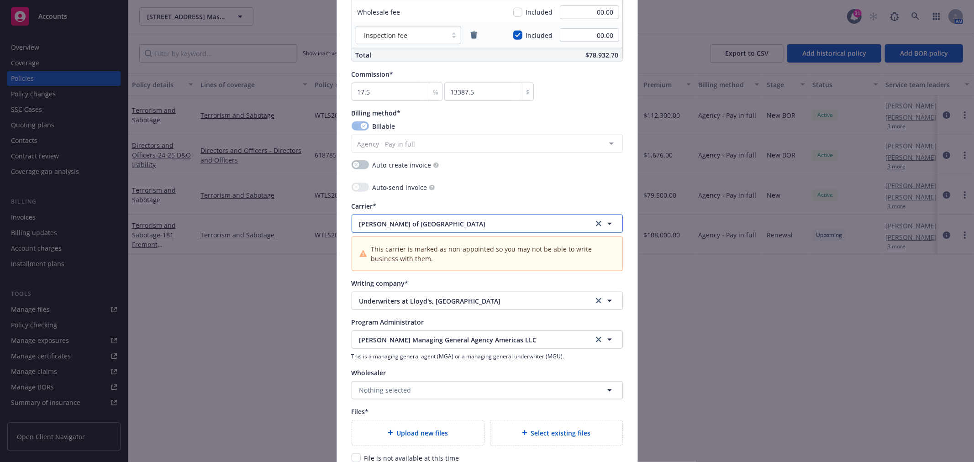
click at [430, 224] on span "[PERSON_NAME] of [GEOGRAPHIC_DATA]" at bounding box center [469, 224] width 220 height 10
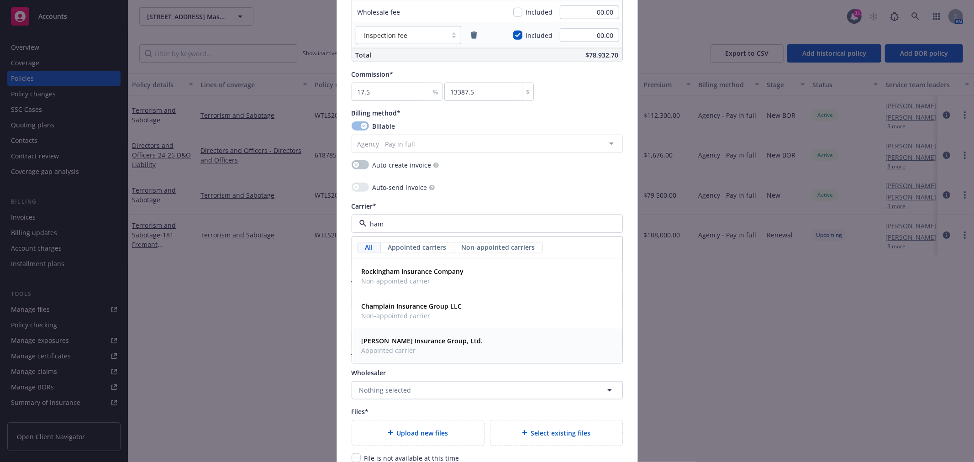
click at [403, 341] on strong "[PERSON_NAME] Insurance Group, Ltd." at bounding box center [422, 341] width 121 height 9
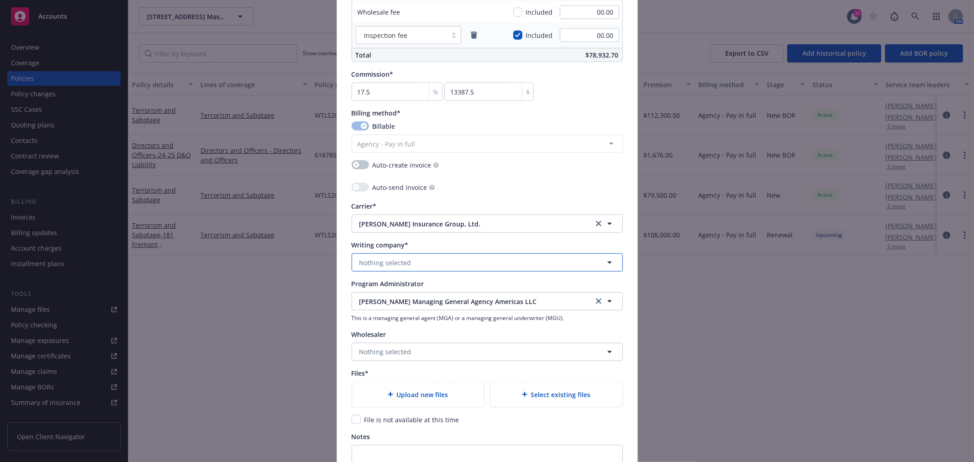
click at [420, 261] on button "Nothing selected" at bounding box center [486, 262] width 271 height 18
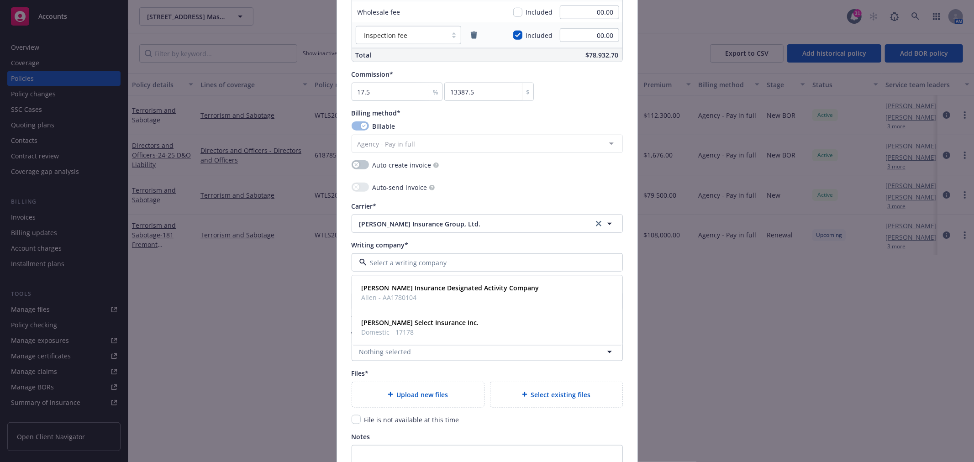
click at [513, 189] on div "Auto-send invoice" at bounding box center [486, 188] width 271 height 11
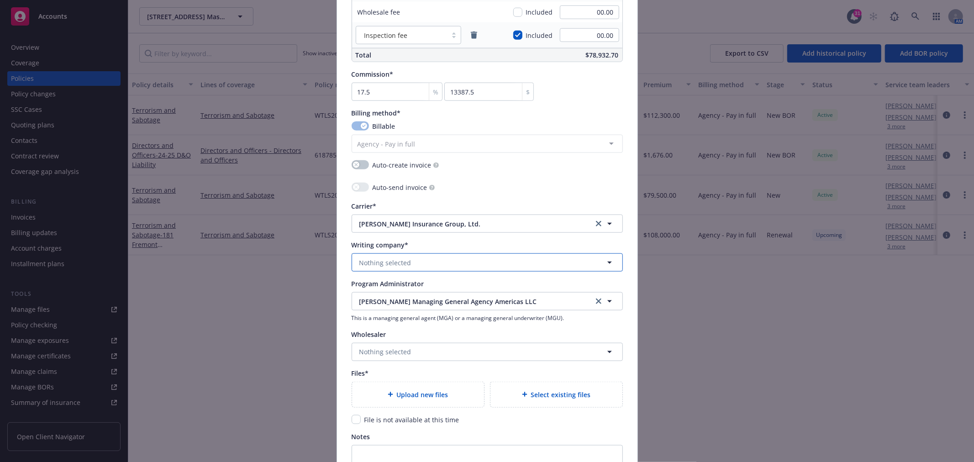
click at [446, 259] on button "Nothing selected" at bounding box center [486, 262] width 271 height 18
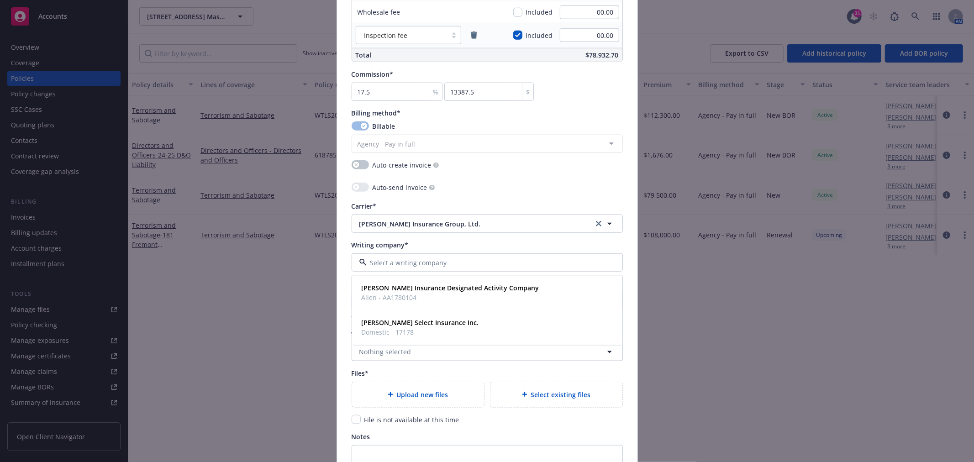
click at [609, 245] on div "Writing company*" at bounding box center [486, 245] width 271 height 10
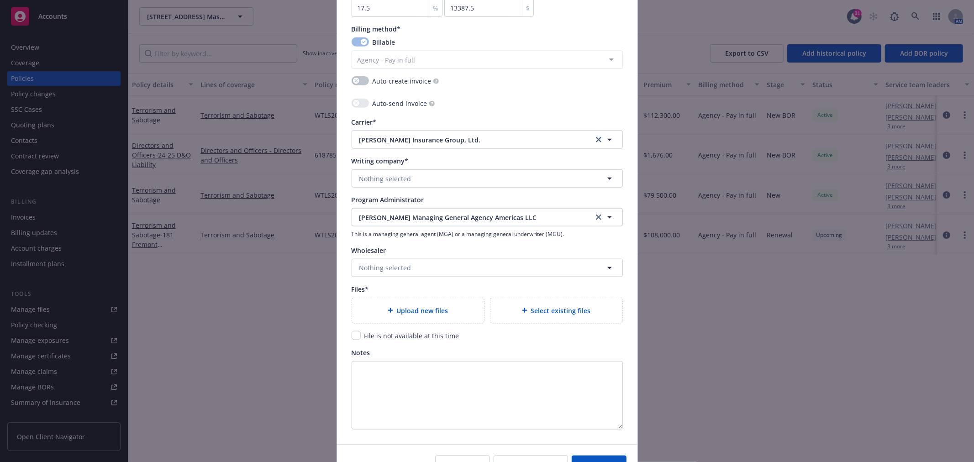
scroll to position [948, 0]
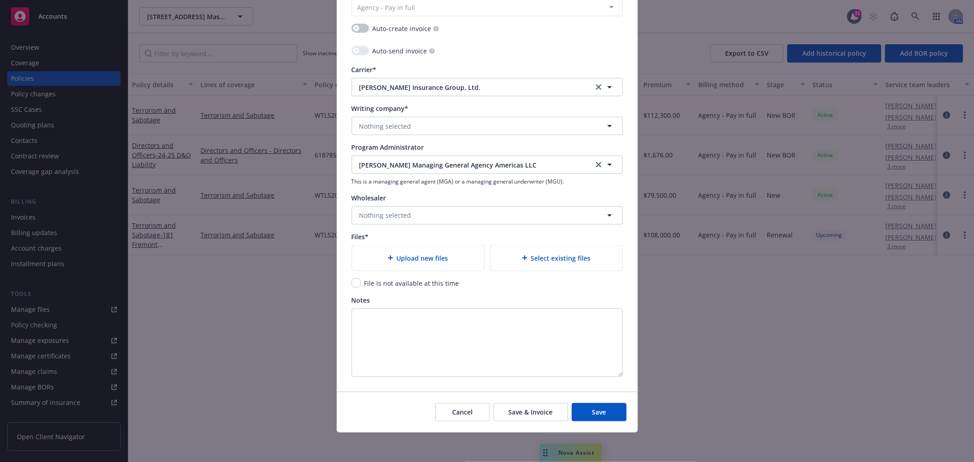
click at [407, 258] on span "Upload new files" at bounding box center [423, 258] width 52 height 10
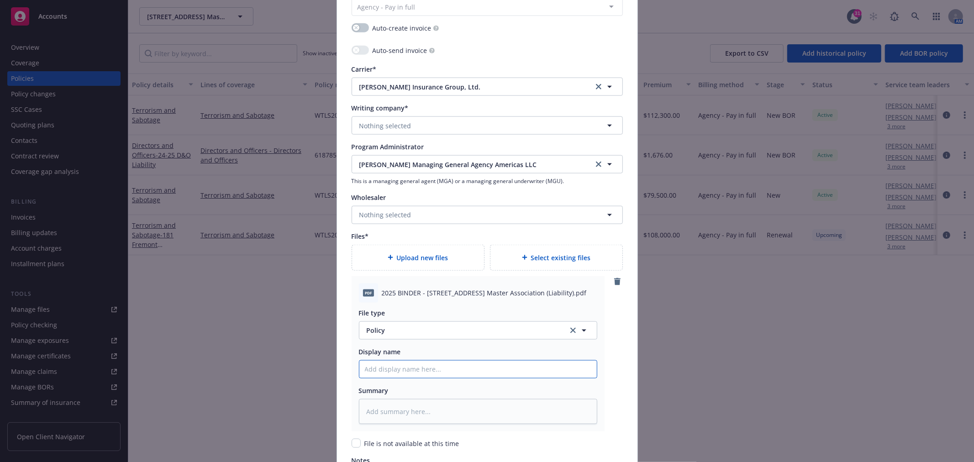
drag, startPoint x: 404, startPoint y: 377, endPoint x: 403, endPoint y: 370, distance: 7.0
click at [404, 377] on input "Policy display name" at bounding box center [477, 369] width 237 height 17
paste input "2025 BINDER - [STREET_ADDRESS] Master Association (Liability).pdf"
click at [449, 333] on span "Policy" at bounding box center [462, 330] width 191 height 10
click at [440, 275] on div "Binder" at bounding box center [478, 280] width 226 height 13
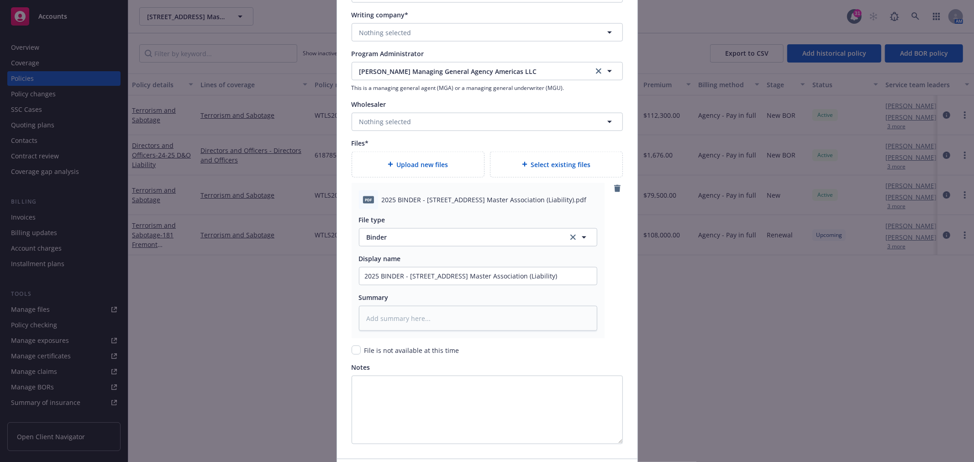
scroll to position [1050, 0]
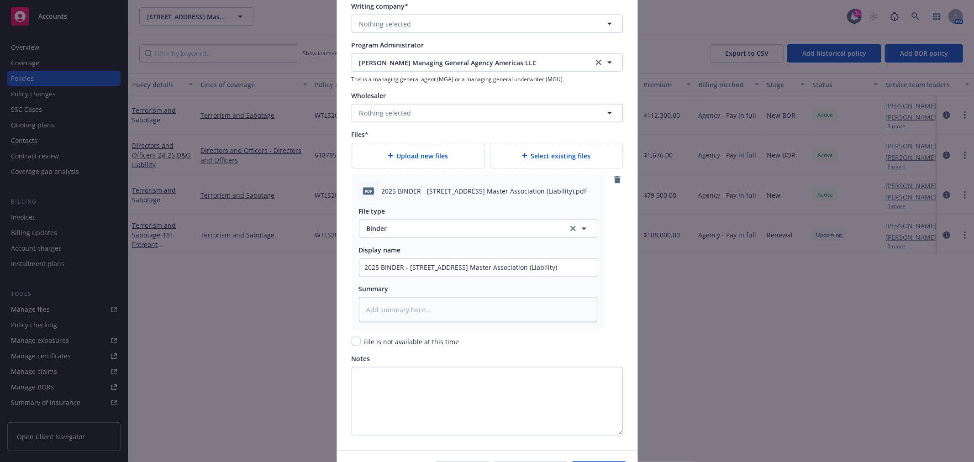
click at [430, 159] on span "Upload new files" at bounding box center [423, 156] width 52 height 10
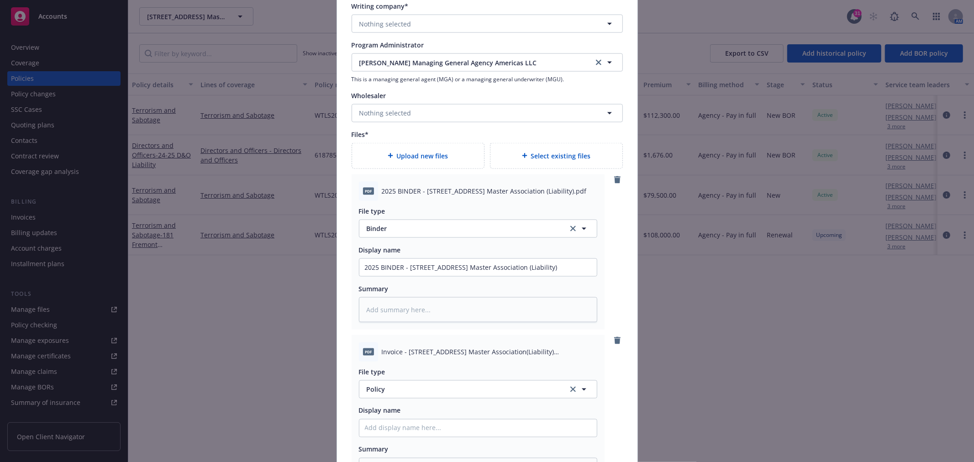
scroll to position [1101, 0]
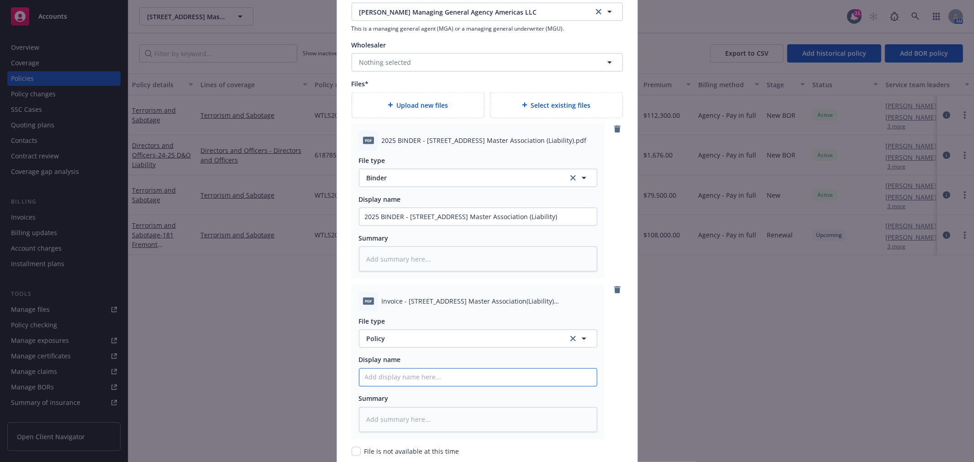
click at [414, 378] on input "Policy display name" at bounding box center [477, 377] width 237 height 17
paste input "Invoice - [STREET_ADDRESS] Master Association(Liability) #WTLS20007405.pdf"
click at [447, 343] on span "Policy" at bounding box center [462, 339] width 191 height 10
click at [448, 317] on div "Invoice - Third Party" at bounding box center [478, 313] width 226 height 13
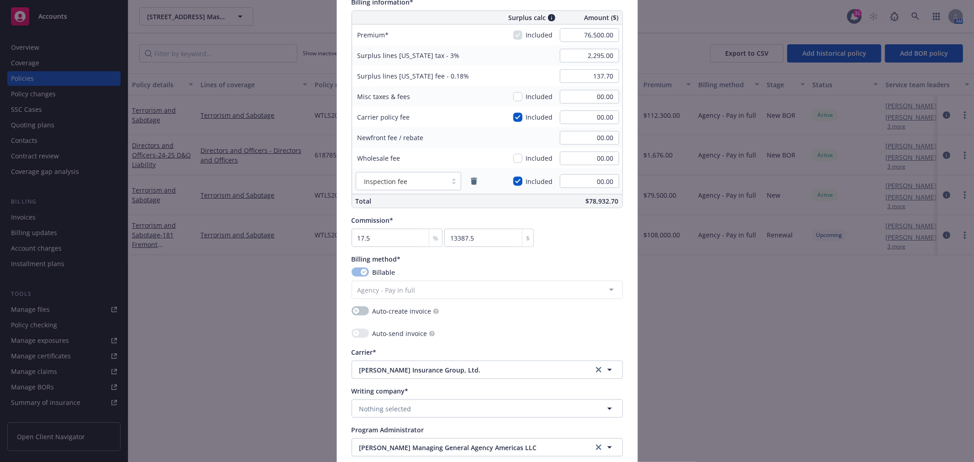
scroll to position [661, 0]
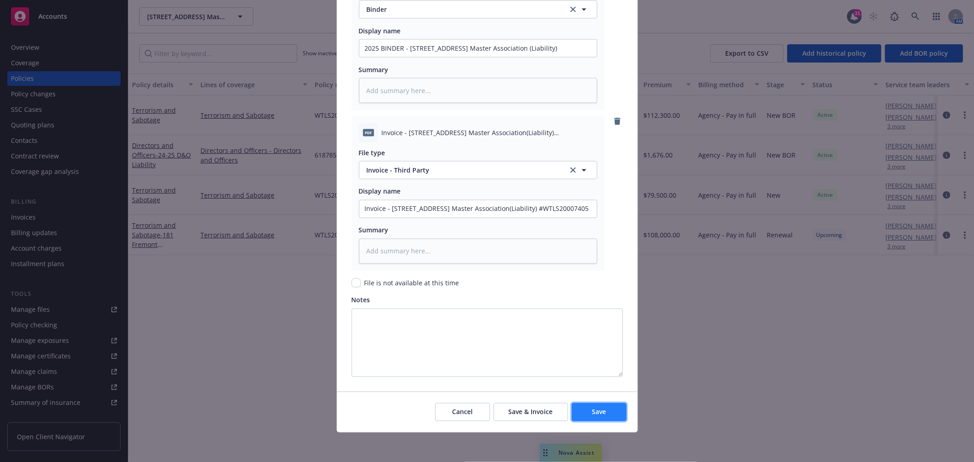
click at [598, 413] on span "Save" at bounding box center [599, 412] width 14 height 9
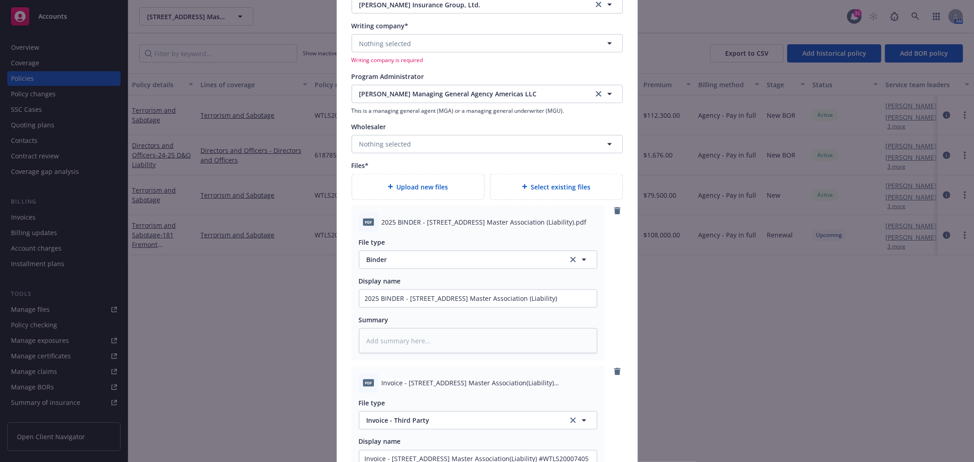
scroll to position [927, 0]
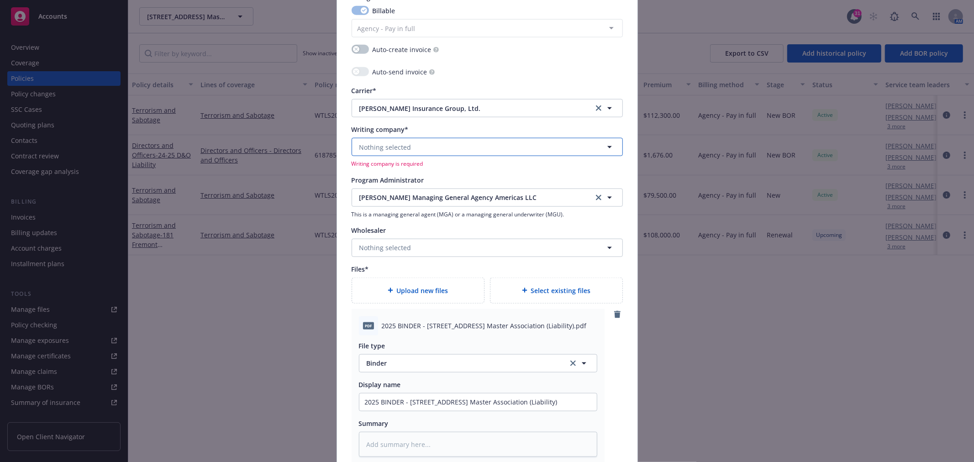
click at [385, 151] on span "Nothing selected" at bounding box center [385, 147] width 52 height 10
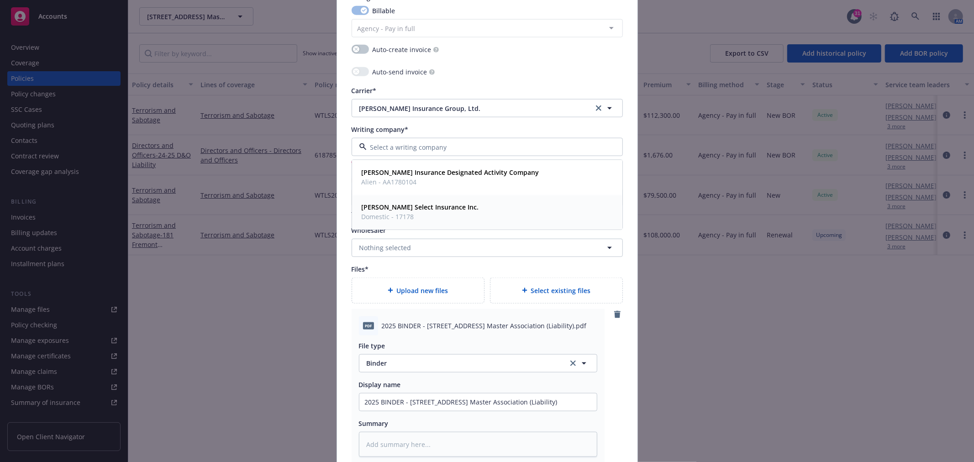
click at [405, 212] on strong "[PERSON_NAME] Select Insurance Inc." at bounding box center [420, 207] width 117 height 9
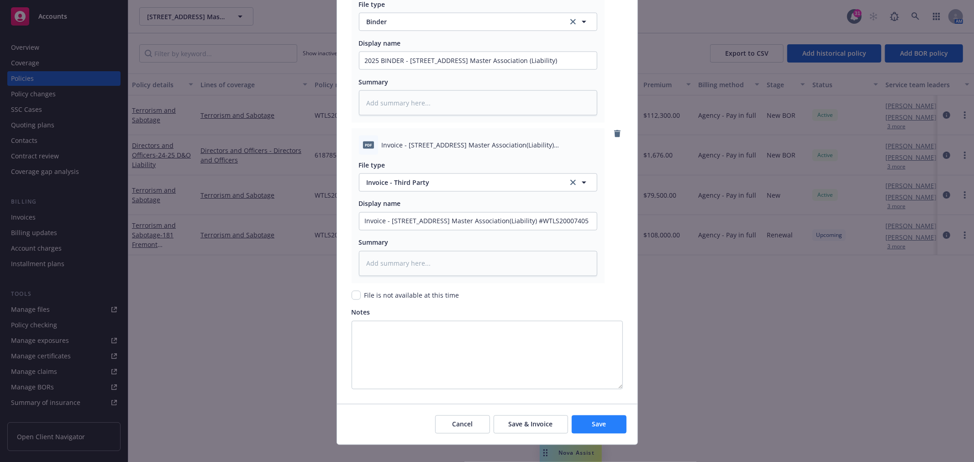
scroll to position [1270, 0]
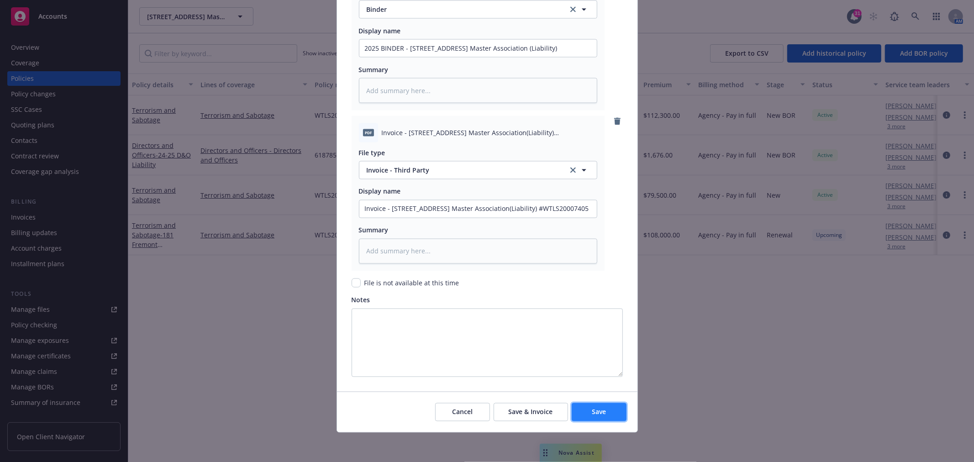
click at [582, 414] on button "Save" at bounding box center [599, 412] width 55 height 18
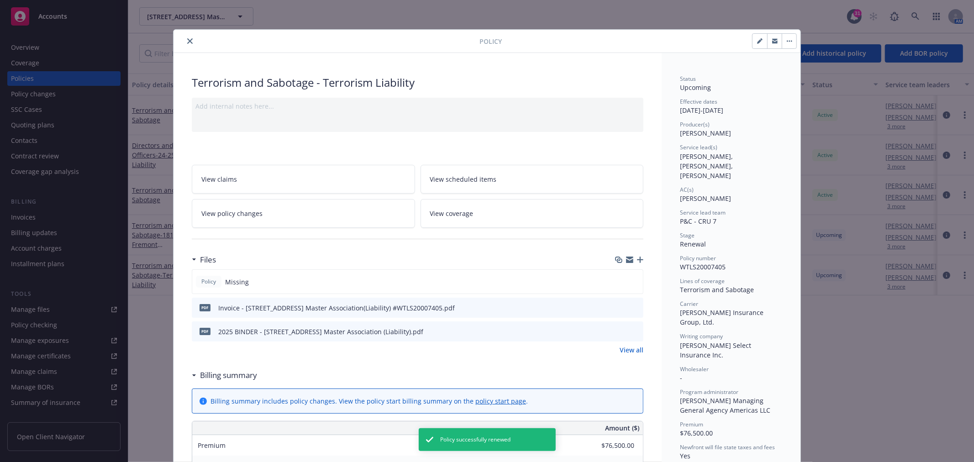
click at [187, 39] on icon "close" at bounding box center [189, 40] width 5 height 5
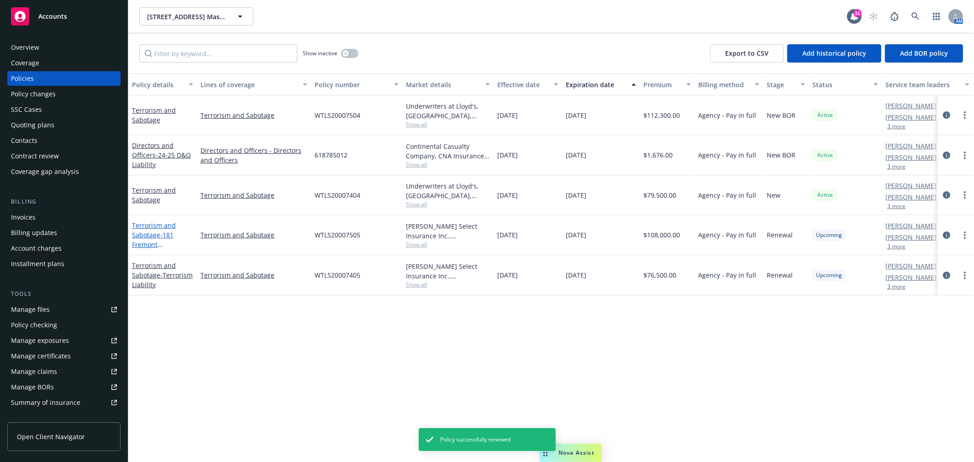
click at [154, 235] on link "Terrorism and Sabotage - 181 Fremont ([GEOGRAPHIC_DATA])" at bounding box center [161, 244] width 59 height 47
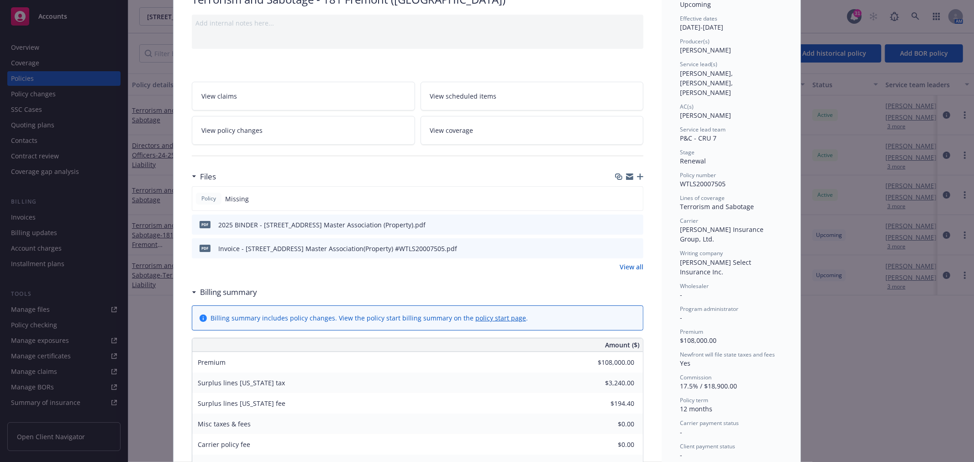
scroll to position [80, 0]
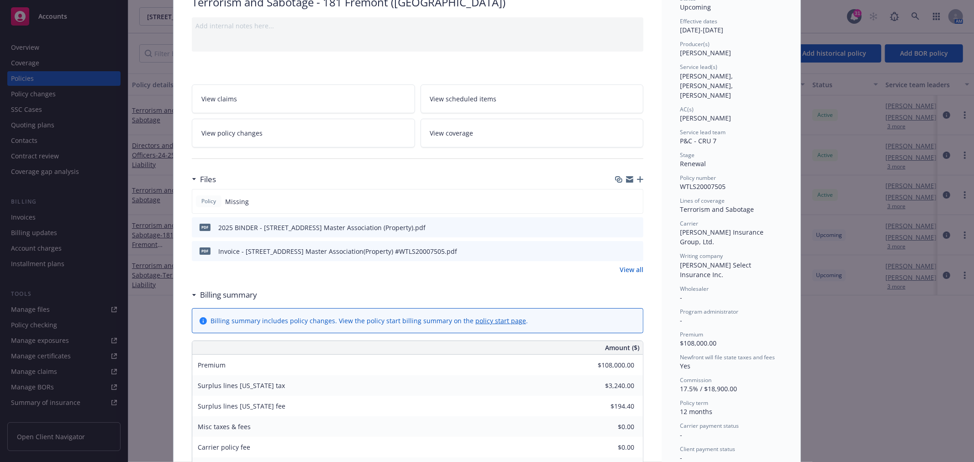
click at [302, 131] on link "View policy changes" at bounding box center [303, 133] width 223 height 29
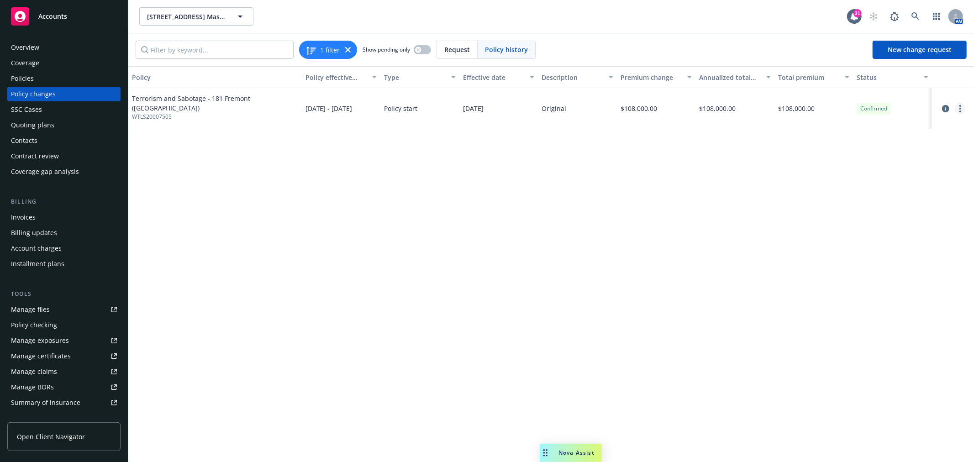
click at [962, 108] on link "more" at bounding box center [959, 108] width 11 height 11
click at [862, 160] on link "Edit policy change" at bounding box center [886, 164] width 157 height 18
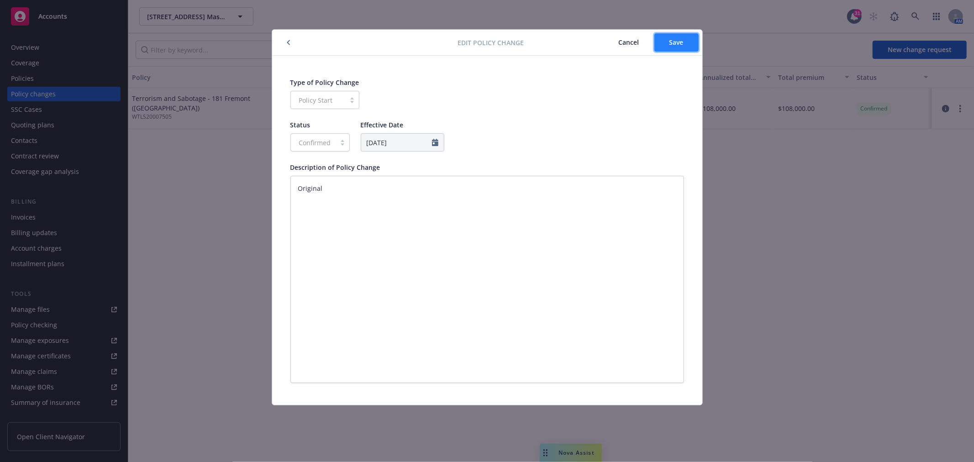
click at [675, 42] on span "Save" at bounding box center [676, 42] width 14 height 9
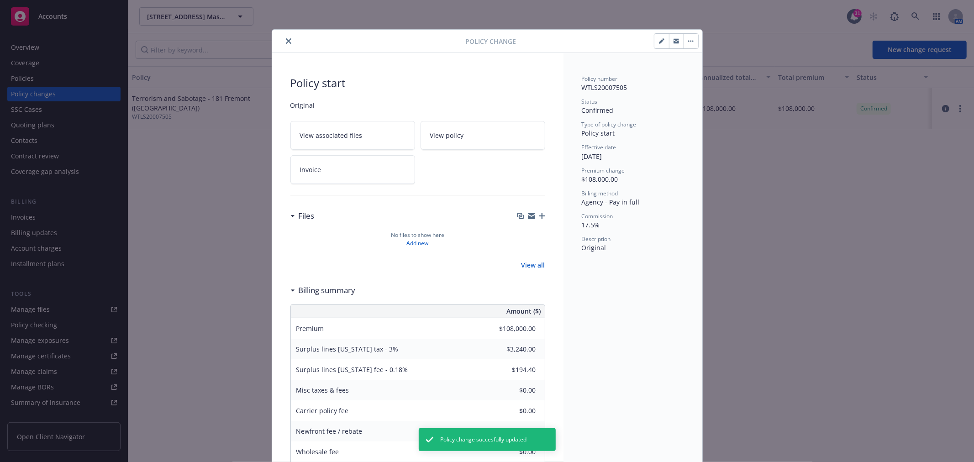
click at [659, 43] on icon "button" at bounding box center [661, 41] width 5 height 5
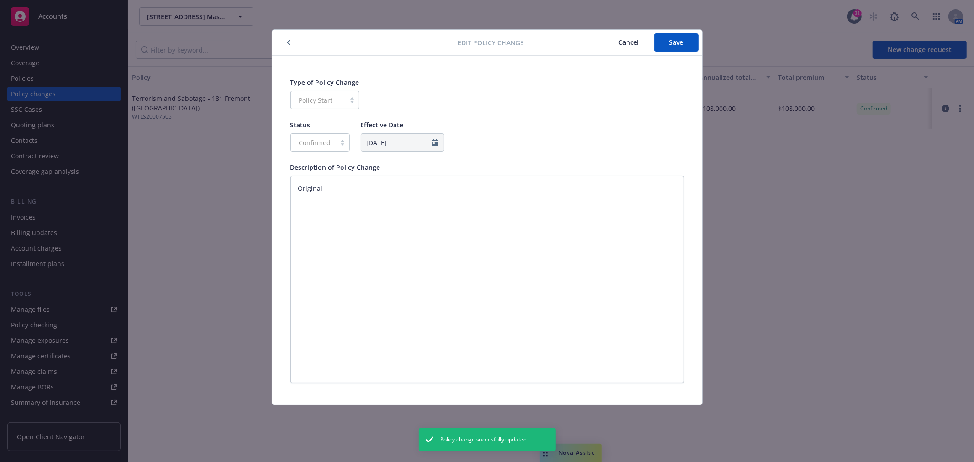
click at [280, 42] on div at bounding box center [367, 42] width 182 height 11
drag, startPoint x: 660, startPoint y: 42, endPoint x: 693, endPoint y: 41, distance: 32.9
click at [662, 42] on button "Save" at bounding box center [676, 42] width 44 height 18
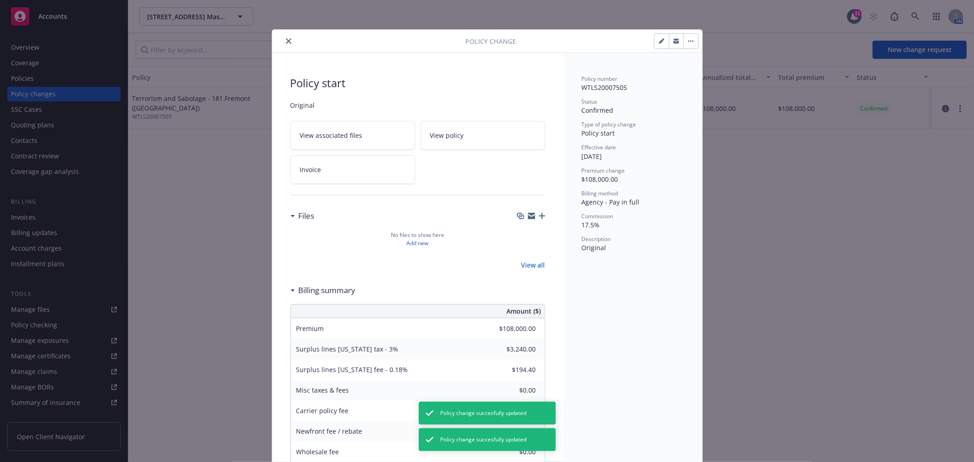
click at [694, 44] on div at bounding box center [676, 41] width 45 height 16
click at [690, 41] on button "button" at bounding box center [690, 41] width 15 height 15
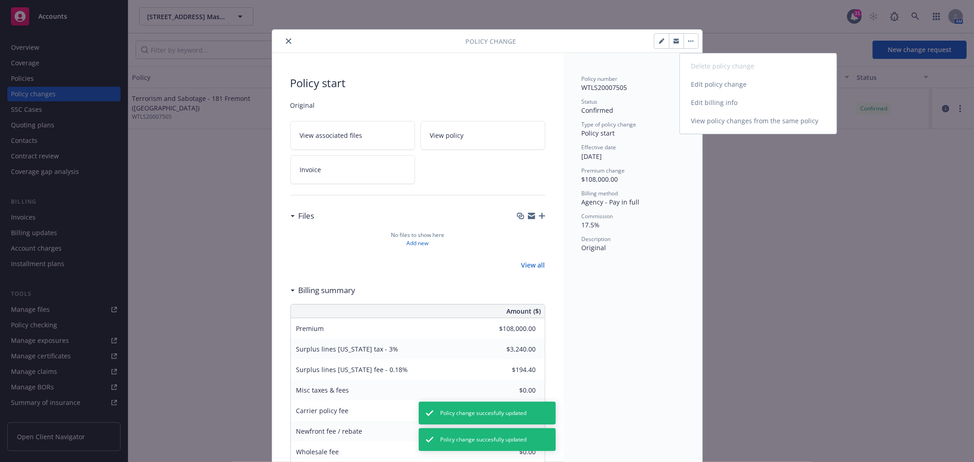
click at [713, 105] on link "Edit billing info" at bounding box center [758, 103] width 157 height 18
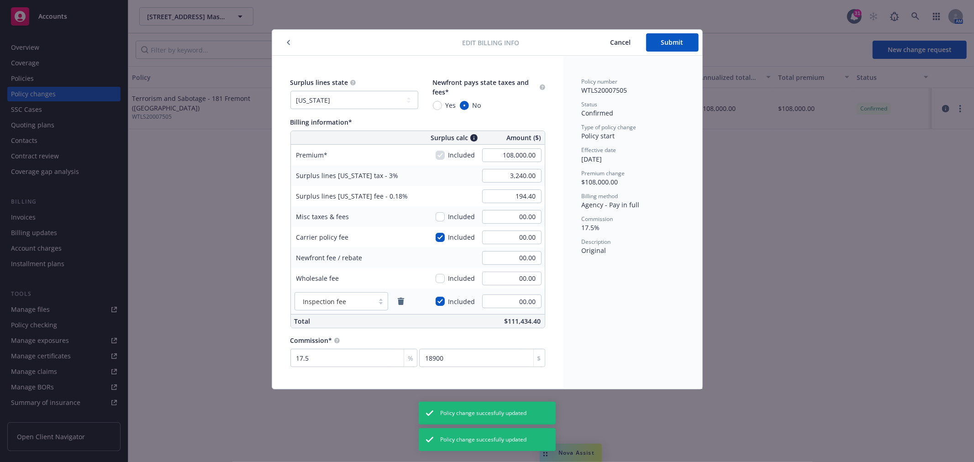
click at [617, 39] on span "Cancel" at bounding box center [620, 42] width 21 height 9
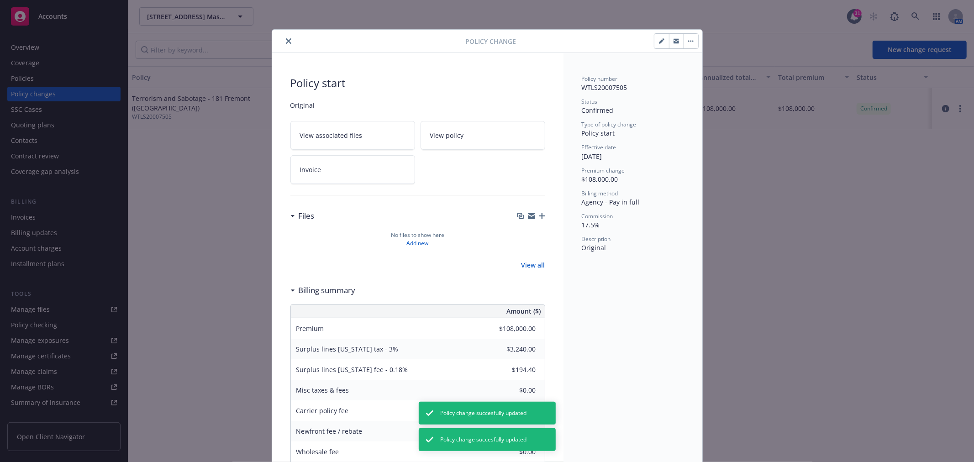
click at [277, 38] on div at bounding box center [371, 41] width 190 height 11
click at [286, 38] on icon "close" at bounding box center [288, 40] width 5 height 5
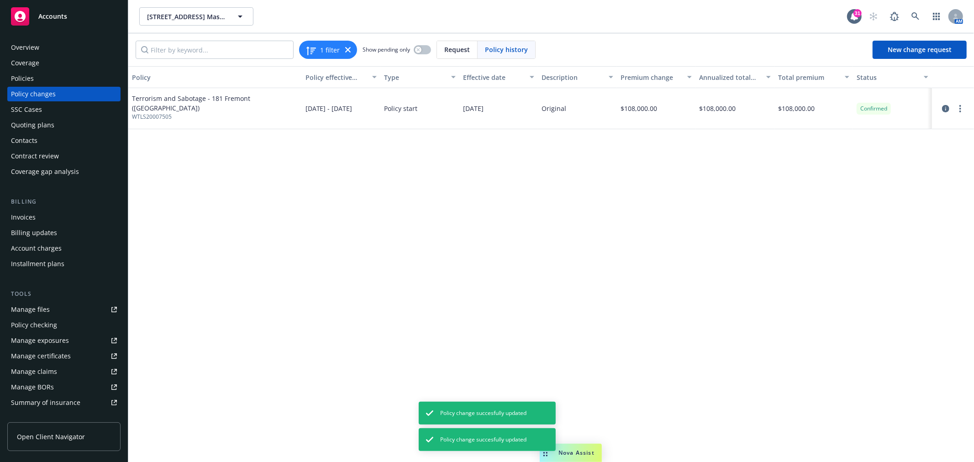
click at [31, 72] on div "Policies" at bounding box center [22, 78] width 23 height 15
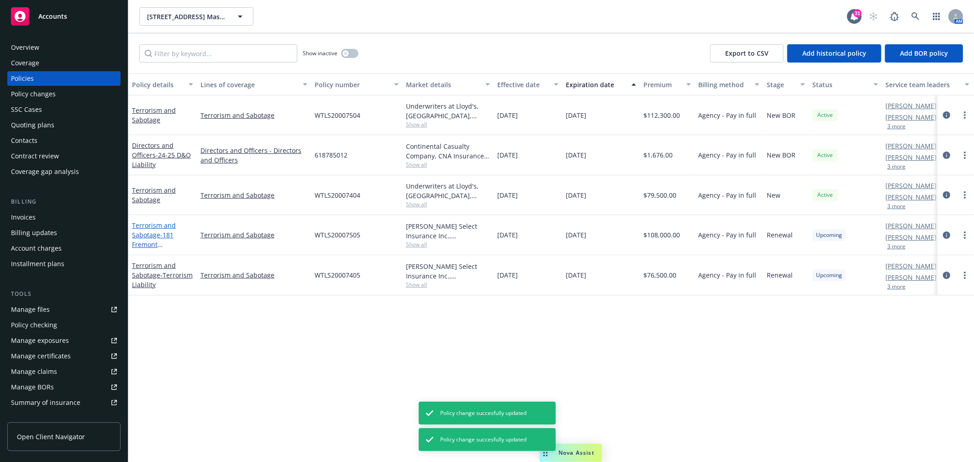
click at [157, 236] on link "Terrorism and Sabotage - 181 Fremont ([GEOGRAPHIC_DATA])" at bounding box center [161, 244] width 59 height 47
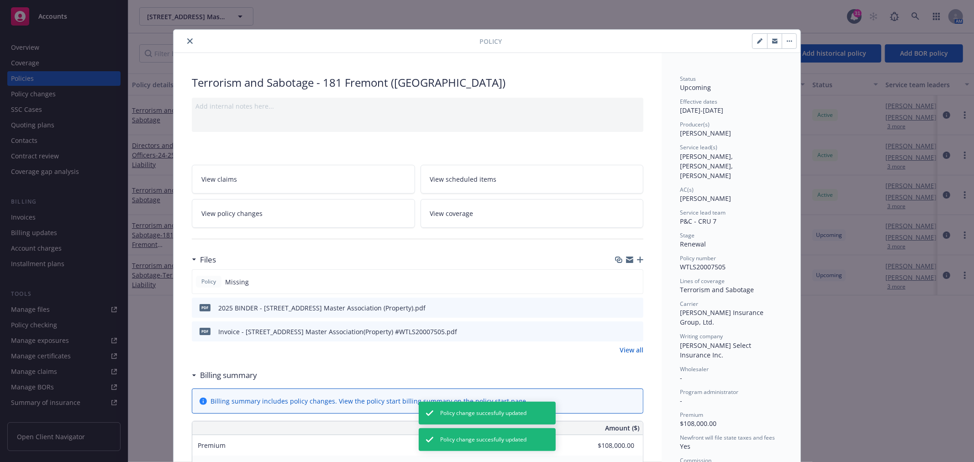
scroll to position [27, 0]
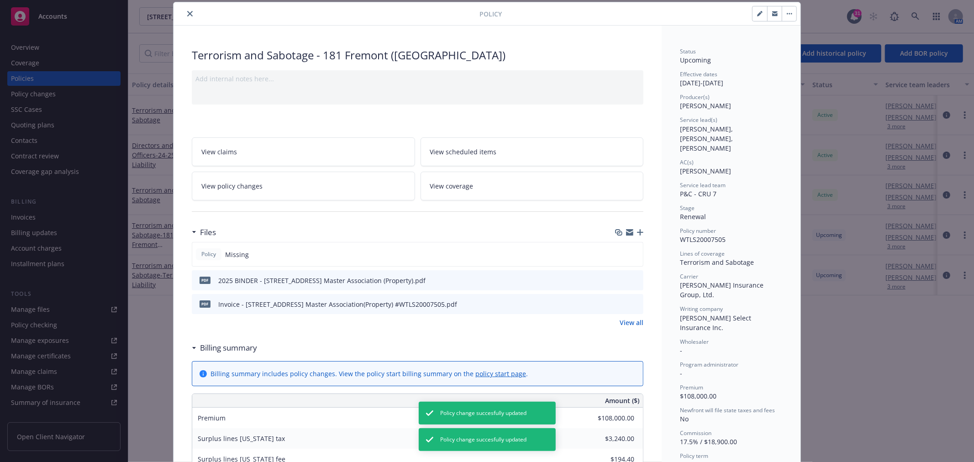
click at [757, 14] on icon "button" at bounding box center [759, 13] width 5 height 5
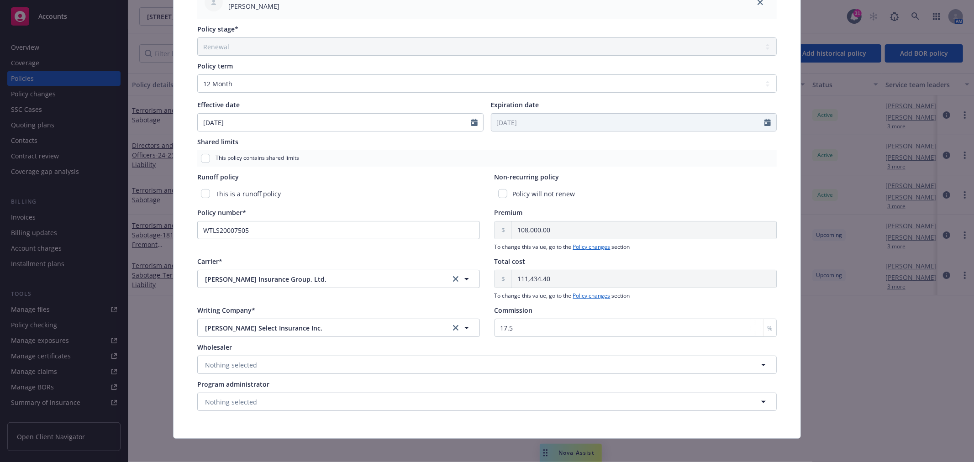
scroll to position [399, 0]
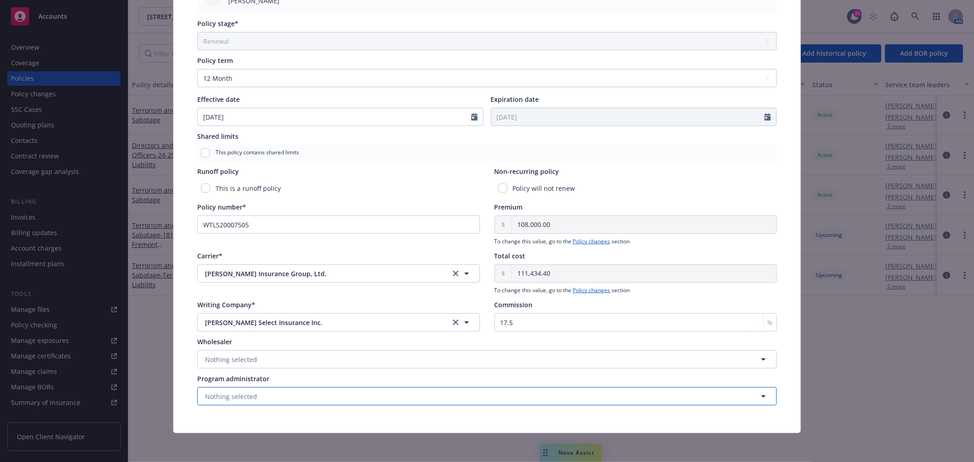
click at [242, 394] on span "Nothing selected" at bounding box center [231, 397] width 52 height 10
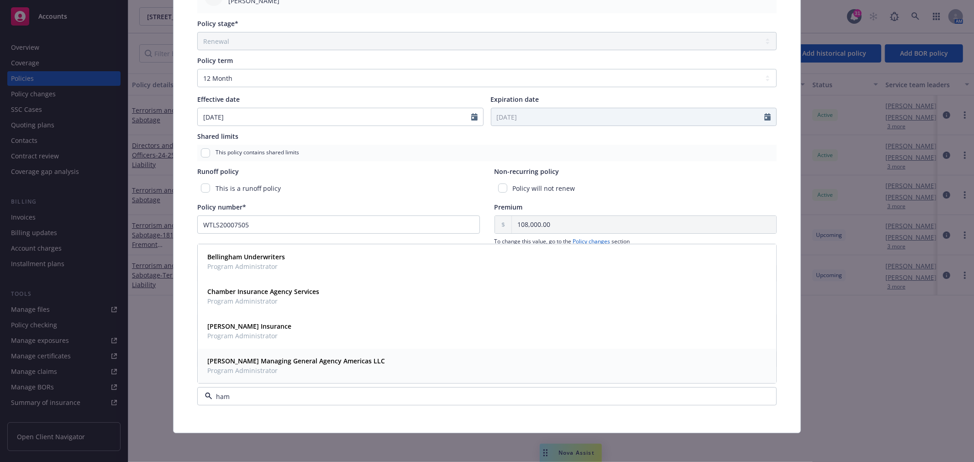
click at [267, 366] on span "Program Administrator" at bounding box center [296, 371] width 178 height 10
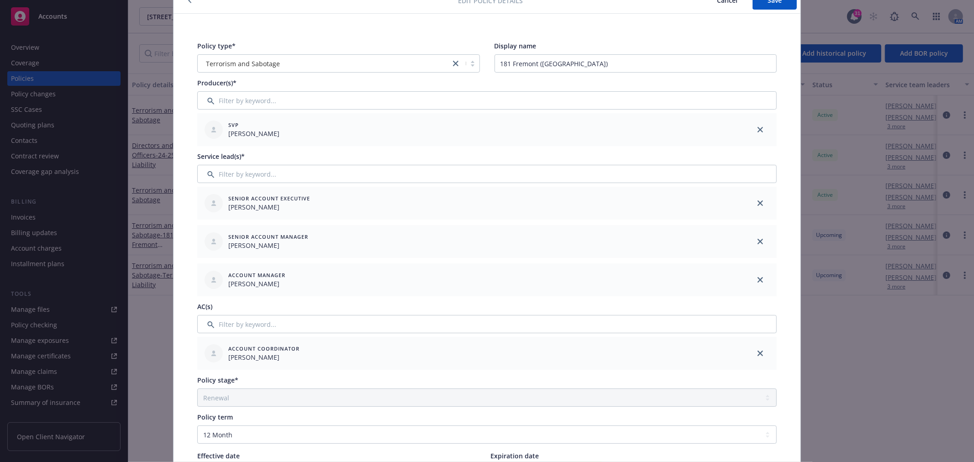
scroll to position [0, 0]
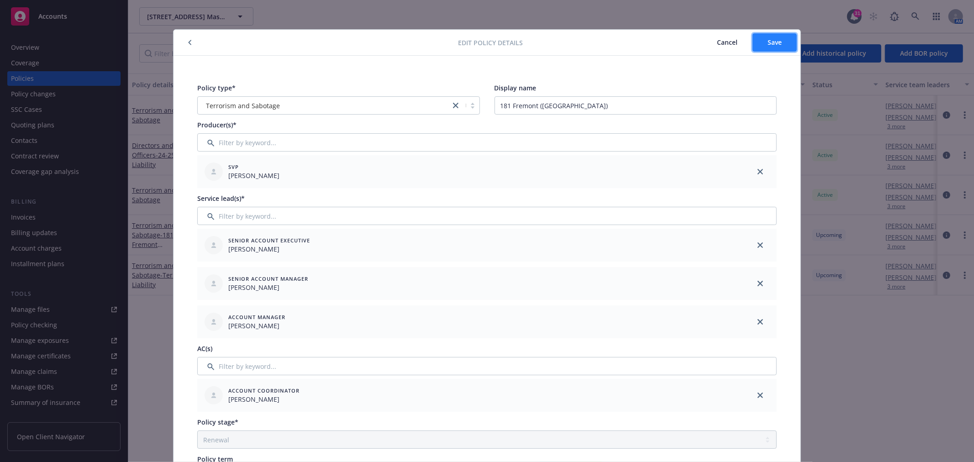
click at [760, 42] on button "Save" at bounding box center [774, 42] width 44 height 18
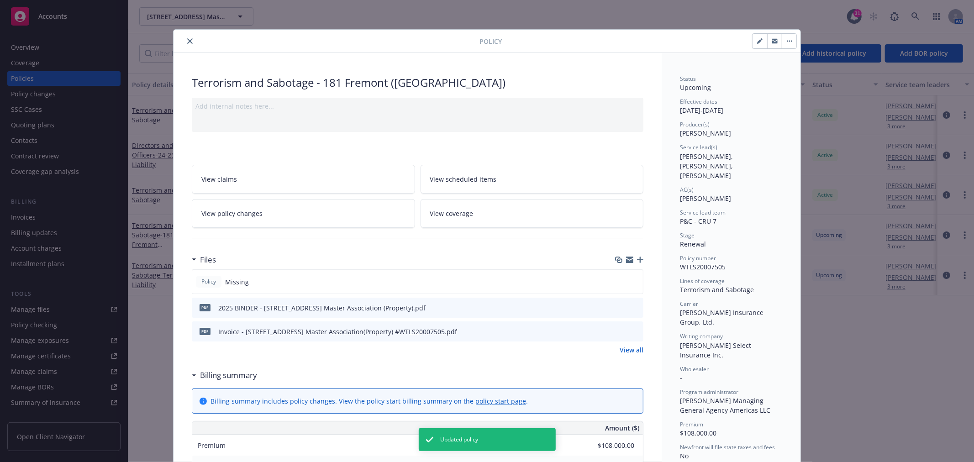
click at [187, 39] on icon "close" at bounding box center [189, 40] width 5 height 5
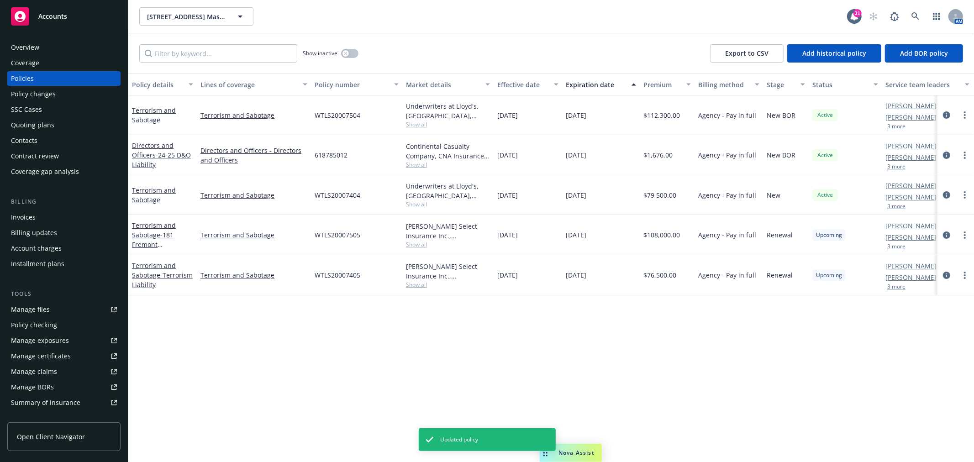
click at [60, 16] on span "Accounts" at bounding box center [52, 16] width 29 height 7
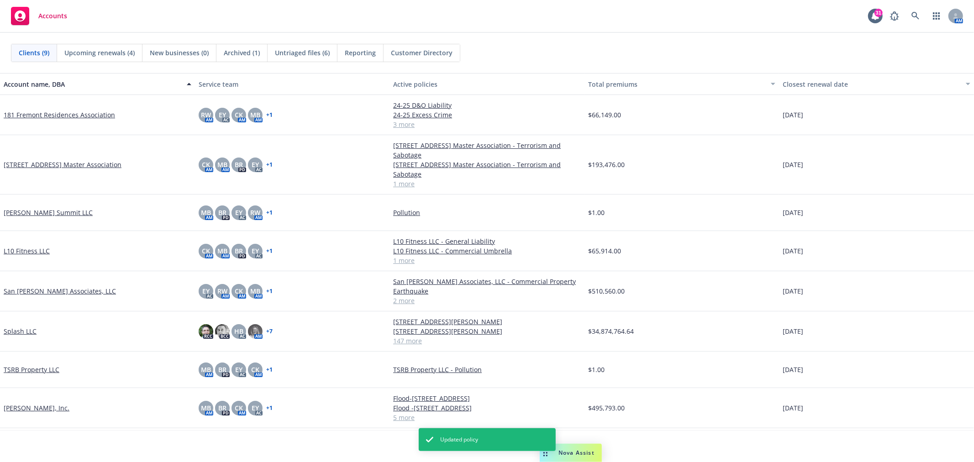
click at [19, 336] on link "Splash LLC" at bounding box center [20, 331] width 33 height 10
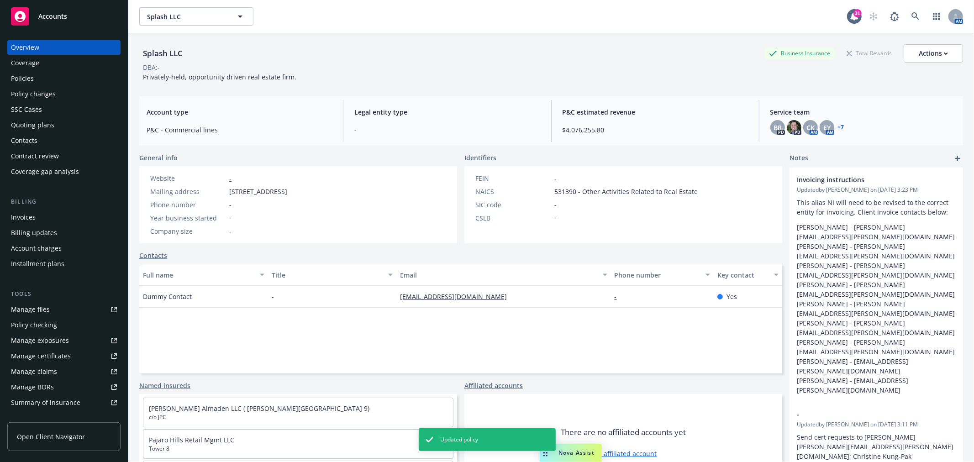
click at [48, 79] on div "Policies" at bounding box center [64, 78] width 106 height 15
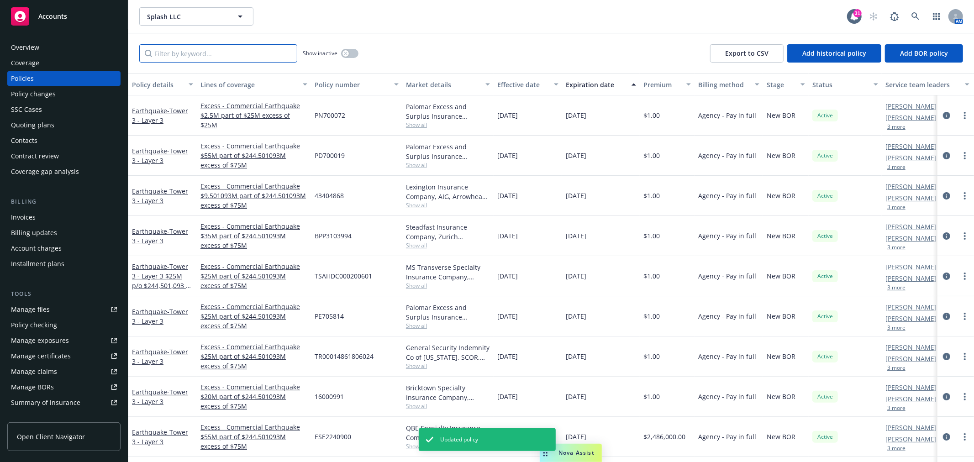
click at [267, 57] on input "Filter by keyword..." at bounding box center [218, 53] width 158 height 18
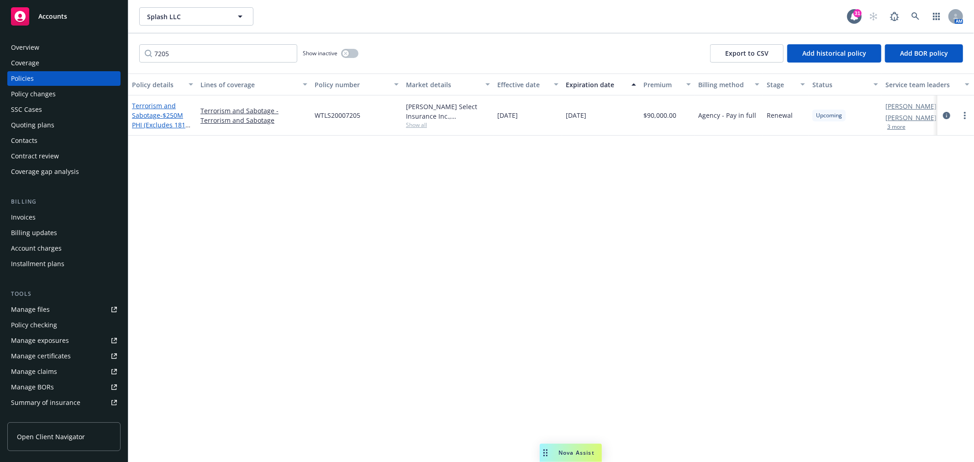
click at [147, 115] on link "Terrorism and Sabotage - $250M PHI (Excludes 181 [GEOGRAPHIC_DATA])" at bounding box center [161, 124] width 58 height 47
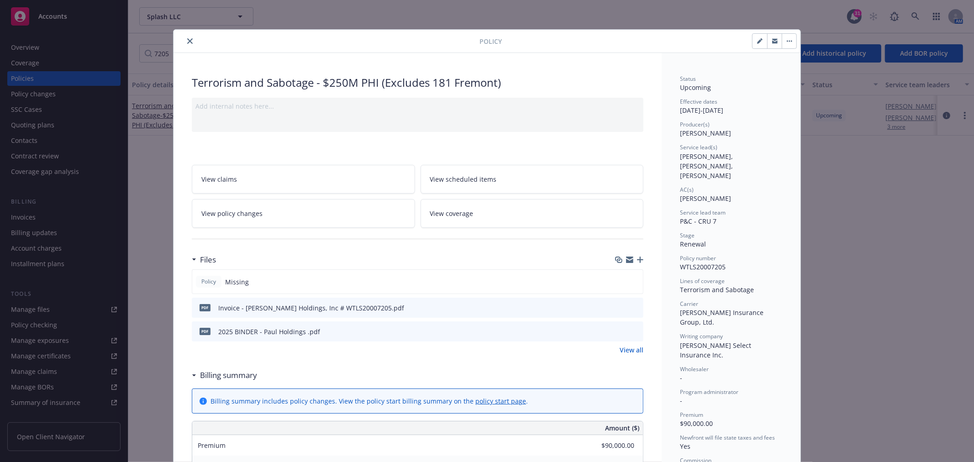
click at [757, 41] on icon "button" at bounding box center [759, 40] width 5 height 5
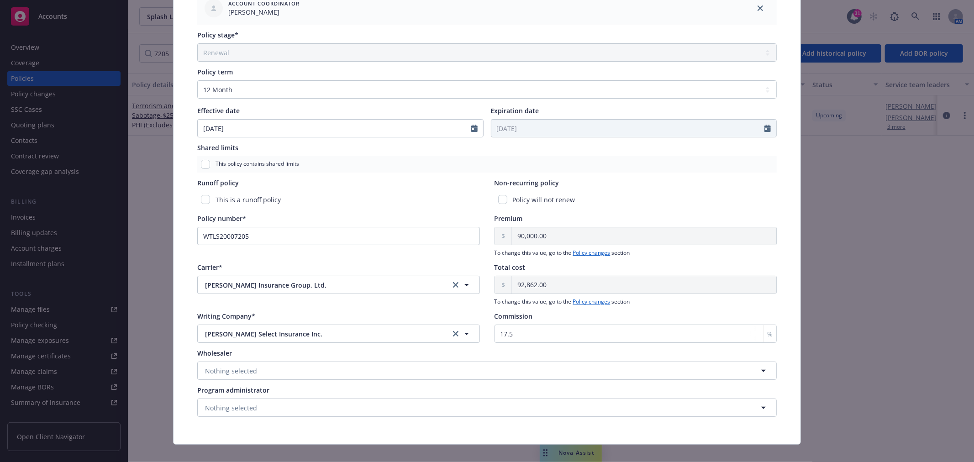
scroll to position [399, 0]
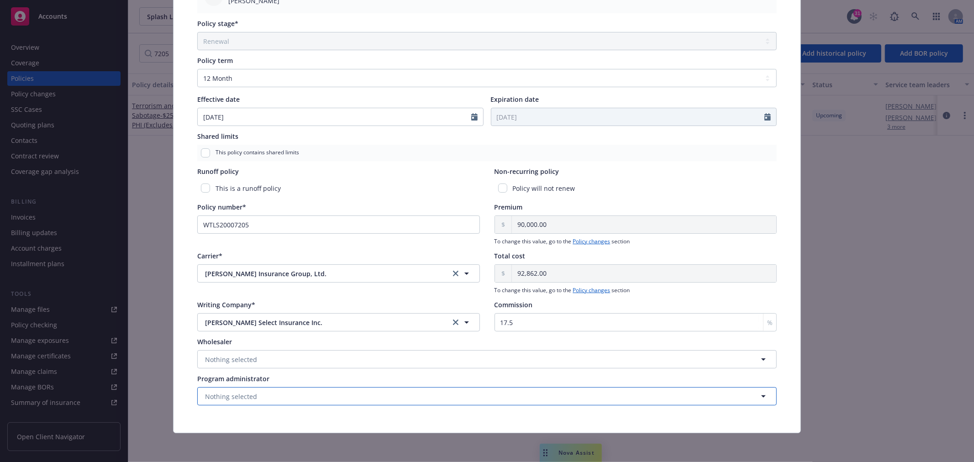
click at [250, 398] on span "Nothing selected" at bounding box center [231, 397] width 52 height 10
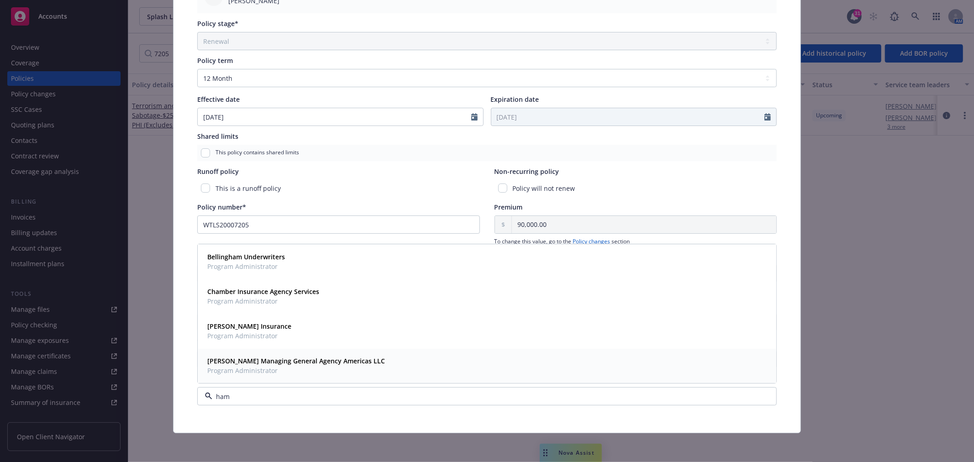
click at [286, 360] on strong "[PERSON_NAME] Managing General Agency Americas LLC" at bounding box center [296, 361] width 178 height 9
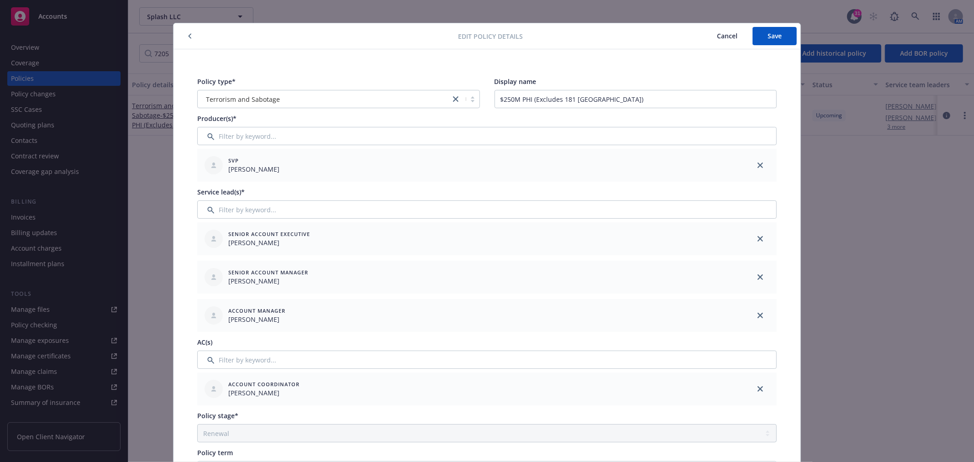
scroll to position [0, 0]
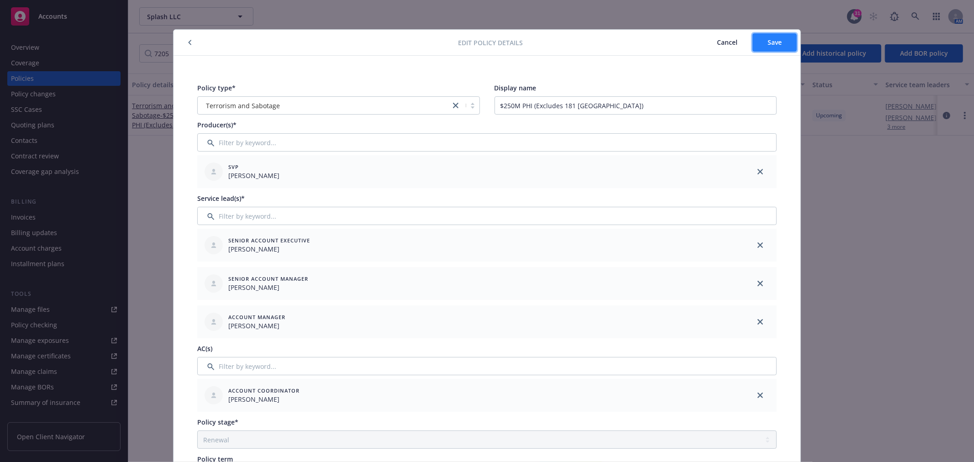
click at [768, 47] on button "Save" at bounding box center [774, 42] width 44 height 18
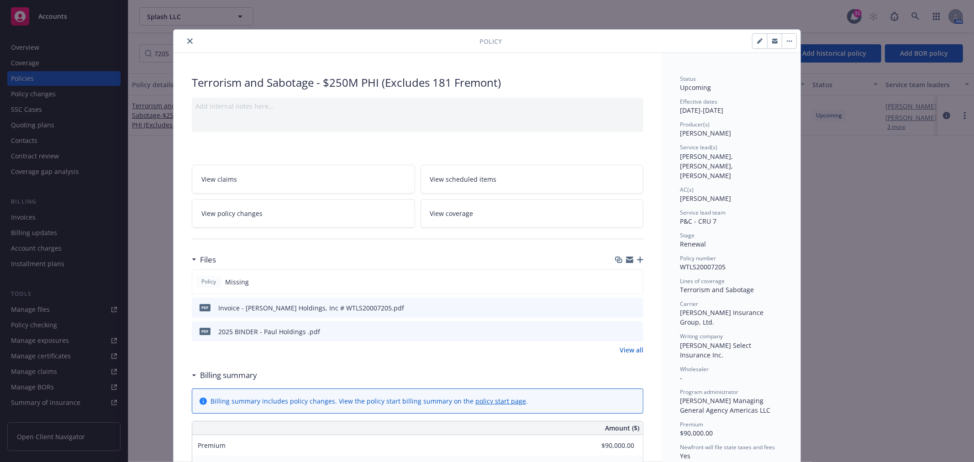
click at [190, 39] on button "close" at bounding box center [189, 41] width 11 height 11
